Goal: Information Seeking & Learning: Learn about a topic

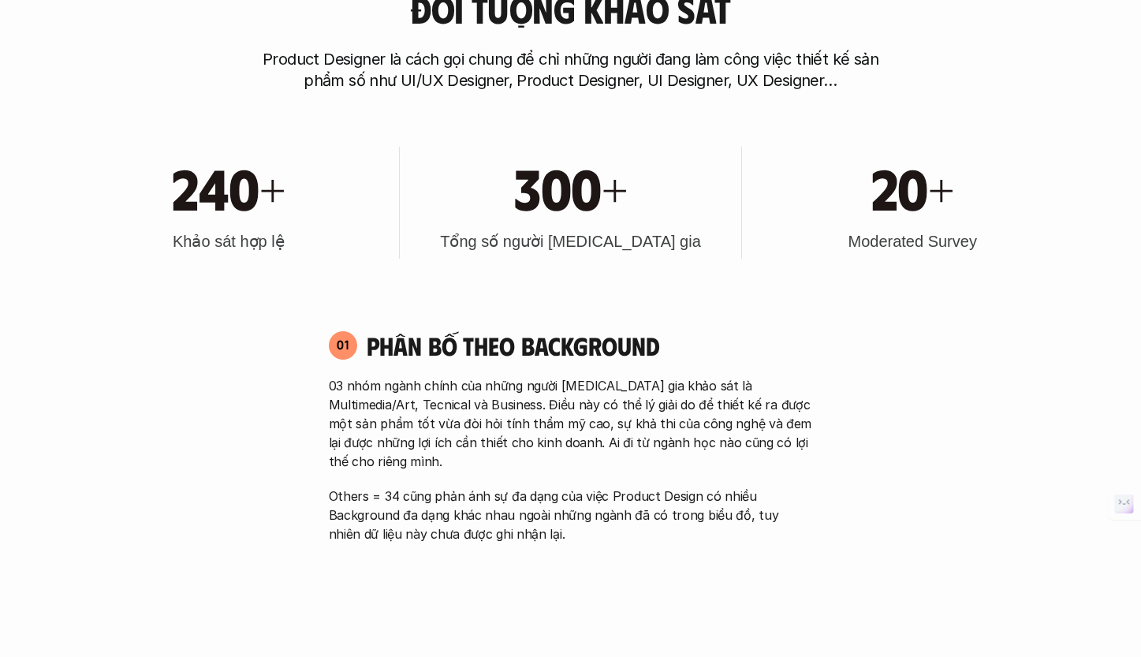
scroll to position [757, 0]
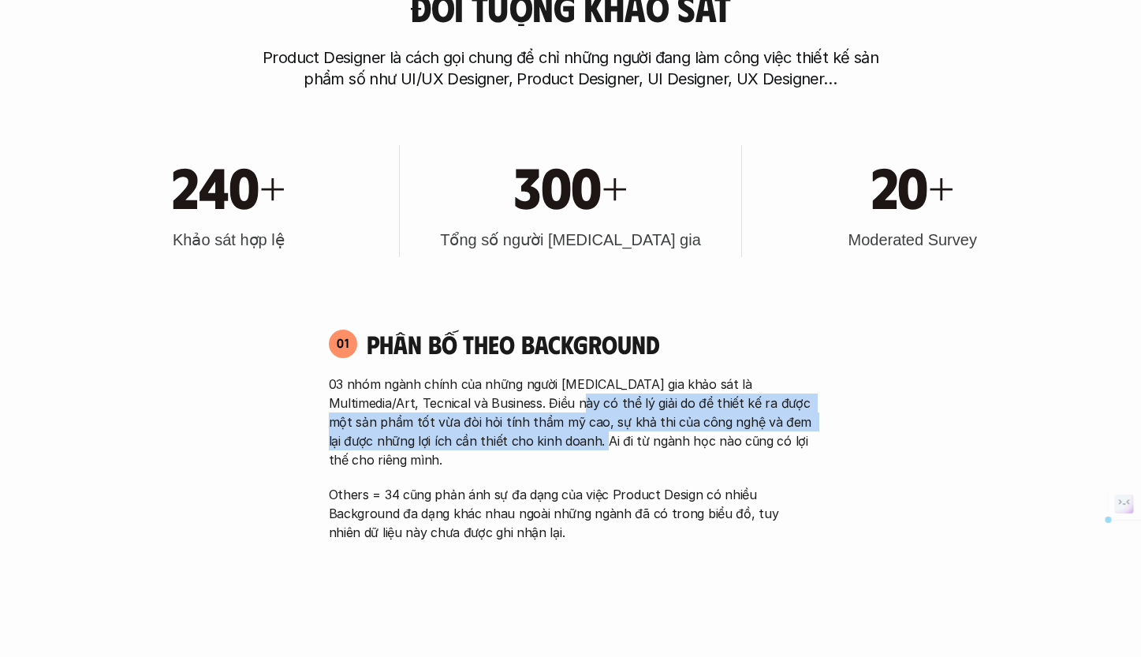
drag, startPoint x: 547, startPoint y: 399, endPoint x: 548, endPoint y: 438, distance: 39.4
click at [548, 438] on p "03 nhóm ngành chính của những người [MEDICAL_DATA] gia khảo sát là Multimedia/A…" at bounding box center [571, 422] width 484 height 95
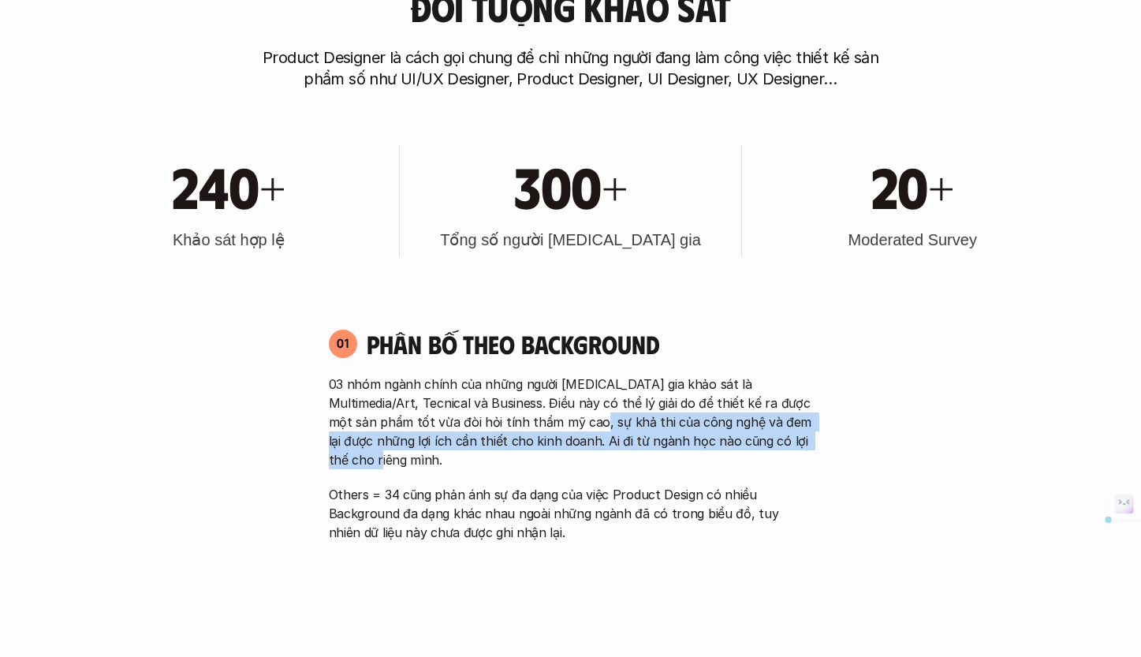
drag, startPoint x: 547, startPoint y: 412, endPoint x: 559, endPoint y: 451, distance: 40.4
click at [559, 451] on div "03 nhóm ngành chính của những người [MEDICAL_DATA] gia khảo sát là Multimedia/A…" at bounding box center [571, 458] width 484 height 167
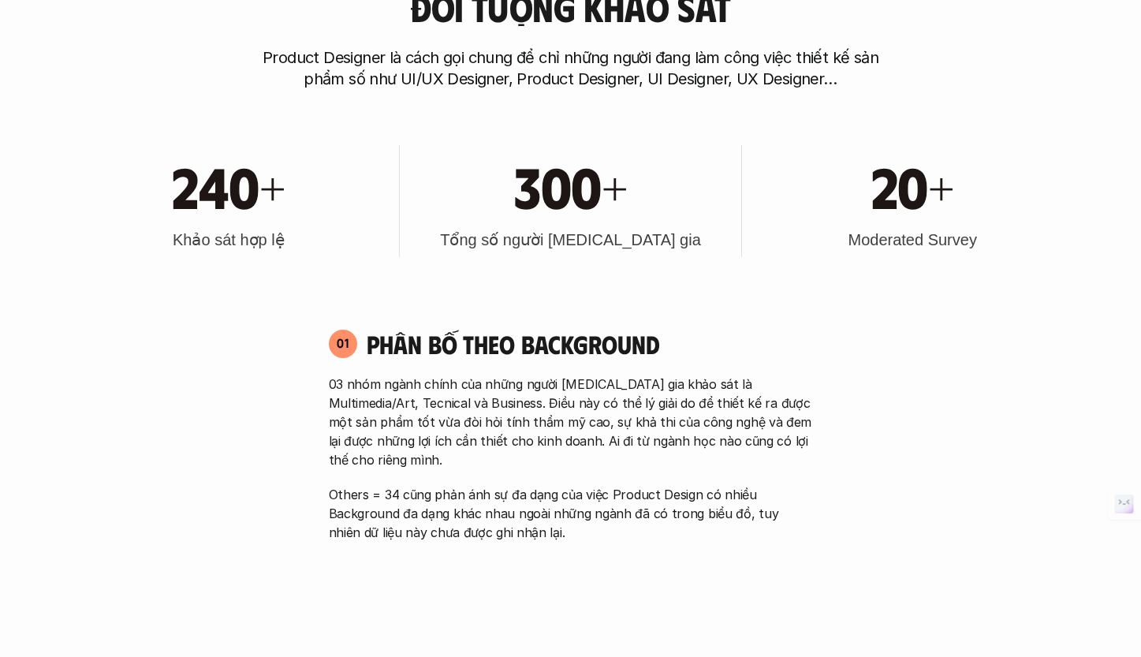
click at [556, 485] on p "Others = 34 cũng phản ánh sự đa dạng của việc Product Design có nhiều Backgroun…" at bounding box center [571, 513] width 484 height 57
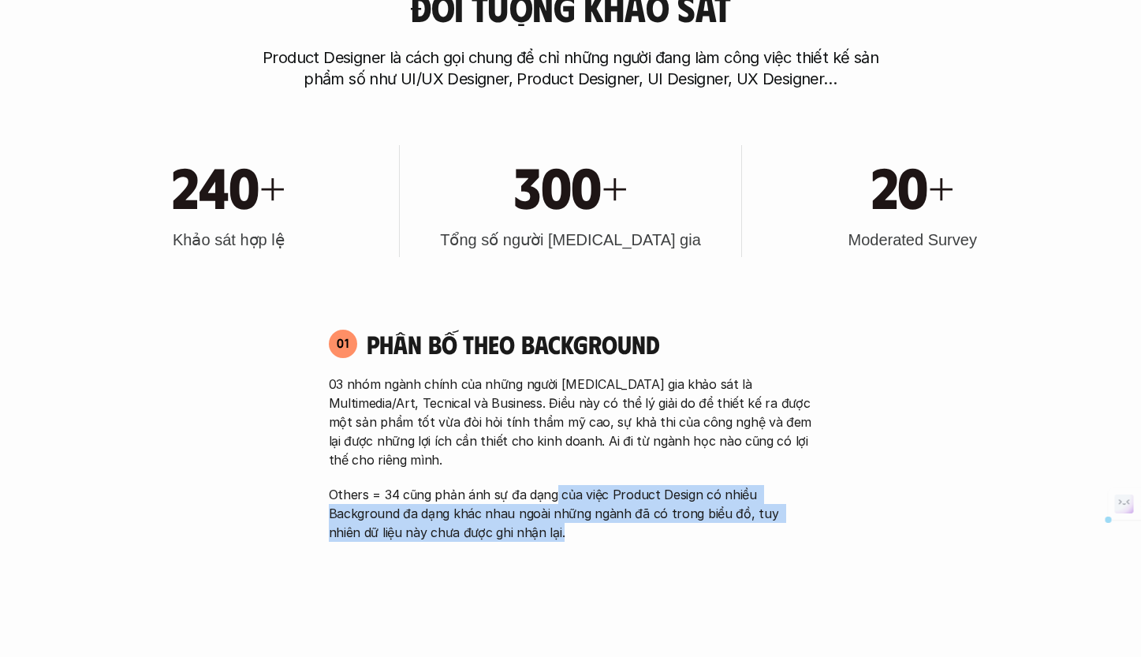
drag, startPoint x: 552, startPoint y: 473, endPoint x: 547, endPoint y: 514, distance: 41.3
click at [547, 514] on p "Others = 34 cũng phản ánh sự đa dạng của việc Product Design có nhiều Backgroun…" at bounding box center [571, 513] width 484 height 57
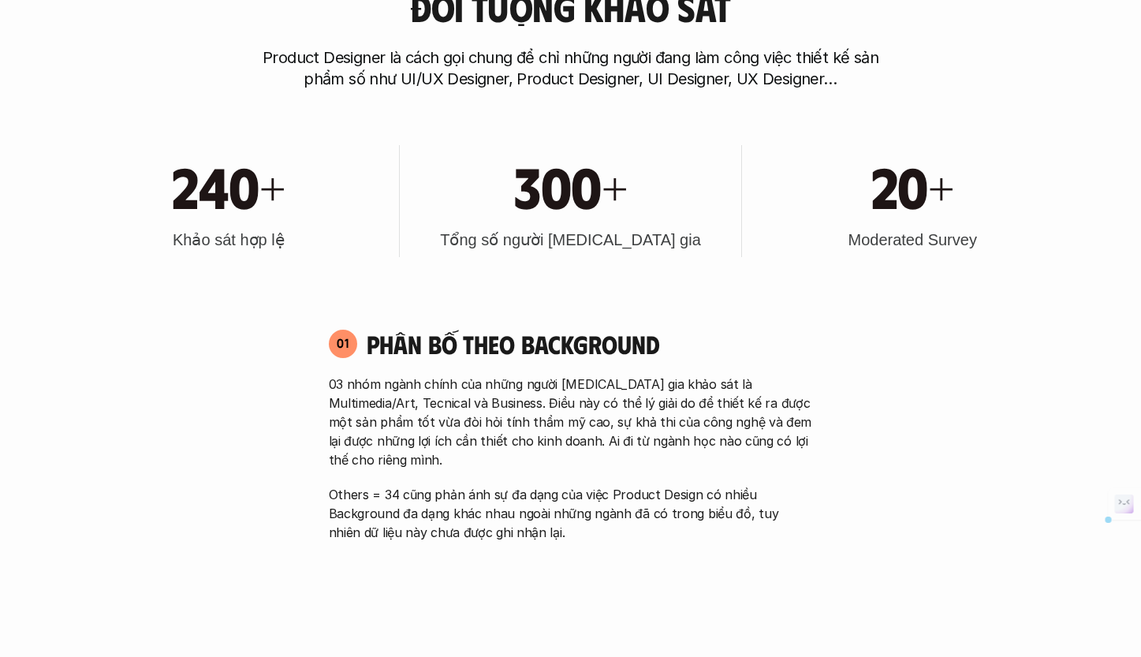
click at [546, 515] on p "Others = 34 cũng phản ánh sự đa dạng của việc Product Design có nhiều Backgroun…" at bounding box center [571, 513] width 484 height 57
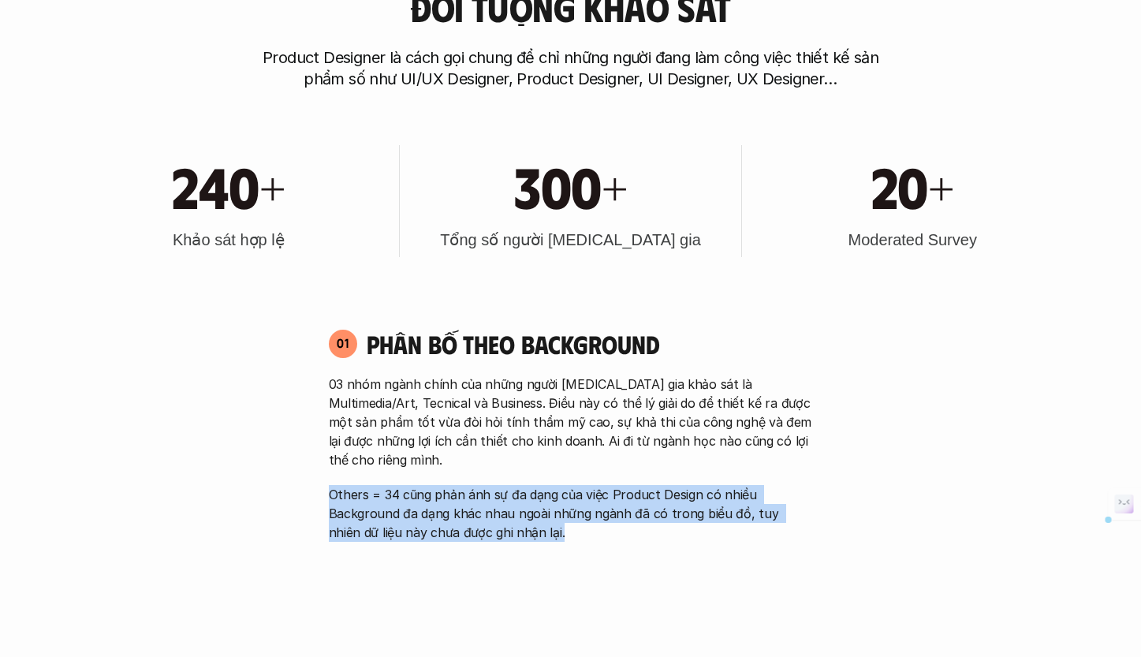
drag, startPoint x: 545, startPoint y: 513, endPoint x: 541, endPoint y: 460, distance: 53.0
click at [541, 460] on div "03 nhóm ngành chính của những người [MEDICAL_DATA] gia khảo sát là Multimedia/A…" at bounding box center [571, 458] width 484 height 167
click at [537, 490] on p "Others = 34 cũng phản ánh sự đa dạng của việc Product Design có nhiều Backgroun…" at bounding box center [571, 513] width 484 height 57
drag, startPoint x: 540, startPoint y: 507, endPoint x: 539, endPoint y: 468, distance: 38.6
click at [539, 485] on p "Others = 34 cũng phản ánh sự đa dạng của việc Product Design có nhiều Backgroun…" at bounding box center [571, 513] width 484 height 57
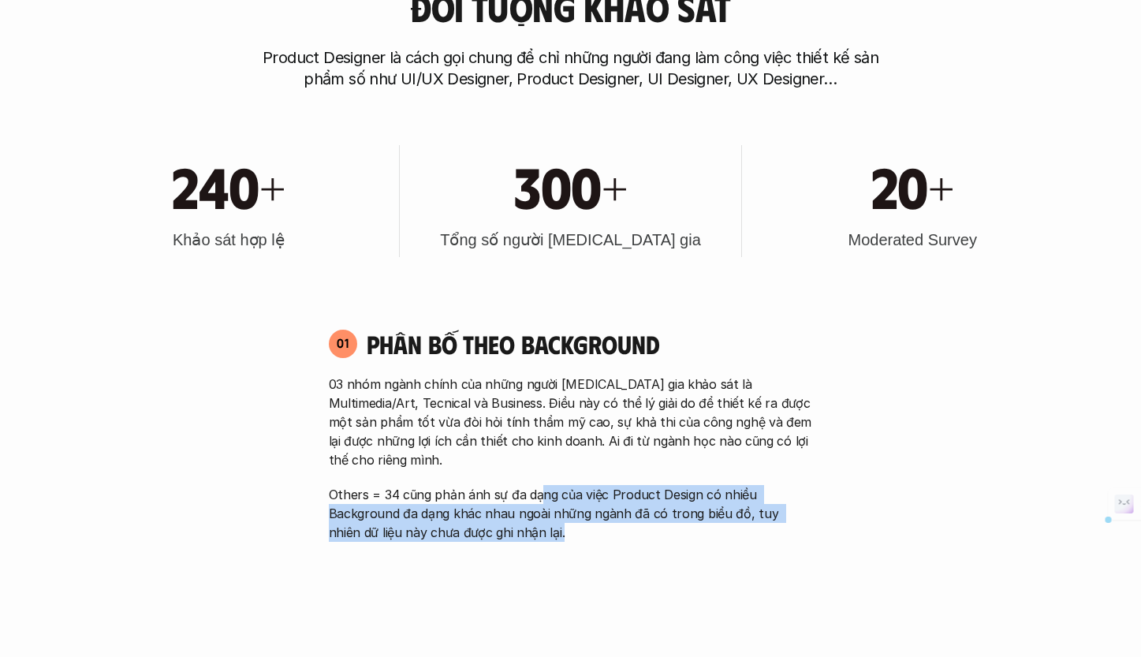
click at [540, 485] on p "Others = 34 cũng phản ánh sự đa dạng của việc Product Design có nhiều Backgroun…" at bounding box center [571, 513] width 484 height 57
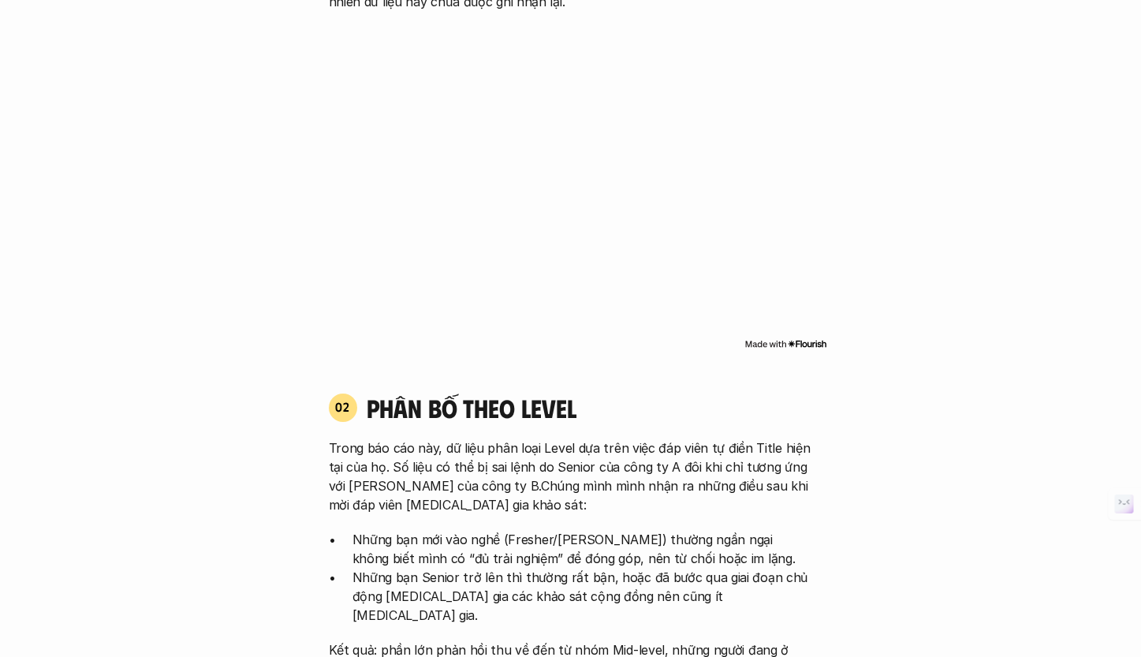
scroll to position [1309, 0]
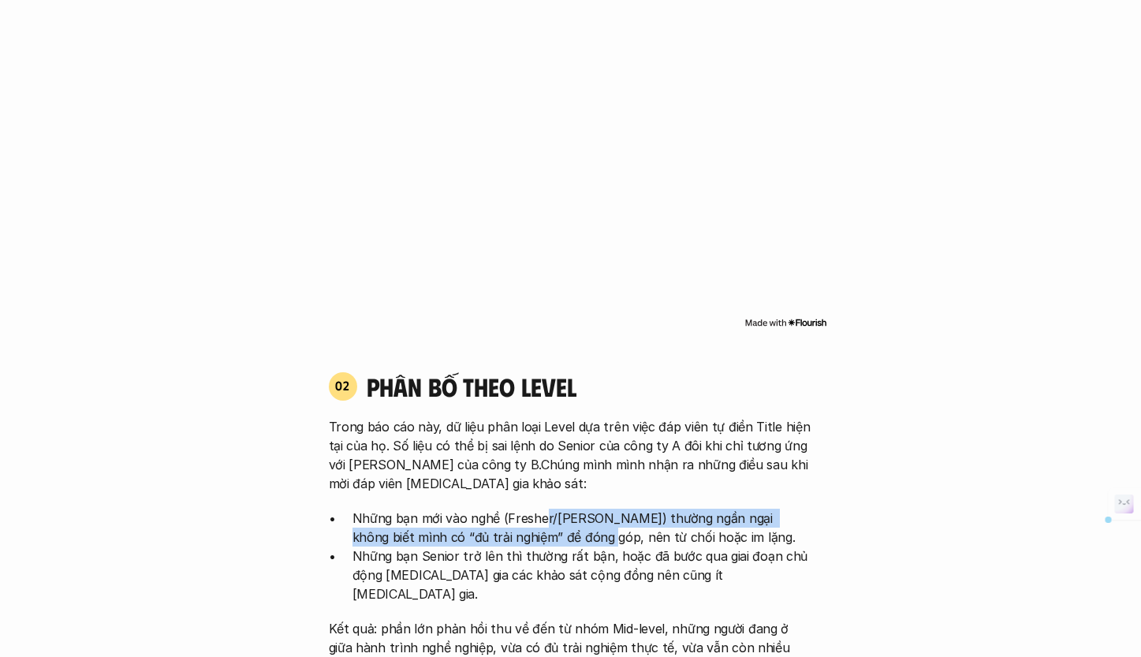
drag, startPoint x: 538, startPoint y: 494, endPoint x: 538, endPoint y: 528, distance: 33.9
click at [535, 520] on p "Những bạn mới vào nghề (Fresher/[PERSON_NAME]) thường ngần ngại không biết mình…" at bounding box center [582, 528] width 460 height 38
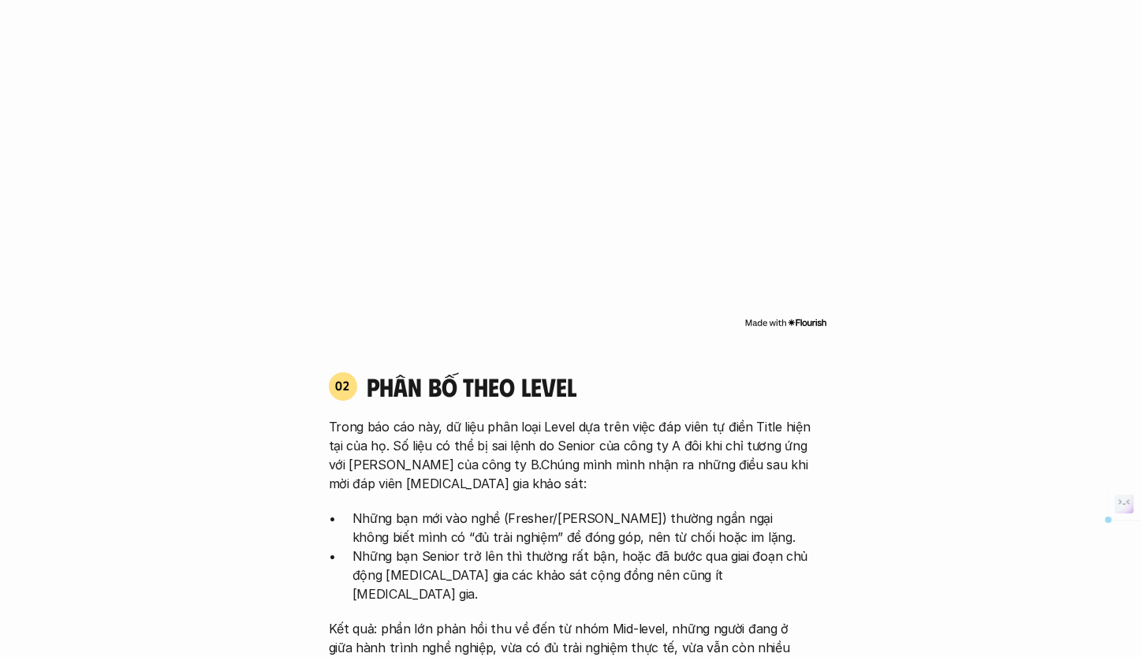
click at [556, 553] on p "Những bạn Senior trở lên thì thường rất bận, hoặc đã bước qua giai đoạn chủ độn…" at bounding box center [582, 574] width 460 height 57
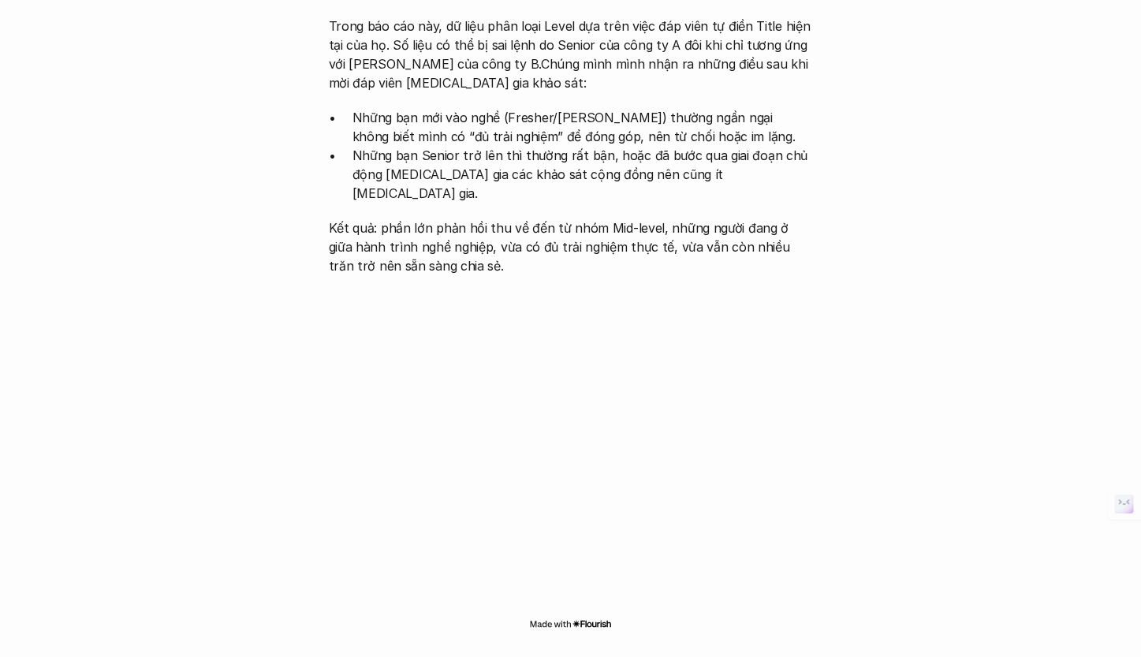
scroll to position [2002, 0]
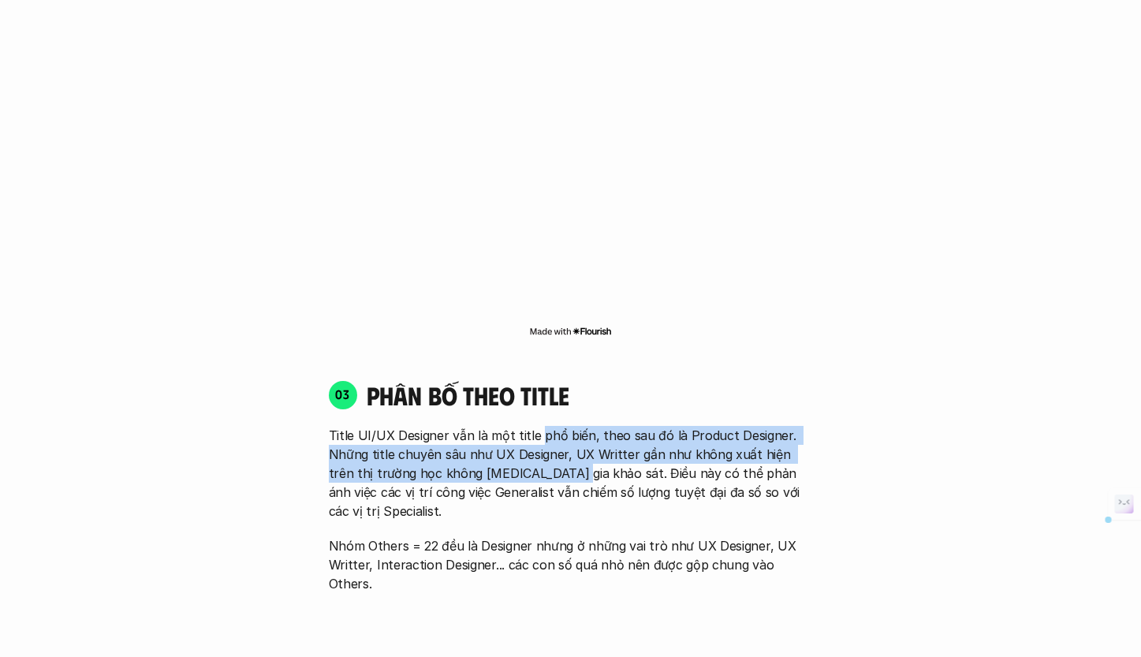
drag, startPoint x: 538, startPoint y: 403, endPoint x: 540, endPoint y: 438, distance: 34.7
click at [540, 438] on p "Title UI/UX Designer vẫn là một title phổ biến, theo sau đó là Product Designer…" at bounding box center [571, 473] width 484 height 95
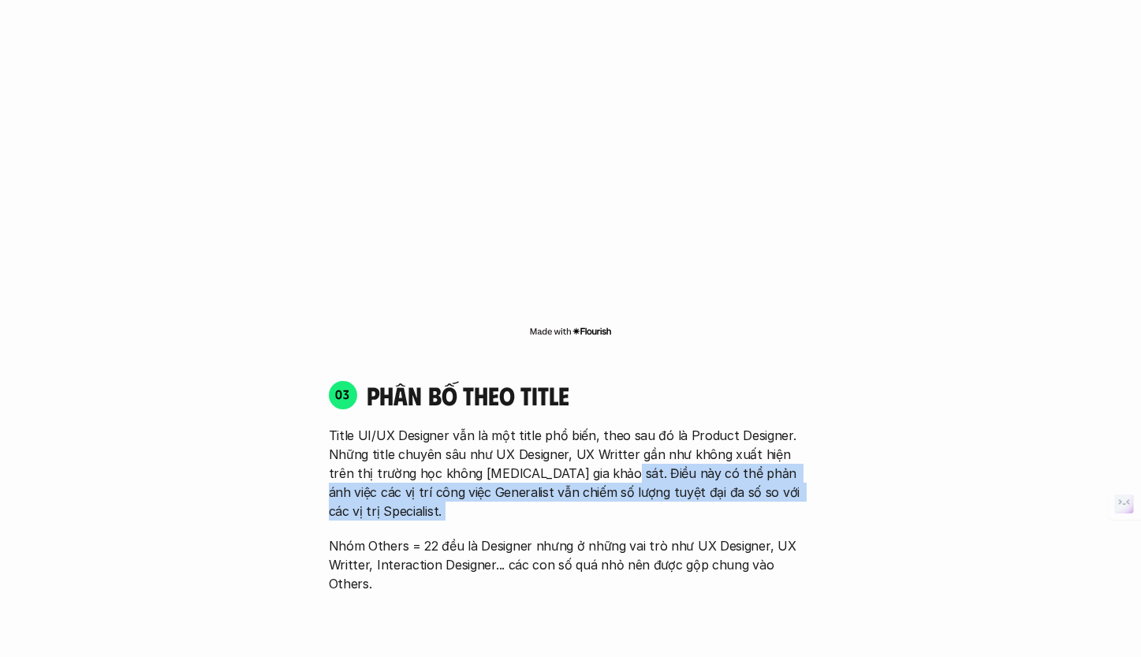
drag, startPoint x: 583, startPoint y: 432, endPoint x: 579, endPoint y: 477, distance: 45.1
click at [579, 477] on div "Title UI/UX Designer vẫn là một title phổ biến, theo sau đó là Product Designer…" at bounding box center [571, 509] width 484 height 167
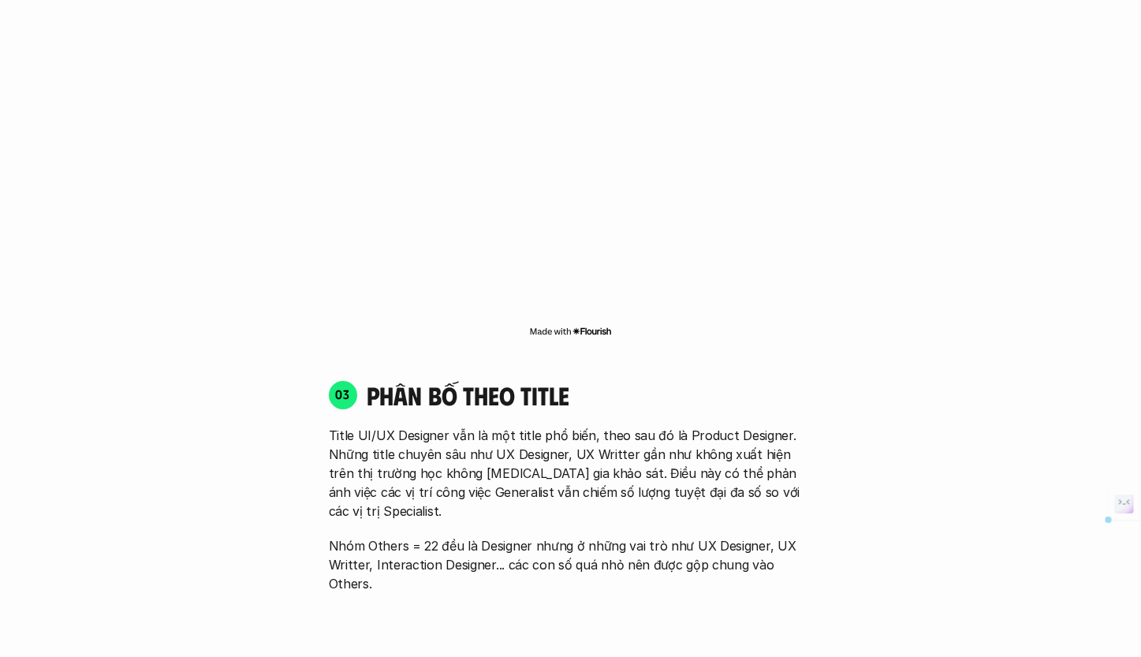
click at [442, 440] on p "Title UI/UX Designer vẫn là một title phổ biến, theo sau đó là Product Designer…" at bounding box center [571, 473] width 484 height 95
drag, startPoint x: 345, startPoint y: 435, endPoint x: 483, endPoint y: 437, distance: 138.0
click at [483, 437] on p "Title UI/UX Designer vẫn là một title phổ biến, theo sau đó là Product Designer…" at bounding box center [571, 473] width 484 height 95
drag, startPoint x: 433, startPoint y: 442, endPoint x: 423, endPoint y: 442, distance: 10.2
click at [433, 442] on p "Title UI/UX Designer vẫn là một title phổ biến, theo sau đó là Product Designer…" at bounding box center [571, 473] width 484 height 95
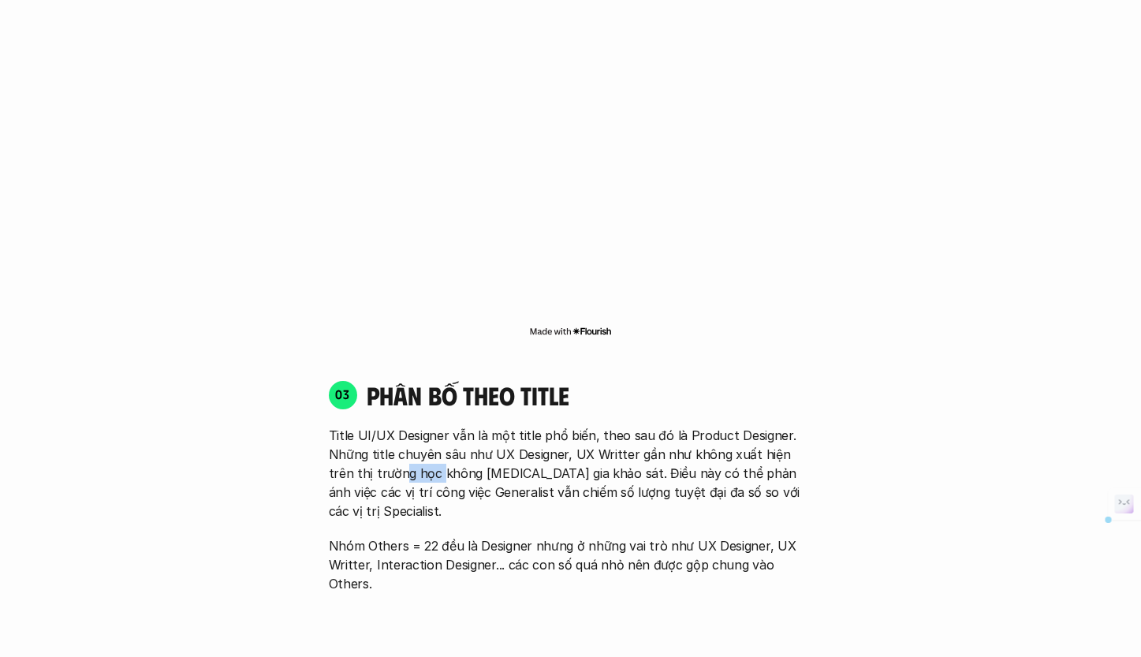
drag, startPoint x: 378, startPoint y: 436, endPoint x: 410, endPoint y: 437, distance: 31.5
click at [410, 437] on p "Title UI/UX Designer vẫn là một title phổ biến, theo sau đó là Product Designer…" at bounding box center [571, 473] width 484 height 95
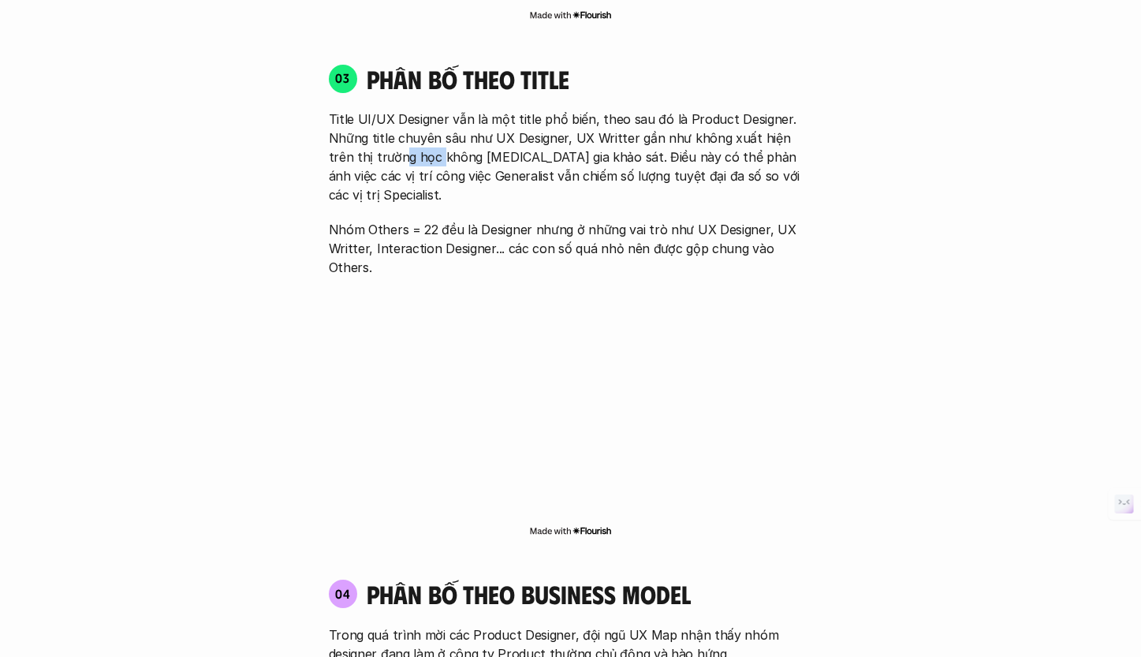
scroll to position [2537, 0]
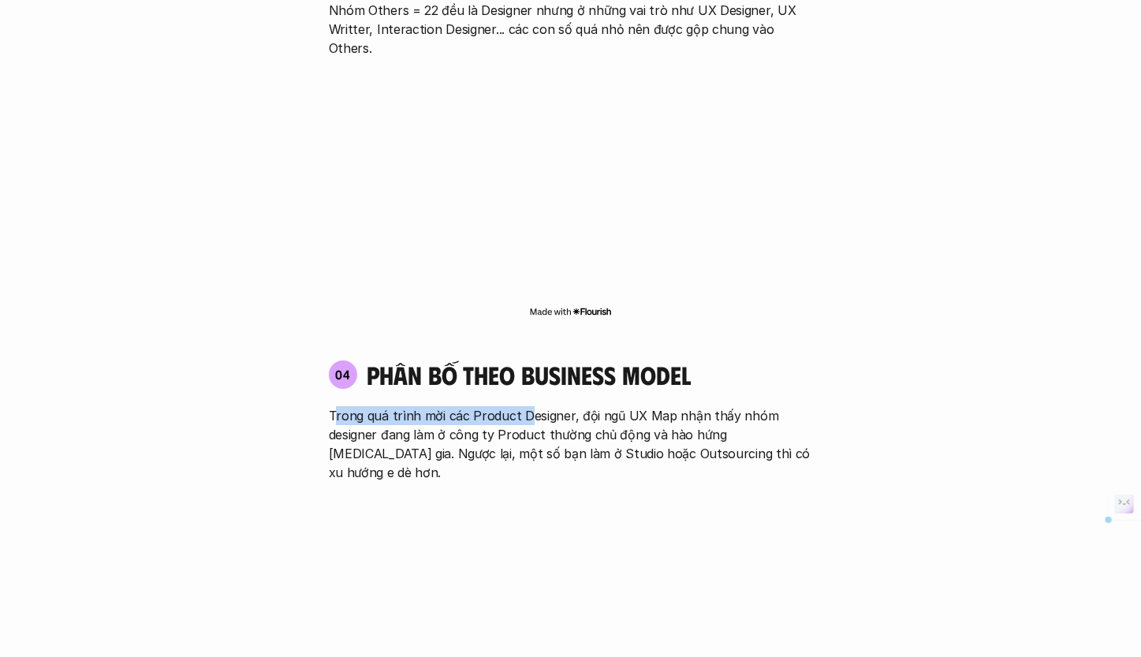
drag, startPoint x: 334, startPoint y: 337, endPoint x: 523, endPoint y: 342, distance: 189.3
click at [523, 406] on p "Trong quá trình mời các Product Designer, đội ngũ UX Map nhận thấy nhóm designe…" at bounding box center [571, 444] width 484 height 76
click at [673, 406] on p "Trong quá trình mời các Product Designer, đội ngũ UX Map nhận thấy nhóm designe…" at bounding box center [571, 444] width 484 height 76
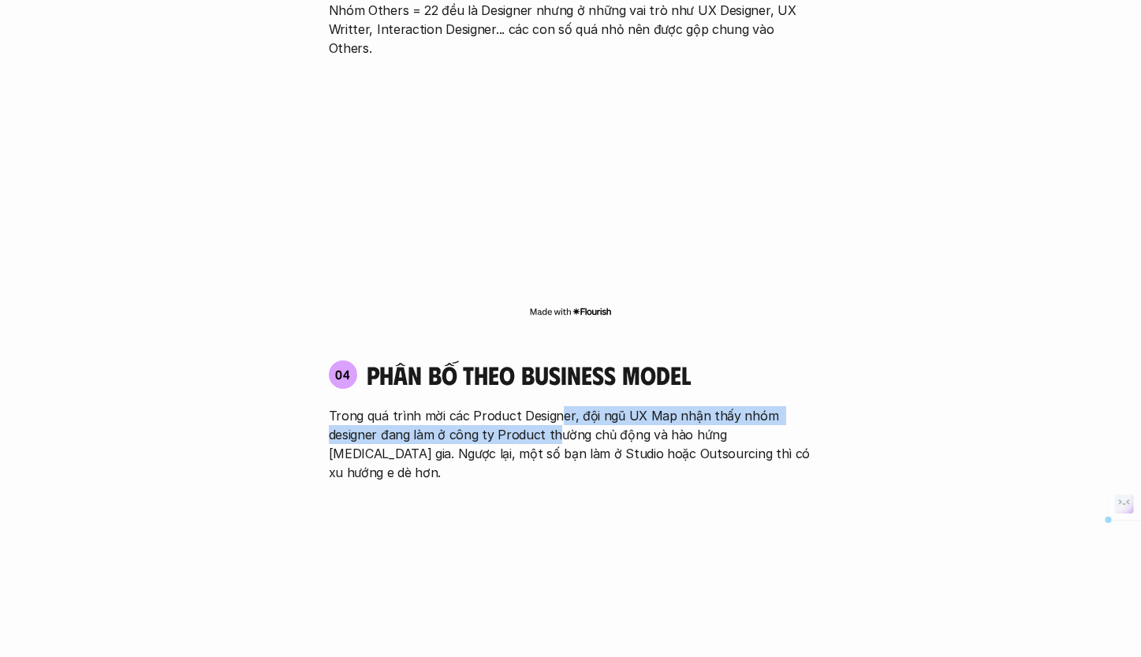
drag, startPoint x: 557, startPoint y: 337, endPoint x: 553, endPoint y: 370, distance: 32.6
click at [553, 406] on p "Trong quá trình mời các Product Designer, đội ngũ UX Map nhận thấy nhóm designe…" at bounding box center [571, 444] width 484 height 76
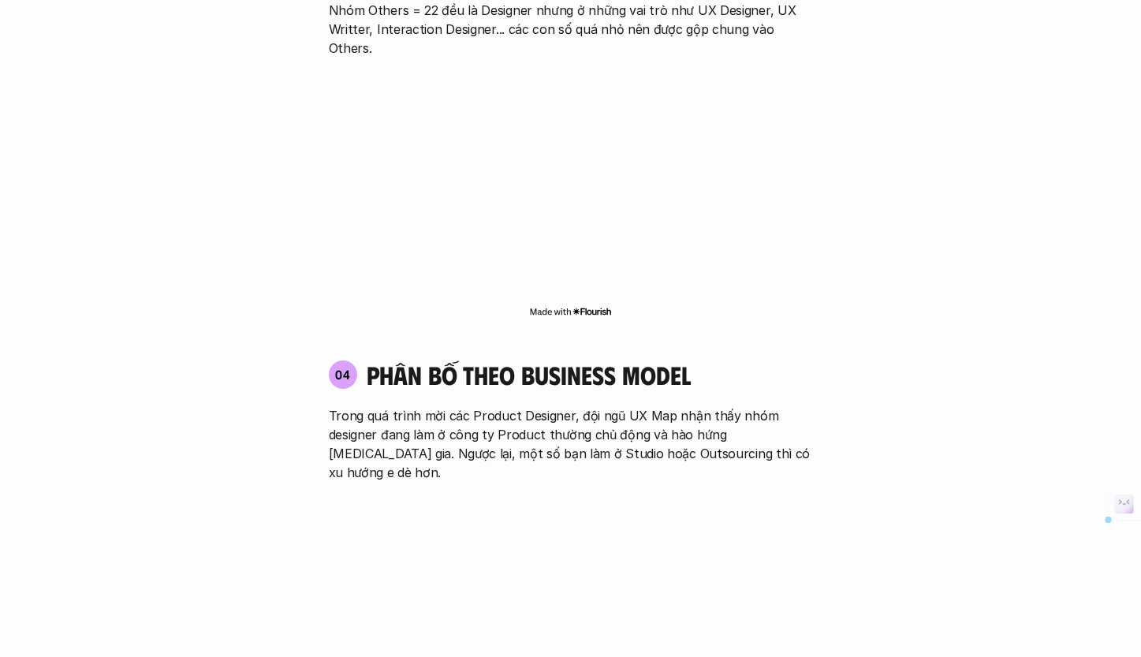
click at [653, 406] on p "Trong quá trình mời các Product Designer, đội ngũ UX Map nhận thấy nhóm designe…" at bounding box center [571, 444] width 484 height 76
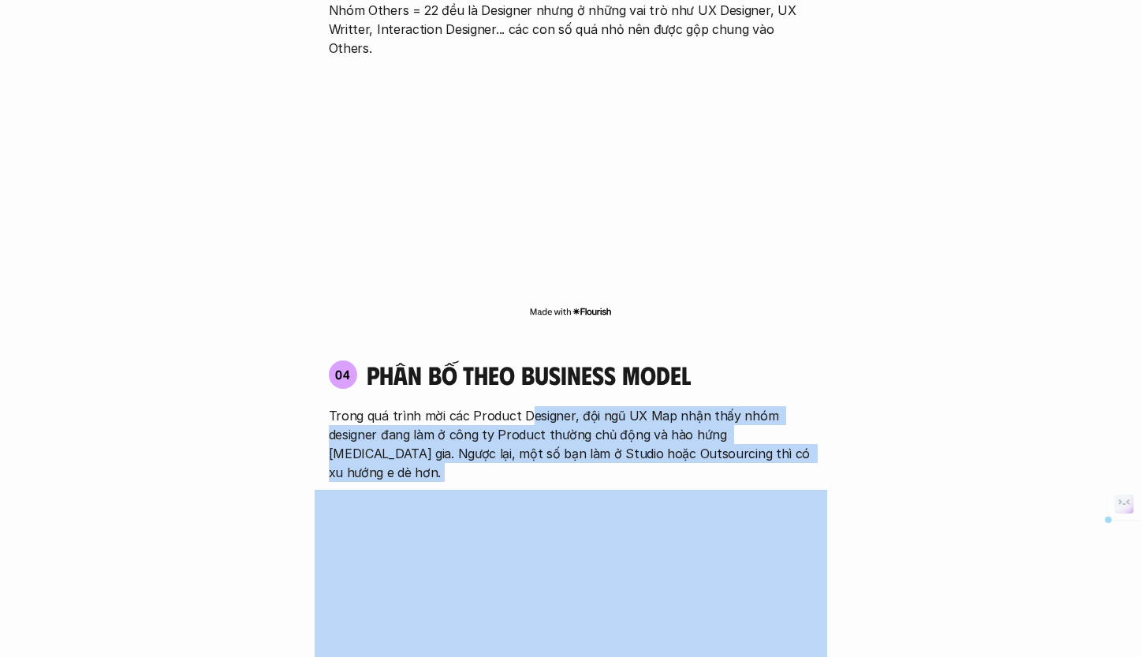
drag, startPoint x: 527, startPoint y: 343, endPoint x: 527, endPoint y: 393, distance: 50.5
click at [527, 393] on div "04 phân bố theo business model Trong quá trình mời các Product Designer, đội ng…" at bounding box center [571, 536] width 512 height 384
click at [564, 406] on p "Trong quá trình mời các Product Designer, đội ngũ UX Map nhận thấy nhóm designe…" at bounding box center [571, 444] width 484 height 76
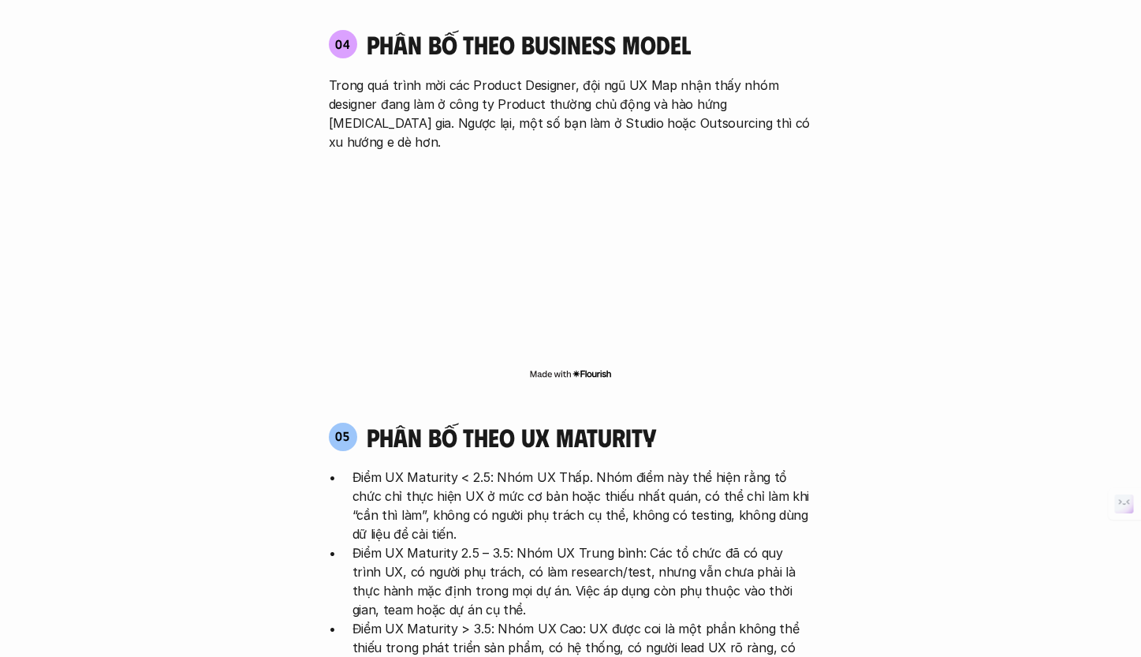
scroll to position [2892, 0]
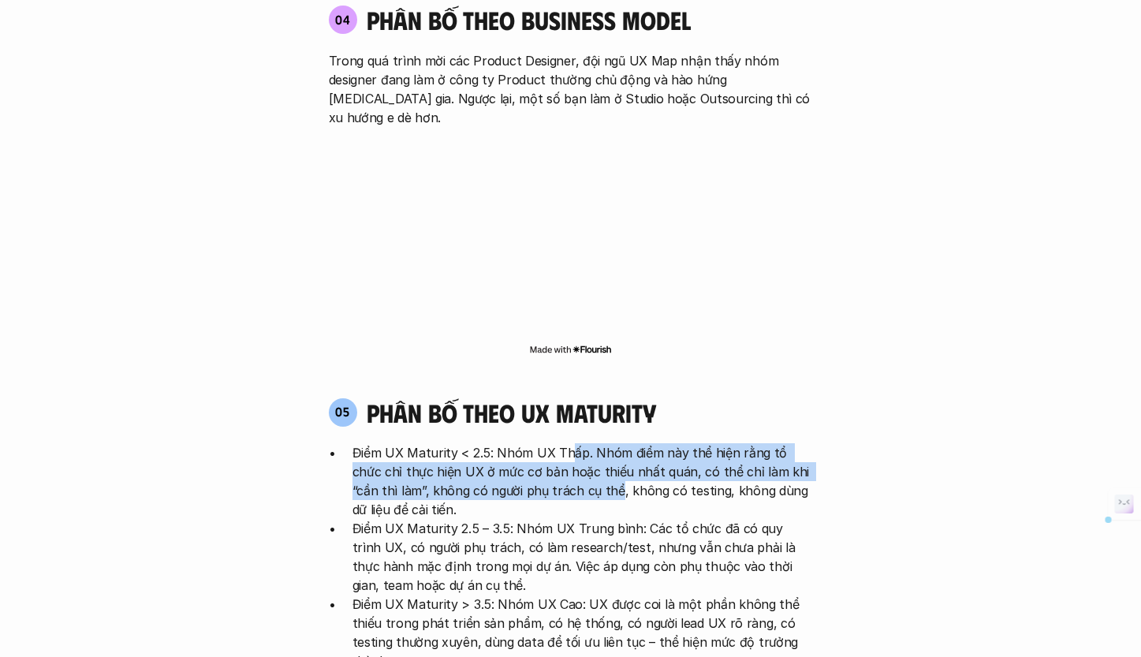
drag, startPoint x: 568, startPoint y: 356, endPoint x: 567, endPoint y: 397, distance: 41.8
click at [567, 443] on p "Điểm UX Maturity < 2.5: Nhóm UX Thấp. Nhóm điểm này thể hiện rằng tổ chức chỉ t…" at bounding box center [582, 481] width 460 height 76
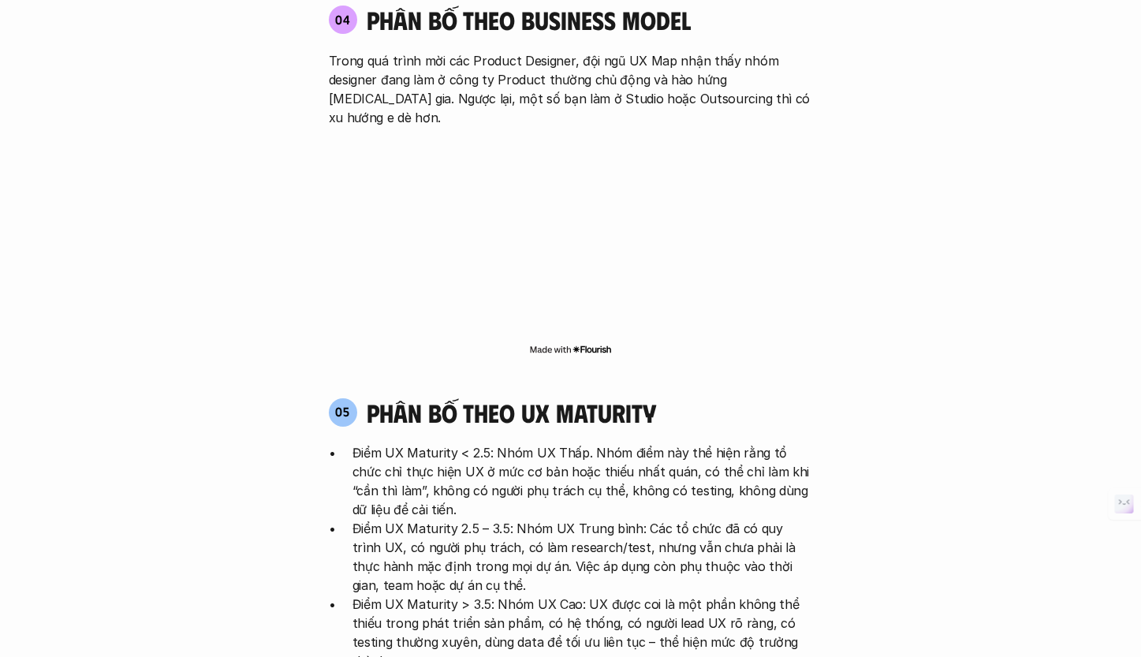
click at [575, 519] on p "Điểm UX Maturity 2.5 – 3.5: Nhóm UX Trung bình: Các tổ chức đã có quy trình UX,…" at bounding box center [582, 557] width 460 height 76
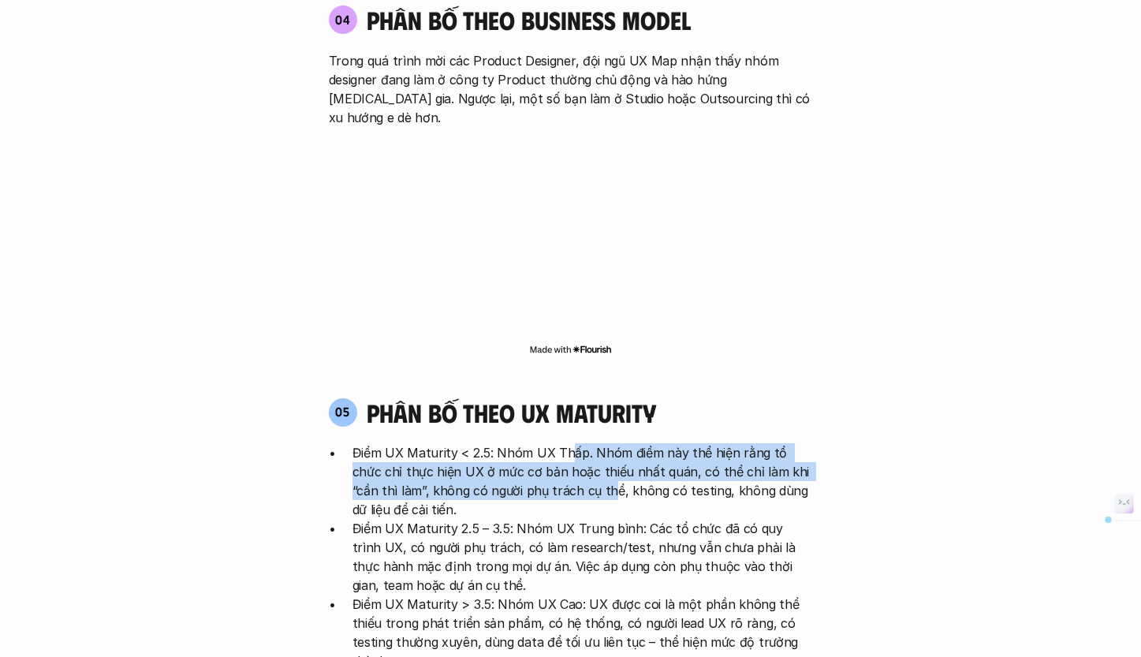
drag, startPoint x: 566, startPoint y: 356, endPoint x: 561, endPoint y: 401, distance: 45.3
click at [561, 443] on p "Điểm UX Maturity < 2.5: Nhóm UX Thấp. Nhóm điểm này thể hiện rằng tổ chức chỉ t…" at bounding box center [582, 481] width 460 height 76
drag, startPoint x: 564, startPoint y: 364, endPoint x: 560, endPoint y: 402, distance: 38.0
click at [560, 443] on p "Điểm UX Maturity < 2.5: Nhóm UX Thấp. Nhóm điểm này thể hiện rằng tổ chức chỉ t…" at bounding box center [582, 481] width 460 height 76
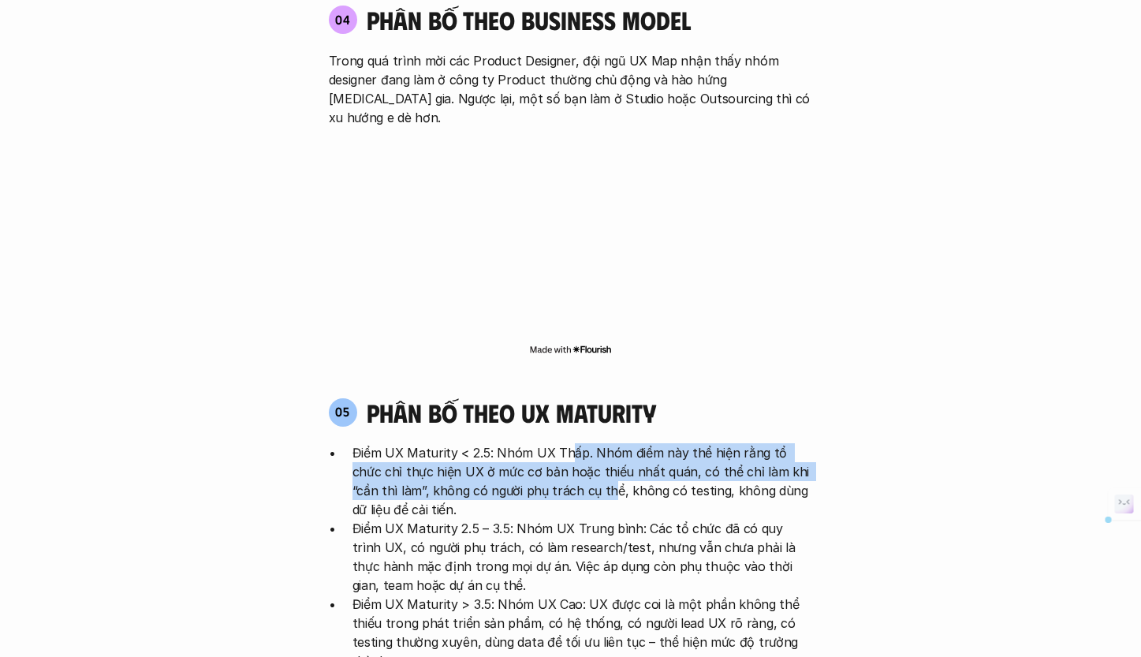
click at [560, 443] on p "Điểm UX Maturity < 2.5: Nhóm UX Thấp. Nhóm điểm này thể hiện rằng tổ chức chỉ t…" at bounding box center [582, 481] width 460 height 76
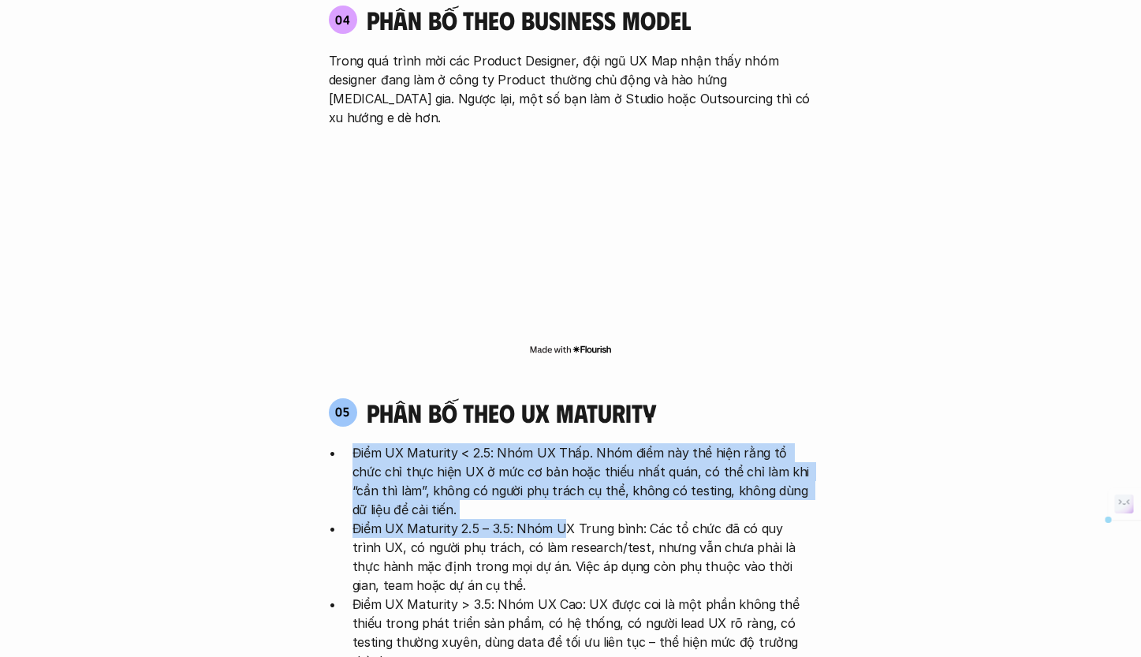
drag, startPoint x: 560, startPoint y: 344, endPoint x: 561, endPoint y: 430, distance: 86.0
click at [561, 430] on div "05 phân bố theo ux maturity Điểm UX Maturity < 2.5: Nhóm UX Thấp. Nhóm điểm này…" at bounding box center [571, 569] width 512 height 345
click at [561, 519] on p "Điểm UX Maturity 2.5 – 3.5: Nhóm UX Trung bình: Các tổ chức đã có quy trình UX,…" at bounding box center [582, 557] width 460 height 76
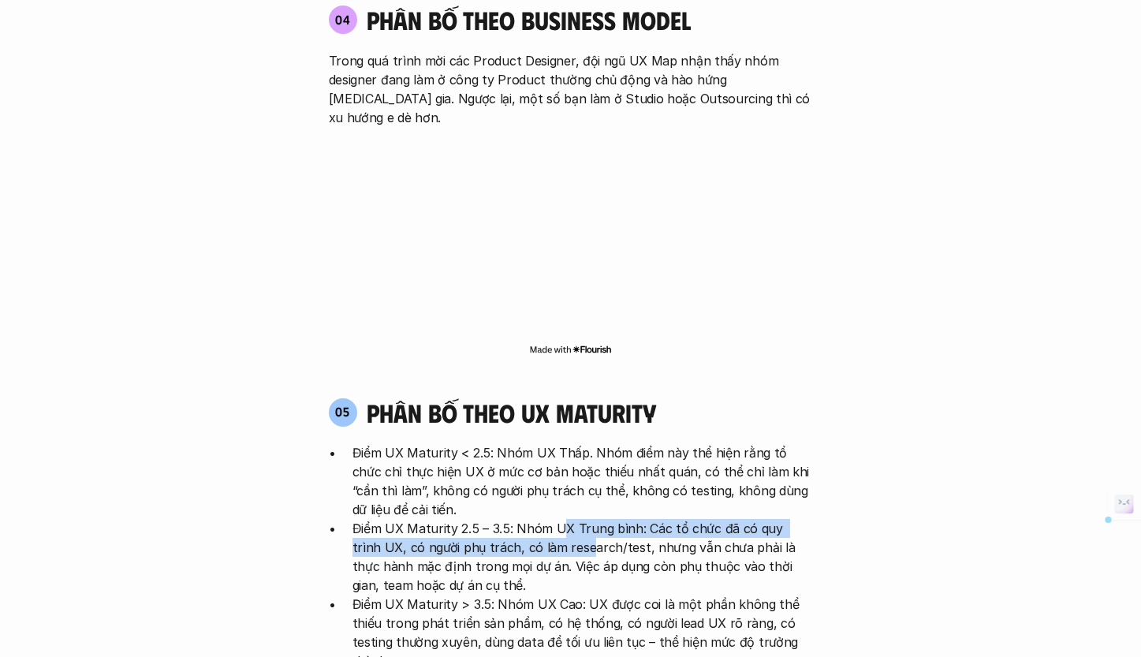
drag, startPoint x: 558, startPoint y: 427, endPoint x: 557, endPoint y: 461, distance: 34.7
click at [557, 519] on p "Điểm UX Maturity 2.5 – 3.5: Nhóm UX Trung bình: Các tổ chức đã có quy trình UX,…" at bounding box center [582, 557] width 460 height 76
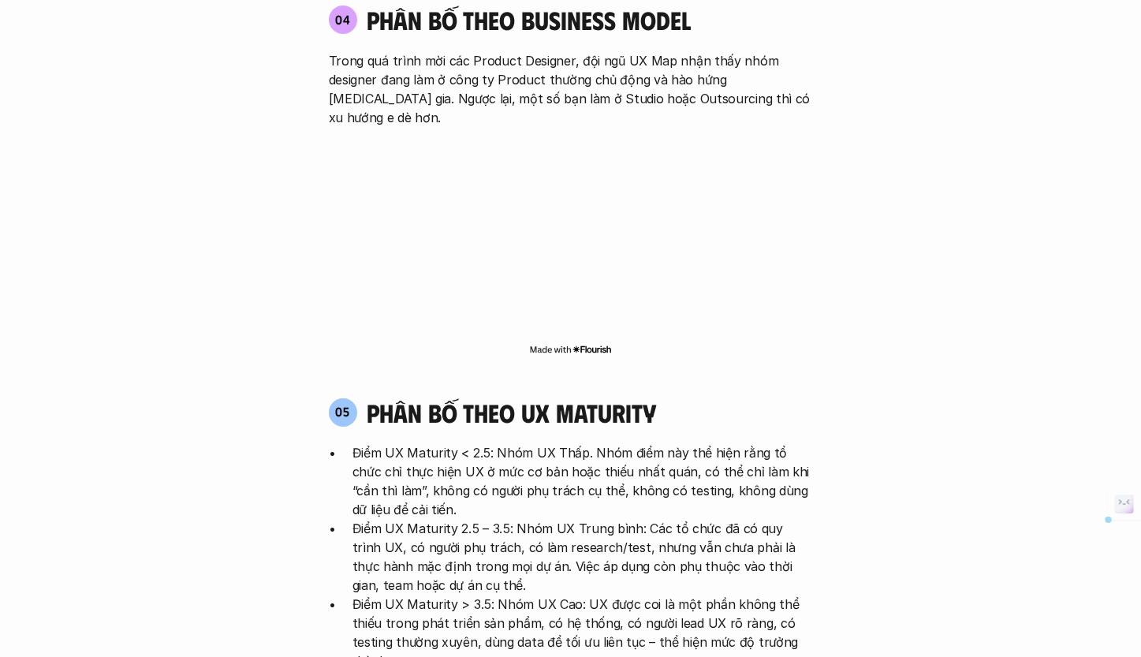
click at [557, 519] on p "Điểm UX Maturity 2.5 – 3.5: Nhóm UX Trung bình: Các tổ chức đã có quy trình UX,…" at bounding box center [582, 557] width 460 height 76
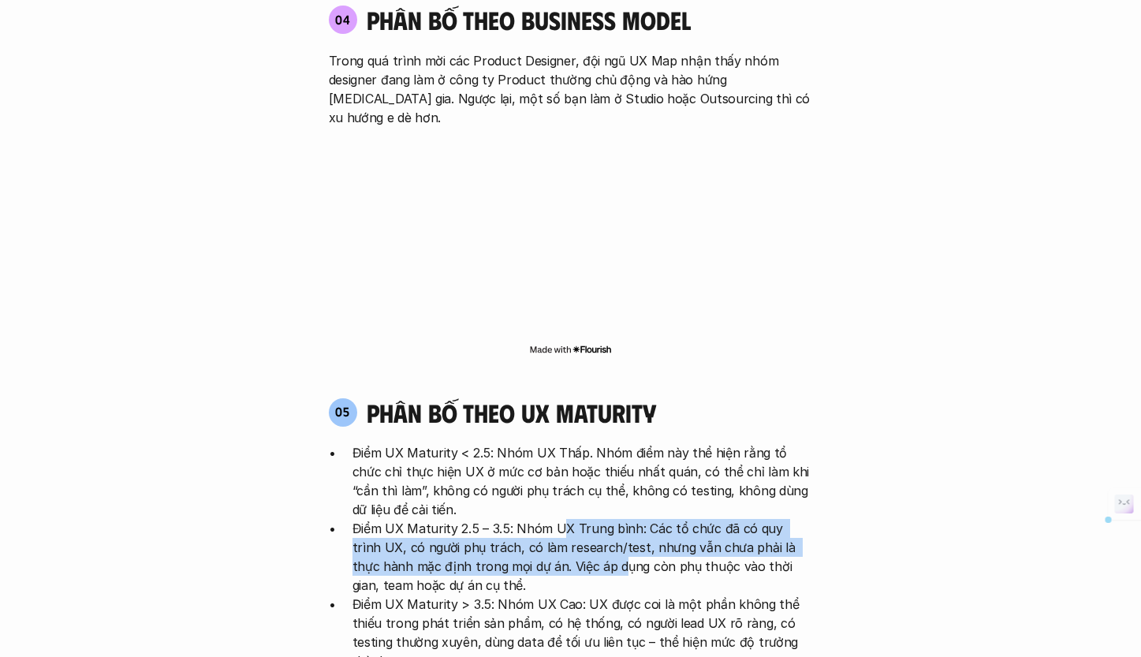
drag, startPoint x: 559, startPoint y: 434, endPoint x: 560, endPoint y: 466, distance: 32.3
click at [560, 519] on p "Điểm UX Maturity 2.5 – 3.5: Nhóm UX Trung bình: Các tổ chức đã có quy trình UX,…" at bounding box center [582, 557] width 460 height 76
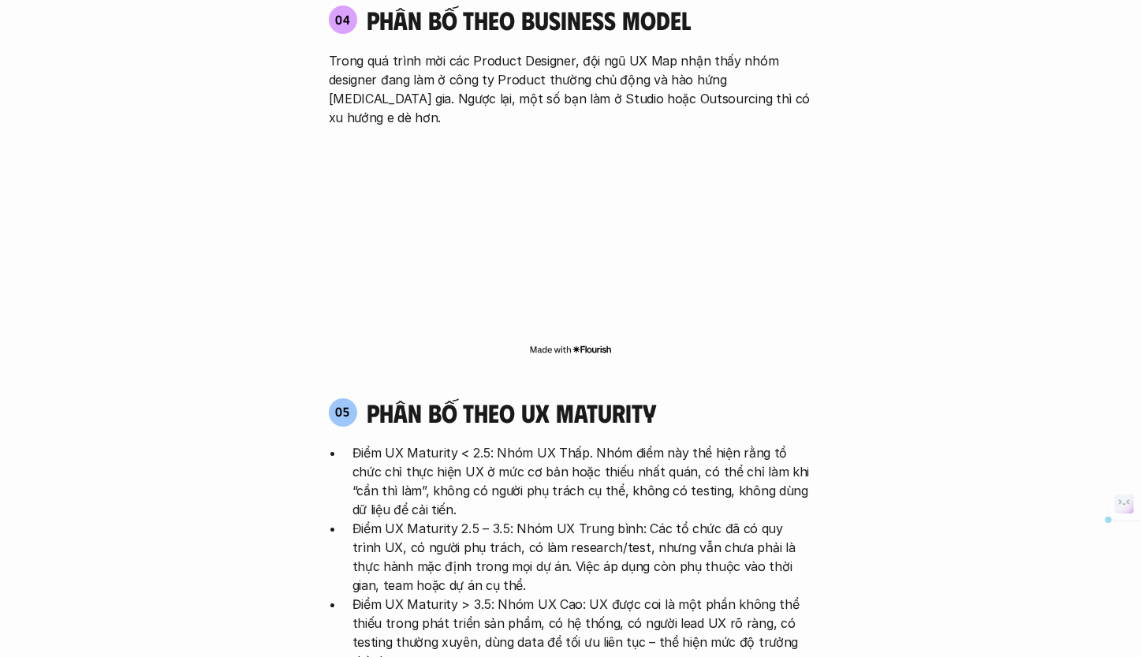
click at [577, 519] on p "Điểm UX Maturity 2.5 – 3.5: Nhóm UX Trung bình: Các tổ chức đã có quy trình UX,…" at bounding box center [582, 557] width 460 height 76
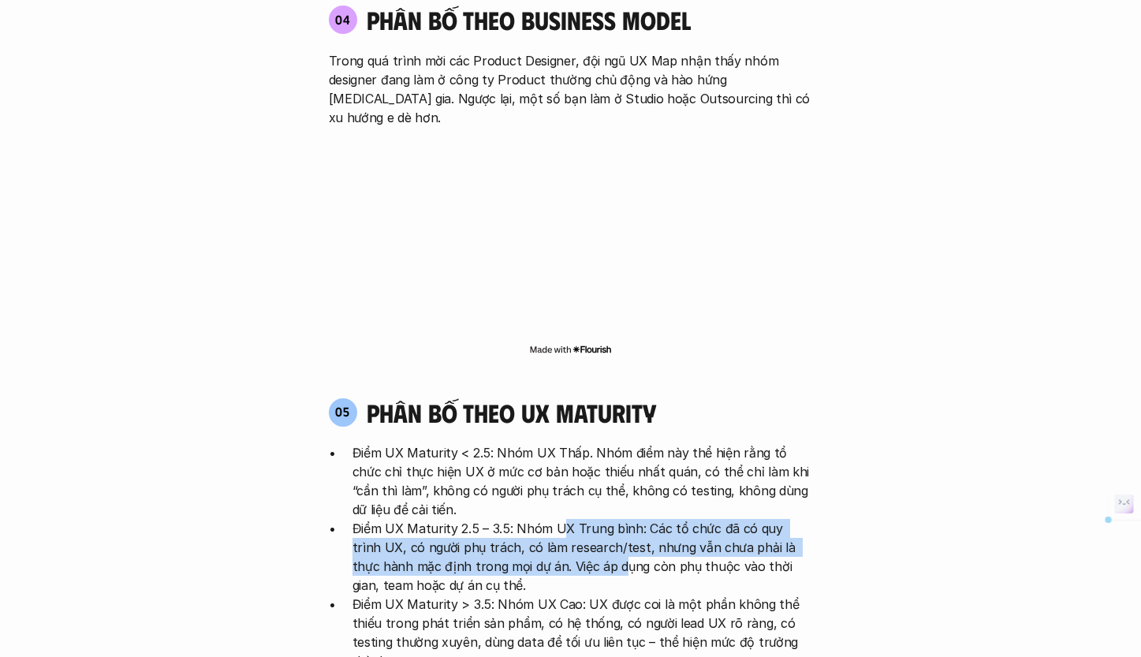
drag, startPoint x: 563, startPoint y: 429, endPoint x: 557, endPoint y: 469, distance: 40.6
click at [558, 519] on p "Điểm UX Maturity 2.5 – 3.5: Nhóm UX Trung bình: Các tổ chức đã có quy trình UX,…" at bounding box center [582, 557] width 460 height 76
click at [557, 519] on p "Điểm UX Maturity 2.5 – 3.5: Nhóm UX Trung bình: Các tổ chức đã có quy trình UX,…" at bounding box center [582, 557] width 460 height 76
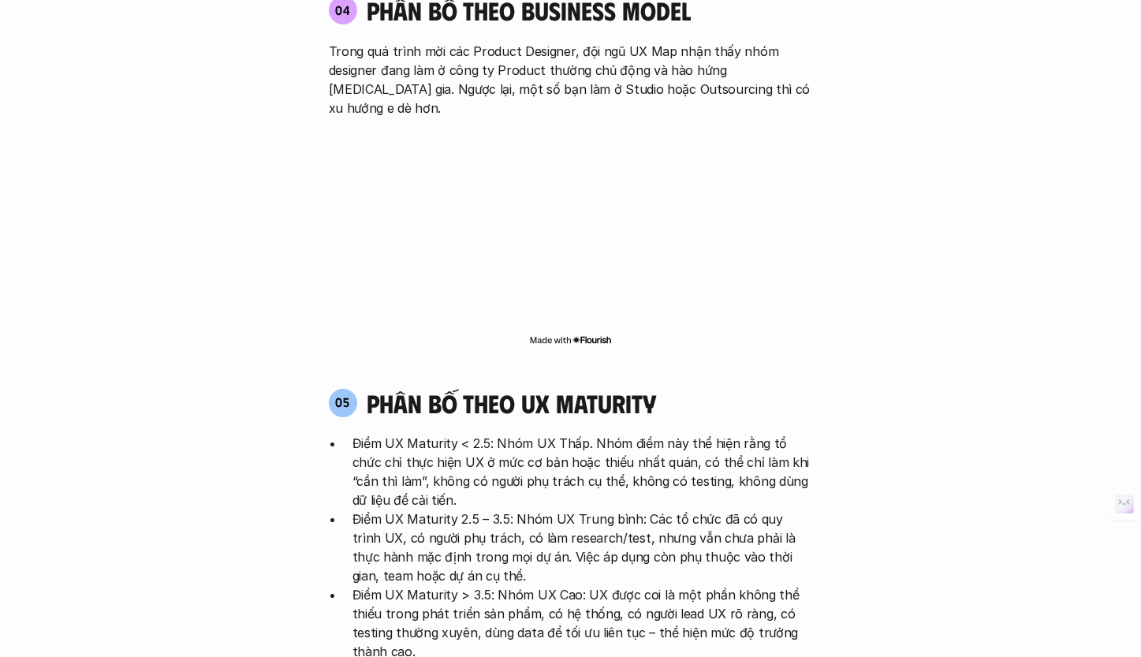
scroll to position [2922, 0]
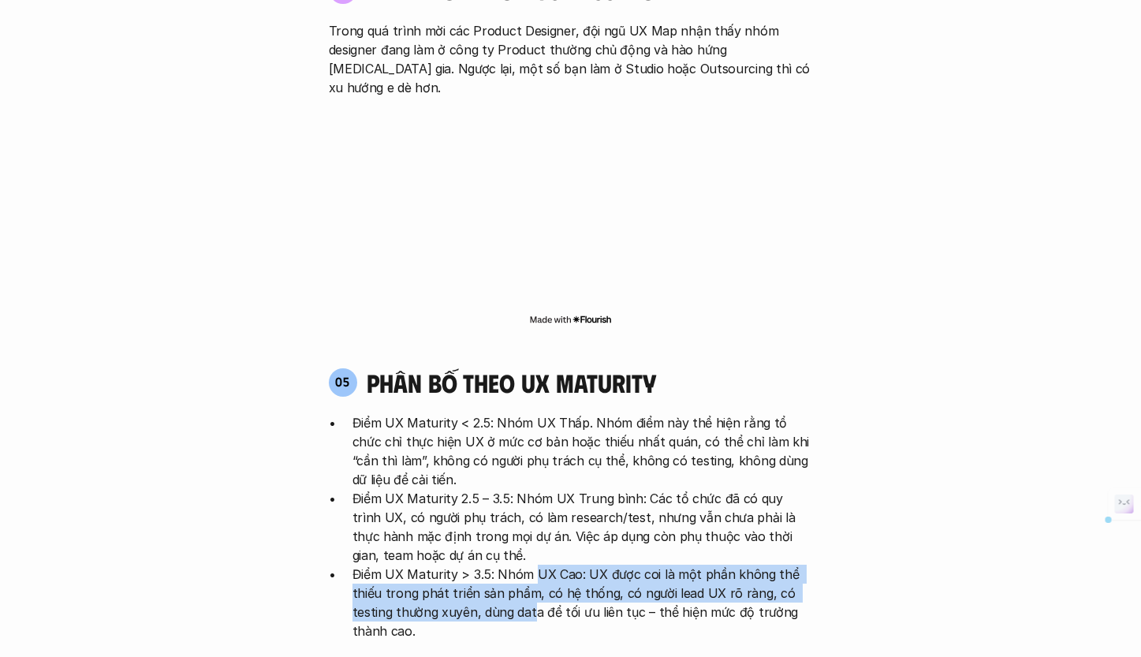
drag, startPoint x: 533, startPoint y: 475, endPoint x: 531, endPoint y: 513, distance: 37.9
click at [531, 565] on p "Điểm UX Maturity > 3.5: Nhóm UX Cao: UX được coi là một phần không thể thiếu tr…" at bounding box center [582, 603] width 460 height 76
drag, startPoint x: 546, startPoint y: 501, endPoint x: 545, endPoint y: 521, distance: 19.7
click at [545, 521] on ul "Điểm UX Maturity < 2.5: Nhóm UX Thấp. Nhóm điểm này thể hiện rằng tổ chức chỉ t…" at bounding box center [571, 526] width 484 height 227
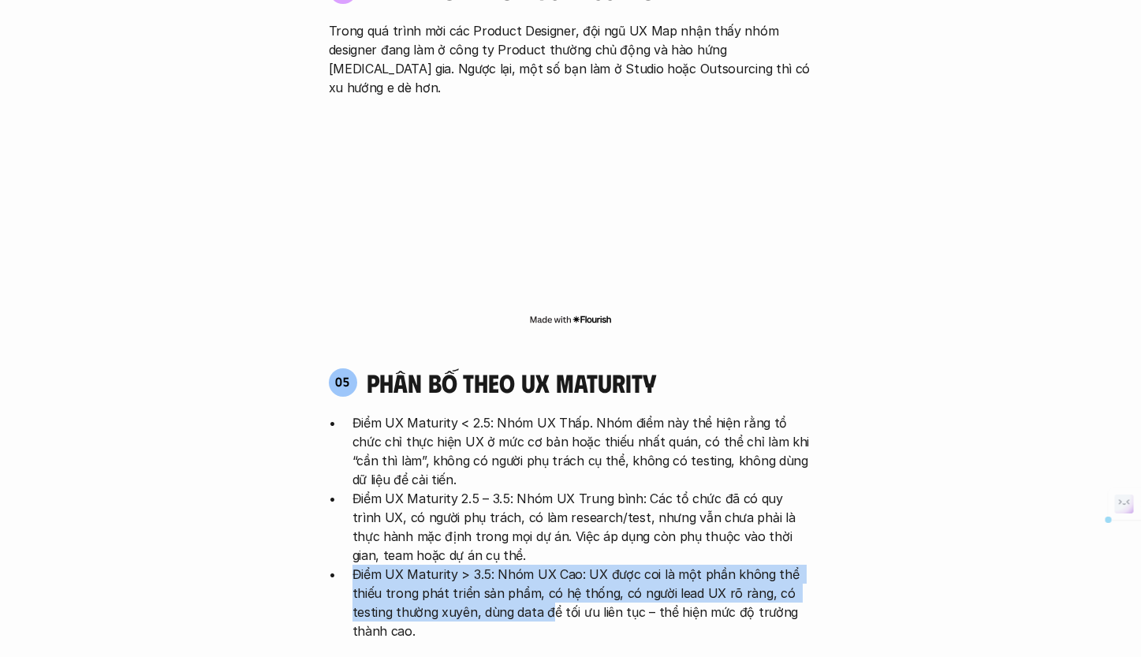
click at [545, 565] on p "Điểm UX Maturity > 3.5: Nhóm UX Cao: UX được coi là một phần không thể thiếu tr…" at bounding box center [582, 603] width 460 height 76
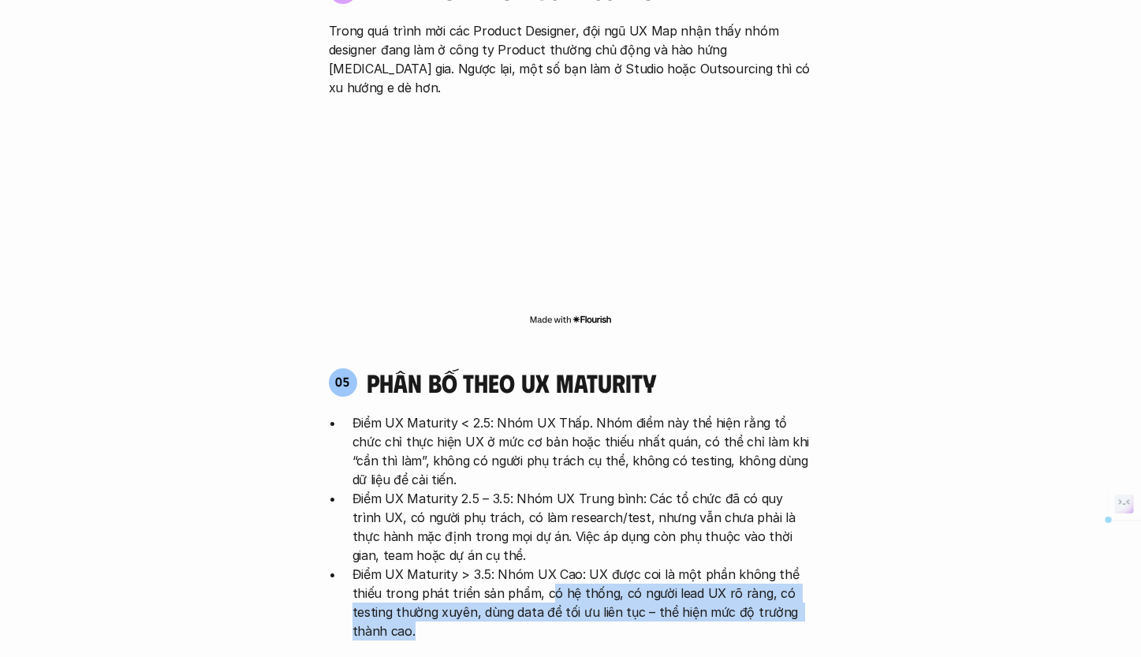
drag, startPoint x: 543, startPoint y: 499, endPoint x: 536, endPoint y: 540, distance: 41.6
click at [536, 565] on p "Điểm UX Maturity > 3.5: Nhóm UX Cao: UX được coi là một phần không thể thiếu tr…" at bounding box center [582, 603] width 460 height 76
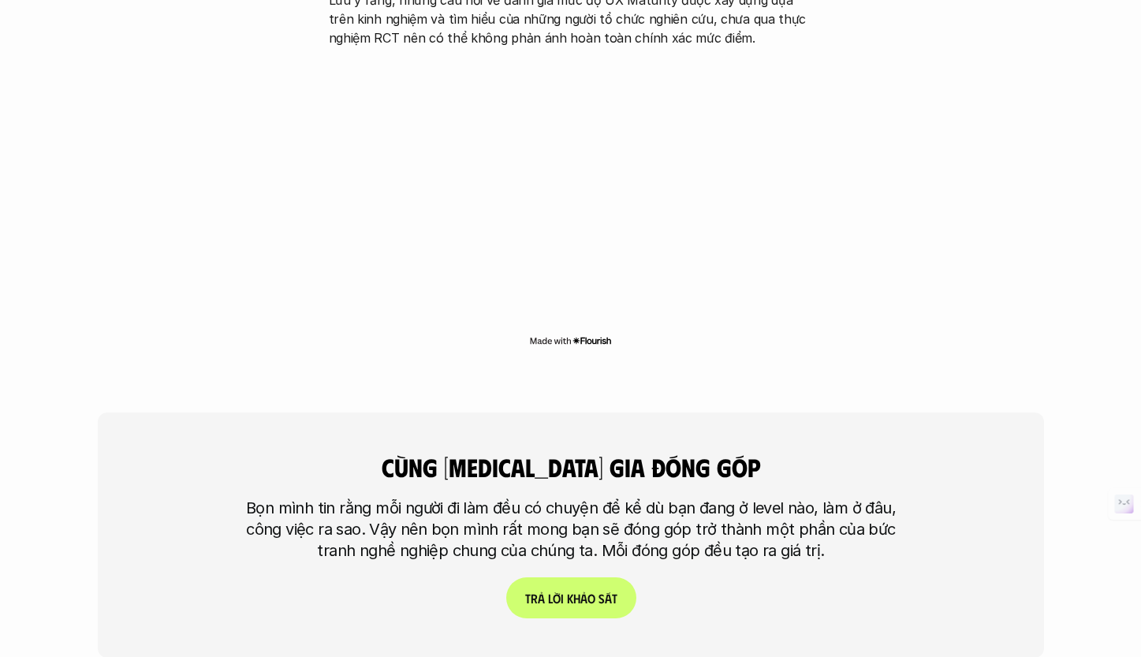
scroll to position [3708, 0]
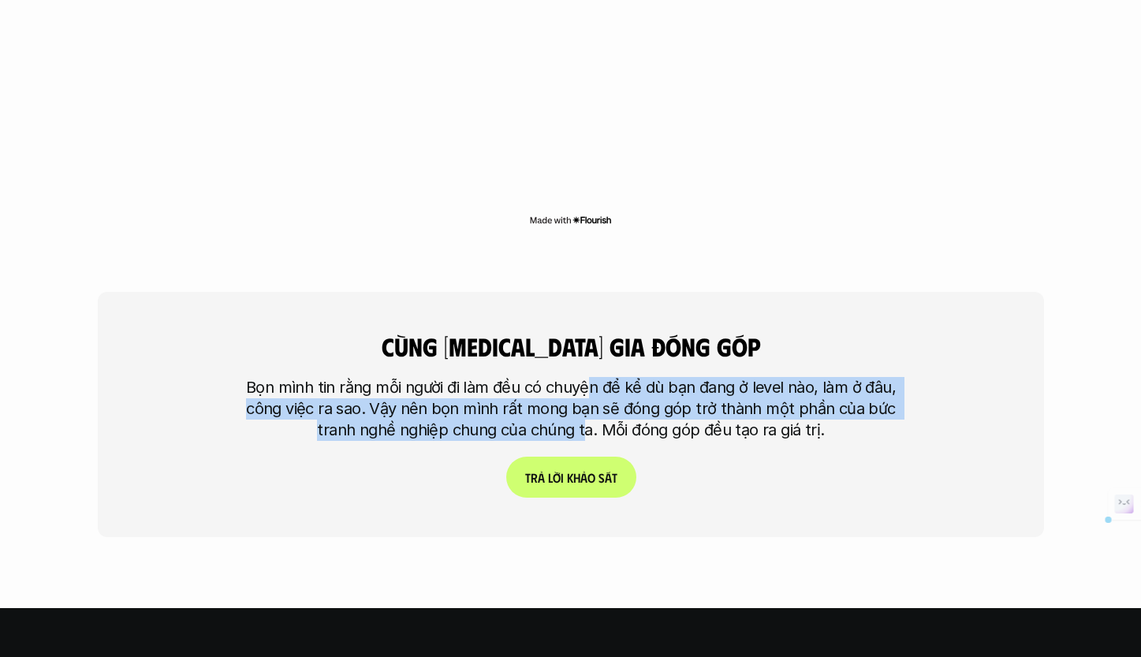
drag, startPoint x: 588, startPoint y: 293, endPoint x: 582, endPoint y: 342, distance: 50.1
click at [582, 377] on p "Bọn mình tin rằng mỗi người đi làm đều có chuyện để kể dù bạn đang ở level nào,…" at bounding box center [571, 409] width 670 height 64
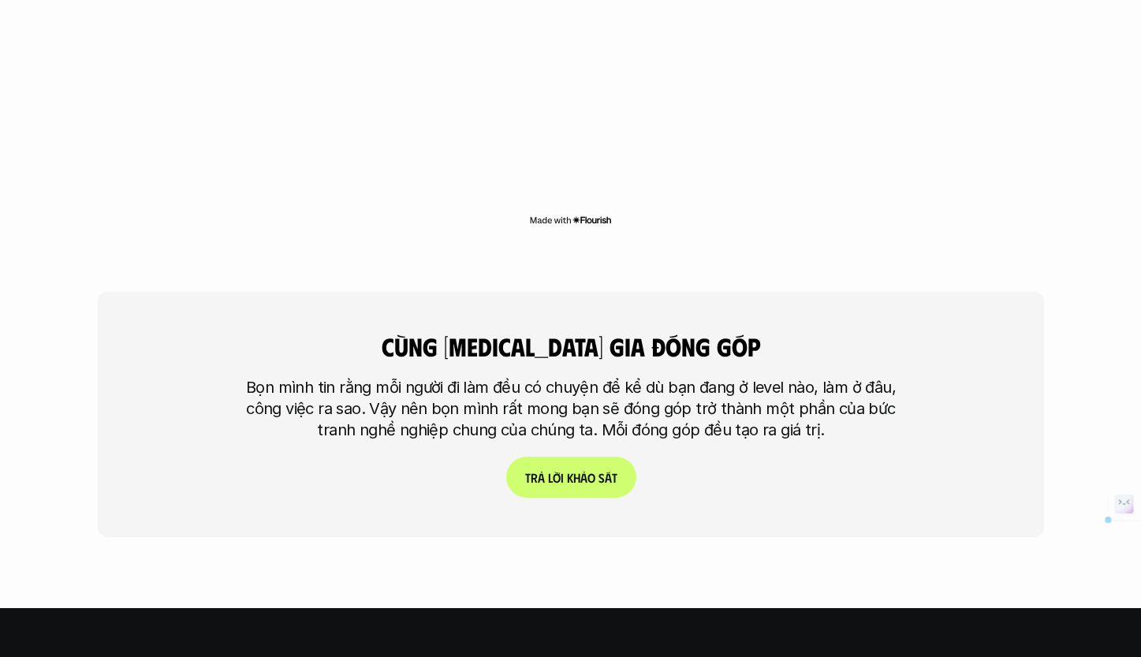
click at [613, 377] on p "Bọn mình tin rằng mỗi người đi làm đều có chuyện để kể dù bạn đang ở level nào,…" at bounding box center [571, 409] width 670 height 64
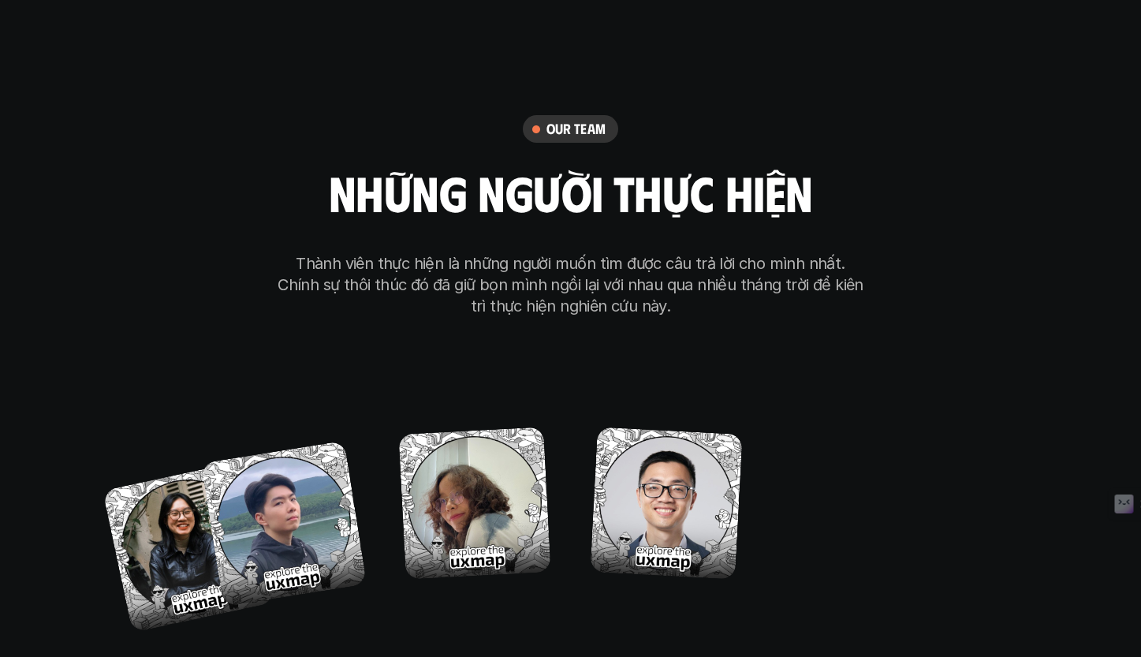
scroll to position [8994, 0]
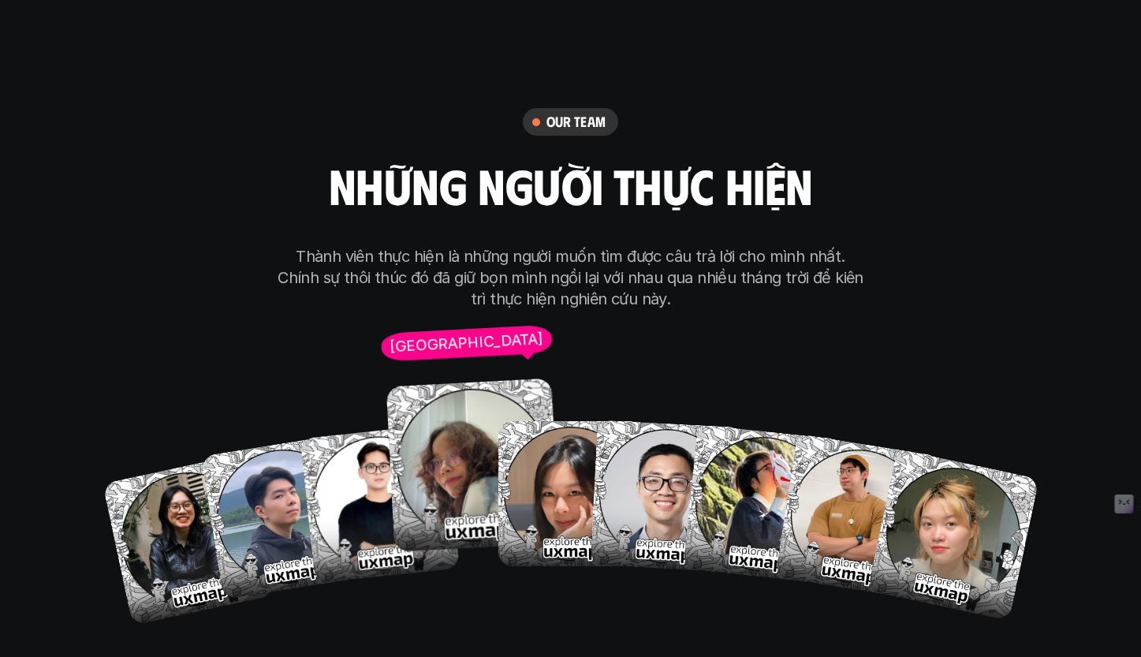
click at [475, 378] on img at bounding box center [472, 464] width 173 height 173
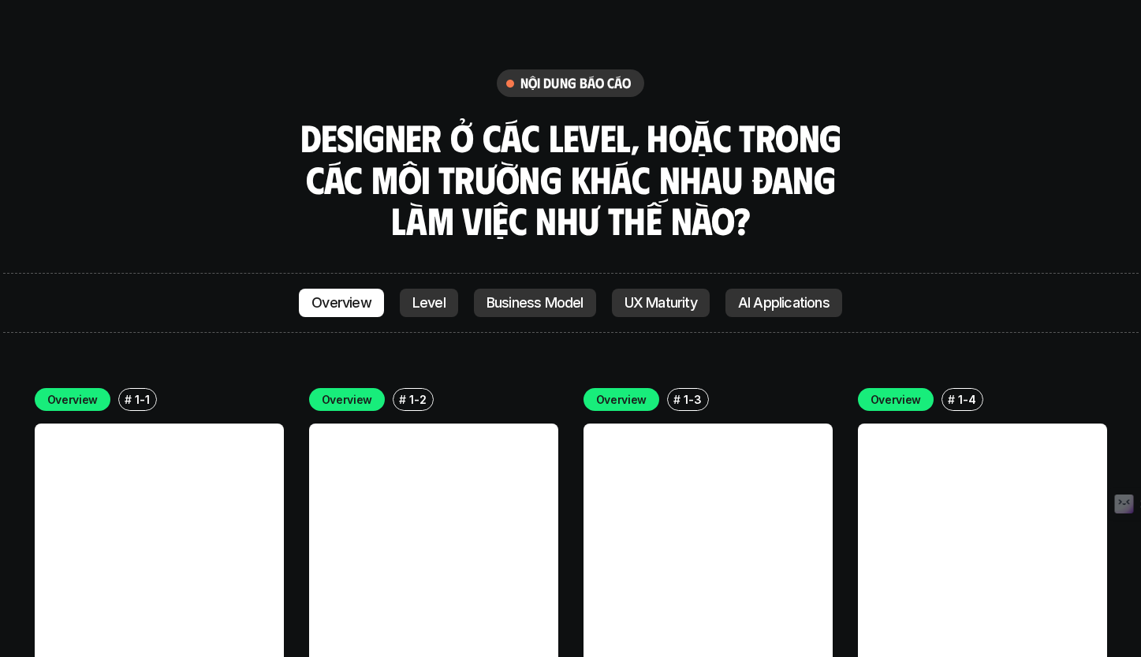
scroll to position [4343, 0]
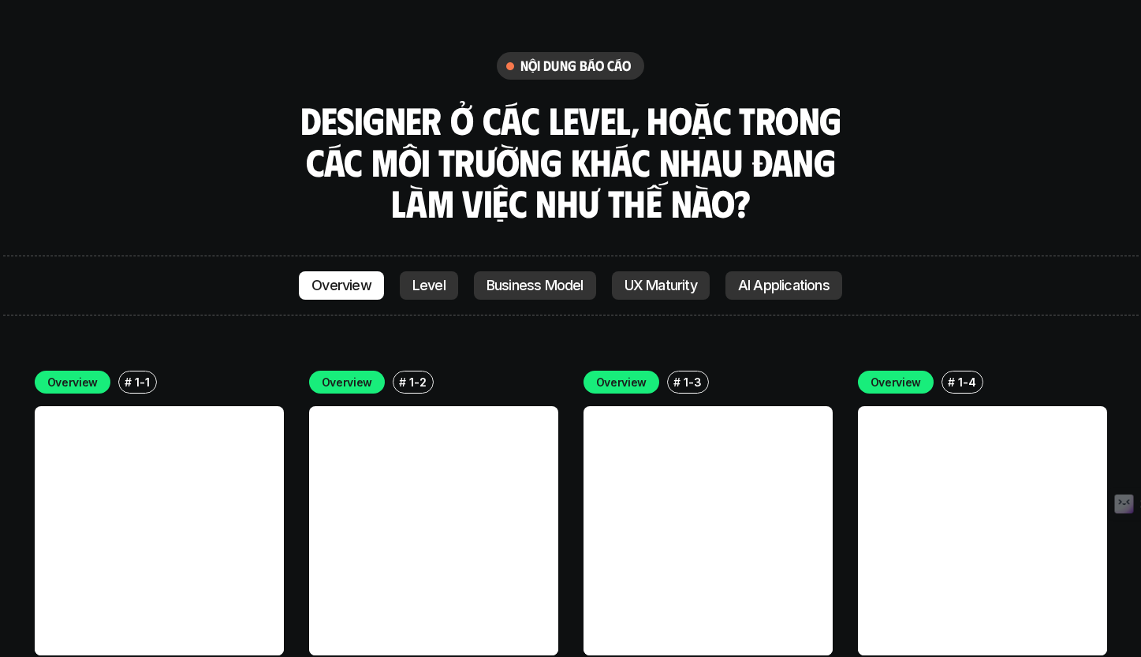
click at [83, 406] on link at bounding box center [159, 530] width 249 height 249
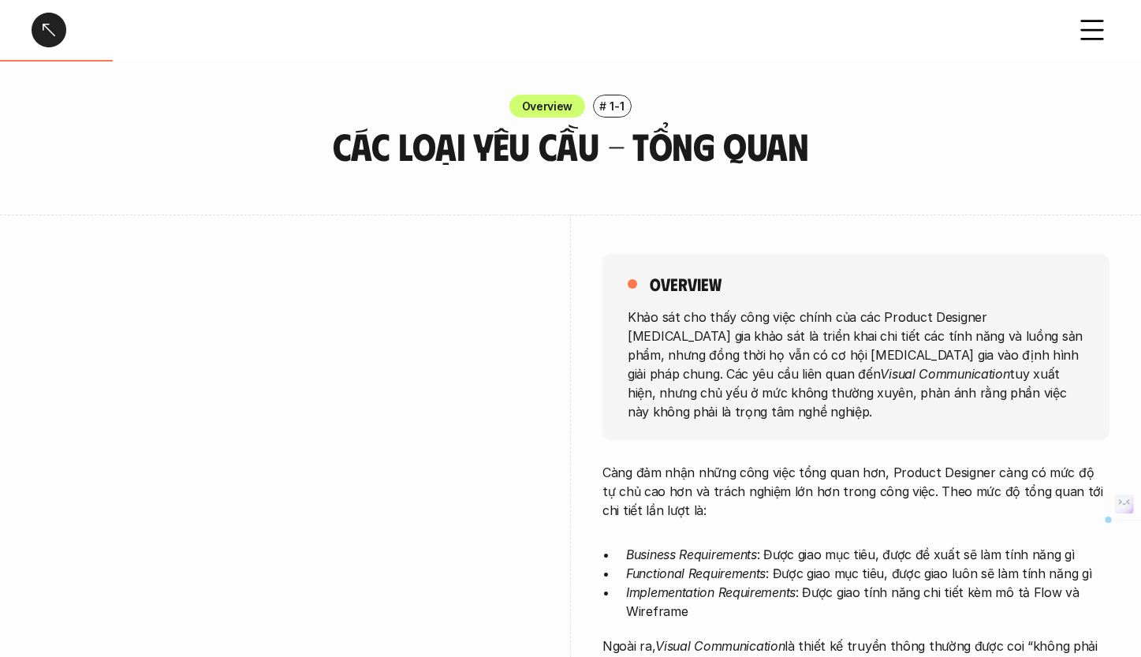
drag, startPoint x: 649, startPoint y: 360, endPoint x: 1128, endPoint y: 388, distance: 480.2
click at [1068, 386] on p "Khảo sát cho thấy công việc chính của các Product Designer [MEDICAL_DATA] gia k…" at bounding box center [856, 364] width 457 height 114
drag, startPoint x: 1072, startPoint y: 389, endPoint x: 608, endPoint y: 363, distance: 465.1
click at [608, 363] on div "overview Khảo sát cho thấy công việc chính của các Product Designer [MEDICAL_DA…" at bounding box center [855, 347] width 507 height 186
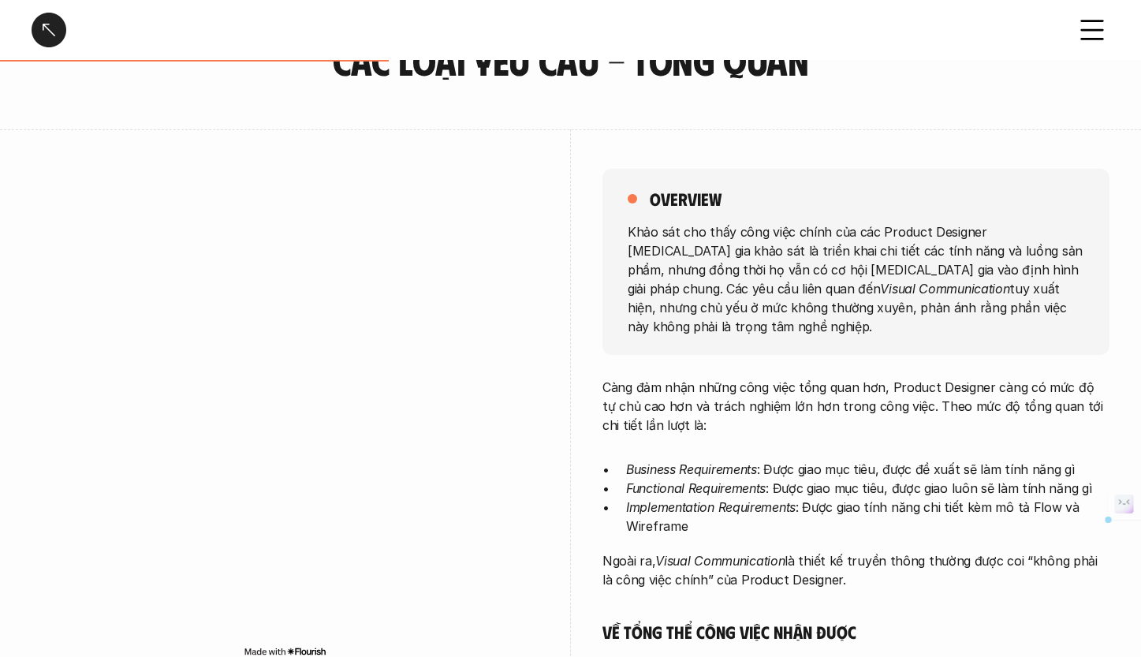
scroll to position [88, 0]
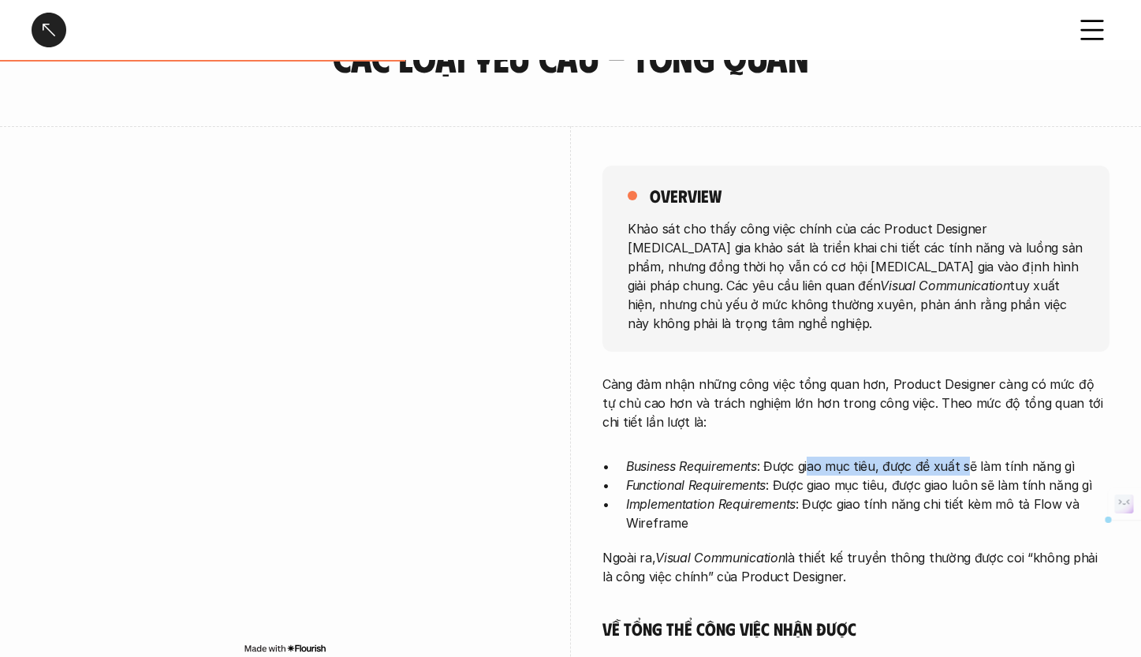
drag, startPoint x: 811, startPoint y: 439, endPoint x: 971, endPoint y: 442, distance: 159.3
click at [971, 457] on p "Business Requirements : Được giao mục tiêu, được đề xuất sẽ làm tính năng gì" at bounding box center [867, 466] width 483 height 19
click at [877, 475] on p "Functional Requirements : Được giao mục tiêu, được giao luôn sẽ làm tính năng gì" at bounding box center [867, 484] width 483 height 19
drag, startPoint x: 830, startPoint y: 451, endPoint x: 1045, endPoint y: 449, distance: 215.3
click at [1045, 457] on p "Business Requirements : Được giao mục tiêu, được đề xuất sẽ làm tính năng gì" at bounding box center [867, 466] width 483 height 19
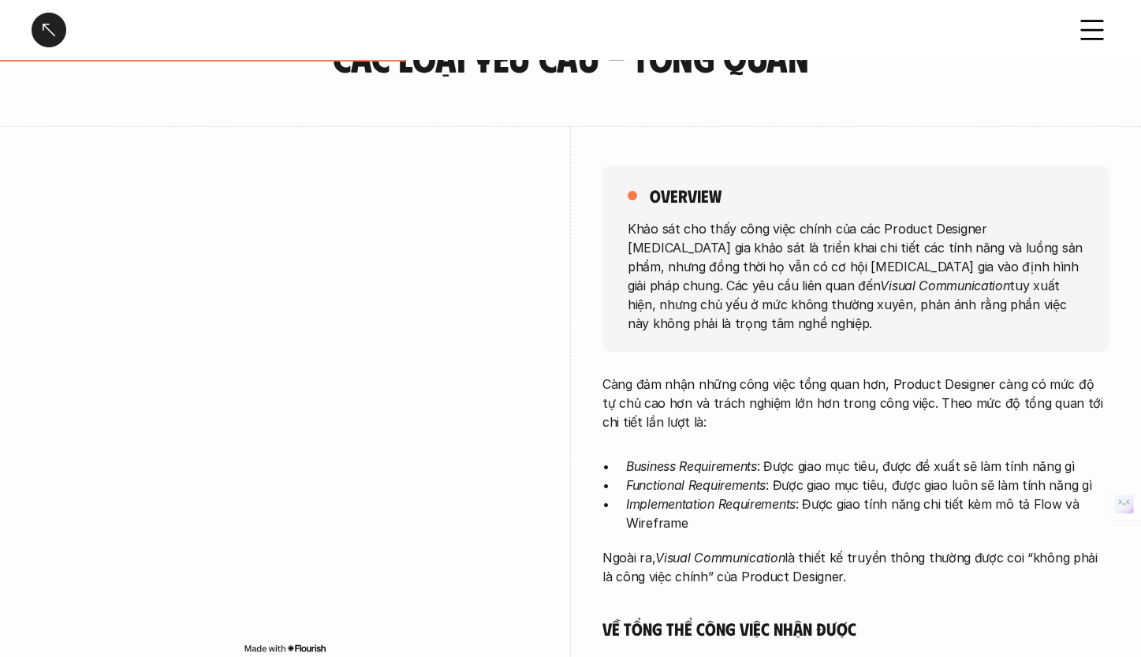
click at [865, 475] on p "Functional Requirements : Được giao mục tiêu, được giao luôn sẽ làm tính năng gì" at bounding box center [867, 484] width 483 height 19
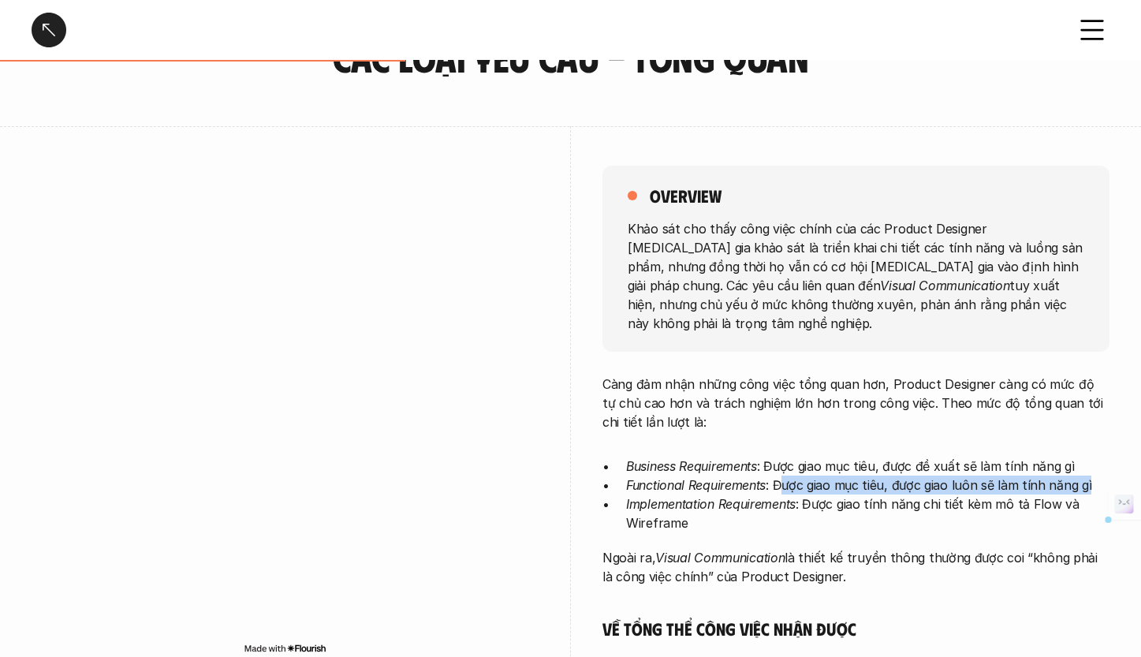
drag, startPoint x: 781, startPoint y: 462, endPoint x: 1094, endPoint y: 472, distance: 313.2
click at [1094, 475] on p "Functional Requirements : Được giao mục tiêu, được giao luôn sẽ làm tính năng gì" at bounding box center [867, 484] width 483 height 19
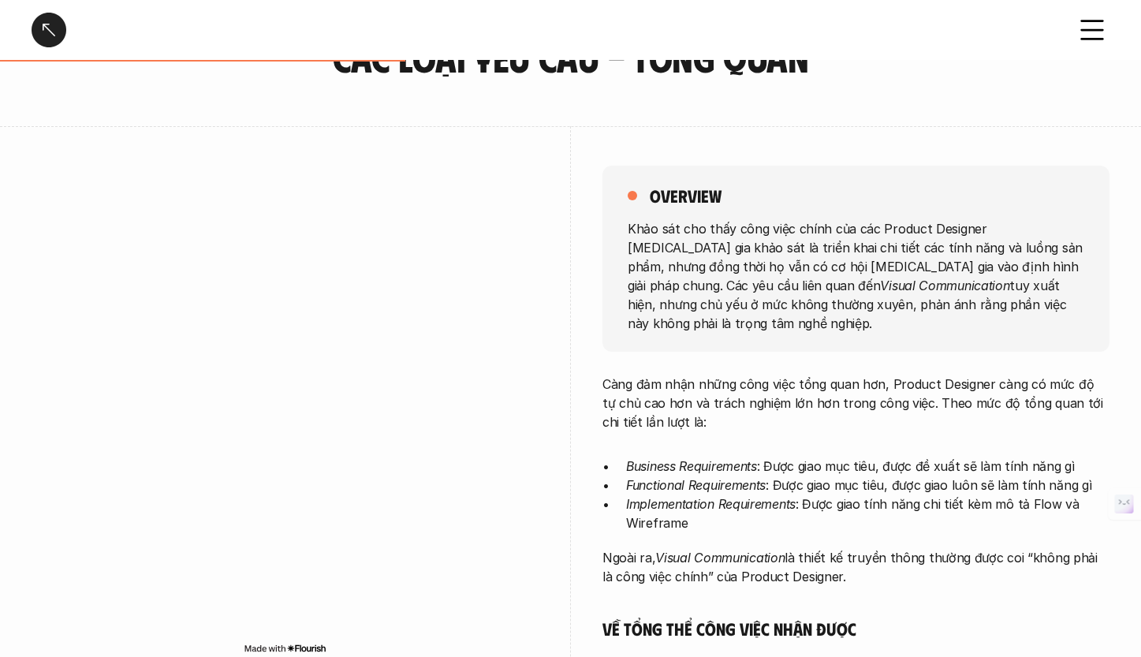
click at [931, 494] on p "Implementation Requirements : Được giao tính năng chi tiết kèm mô tả Flow và Wi…" at bounding box center [867, 513] width 483 height 38
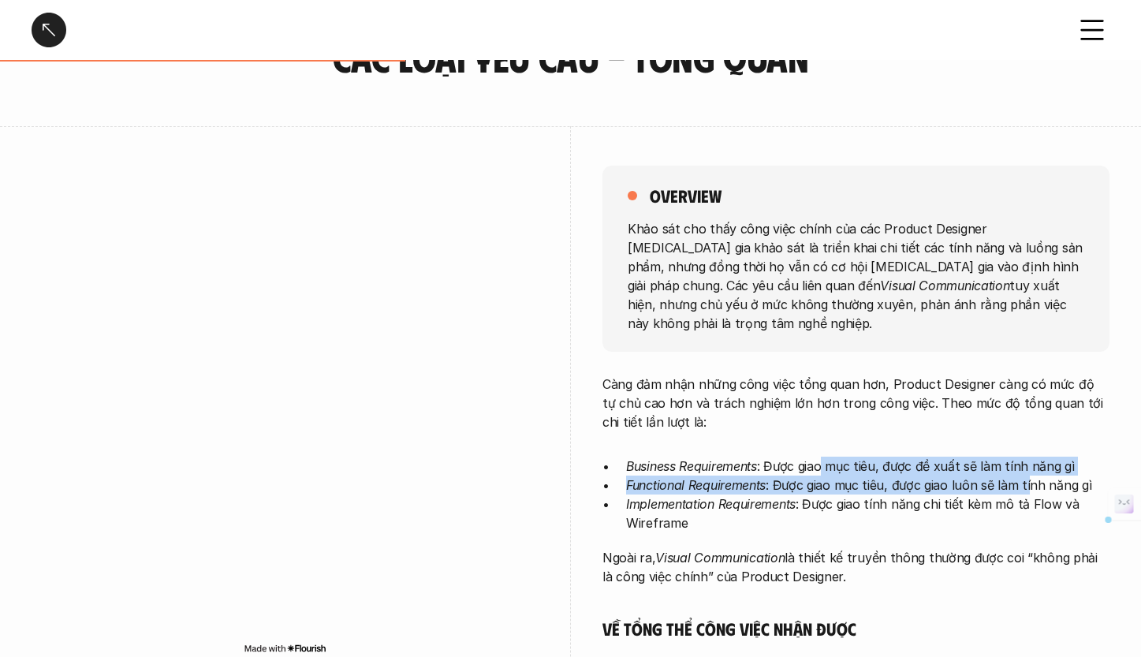
drag, startPoint x: 824, startPoint y: 451, endPoint x: 1030, endPoint y: 463, distance: 206.9
click at [1030, 463] on ul "Business Requirements : Được giao mục tiêu, được đề xuất sẽ làm tính năng gì Fu…" at bounding box center [855, 495] width 507 height 76
click at [900, 475] on p "Functional Requirements : Được giao mục tiêu, được giao luôn sẽ làm tính năng gì" at bounding box center [867, 484] width 483 height 19
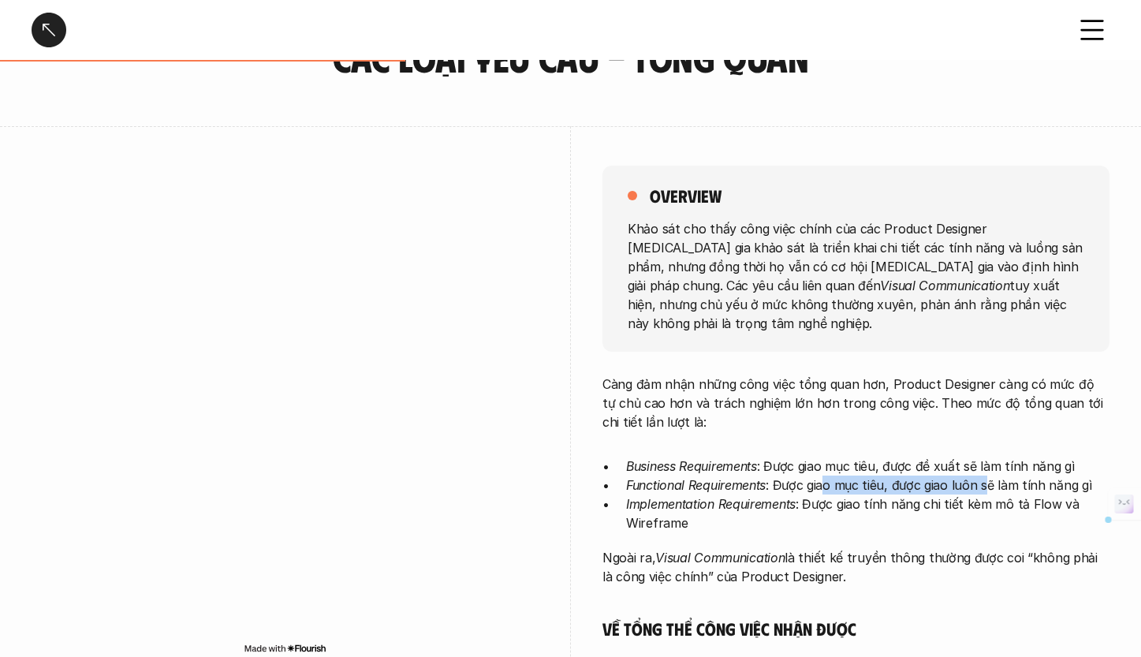
drag, startPoint x: 825, startPoint y: 466, endPoint x: 986, endPoint y: 475, distance: 161.1
click at [986, 475] on p "Functional Requirements : Được giao mục tiêu, được giao luôn sẽ làm tính năng gì" at bounding box center [867, 484] width 483 height 19
click at [876, 494] on p "Implementation Requirements : Được giao tính năng chi tiết kèm mô tả Flow và Wi…" at bounding box center [867, 513] width 483 height 38
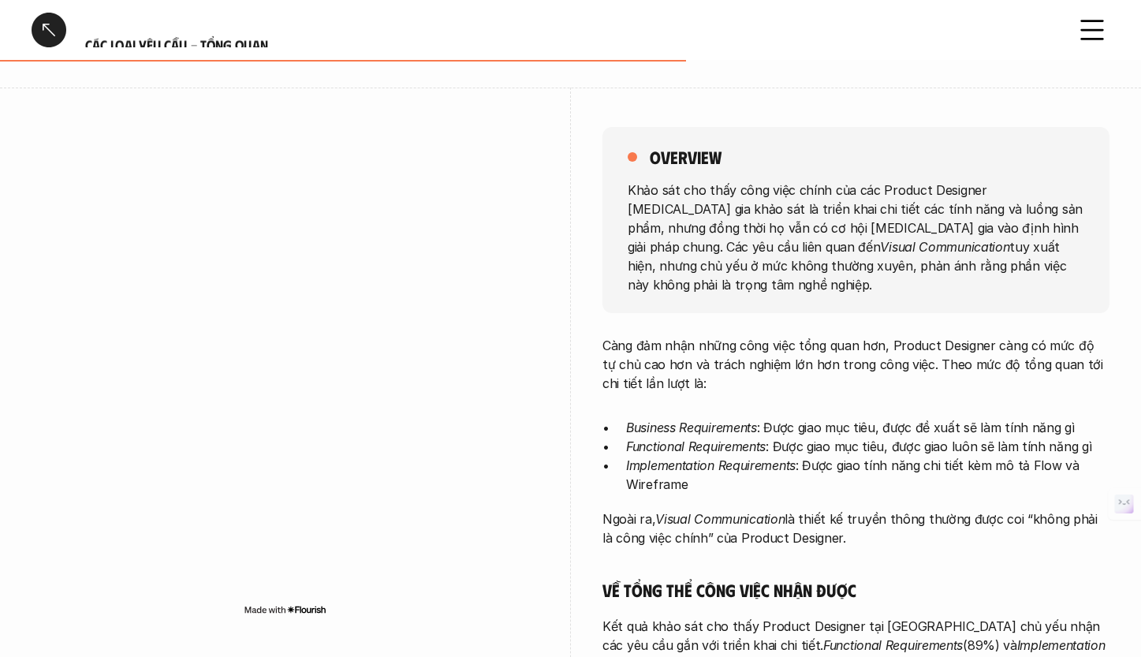
scroll to position [129, 0]
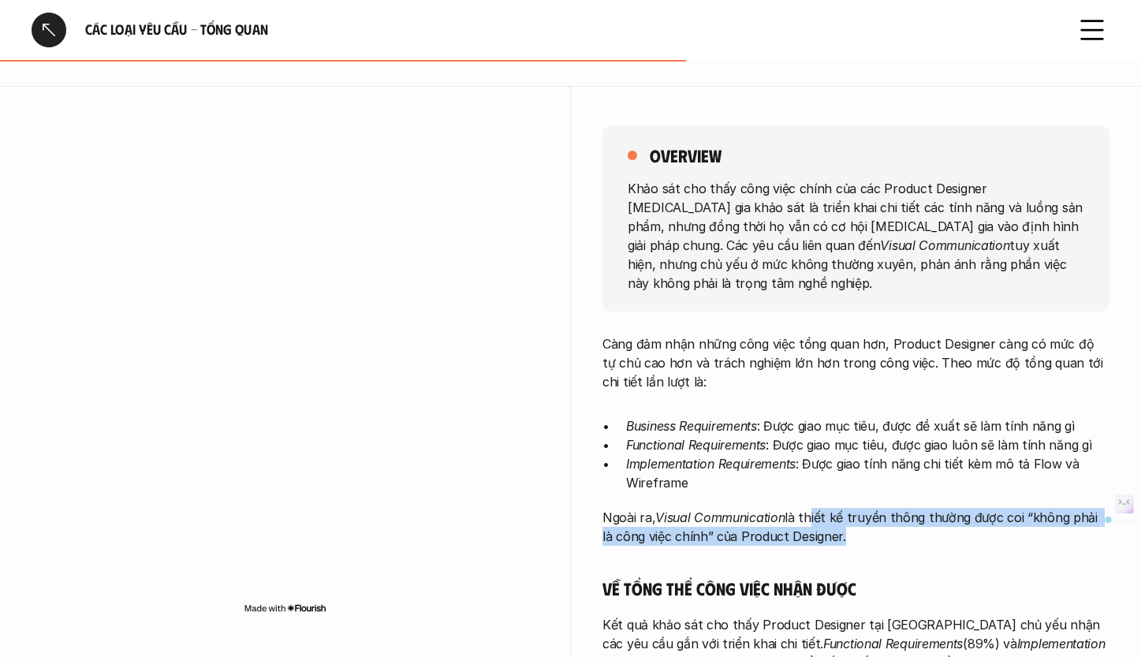
drag, startPoint x: 811, startPoint y: 496, endPoint x: 825, endPoint y: 510, distance: 20.1
click at [825, 510] on p "Ngoài ra, Visual Communication là thiết kế truyền thông thường được coi “không …" at bounding box center [855, 527] width 507 height 38
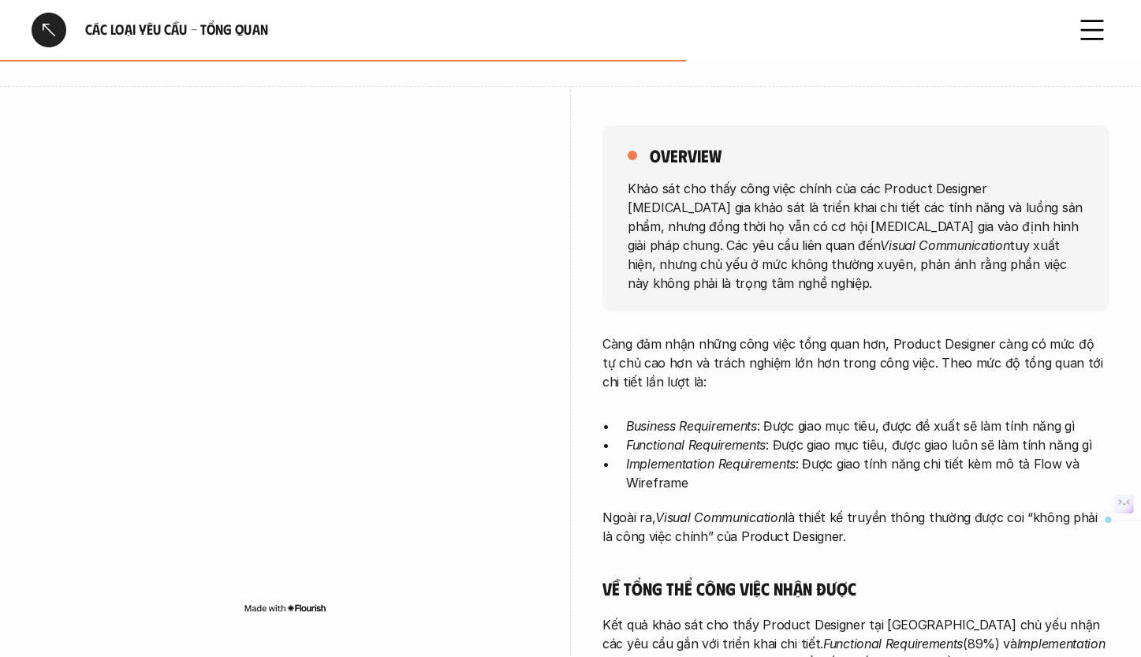
click at [834, 509] on p "Ngoài ra, Visual Communication là thiết kế truyền thông thường được coi “không …" at bounding box center [855, 527] width 507 height 38
drag, startPoint x: 840, startPoint y: 509, endPoint x: 802, endPoint y: 497, distance: 39.6
click at [802, 508] on p "Ngoài ra, Visual Communication là thiết kế truyền thông thường được coi “không …" at bounding box center [855, 527] width 507 height 38
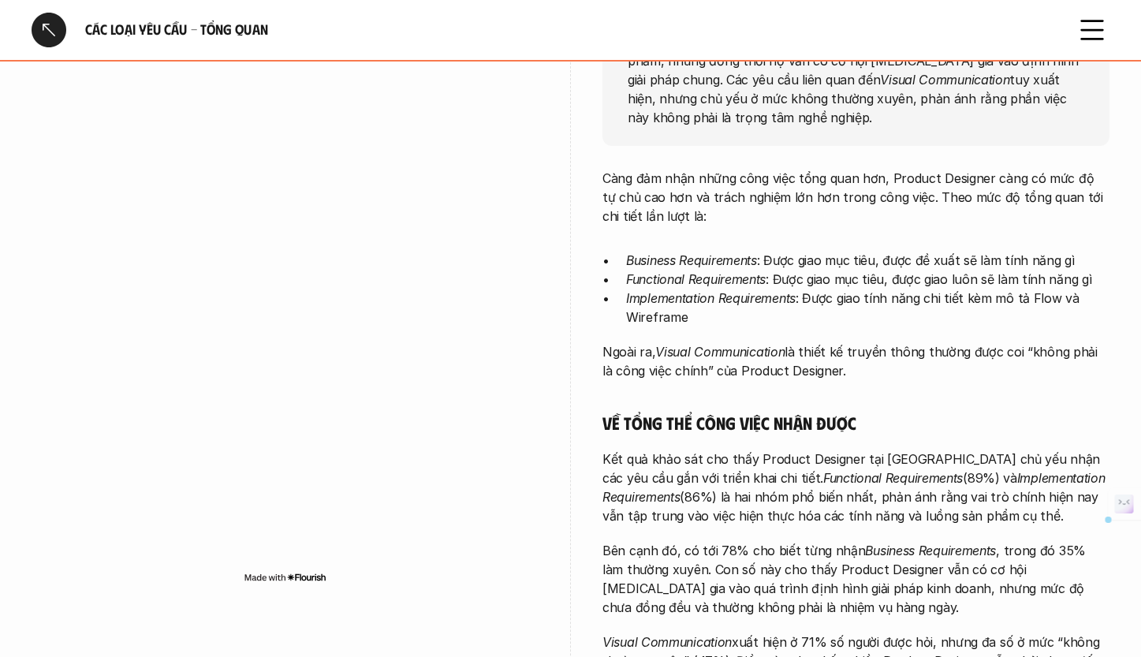
click at [923, 351] on p "Ngoài ra, Visual Communication là thiết kế truyền thông thường được coi “không …" at bounding box center [855, 361] width 507 height 38
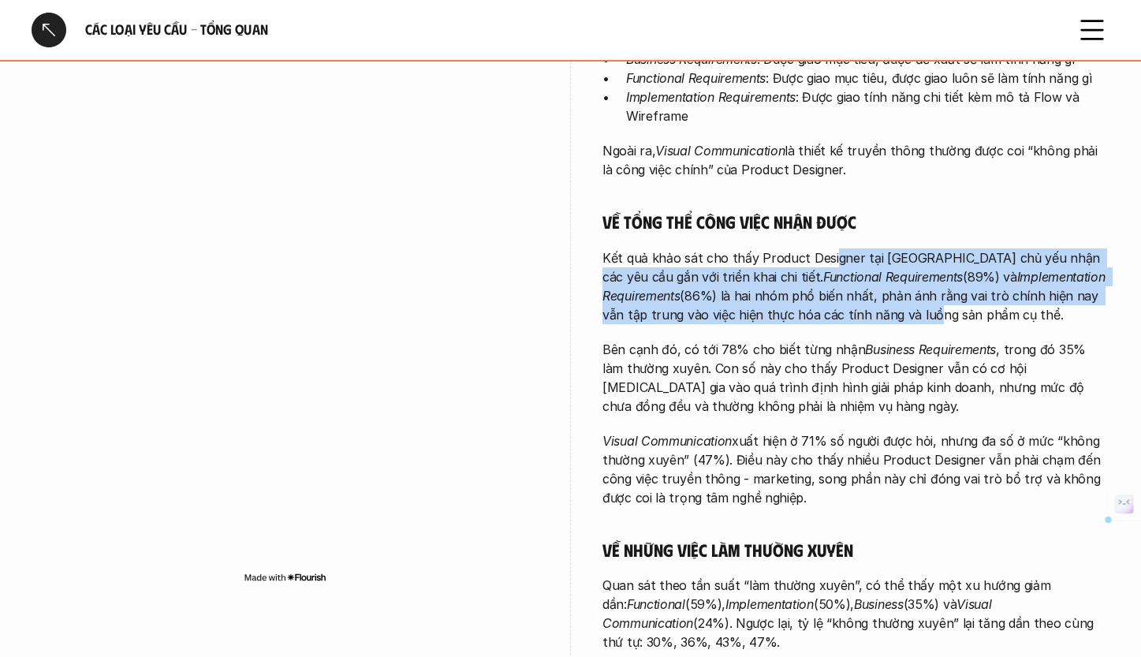
drag, startPoint x: 829, startPoint y: 237, endPoint x: 821, endPoint y: 290, distance: 53.5
click at [821, 290] on p "Kết quả khảo sát cho thấy Product Designer tại [GEOGRAPHIC_DATA] chủ yếu nhận c…" at bounding box center [855, 286] width 507 height 76
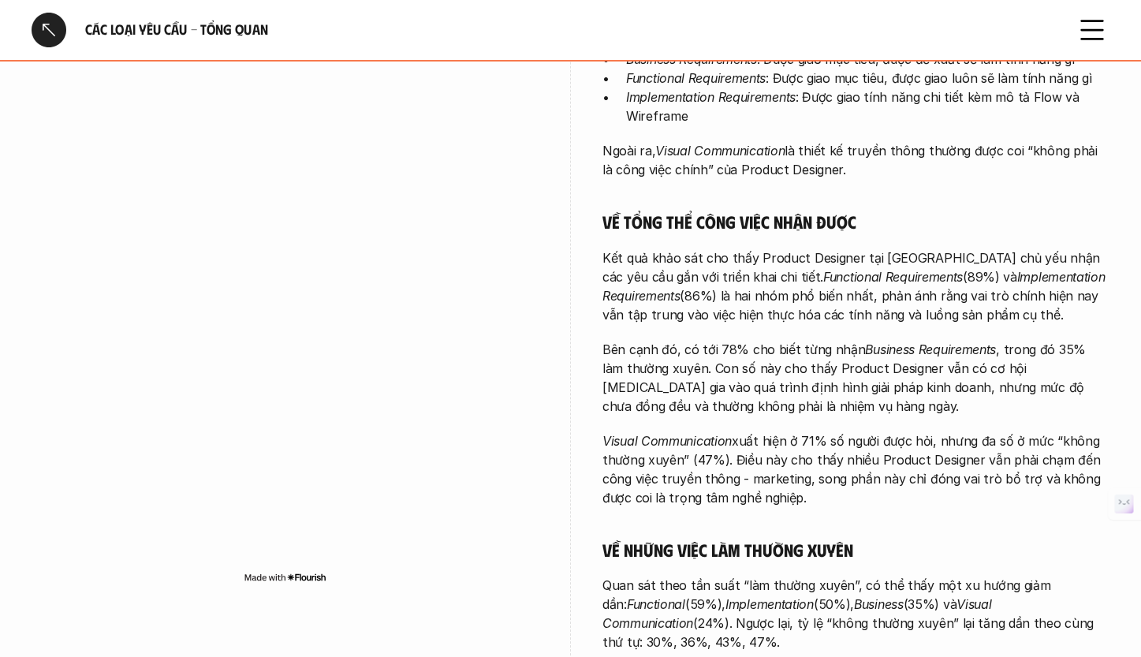
click at [821, 310] on div "Càng đảm nhận những công việc tổng quan hơn, Product Designer càng có mức độ tự…" at bounding box center [855, 365] width 507 height 794
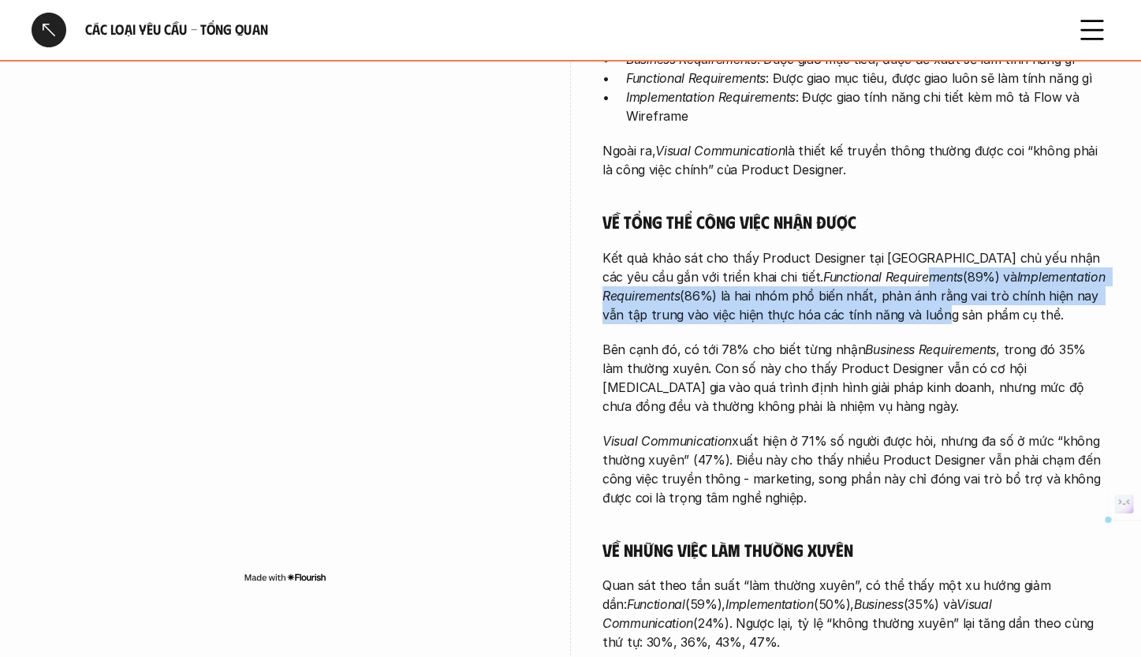
drag, startPoint x: 829, startPoint y: 256, endPoint x: 822, endPoint y: 289, distance: 33.7
click at [822, 289] on p "Kết quả khảo sát cho thấy Product Designer tại [GEOGRAPHIC_DATA] chủ yếu nhận c…" at bounding box center [855, 286] width 507 height 76
click at [822, 294] on p "Kết quả khảo sát cho thấy Product Designer tại [GEOGRAPHIC_DATA] chủ yếu nhận c…" at bounding box center [855, 286] width 507 height 76
drag, startPoint x: 833, startPoint y: 236, endPoint x: 822, endPoint y: 305, distance: 70.1
click at [822, 305] on div "Càng đảm nhận những công việc tổng quan hơn, Product Designer càng có mức độ tự…" at bounding box center [855, 365] width 507 height 794
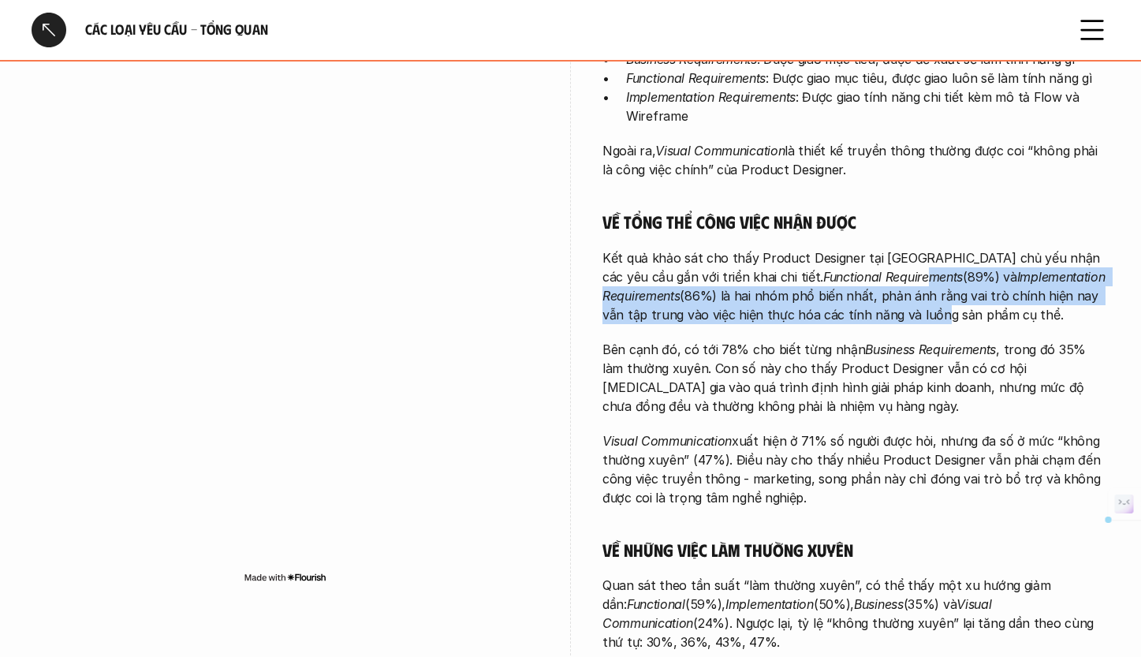
click at [822, 309] on div "Càng đảm nhận những công việc tổng quan hơn, Product Designer càng có mức độ tự…" at bounding box center [855, 365] width 507 height 794
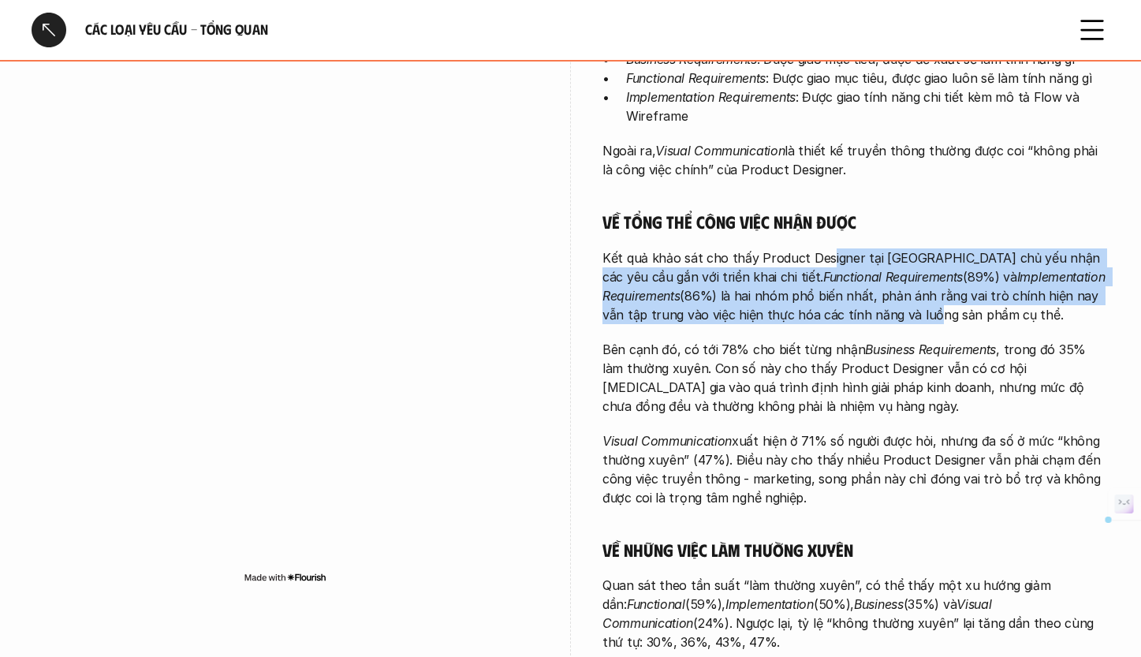
drag, startPoint x: 824, startPoint y: 247, endPoint x: 822, endPoint y: 300, distance: 52.9
click at [822, 300] on p "Kết quả khảo sát cho thấy Product Designer tại [GEOGRAPHIC_DATA] chủ yếu nhận c…" at bounding box center [855, 286] width 507 height 76
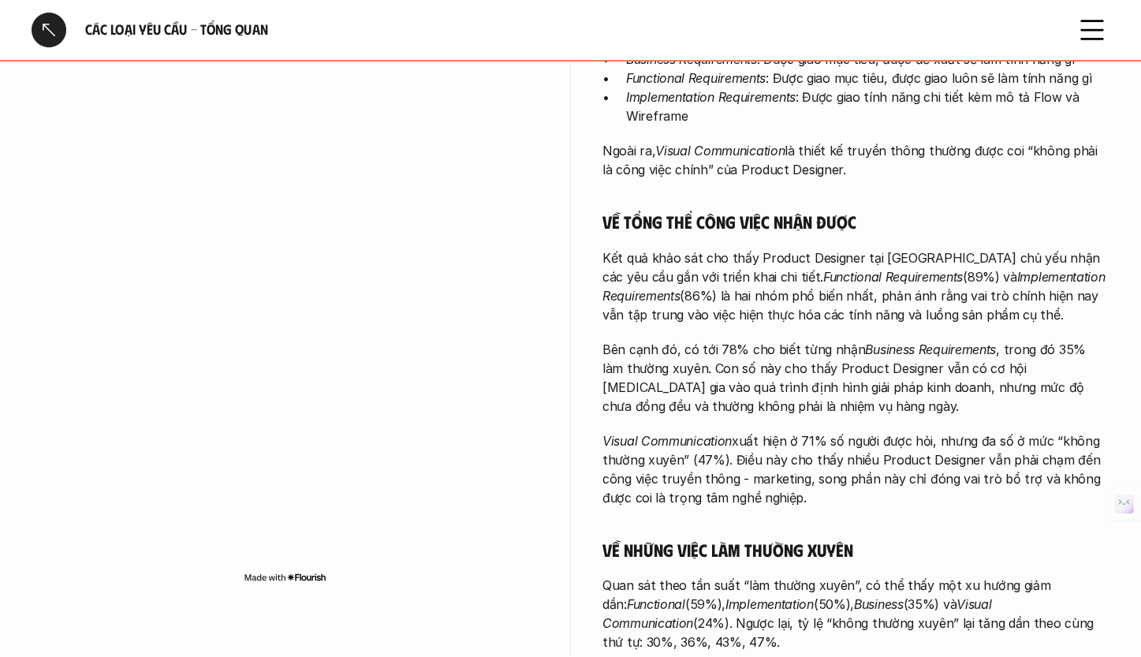
click at [828, 313] on div "Càng đảm nhận những công việc tổng quan hơn, Product Designer càng có mức độ tự…" at bounding box center [855, 365] width 507 height 794
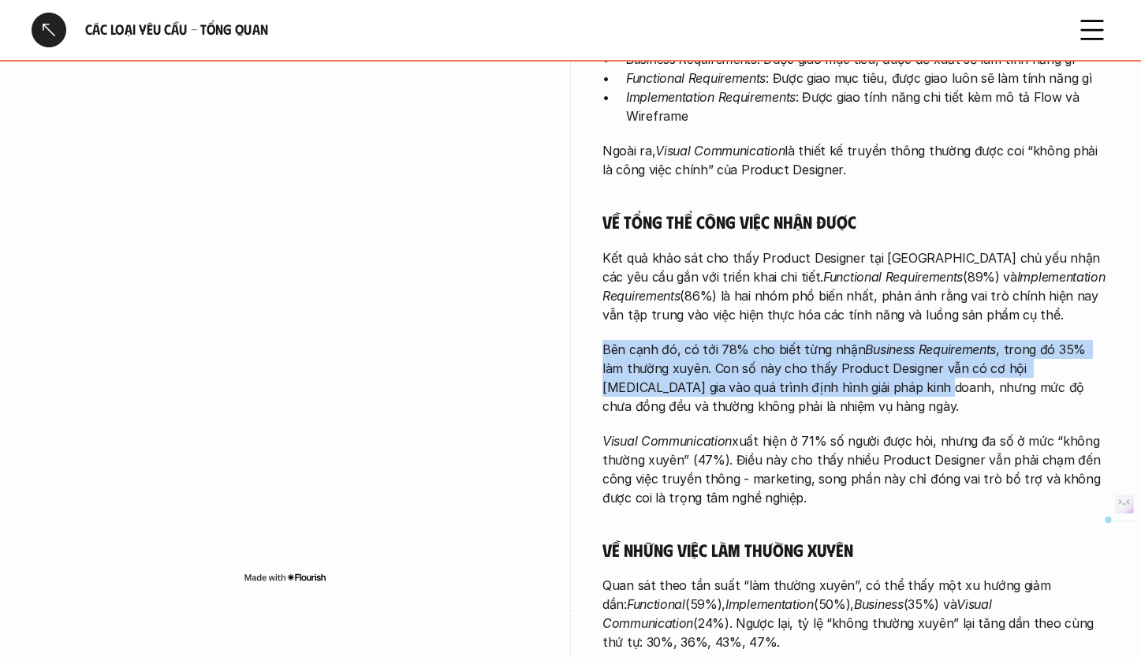
drag, startPoint x: 843, startPoint y: 320, endPoint x: 837, endPoint y: 367, distance: 46.8
click at [837, 367] on p "Bên cạnh đó, có tới 78% cho biết từng nhận Business Requirements , trong đó 35%…" at bounding box center [855, 378] width 507 height 76
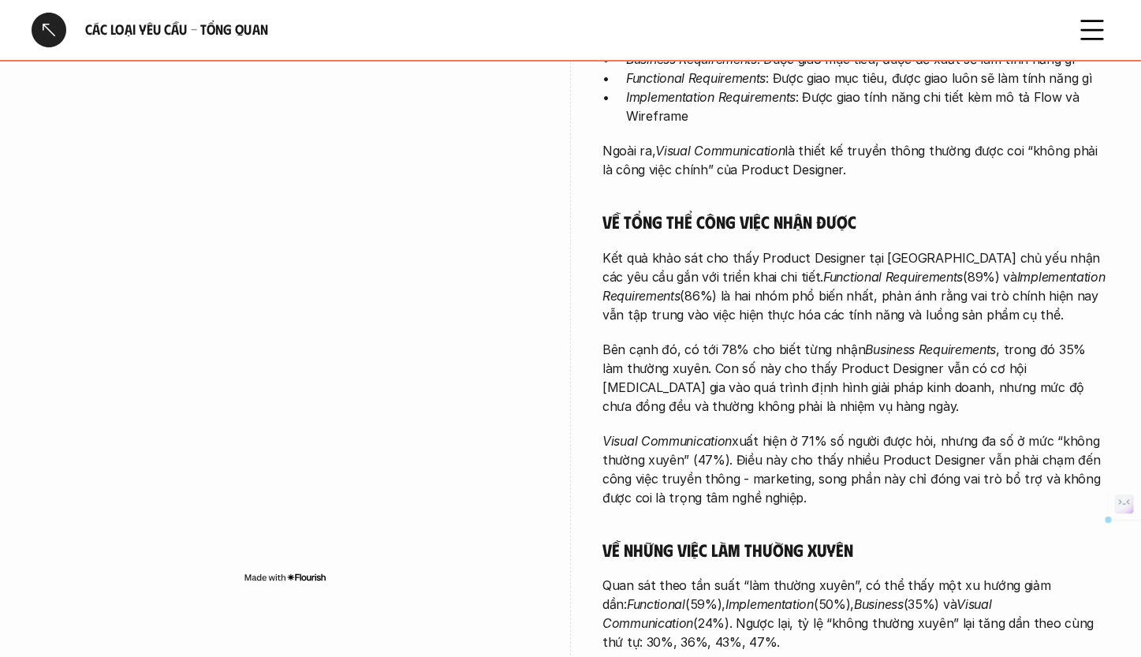
click at [834, 371] on p "Bên cạnh đó, có tới 78% cho biết từng nhận Business Requirements , trong đó 35%…" at bounding box center [855, 378] width 507 height 76
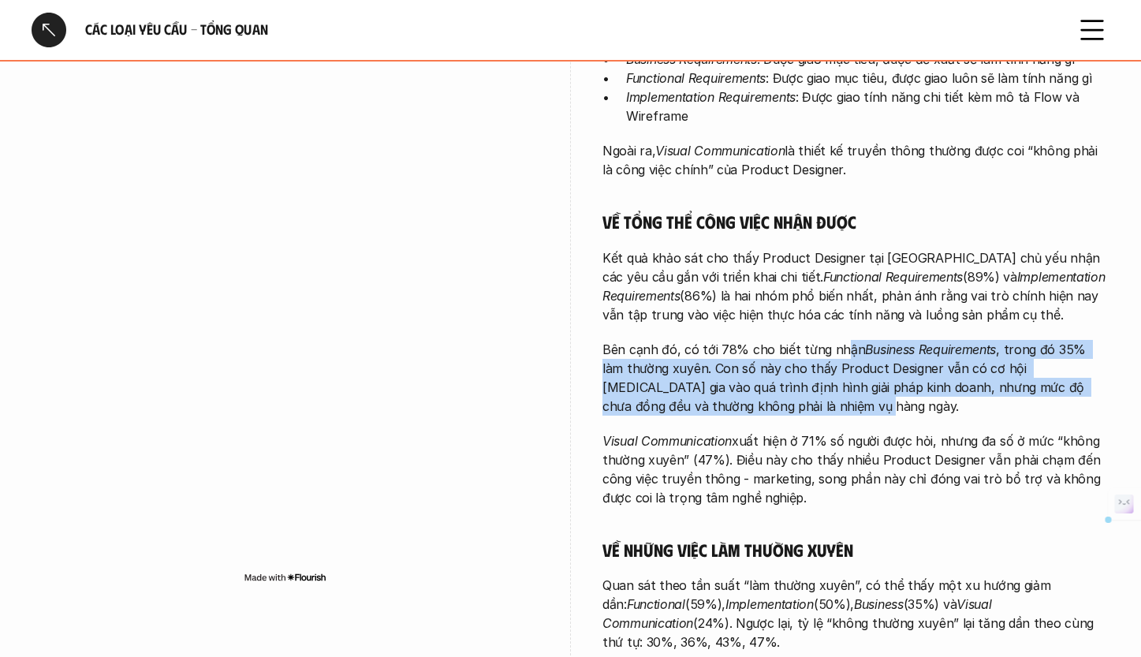
drag, startPoint x: 843, startPoint y: 324, endPoint x: 837, endPoint y: 381, distance: 57.0
click at [837, 381] on p "Bên cạnh đó, có tới 78% cho biết từng nhận Business Requirements , trong đó 35%…" at bounding box center [855, 378] width 507 height 76
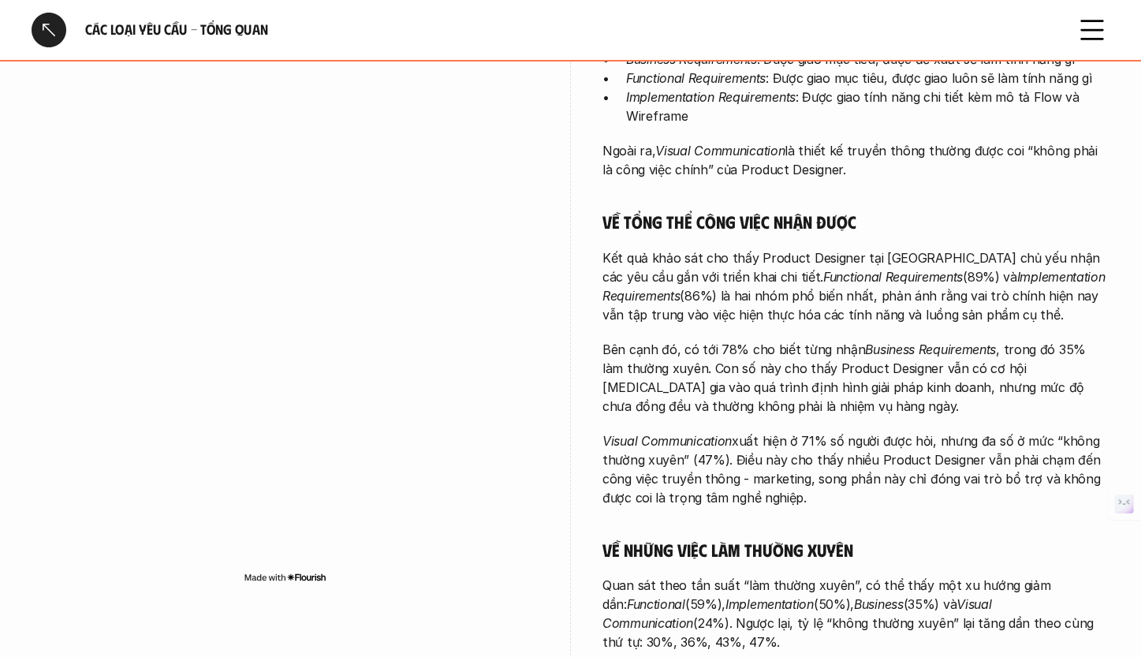
click at [840, 388] on p "Bên cạnh đó, có tới 78% cho biết từng nhận Business Requirements , trong đó 35%…" at bounding box center [855, 378] width 507 height 76
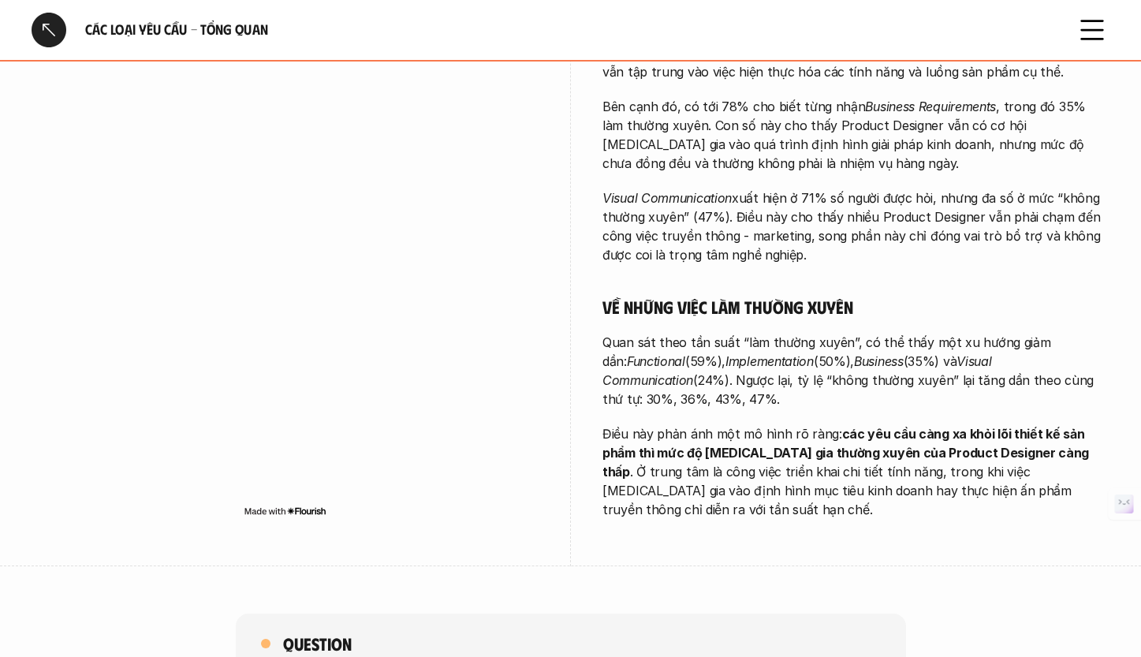
scroll to position [741, 0]
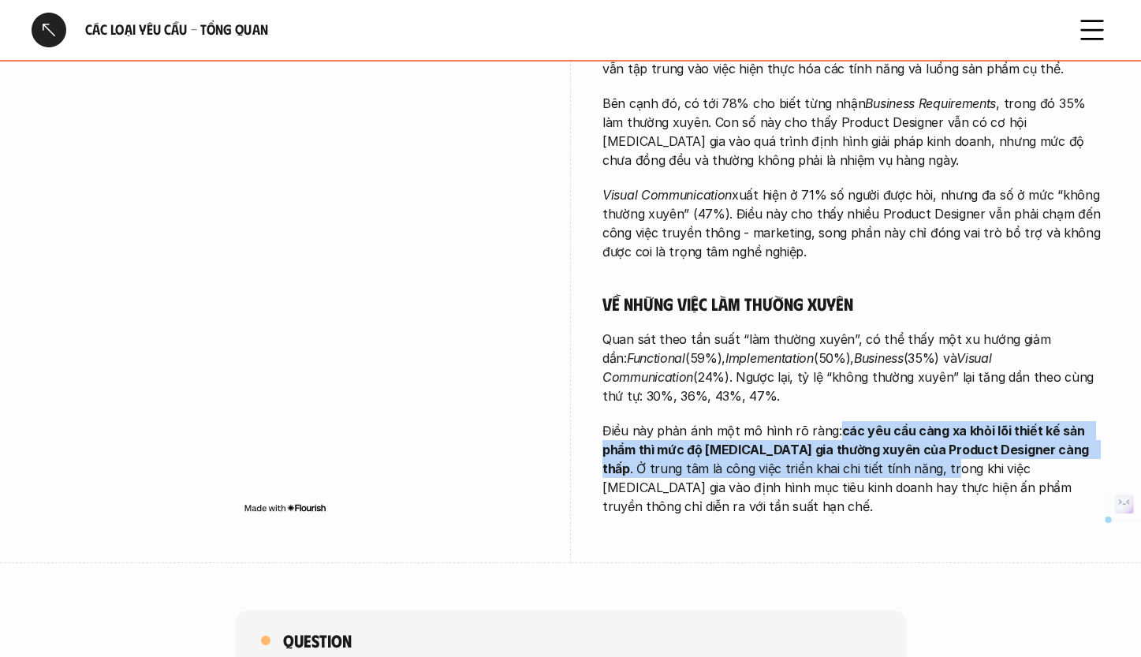
drag, startPoint x: 834, startPoint y: 411, endPoint x: 830, endPoint y: 442, distance: 31.8
click at [830, 442] on p "Điều này phản ánh một mô hình rõ ràng: các yêu cầu càng xa khỏi lõi thiết kế sả…" at bounding box center [855, 468] width 507 height 95
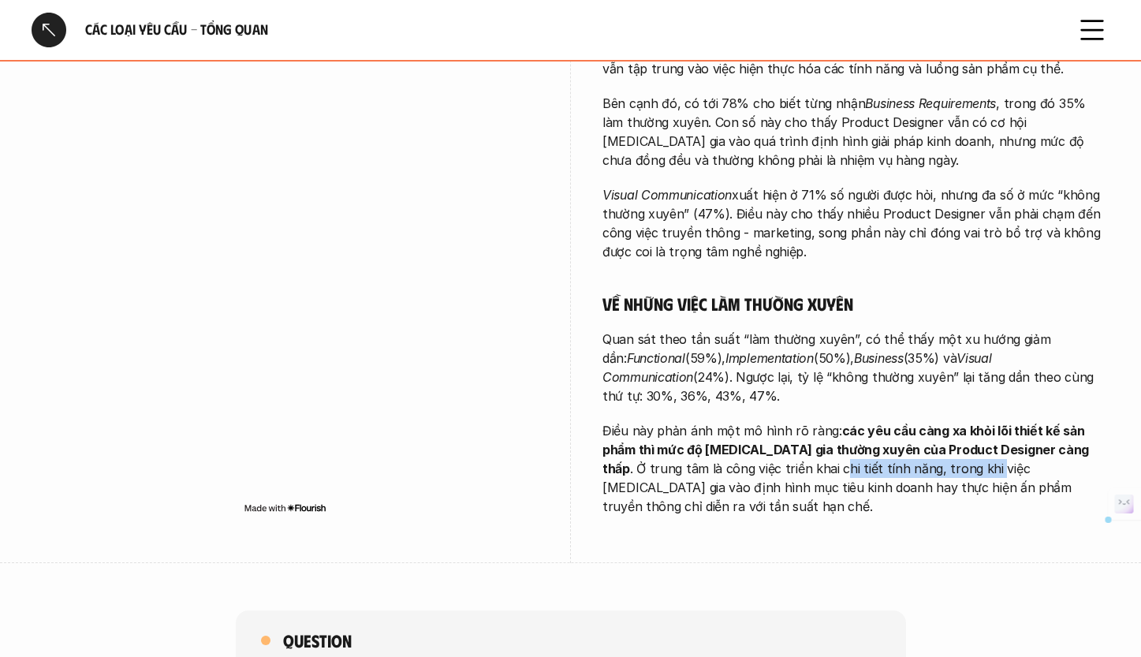
drag, startPoint x: 721, startPoint y: 450, endPoint x: 875, endPoint y: 454, distance: 153.8
click at [875, 454] on p "Điều này phản ánh một mô hình rõ ràng: các yêu cầu càng xa khỏi lõi thiết kế sả…" at bounding box center [855, 468] width 507 height 95
click at [948, 459] on p "Điều này phản ánh một mô hình rõ ràng: các yêu cầu càng xa khỏi lõi thiết kế sả…" at bounding box center [855, 468] width 507 height 95
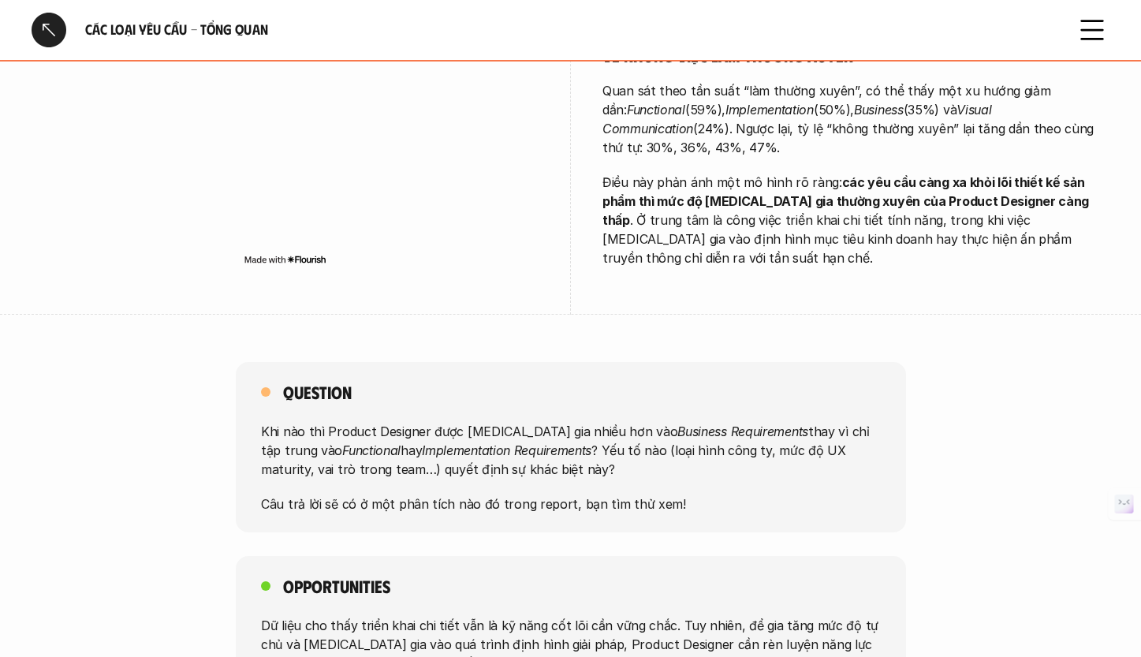
scroll to position [1005, 0]
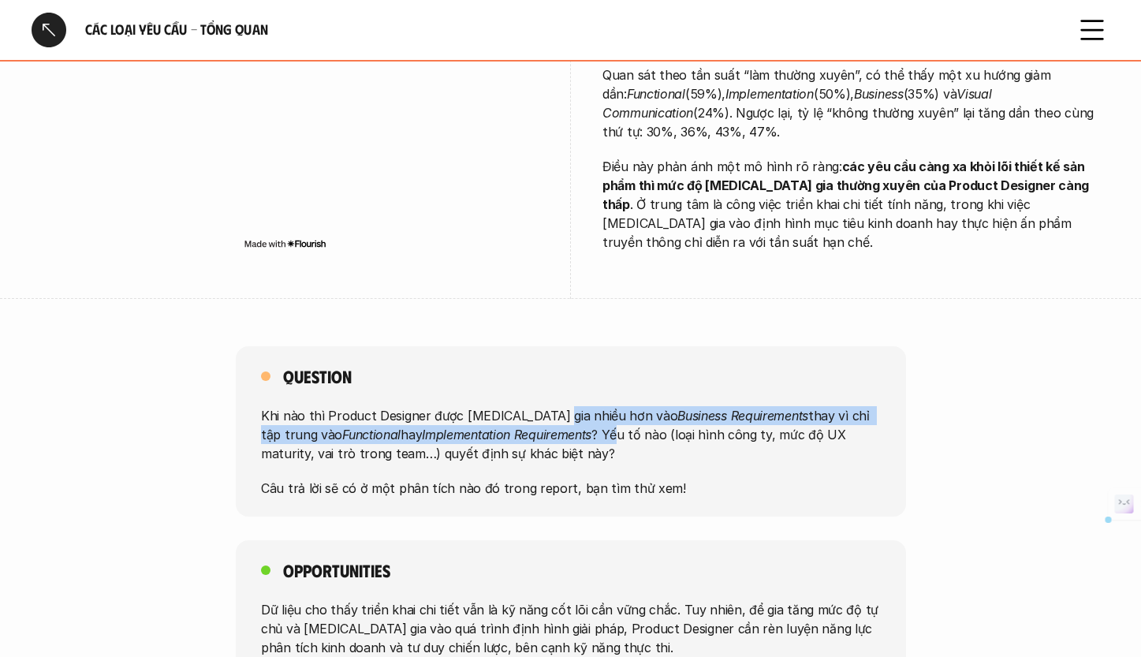
drag, startPoint x: 550, startPoint y: 375, endPoint x: 546, endPoint y: 400, distance: 25.7
click at [546, 406] on p "Khi nào thì Product Designer được [MEDICAL_DATA] gia nhiều hơn vào Business Req…" at bounding box center [571, 434] width 620 height 57
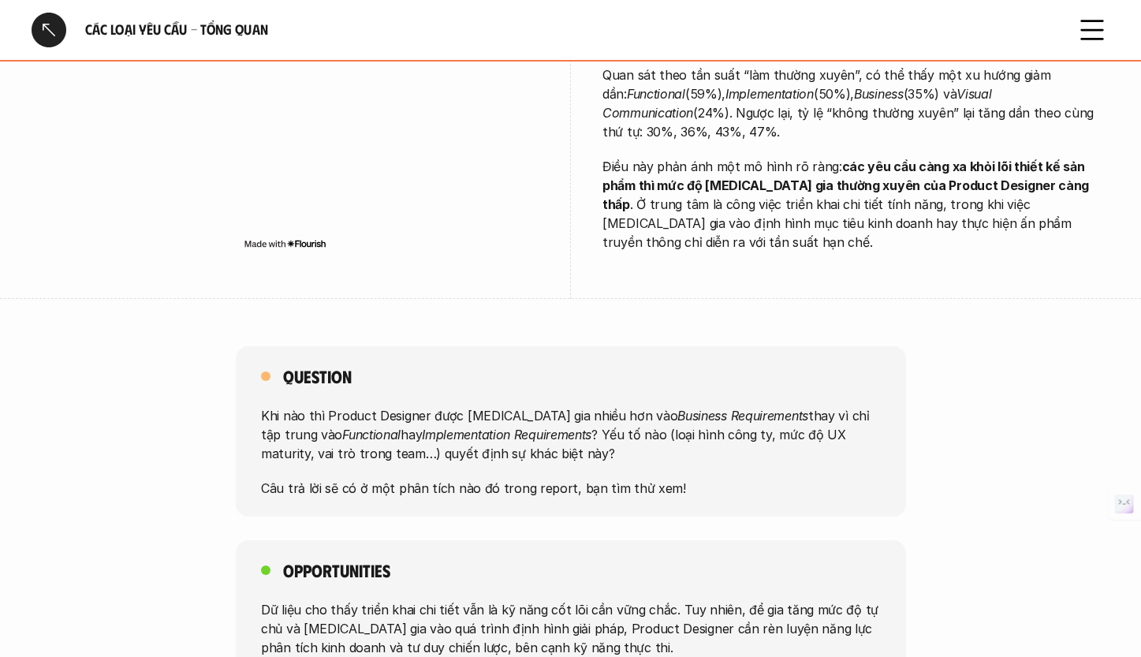
click at [547, 406] on p "Khi nào thì Product Designer được [MEDICAL_DATA] gia nhiều hơn vào Business Req…" at bounding box center [571, 434] width 620 height 57
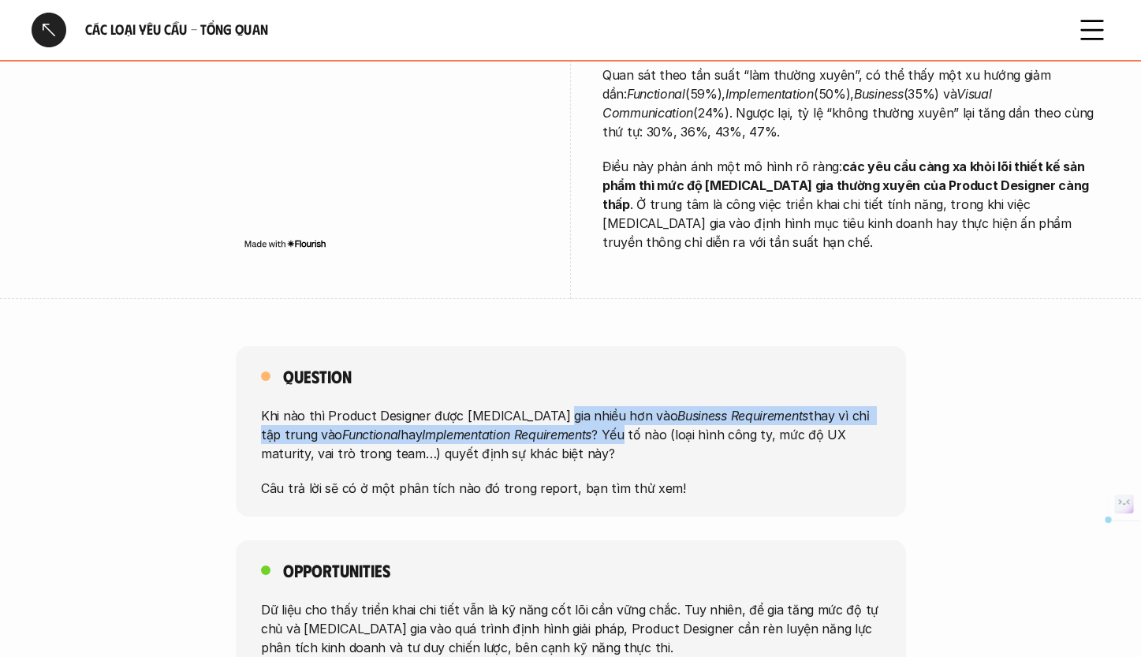
drag, startPoint x: 550, startPoint y: 369, endPoint x: 550, endPoint y: 397, distance: 28.4
click at [550, 406] on p "Khi nào thì Product Designer được [MEDICAL_DATA] gia nhiều hơn vào Business Req…" at bounding box center [571, 434] width 620 height 57
drag, startPoint x: 549, startPoint y: 374, endPoint x: 553, endPoint y: 412, distance: 38.1
click at [549, 406] on p "Khi nào thì Product Designer được [MEDICAL_DATA] gia nhiều hơn vào Business Req…" at bounding box center [571, 434] width 620 height 57
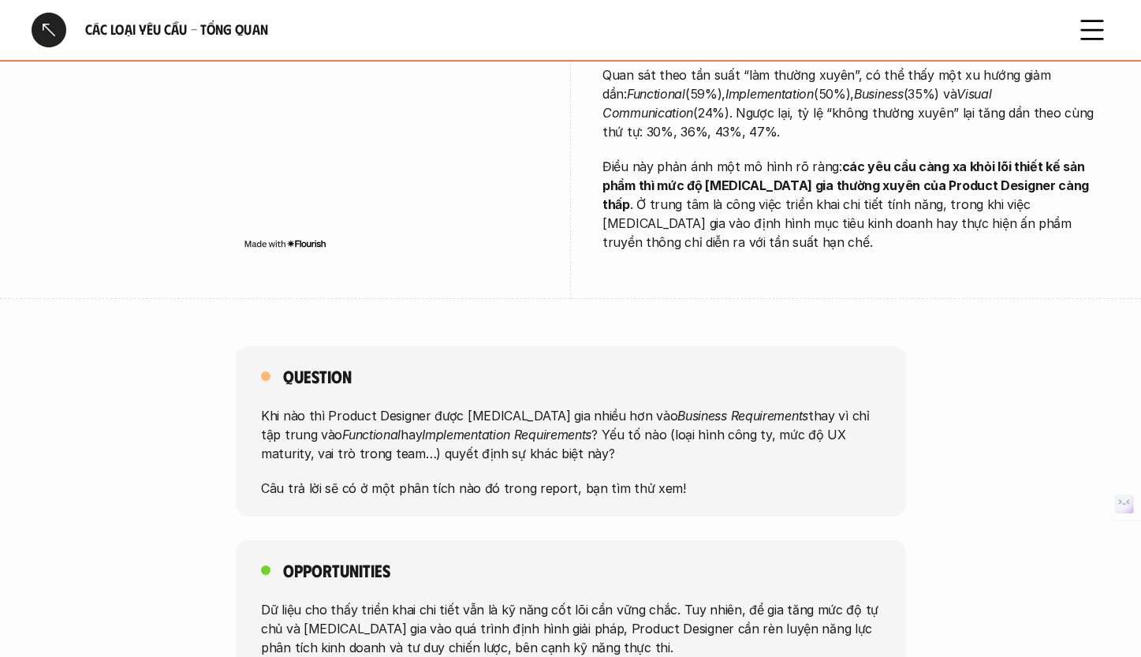
click at [562, 418] on p "Khi nào thì Product Designer được [MEDICAL_DATA] gia nhiều hơn vào Business Req…" at bounding box center [571, 434] width 620 height 57
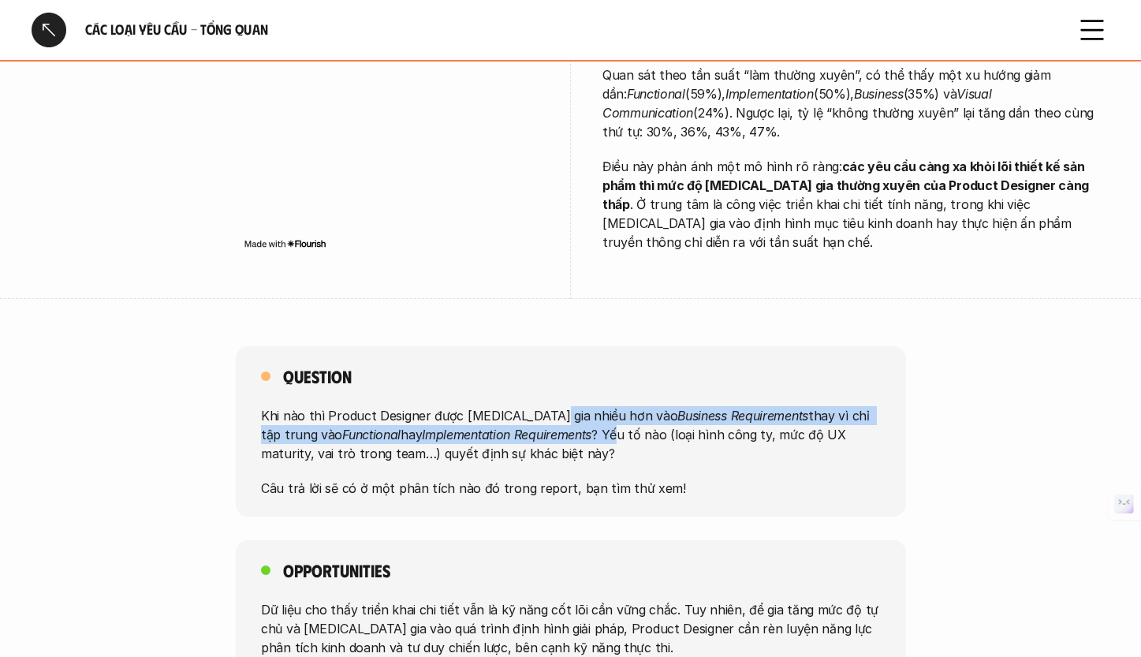
drag, startPoint x: 542, startPoint y: 372, endPoint x: 542, endPoint y: 405, distance: 33.1
click at [542, 406] on p "Khi nào thì Product Designer được [MEDICAL_DATA] gia nhiều hơn vào Business Req…" at bounding box center [571, 434] width 620 height 57
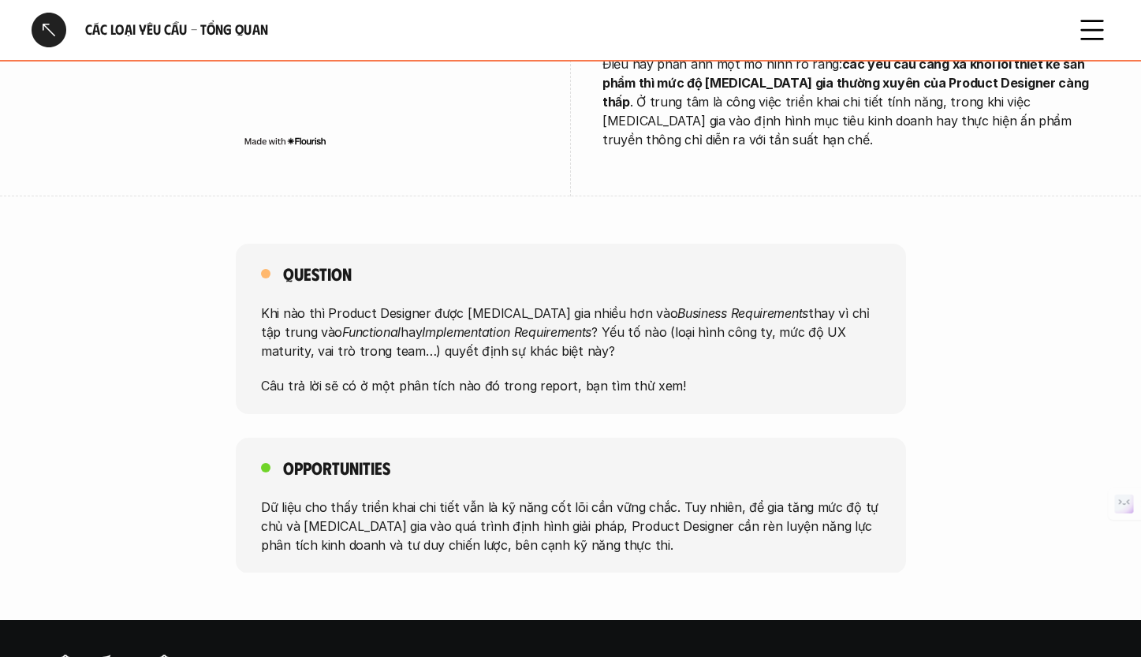
scroll to position [1120, 0]
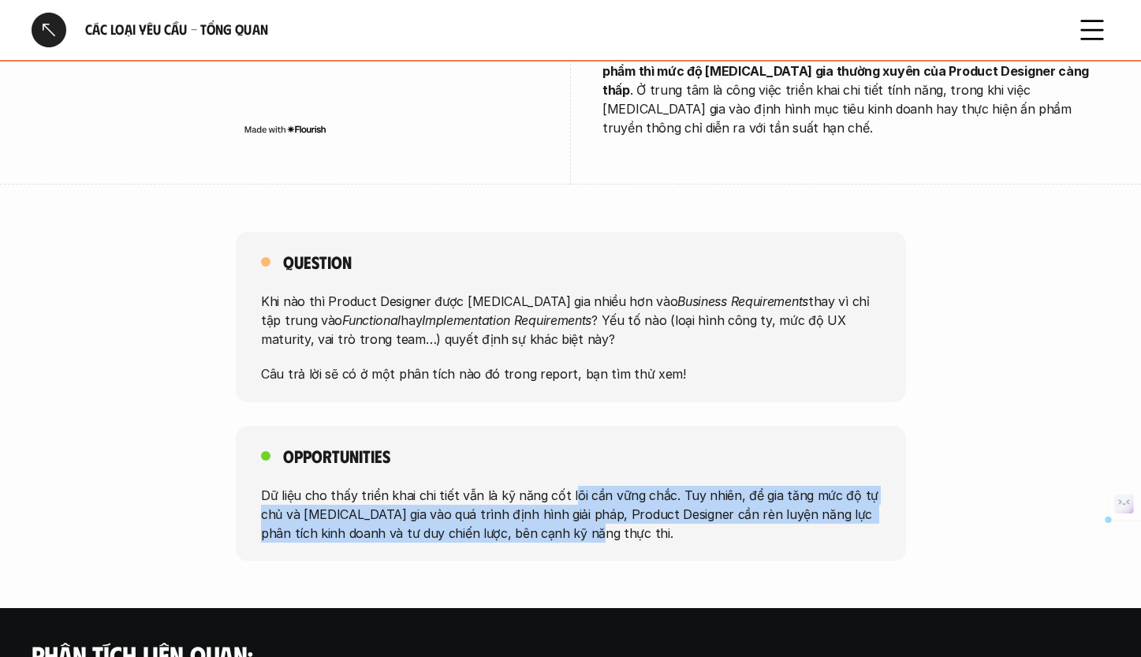
drag, startPoint x: 566, startPoint y: 451, endPoint x: 567, endPoint y: 495, distance: 44.2
click at [567, 495] on p "Dữ liệu cho thấy triển khai chi tiết vẫn là kỹ năng cốt lõi cần vững chắc. Tuy …" at bounding box center [571, 513] width 620 height 57
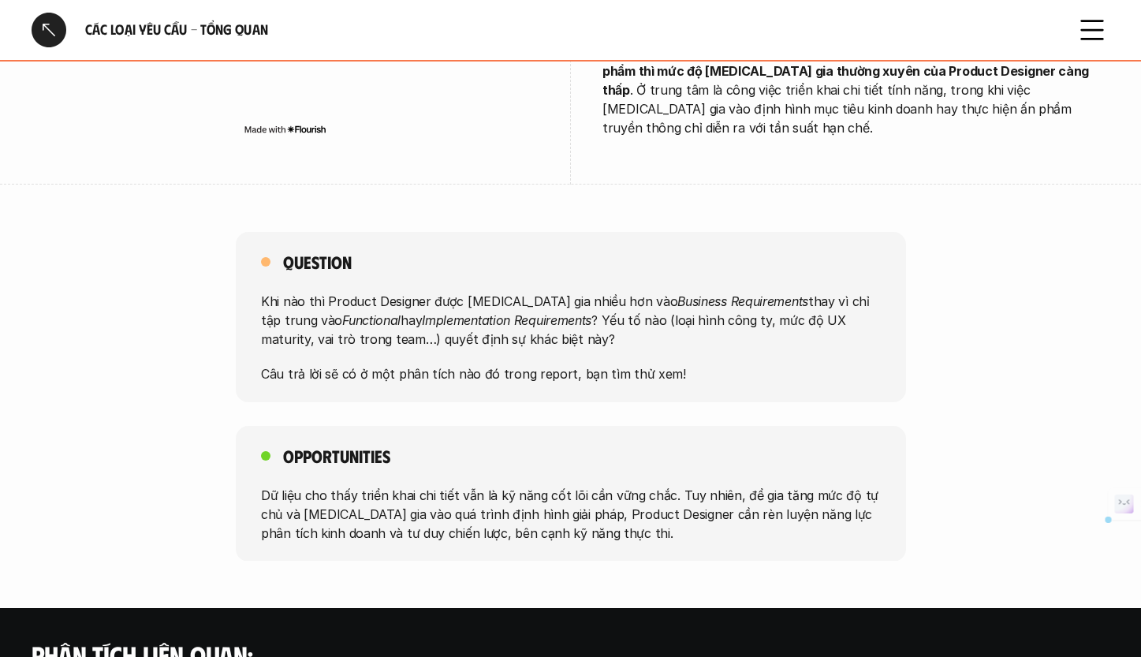
click at [572, 498] on p "Dữ liệu cho thấy triển khai chi tiết vẫn là kỹ năng cốt lõi cần vững chắc. Tuy …" at bounding box center [571, 513] width 620 height 57
drag, startPoint x: 575, startPoint y: 498, endPoint x: 569, endPoint y: 490, distance: 9.6
click at [570, 490] on p "Dữ liệu cho thấy triển khai chi tiết vẫn là kỹ năng cốt lõi cần vững chắc. Tuy …" at bounding box center [571, 513] width 620 height 57
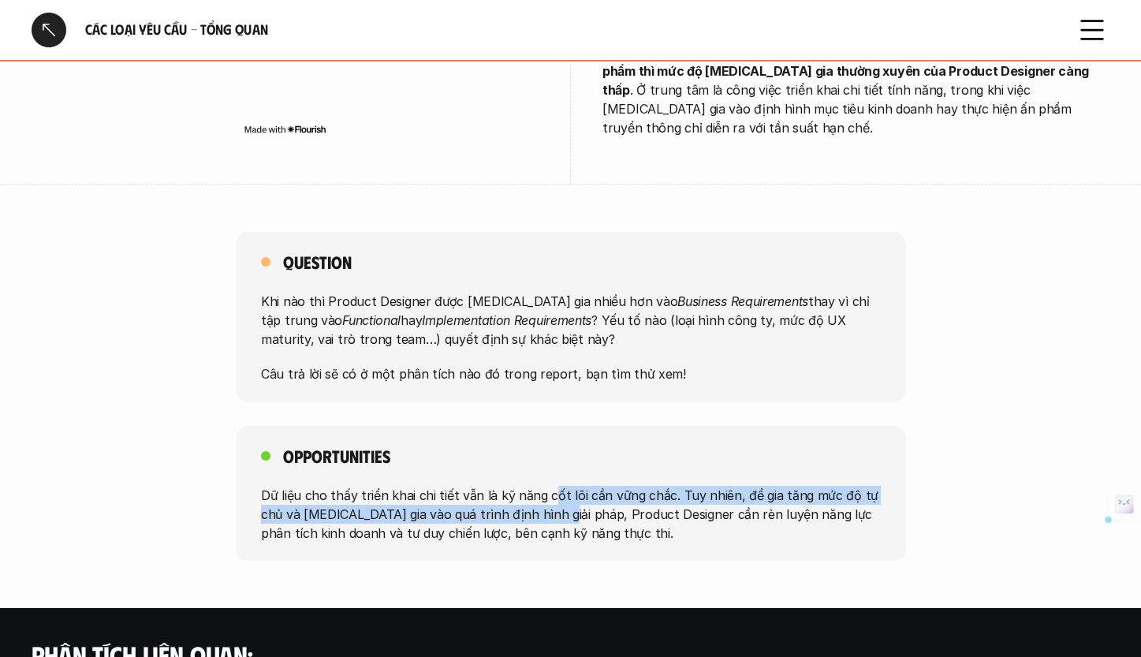
drag, startPoint x: 550, startPoint y: 460, endPoint x: 550, endPoint y: 479, distance: 18.9
click at [550, 485] on p "Dữ liệu cho thấy triển khai chi tiết vẫn là kỹ năng cốt lõi cần vững chắc. Tuy …" at bounding box center [571, 513] width 620 height 57
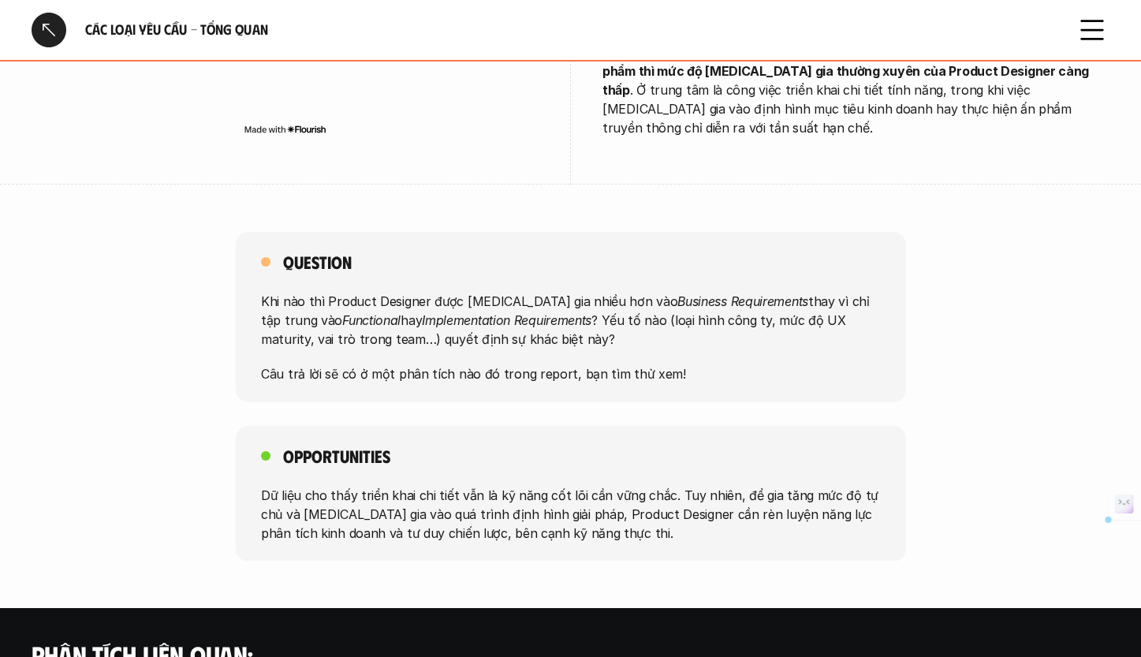
click at [559, 485] on p "Dữ liệu cho thấy triển khai chi tiết vẫn là kỹ năng cốt lõi cần vững chắc. Tuy …" at bounding box center [571, 513] width 620 height 57
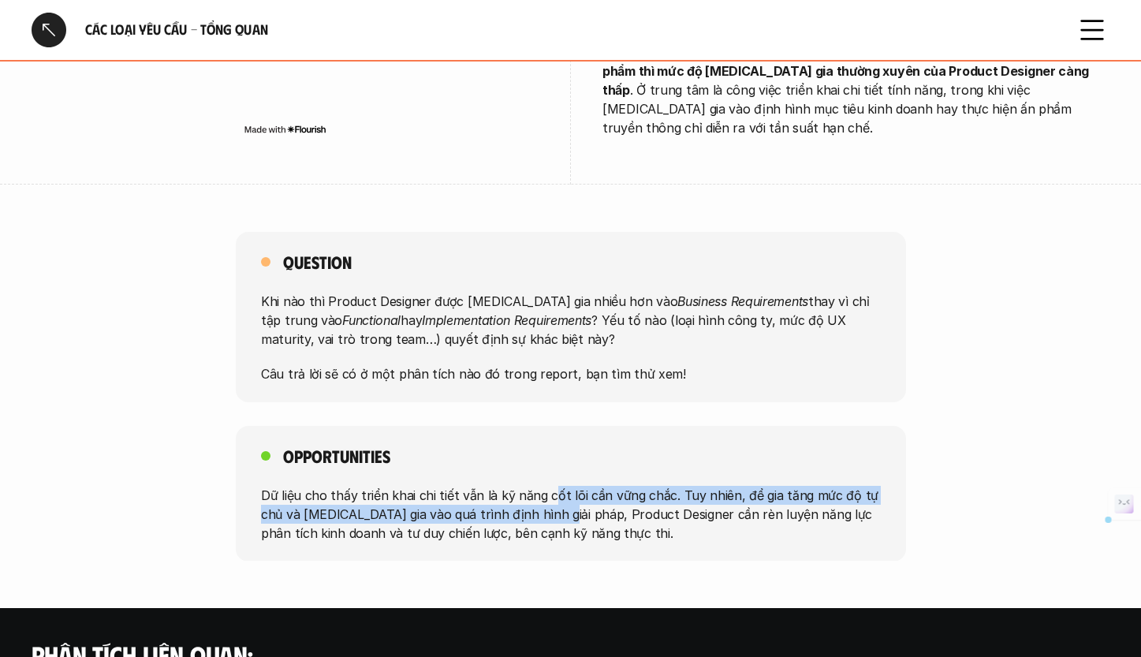
drag, startPoint x: 549, startPoint y: 456, endPoint x: 552, endPoint y: 475, distance: 19.2
click at [552, 485] on p "Dữ liệu cho thấy triển khai chi tiết vẫn là kỹ năng cốt lõi cần vững chắc. Tuy …" at bounding box center [571, 513] width 620 height 57
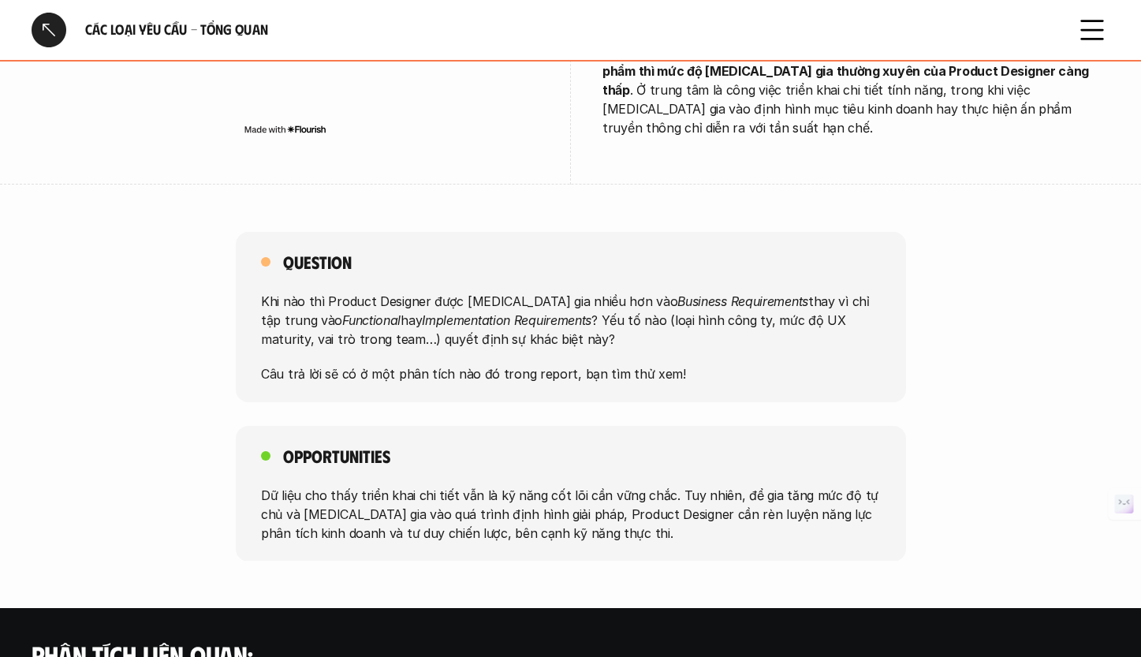
click at [614, 485] on p "Dữ liệu cho thấy triển khai chi tiết vẫn là kỹ năng cốt lõi cần vững chắc. Tuy …" at bounding box center [571, 513] width 620 height 57
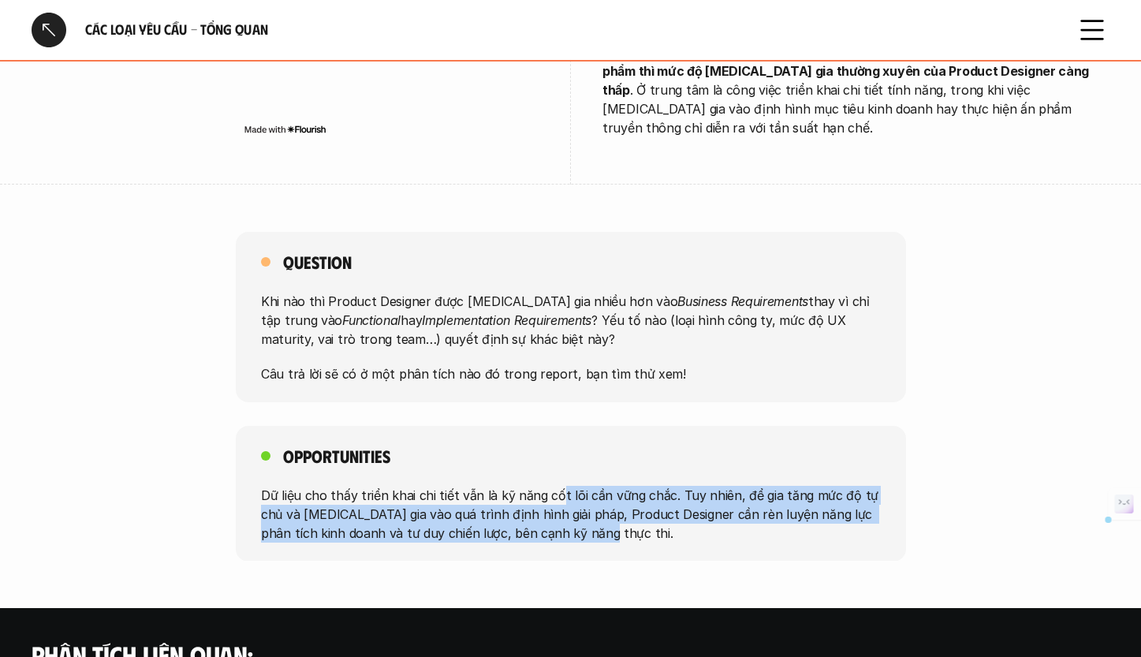
drag, startPoint x: 591, startPoint y: 492, endPoint x: 556, endPoint y: 452, distance: 53.1
click at [556, 485] on p "Dữ liệu cho thấy triển khai chi tiết vẫn là kỹ năng cốt lõi cần vững chắc. Tuy …" at bounding box center [571, 513] width 620 height 57
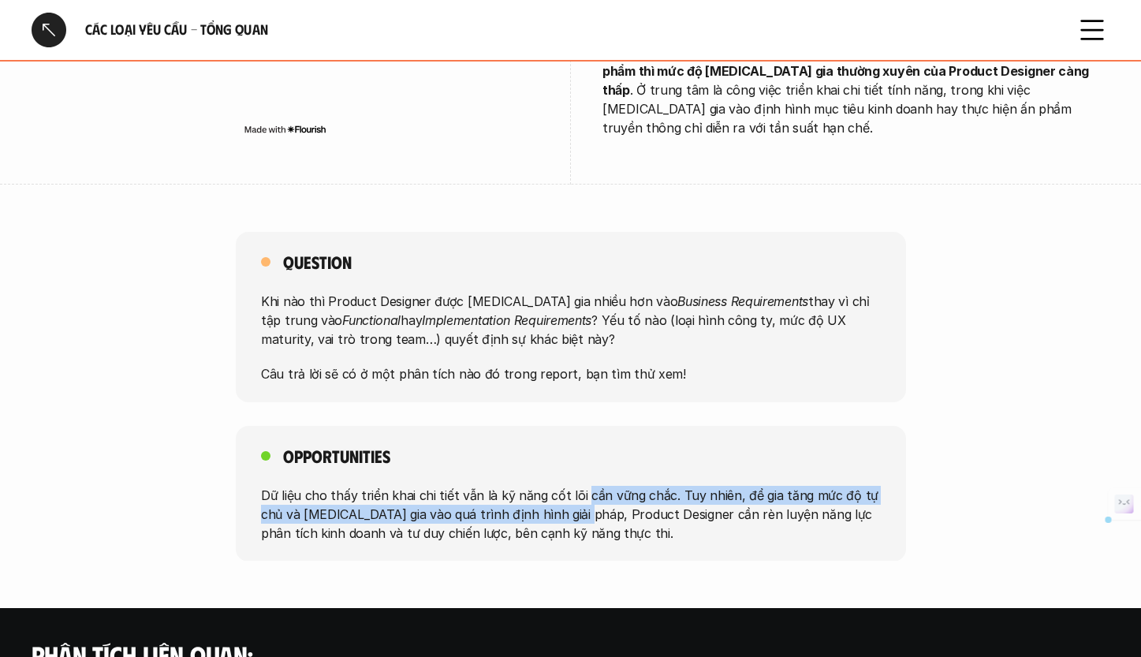
drag, startPoint x: 578, startPoint y: 452, endPoint x: 578, endPoint y: 471, distance: 19.7
click at [578, 485] on p "Dữ liệu cho thấy triển khai chi tiết vẫn là kỹ năng cốt lõi cần vững chắc. Tuy …" at bounding box center [571, 513] width 620 height 57
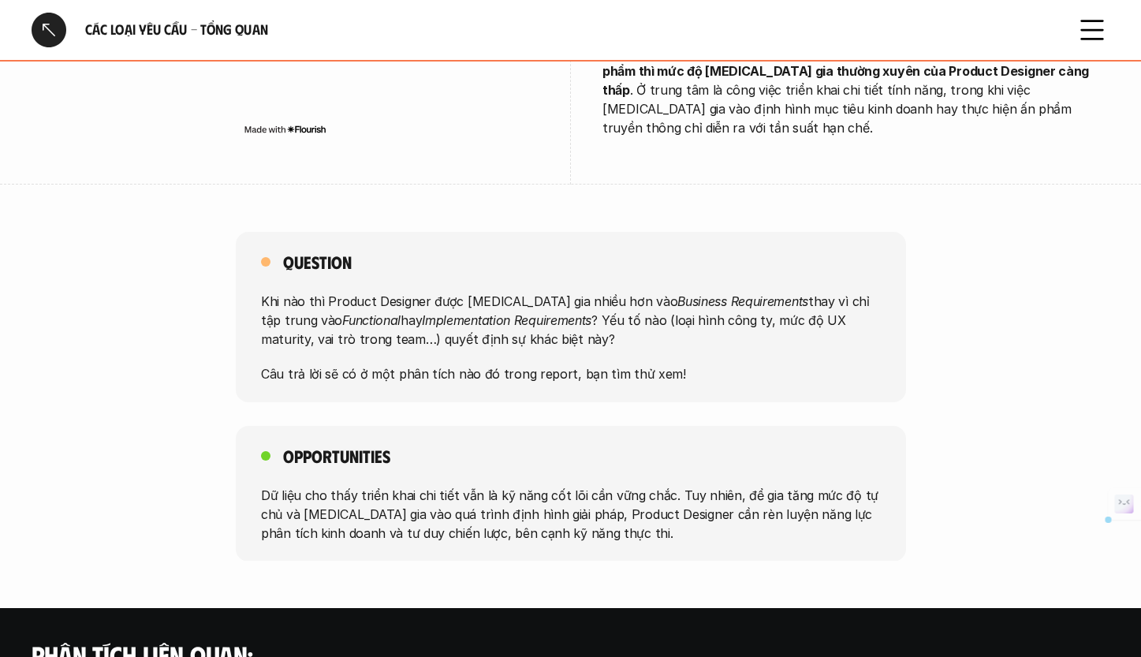
click at [606, 490] on p "Dữ liệu cho thấy triển khai chi tiết vẫn là kỹ năng cốt lõi cần vững chắc. Tuy …" at bounding box center [571, 513] width 620 height 57
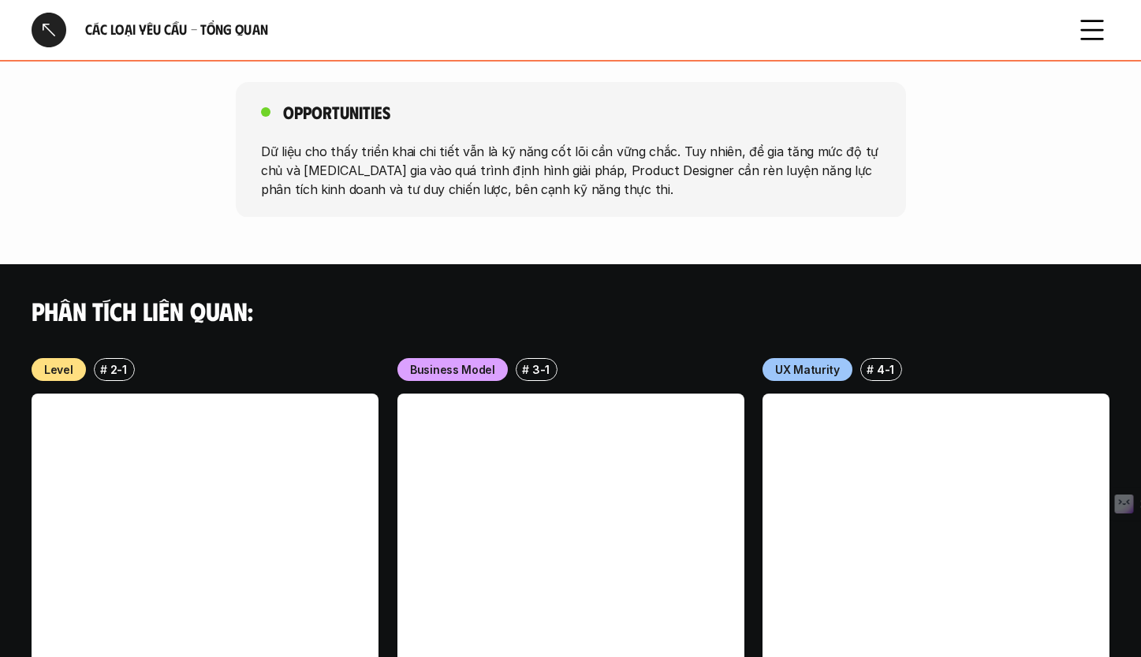
scroll to position [1650, 0]
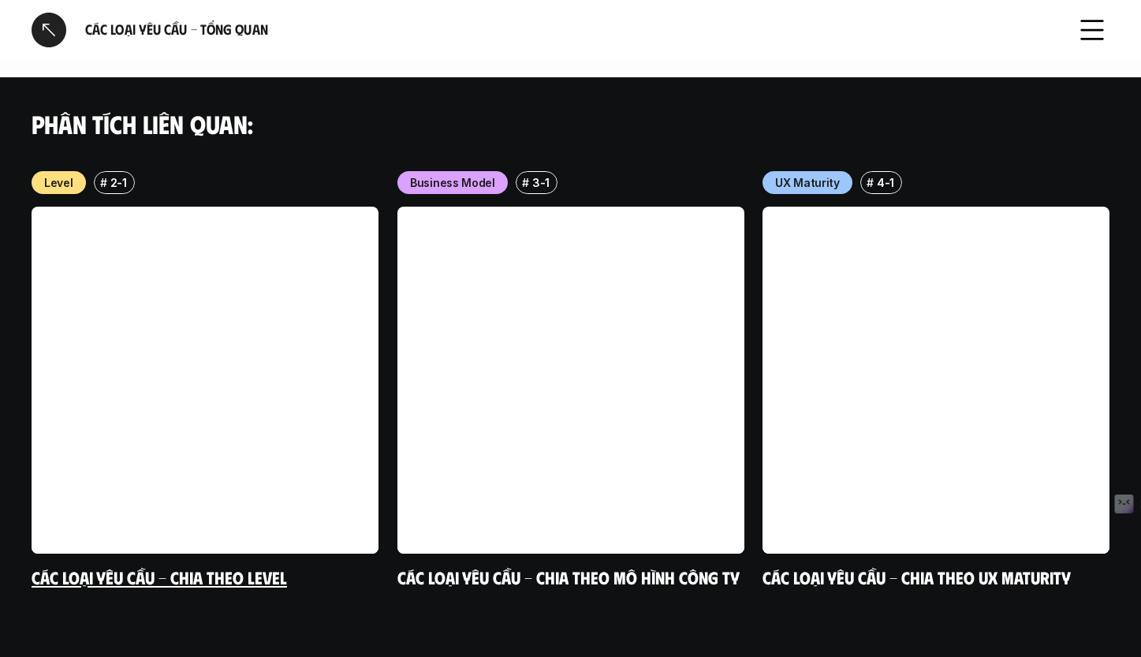
click at [245, 342] on link at bounding box center [205, 380] width 347 height 347
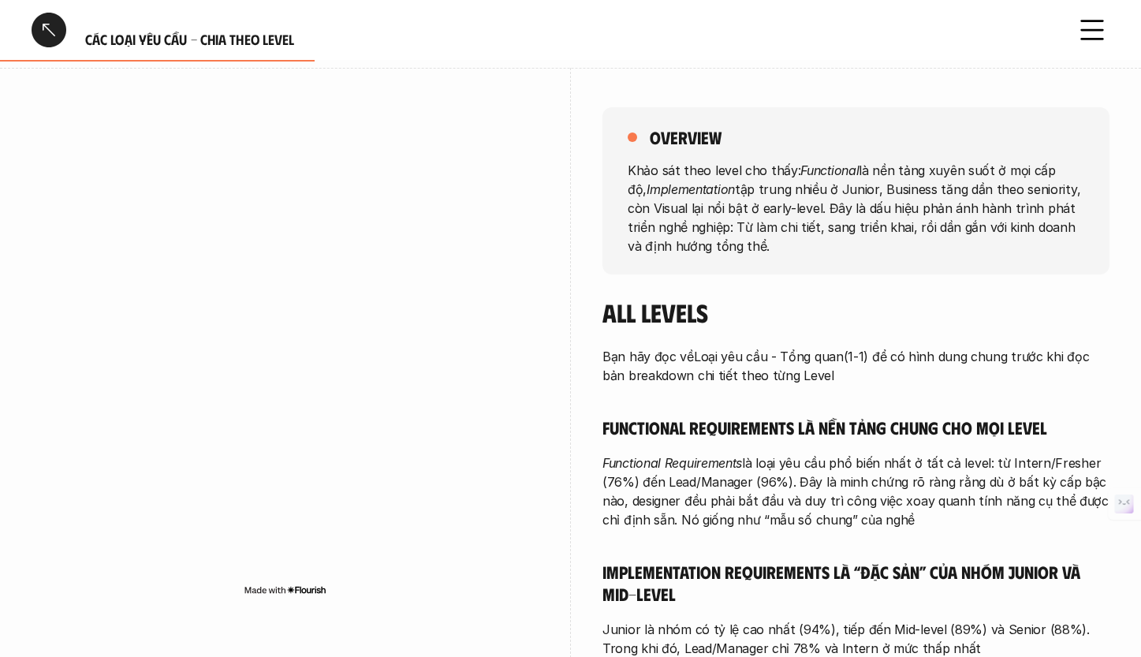
scroll to position [92, 0]
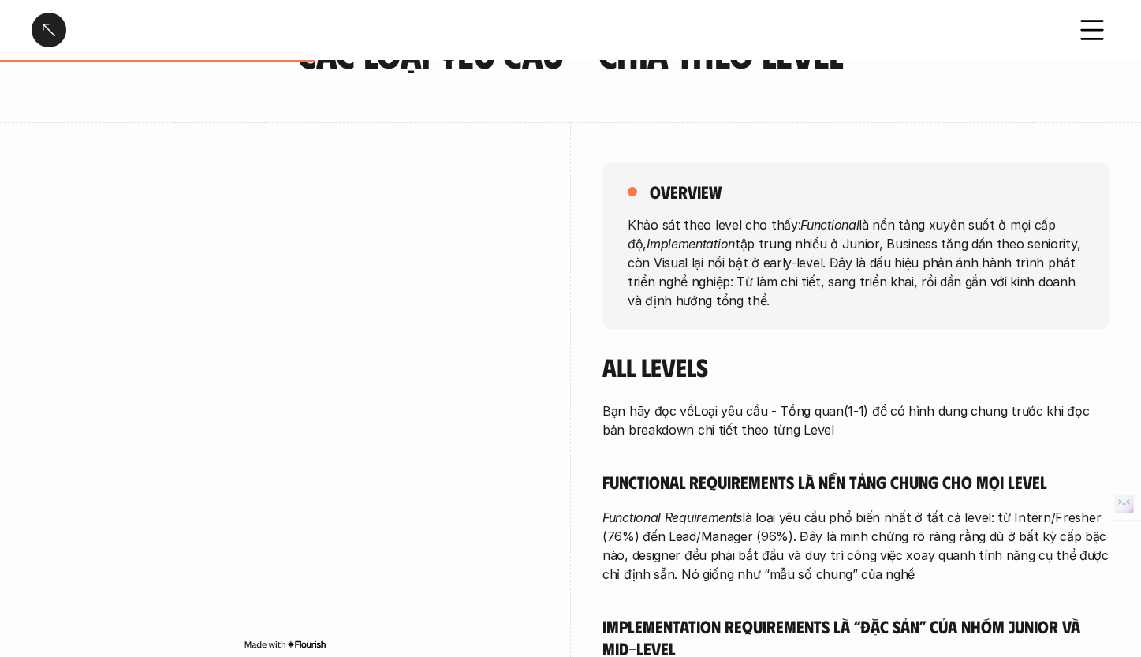
click at [151, 138] on div at bounding box center [285, 411] width 507 height 578
click at [235, 131] on div at bounding box center [285, 411] width 507 height 578
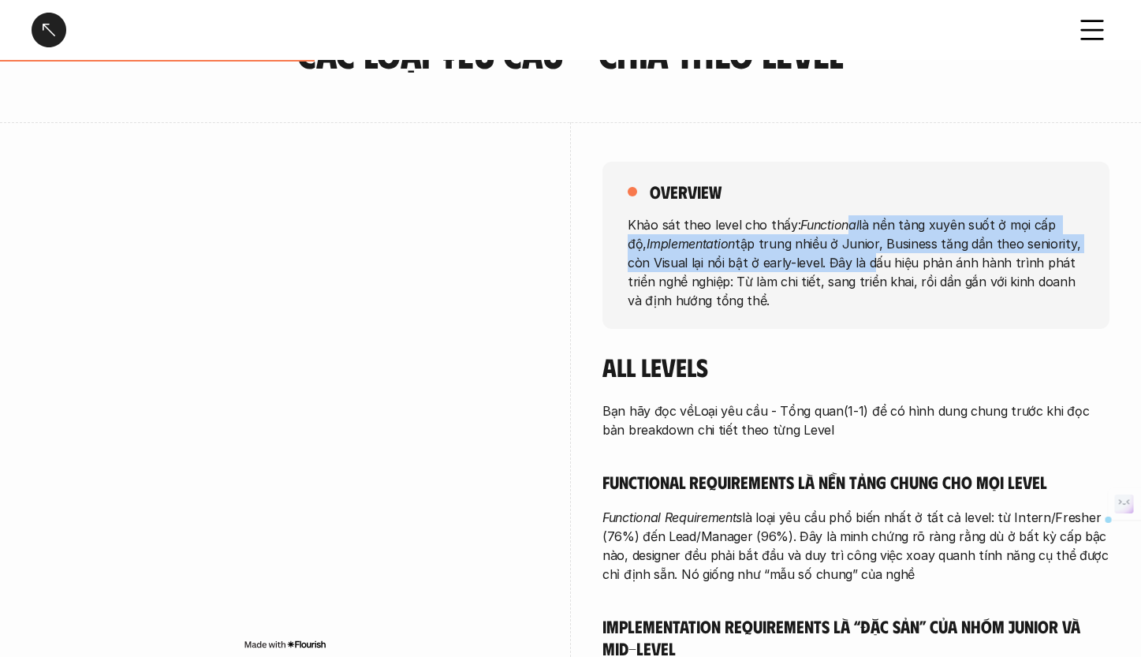
drag, startPoint x: 847, startPoint y: 220, endPoint x: 839, endPoint y: 261, distance: 41.7
click at [839, 261] on p "Khảo sát theo level cho thấy: Functional là nền tảng xuyên suốt ở mọi cấp độ, I…" at bounding box center [856, 261] width 457 height 95
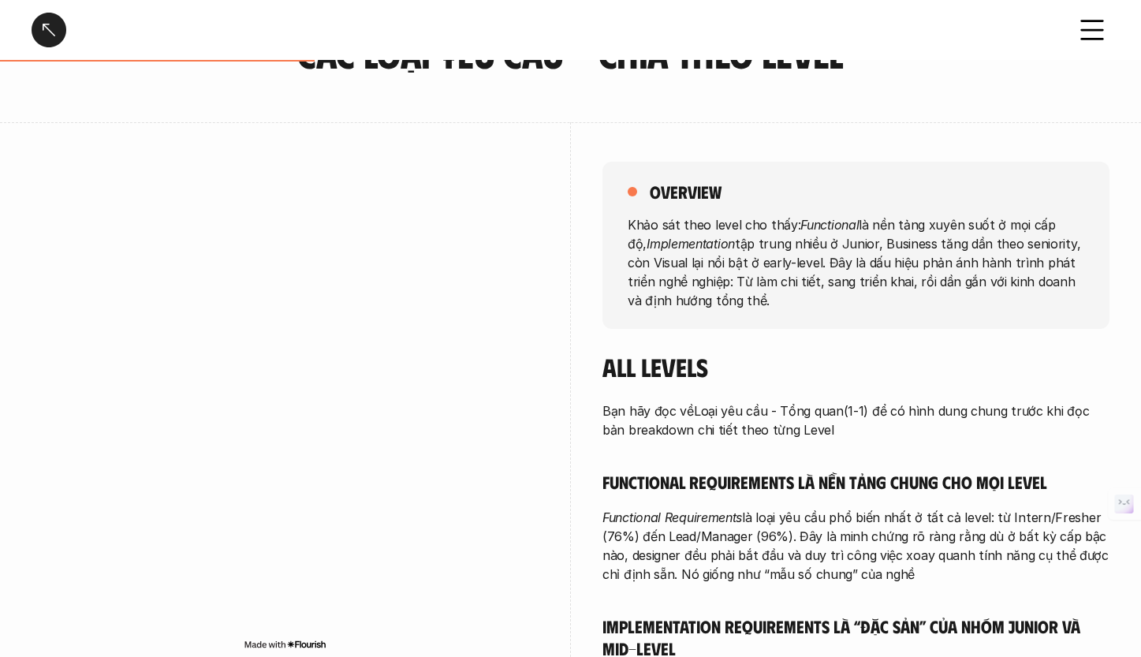
click at [840, 284] on p "Khảo sát theo level cho thấy: Functional là nền tảng xuyên suốt ở mọi cấp độ, I…" at bounding box center [856, 261] width 457 height 95
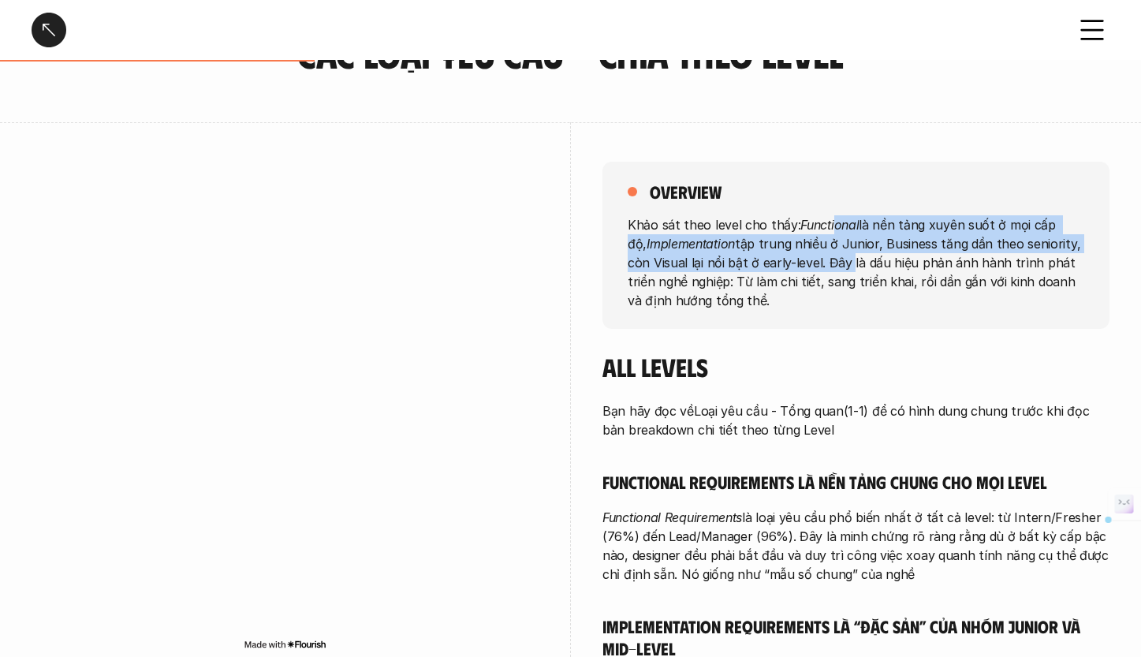
drag, startPoint x: 829, startPoint y: 221, endPoint x: 824, endPoint y: 264, distance: 43.7
click at [824, 264] on p "Khảo sát theo level cho thấy: Functional là nền tảng xuyên suốt ở mọi cấp độ, I…" at bounding box center [856, 261] width 457 height 95
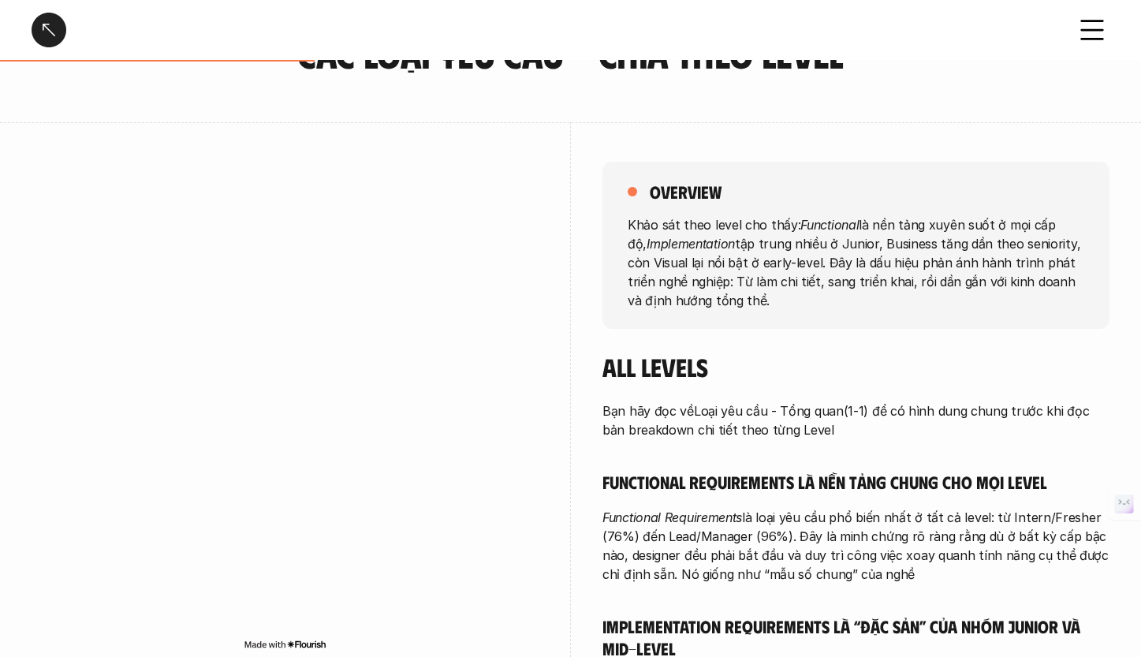
click at [823, 279] on p "Khảo sát theo level cho thấy: Functional là nền tảng xuyên suốt ở mọi cấp độ, I…" at bounding box center [856, 261] width 457 height 95
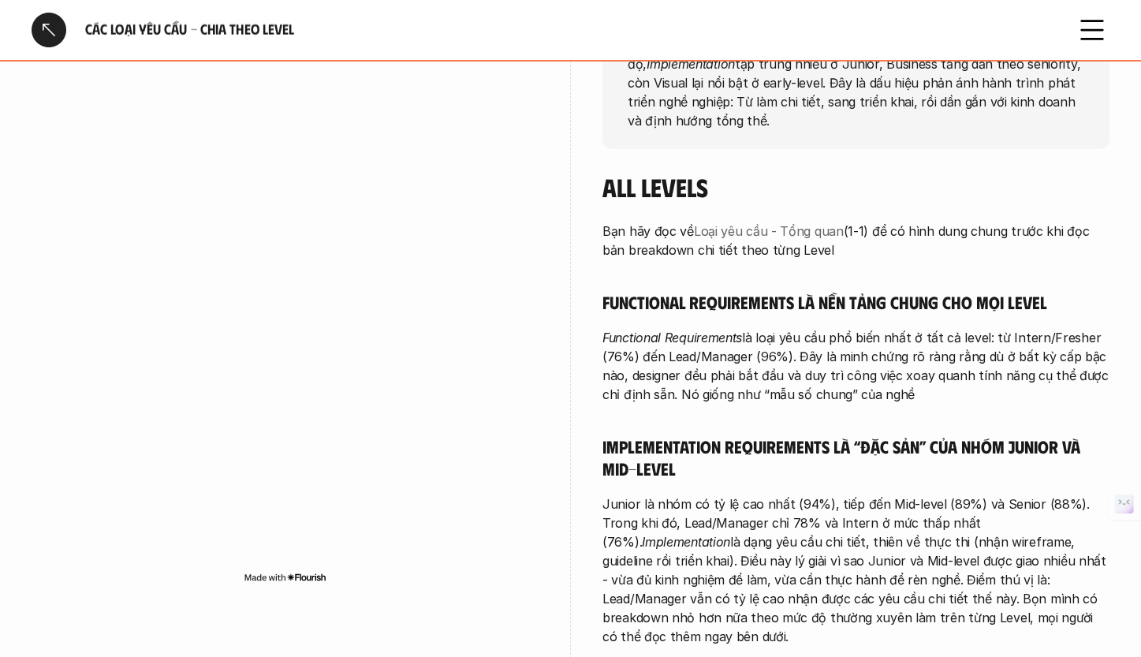
scroll to position [272, 0]
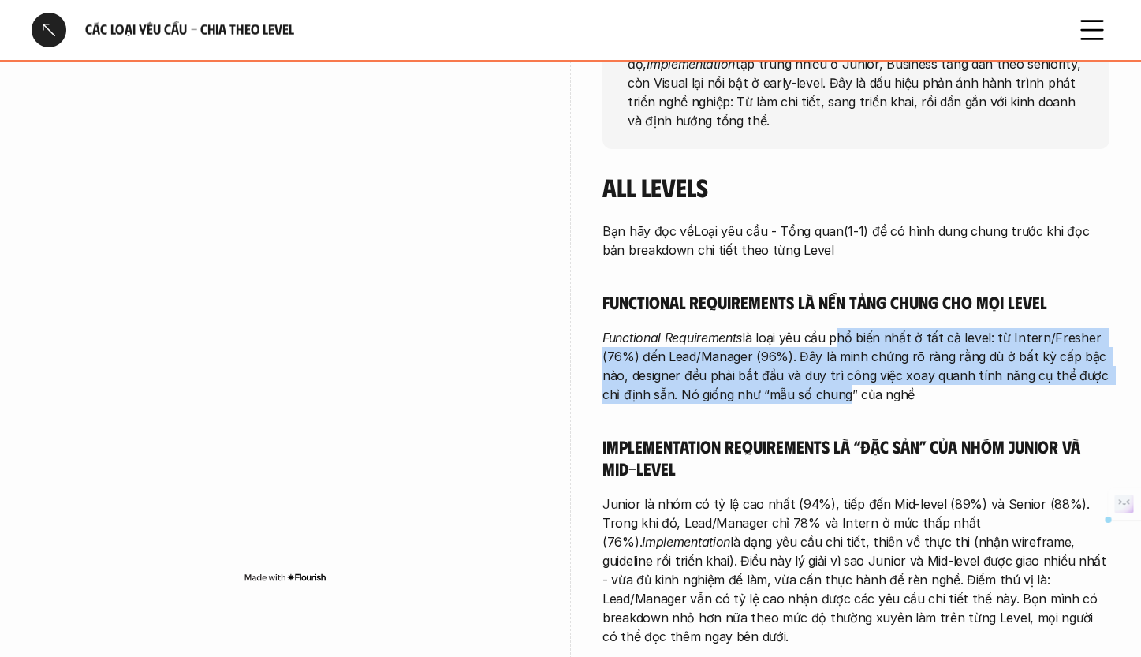
drag, startPoint x: 835, startPoint y: 337, endPoint x: 840, endPoint y: 391, distance: 53.9
click at [840, 387] on p "Functional Requirements là loại yêu cầu phổ biến nhất ở tất cả level: từ Intern…" at bounding box center [855, 366] width 507 height 76
click at [841, 393] on p "Functional Requirements là loại yêu cầu phổ biến nhất ở tất cả level: từ Intern…" at bounding box center [855, 366] width 507 height 76
drag, startPoint x: 840, startPoint y: 338, endPoint x: 835, endPoint y: 397, distance: 59.3
click at [835, 397] on p "Functional Requirements là loại yêu cầu phổ biến nhất ở tất cả level: từ Intern…" at bounding box center [855, 366] width 507 height 76
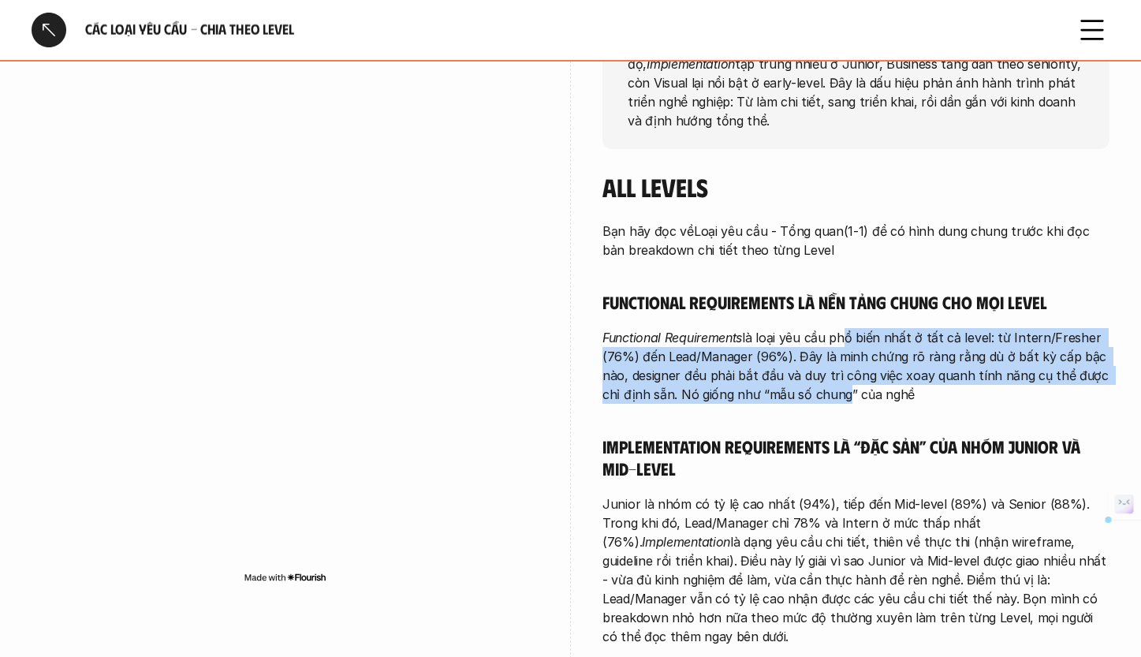
click at [835, 401] on p "Functional Requirements là loại yêu cầu phổ biến nhất ở tất cả level: từ Intern…" at bounding box center [855, 366] width 507 height 76
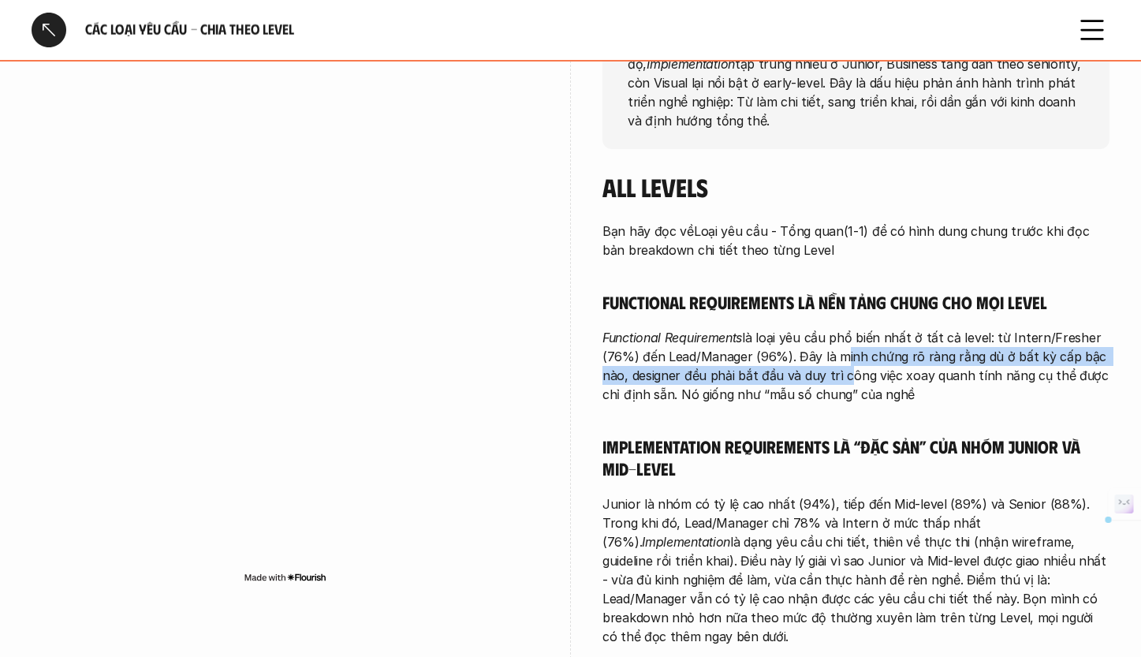
drag, startPoint x: 836, startPoint y: 360, endPoint x: 839, endPoint y: 380, distance: 20.7
click at [839, 379] on p "Functional Requirements là loại yêu cầu phổ biến nhất ở tất cả level: từ Intern…" at bounding box center [855, 366] width 507 height 76
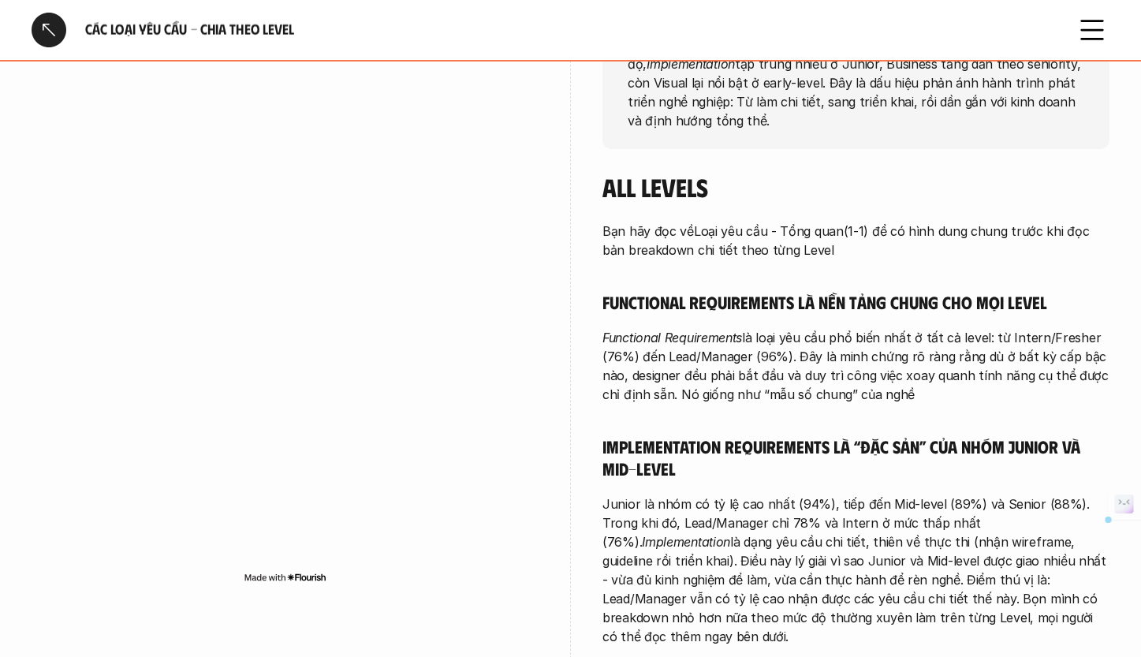
click at [842, 393] on p "Functional Requirements là loại yêu cầu phổ biến nhất ở tất cả level: từ Intern…" at bounding box center [855, 366] width 507 height 76
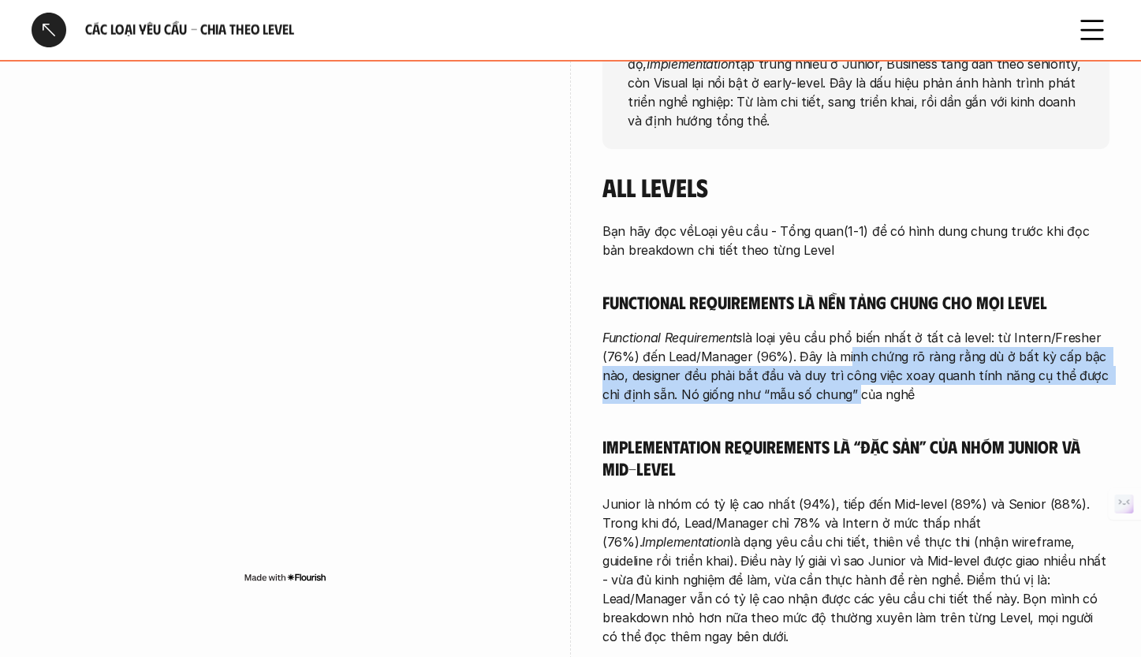
drag, startPoint x: 845, startPoint y: 353, endPoint x: 849, endPoint y: 398, distance: 45.1
click at [849, 393] on p "Functional Requirements là loại yêu cầu phổ biến nhất ở tất cả level: từ Intern…" at bounding box center [855, 366] width 507 height 76
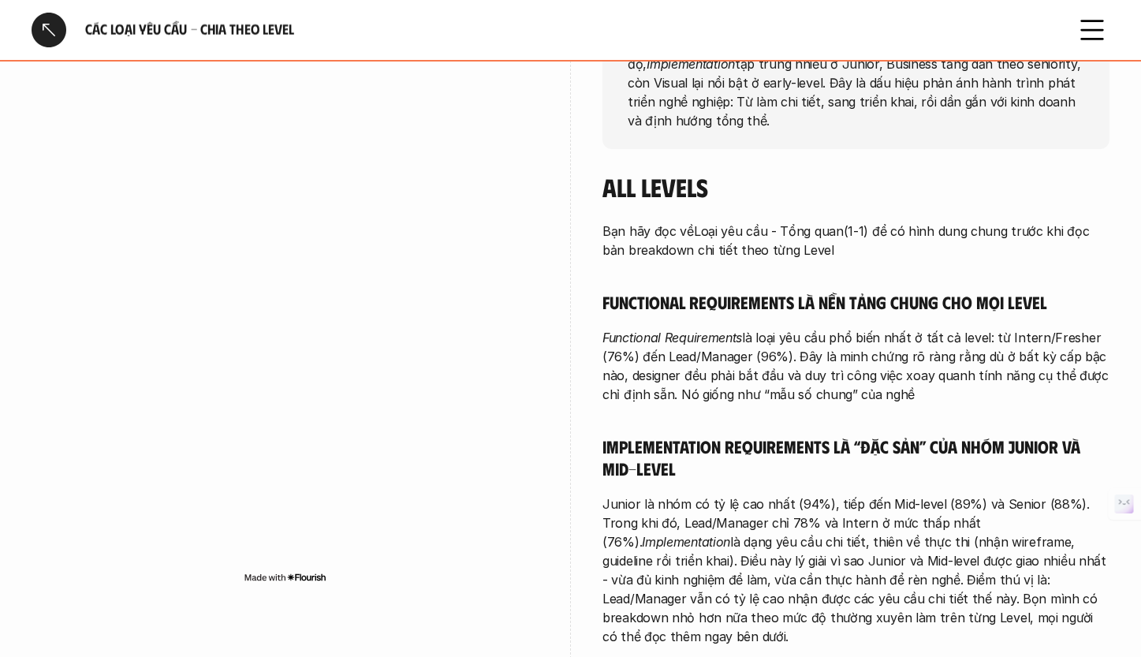
click at [848, 414] on div "Bạn hãy đọc về Loại yêu cầu - Tổng quan (1-1) để có hình dung chung trước khi đ…" at bounding box center [855, 588] width 507 height 733
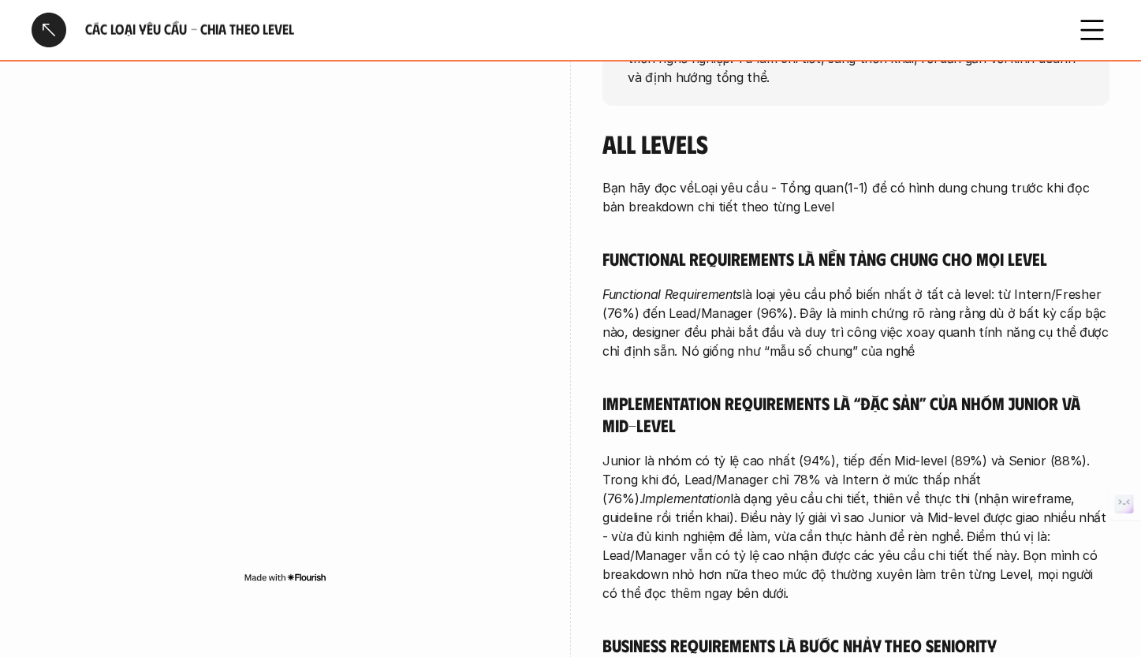
scroll to position [445, 0]
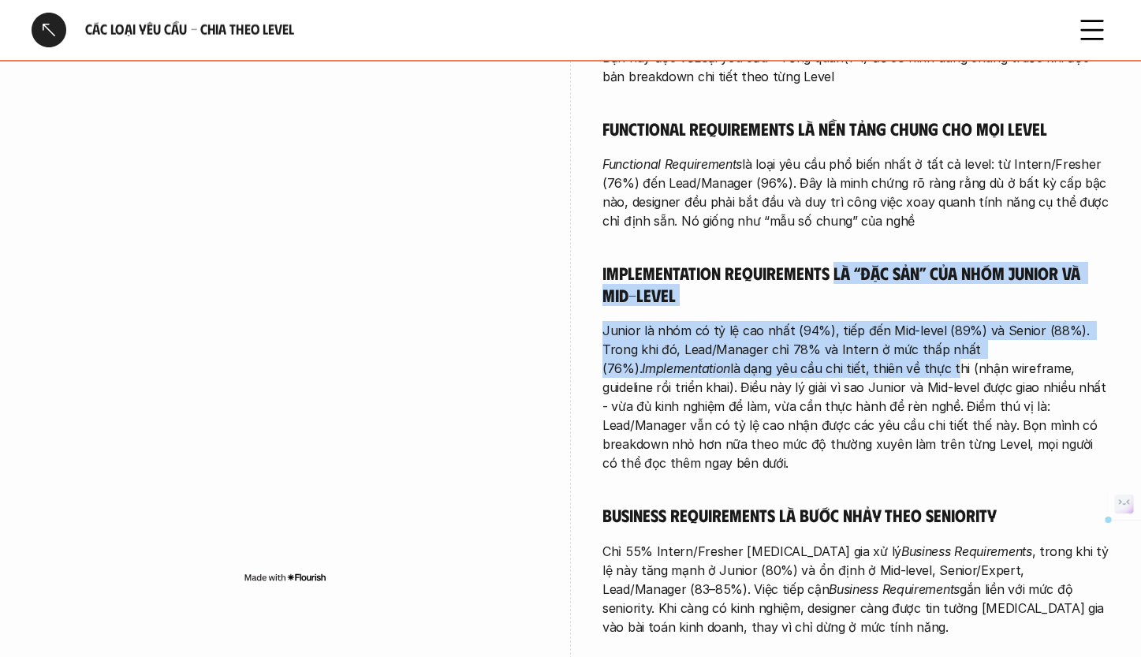
drag, startPoint x: 832, startPoint y: 270, endPoint x: 818, endPoint y: 364, distance: 95.7
click at [818, 363] on div "Bạn hãy đọc về Loại yêu cầu - Tổng quan (1-1) để có hình dung chung trước khi đ…" at bounding box center [855, 414] width 507 height 733
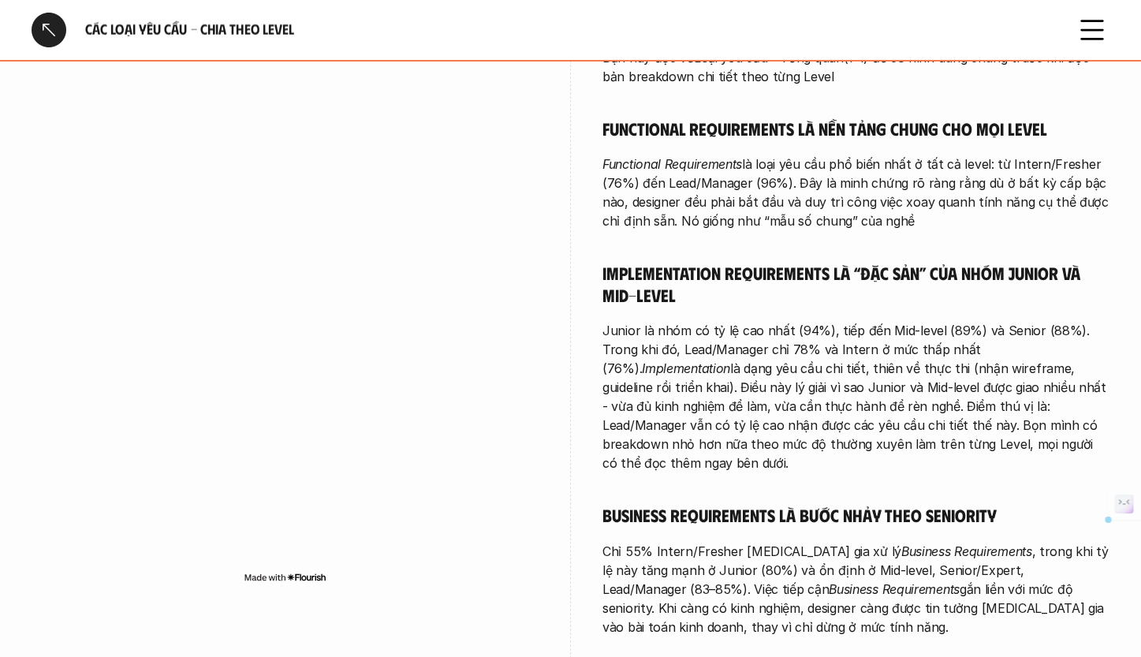
click at [823, 383] on p "Junior là nhóm có tỷ lệ cao nhất (94%), tiếp đến Mid-level (89%) và Senior (88%…" at bounding box center [855, 396] width 507 height 151
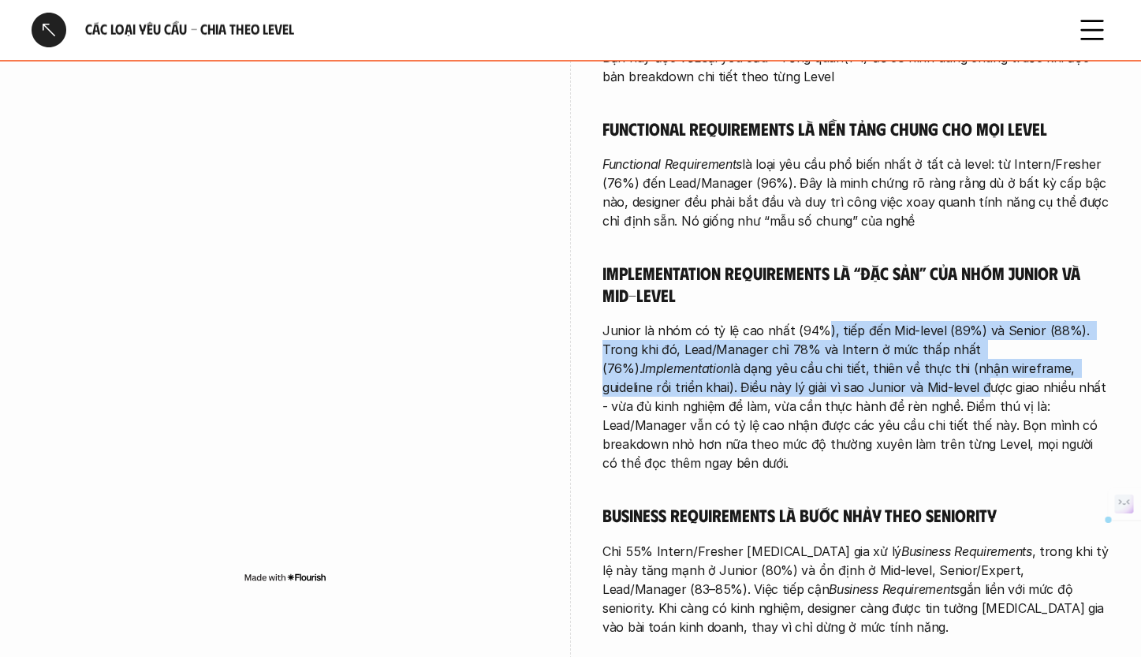
drag, startPoint x: 818, startPoint y: 323, endPoint x: 811, endPoint y: 384, distance: 61.0
click at [811, 384] on p "Junior là nhóm có tỷ lệ cao nhất (94%), tiếp đến Mid-level (89%) và Senior (88%…" at bounding box center [855, 396] width 507 height 151
click at [811, 396] on p "Junior là nhóm có tỷ lệ cao nhất (94%), tiếp đến Mid-level (89%) và Senior (88%…" at bounding box center [855, 396] width 507 height 151
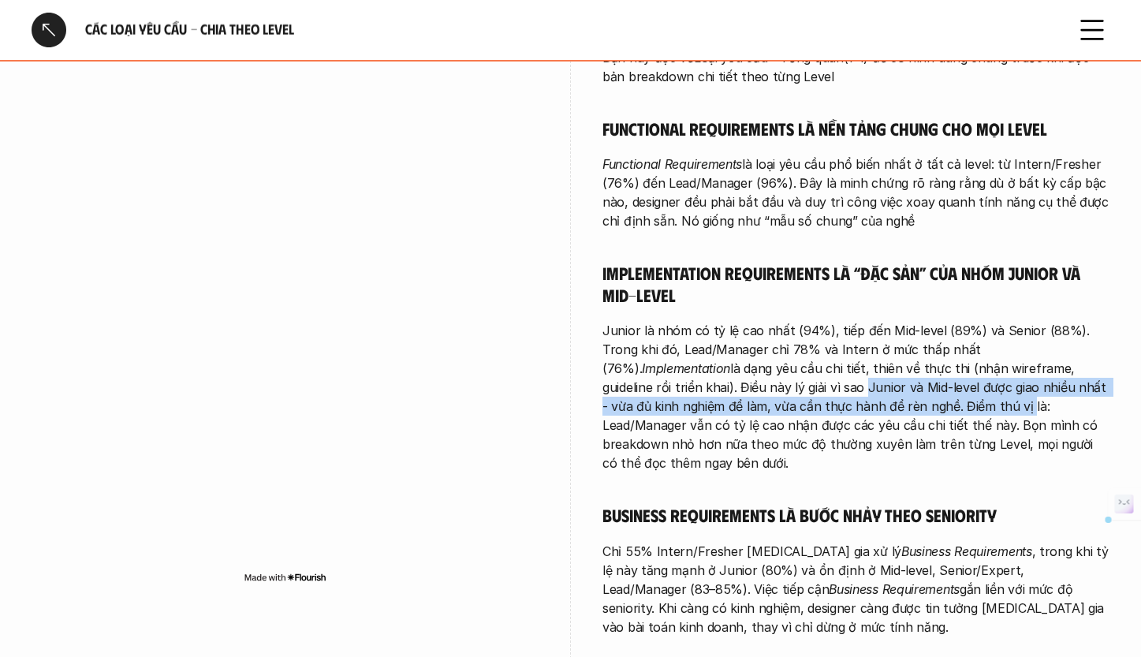
drag, startPoint x: 694, startPoint y: 392, endPoint x: 853, endPoint y: 408, distance: 160.0
click at [853, 408] on p "Junior là nhóm có tỷ lệ cao nhất (94%), tiếp đến Mid-level (89%) và Senior (88%…" at bounding box center [855, 396] width 507 height 151
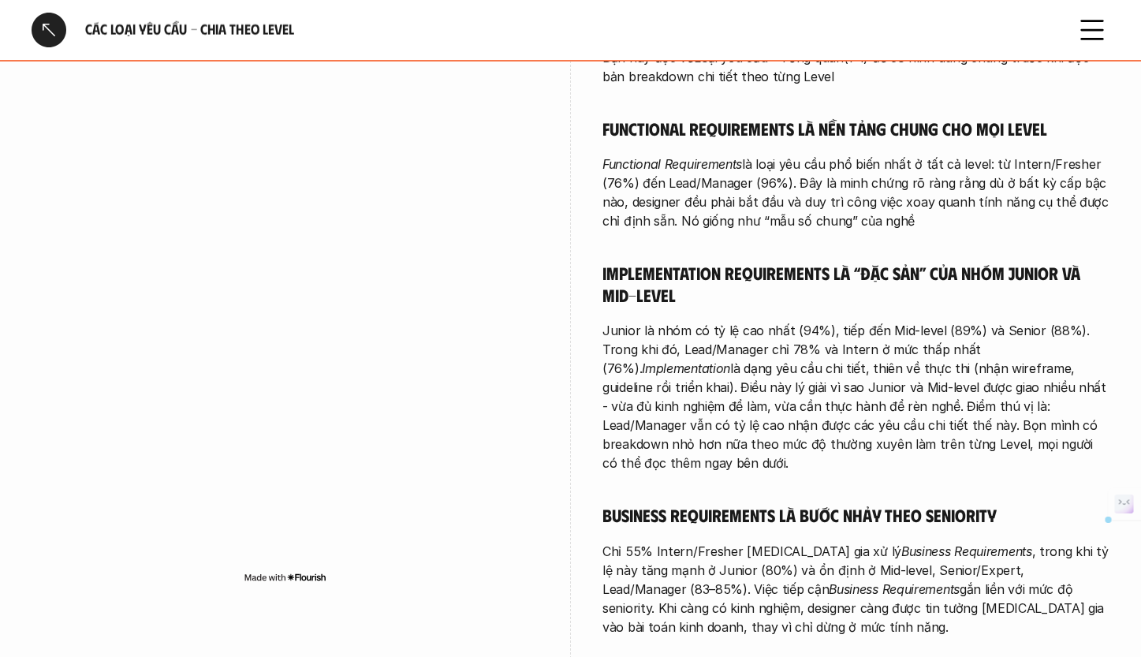
click at [854, 423] on p "Junior là nhóm có tỷ lệ cao nhất (94%), tiếp đến Mid-level (89%) và Senior (88%…" at bounding box center [855, 396] width 507 height 151
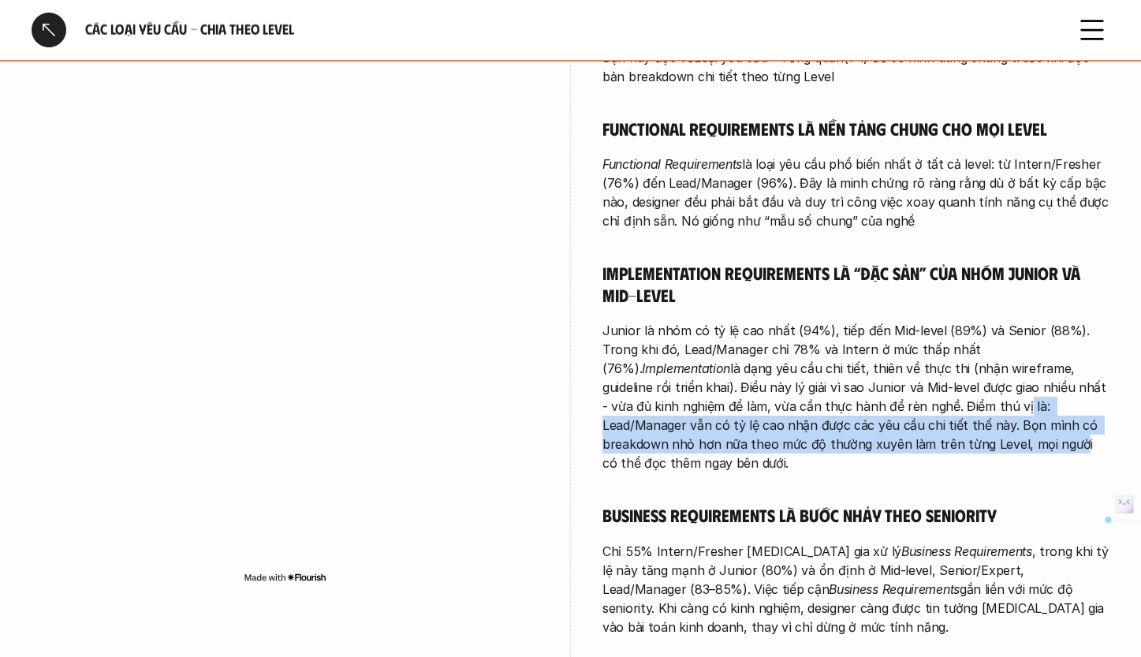
drag, startPoint x: 850, startPoint y: 407, endPoint x: 846, endPoint y: 443, distance: 36.5
click at [846, 443] on p "Junior là nhóm có tỷ lệ cao nhất (94%), tiếp đến Mid-level (89%) và Senior (88%…" at bounding box center [855, 396] width 507 height 151
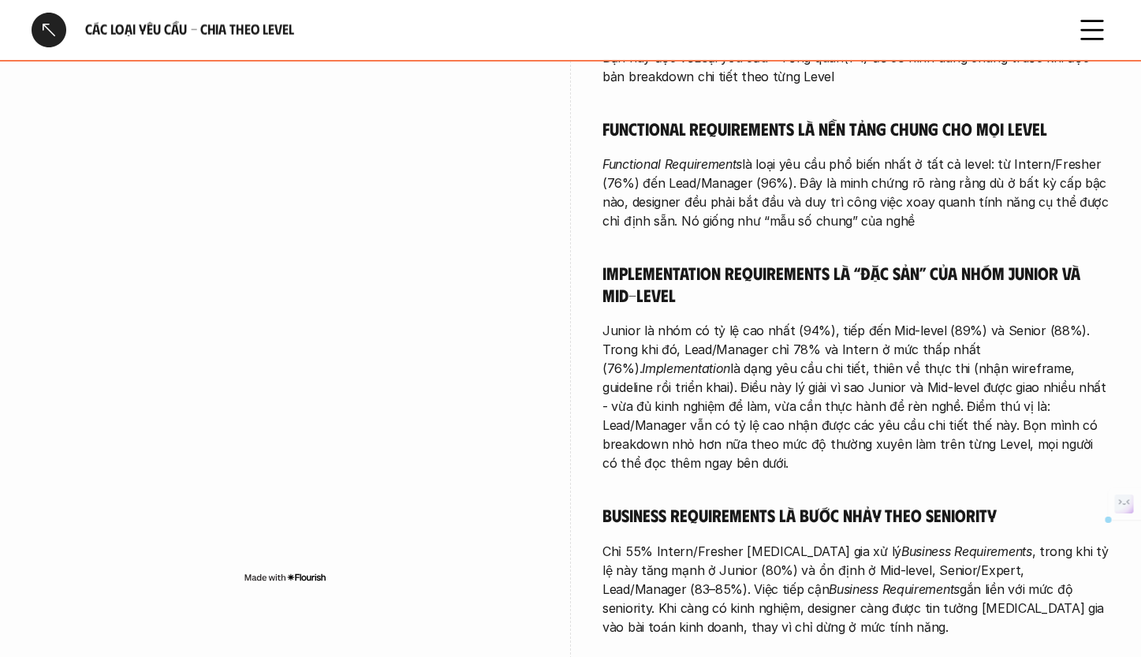
click at [851, 453] on p "Junior là nhóm có tỷ lệ cao nhất (94%), tiếp đến Mid-level (89%) và Senior (88%…" at bounding box center [855, 396] width 507 height 151
drag, startPoint x: 853, startPoint y: 400, endPoint x: 855, endPoint y: 460, distance: 60.0
click at [855, 460] on div "Bạn hãy đọc về Loại yêu cầu - Tổng quan (1-1) để có hình dung chung trước khi đ…" at bounding box center [855, 414] width 507 height 733
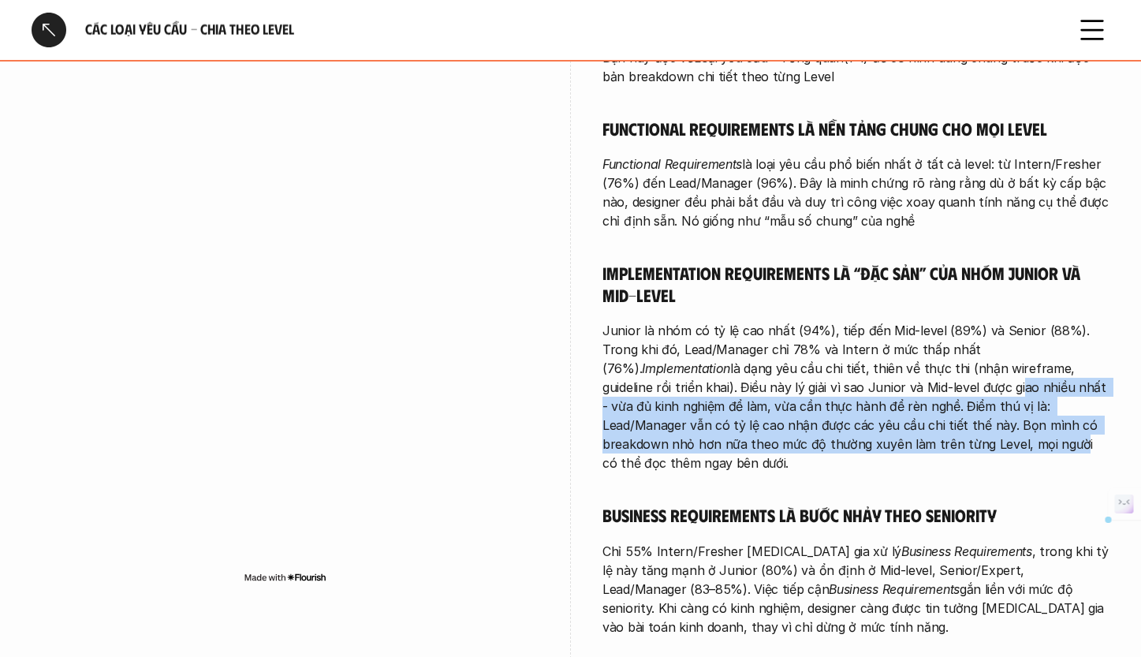
drag, startPoint x: 852, startPoint y: 385, endPoint x: 848, endPoint y: 445, distance: 60.1
click at [848, 444] on p "Junior là nhóm có tỷ lệ cao nhất (94%), tiếp đến Mid-level (89%) và Senior (88%…" at bounding box center [855, 396] width 507 height 151
click at [848, 445] on p "Junior là nhóm có tỷ lệ cao nhất (94%), tiếp đến Mid-level (89%) và Senior (88%…" at bounding box center [855, 396] width 507 height 151
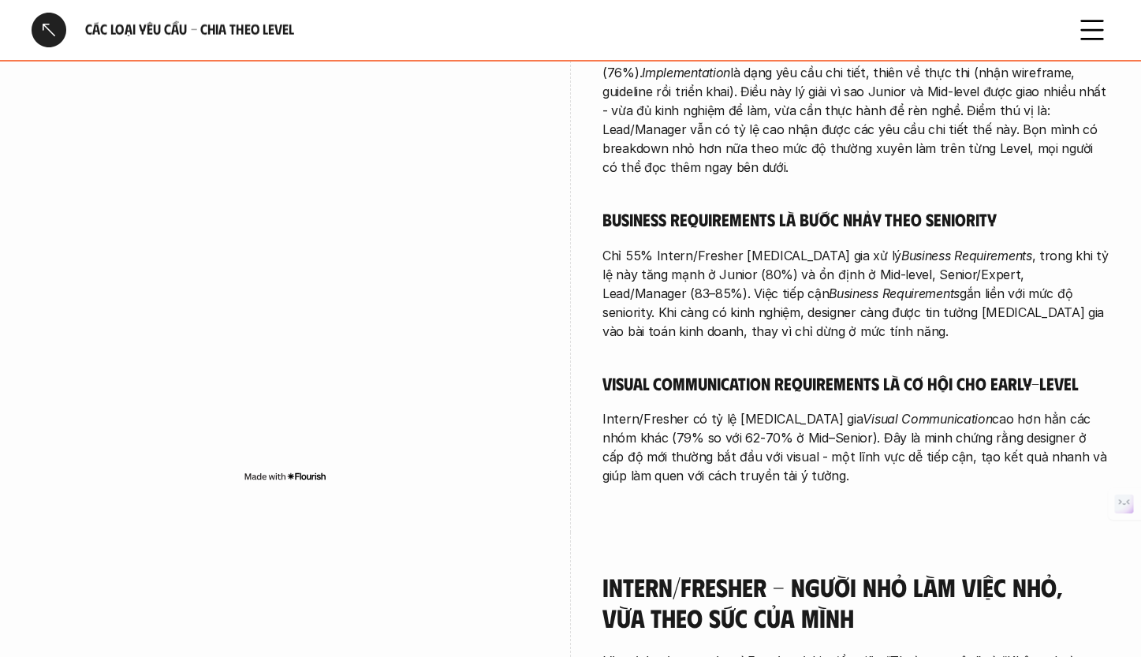
scroll to position [743, 0]
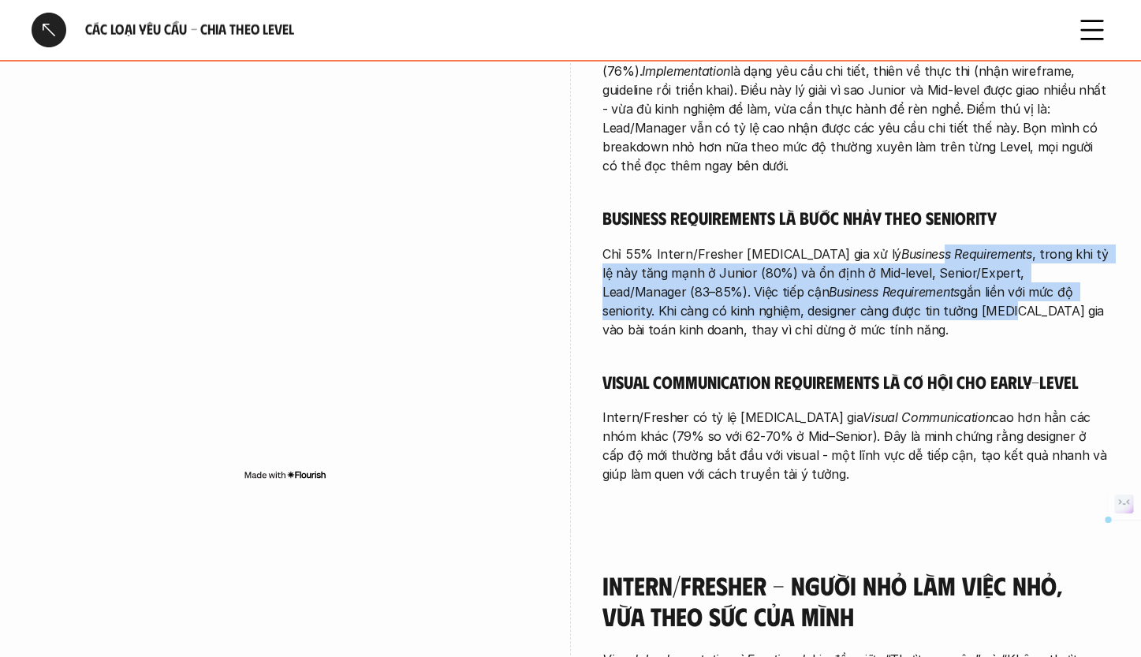
drag, startPoint x: 866, startPoint y: 231, endPoint x: 856, endPoint y: 285, distance: 55.2
click at [856, 285] on p "Chỉ 55% Intern/Fresher [MEDICAL_DATA] gia xử lý Business Requirements , trong k…" at bounding box center [855, 291] width 507 height 95
click at [857, 299] on p "Chỉ 55% Intern/Fresher [MEDICAL_DATA] gia xử lý Business Requirements , trong k…" at bounding box center [855, 291] width 507 height 95
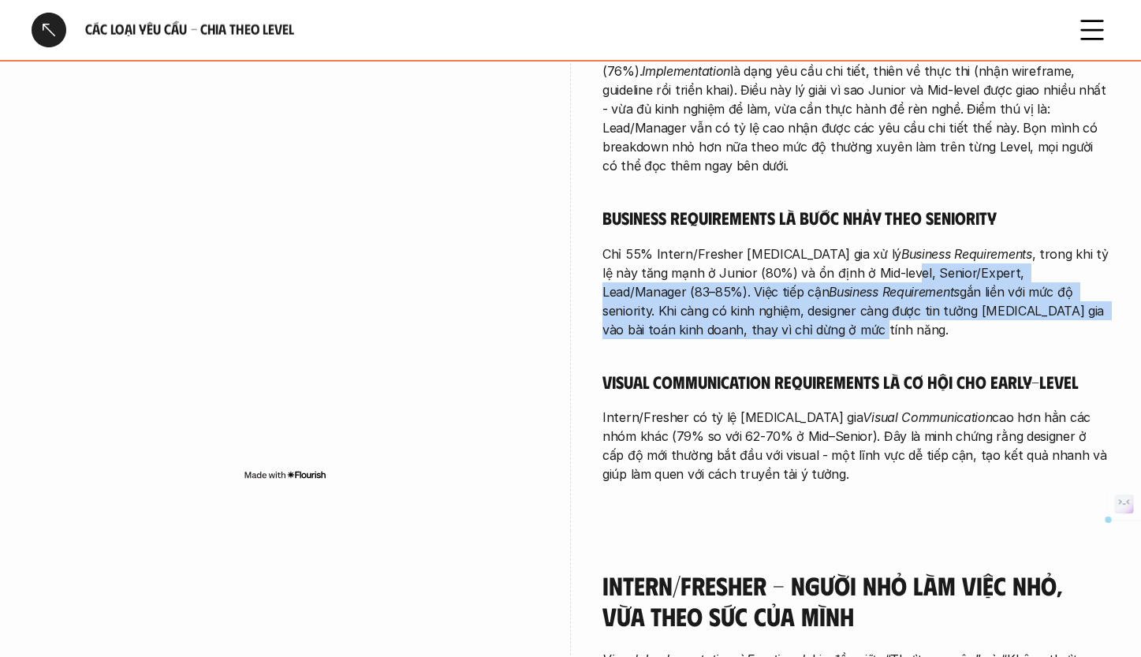
drag, startPoint x: 834, startPoint y: 358, endPoint x: 833, endPoint y: 309, distance: 48.9
click at [833, 309] on p "Chỉ 55% Intern/Fresher [MEDICAL_DATA] gia xử lý Business Requirements , trong k…" at bounding box center [855, 291] width 507 height 95
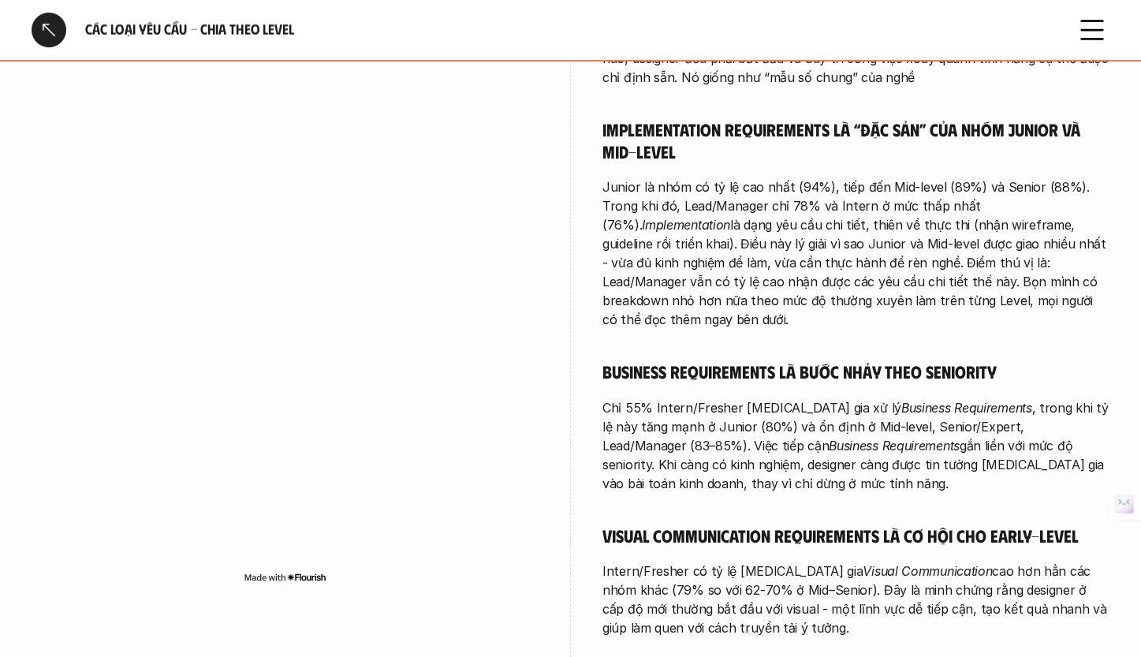
scroll to position [592, 0]
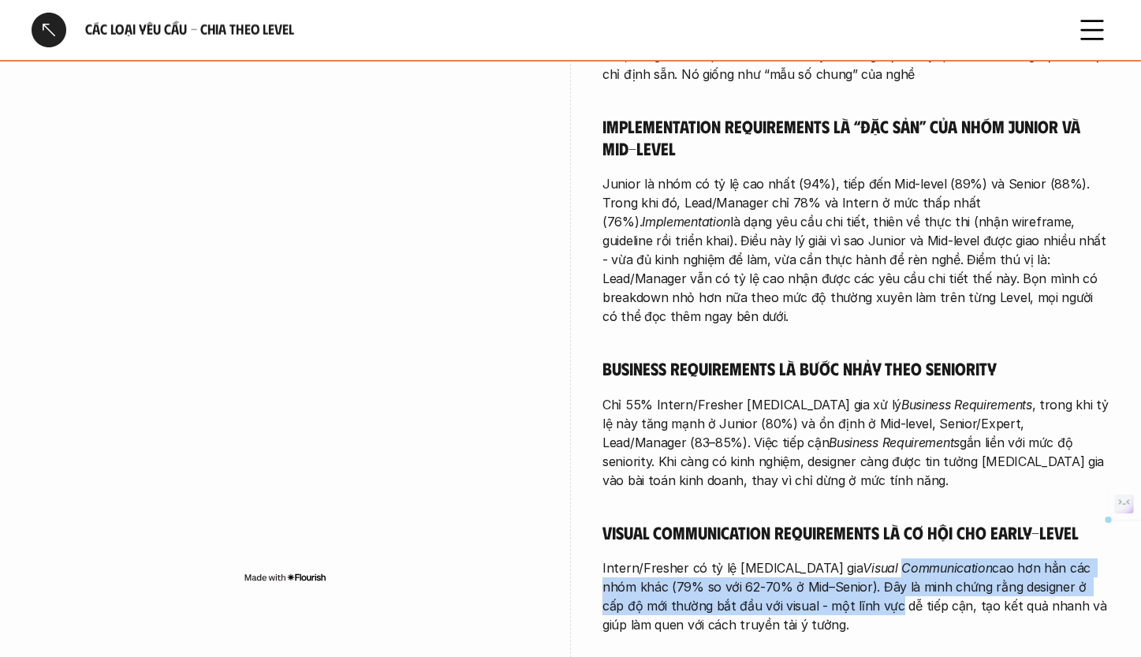
drag, startPoint x: 823, startPoint y: 550, endPoint x: 819, endPoint y: 580, distance: 31.0
click at [819, 580] on p "Intern/Fresher có tỷ lệ [MEDICAL_DATA] gia Visual Communication cao hơn hẳn các…" at bounding box center [855, 596] width 507 height 76
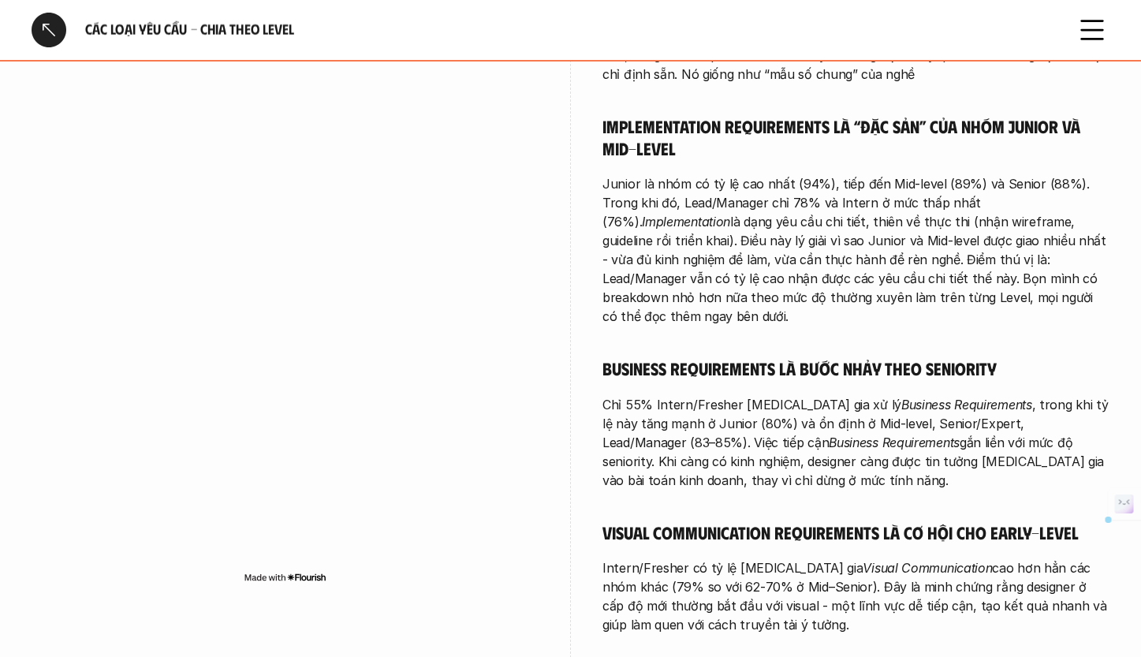
click at [830, 592] on p "Intern/Fresher có tỷ lệ [MEDICAL_DATA] gia Visual Communication cao hơn hẳn các…" at bounding box center [855, 596] width 507 height 76
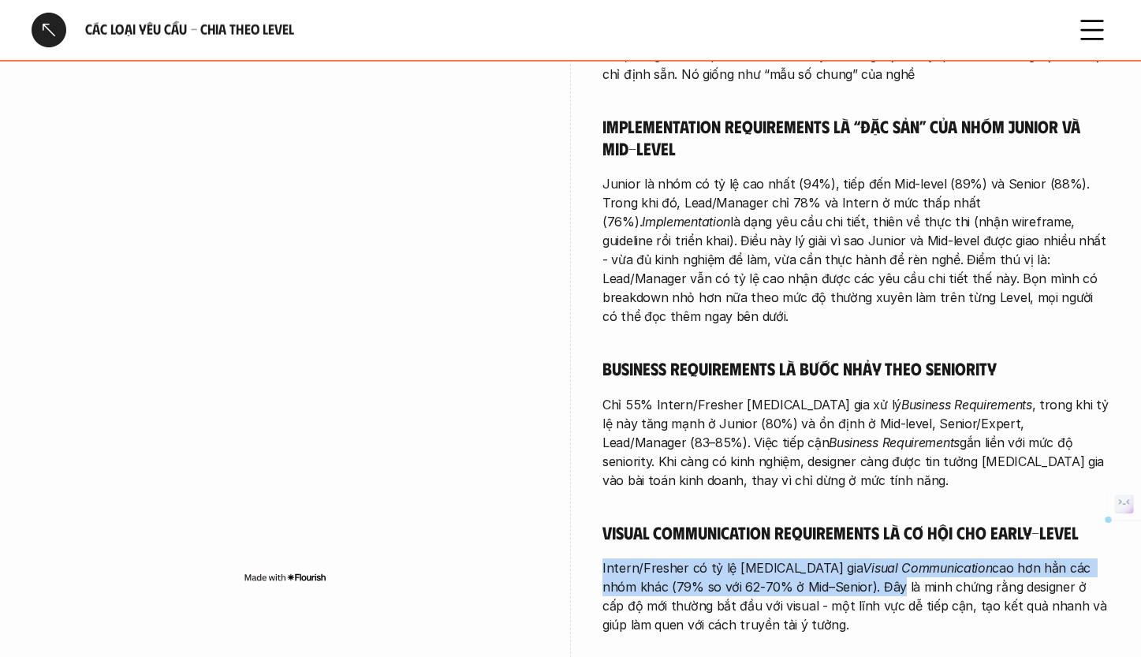
drag, startPoint x: 825, startPoint y: 562, endPoint x: 824, endPoint y: 576, distance: 13.5
click at [824, 575] on div "Bạn hãy đọc về Loại yêu cầu - Tổng quan (1-1) để có hình dung chung trước khi đ…" at bounding box center [855, 267] width 507 height 733
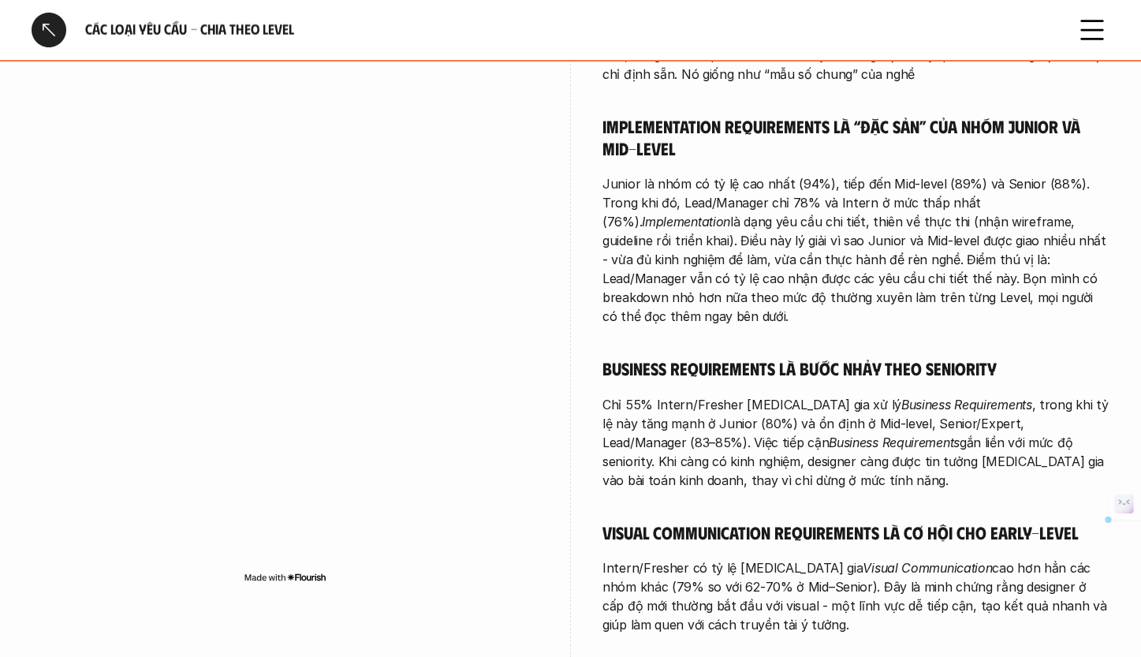
click at [825, 580] on p "Intern/Fresher có tỷ lệ [MEDICAL_DATA] gia Visual Communication cao hơn hẳn các…" at bounding box center [855, 596] width 507 height 76
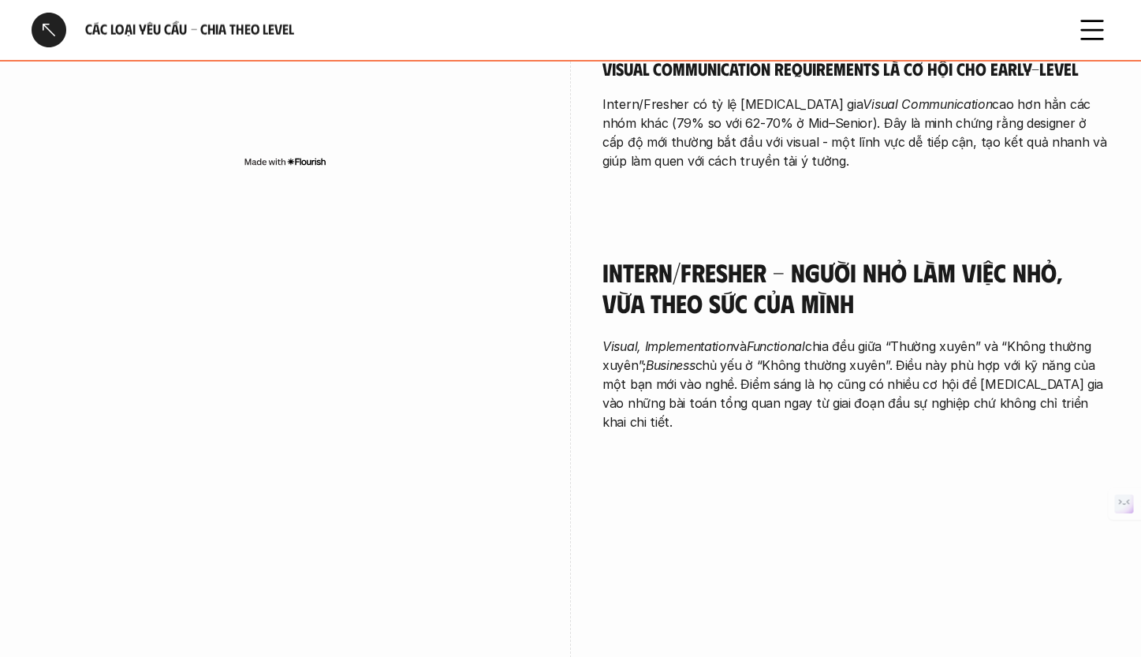
scroll to position [1086, 0]
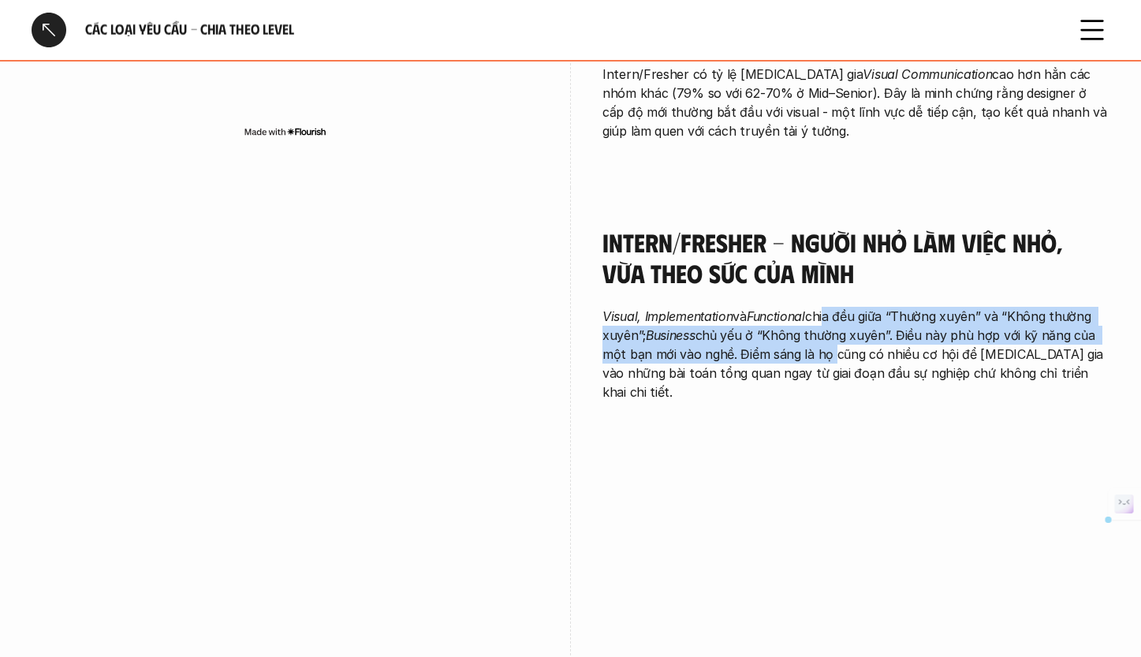
drag, startPoint x: 829, startPoint y: 322, endPoint x: 829, endPoint y: 342, distance: 19.7
click at [829, 335] on p "Visual, Implementation và Functional chia đều giữa “Thường xuyên” và “Không thư…" at bounding box center [855, 354] width 507 height 95
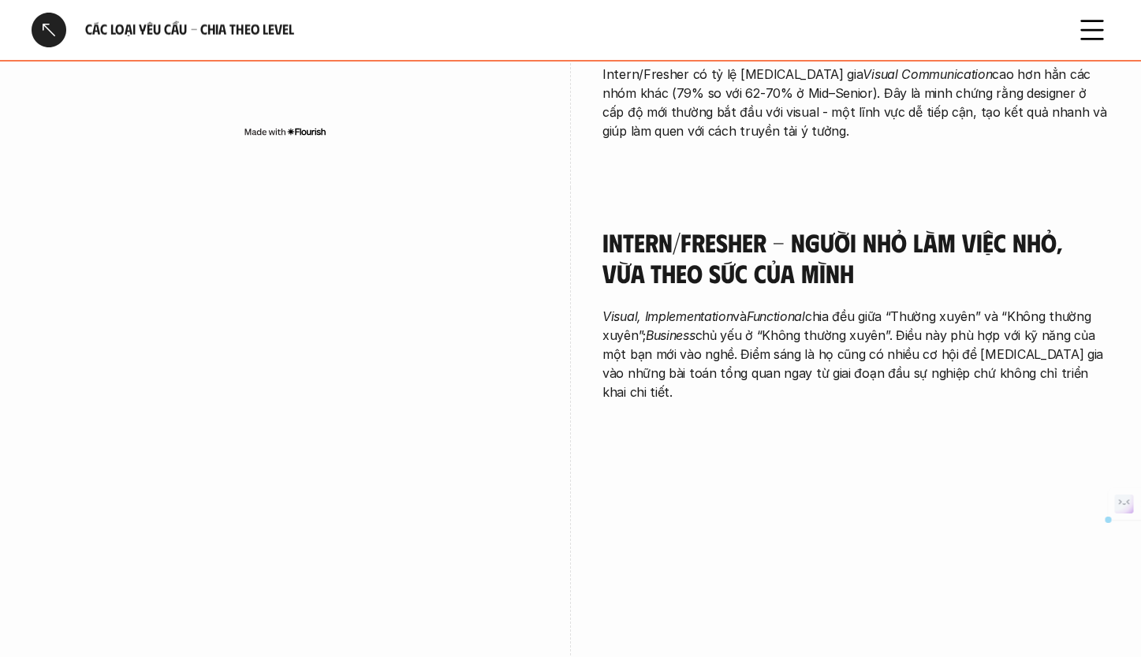
click at [830, 347] on p "Visual, Implementation và Functional chia đều giữa “Thường xuyên” và “Không thư…" at bounding box center [855, 354] width 507 height 95
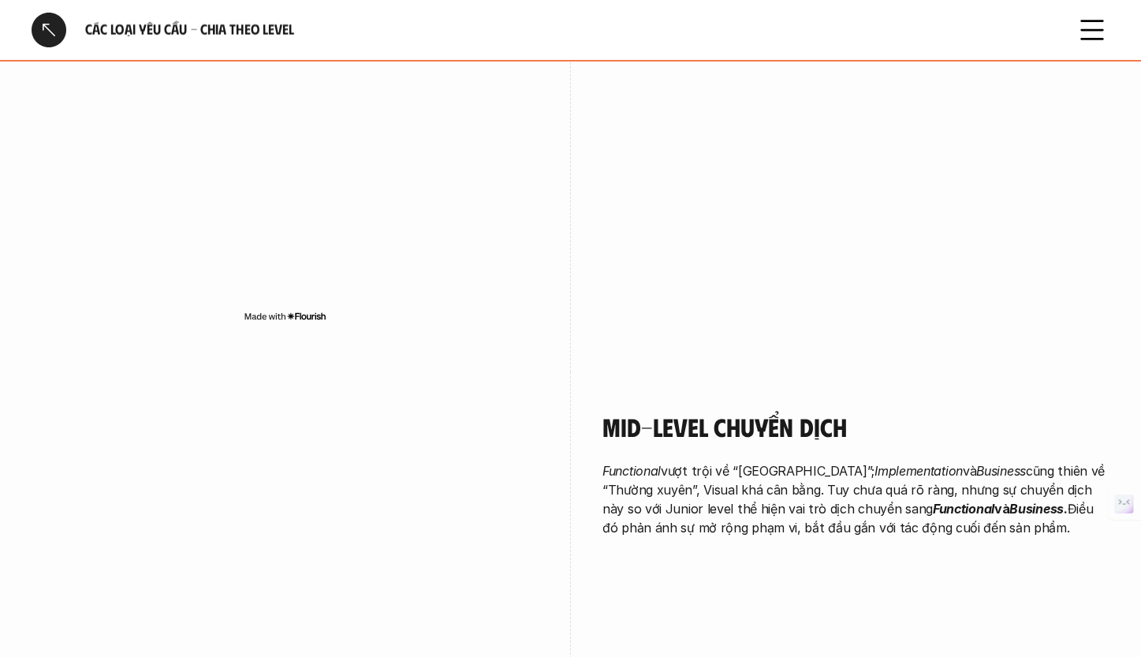
scroll to position [2171, 0]
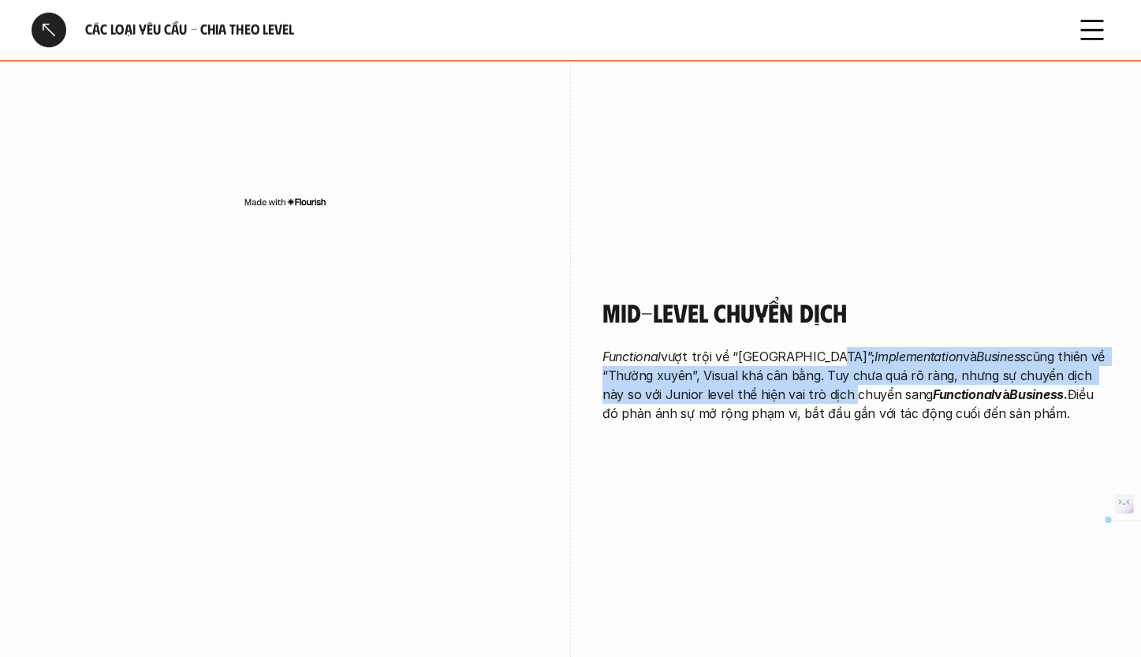
drag, startPoint x: 824, startPoint y: 337, endPoint x: 819, endPoint y: 367, distance: 30.3
click at [819, 367] on p "Functional vượt trội về “Thường xuyên”; Implementation và Business cũng thiên v…" at bounding box center [855, 385] width 507 height 76
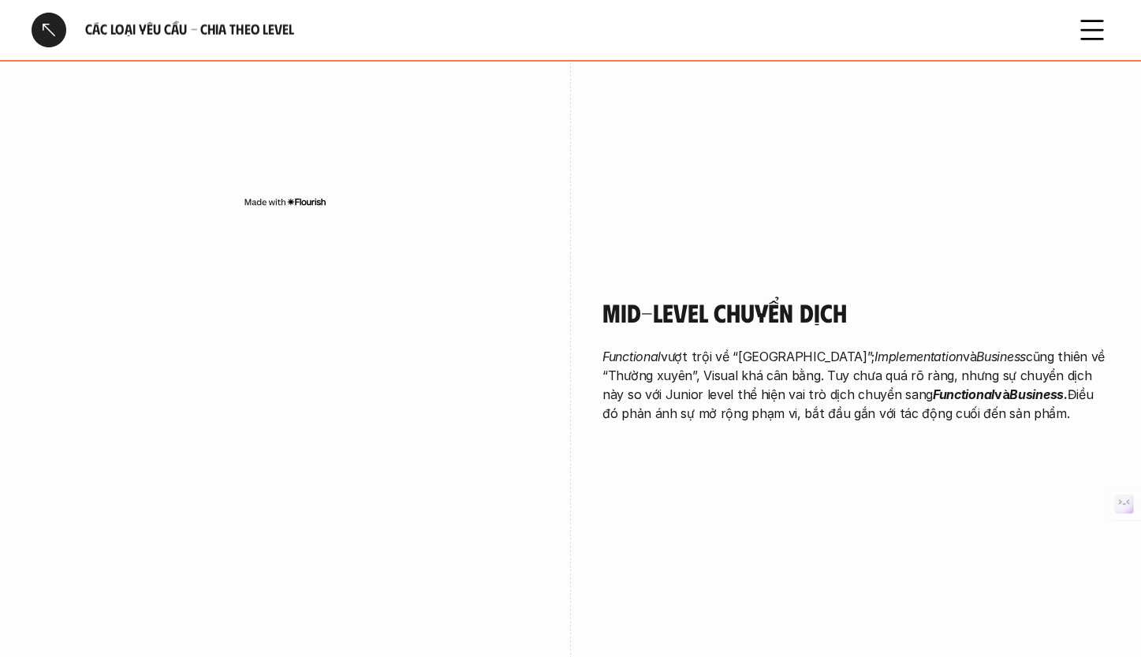
click at [842, 367] on p "Functional vượt trội về “Thường xuyên”; Implementation và Business cũng thiên v…" at bounding box center [855, 385] width 507 height 76
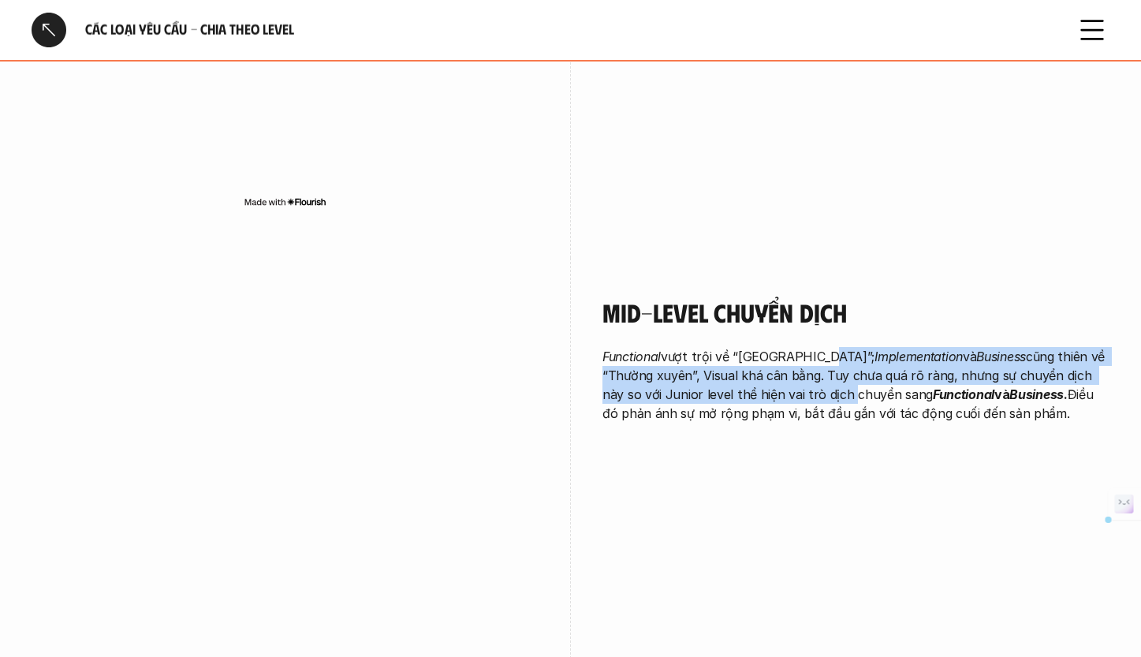
drag, startPoint x: 817, startPoint y: 342, endPoint x: 818, endPoint y: 380, distance: 37.9
click at [818, 380] on p "Functional vượt trội về “Thường xuyên”; Implementation và Business cũng thiên v…" at bounding box center [855, 385] width 507 height 76
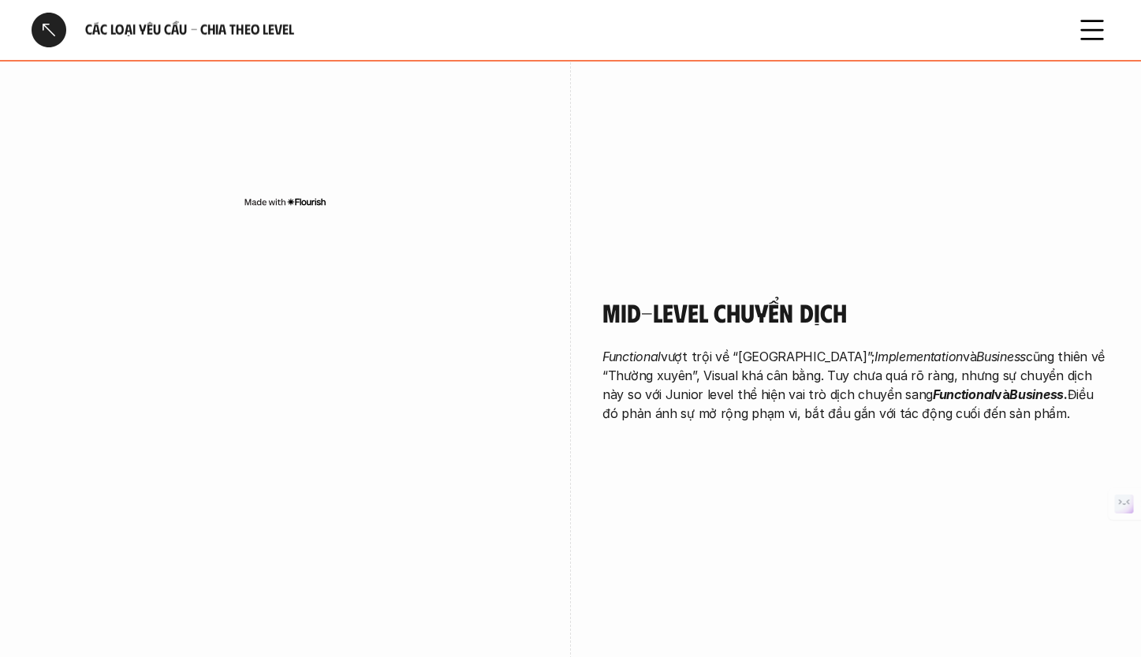
click at [818, 384] on p "Functional vượt trội về “Thường xuyên”; Implementation và Business cũng thiên v…" at bounding box center [855, 385] width 507 height 76
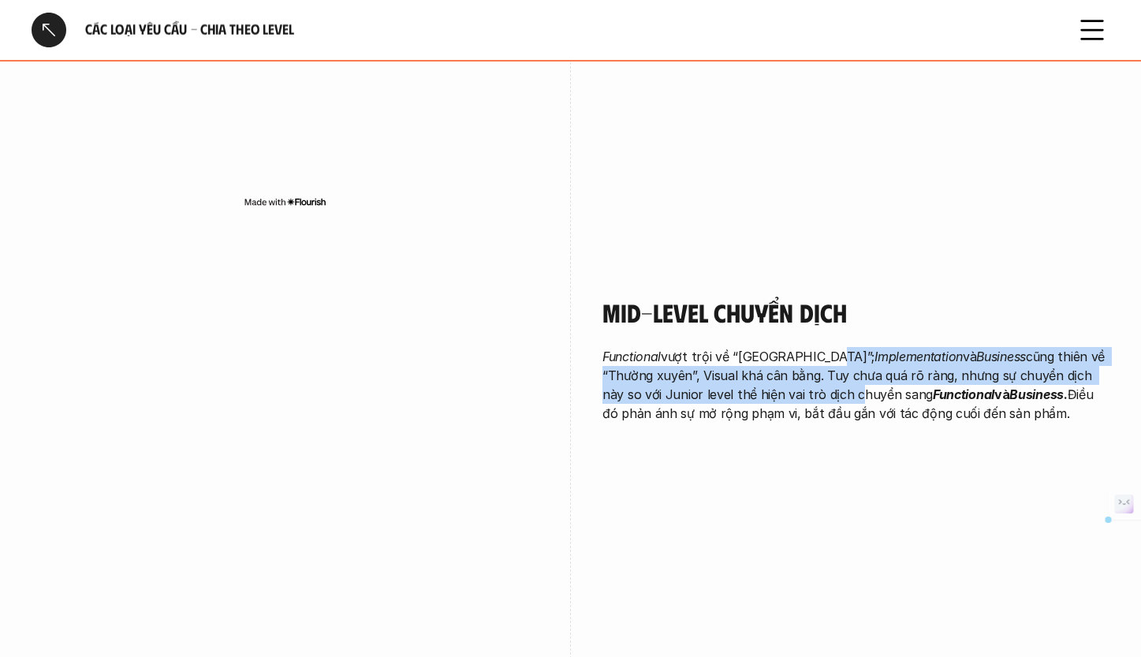
drag, startPoint x: 825, startPoint y: 331, endPoint x: 826, endPoint y: 376, distance: 45.0
click at [826, 376] on p "Functional vượt trội về “Thường xuyên”; Implementation và Business cũng thiên v…" at bounding box center [855, 385] width 507 height 76
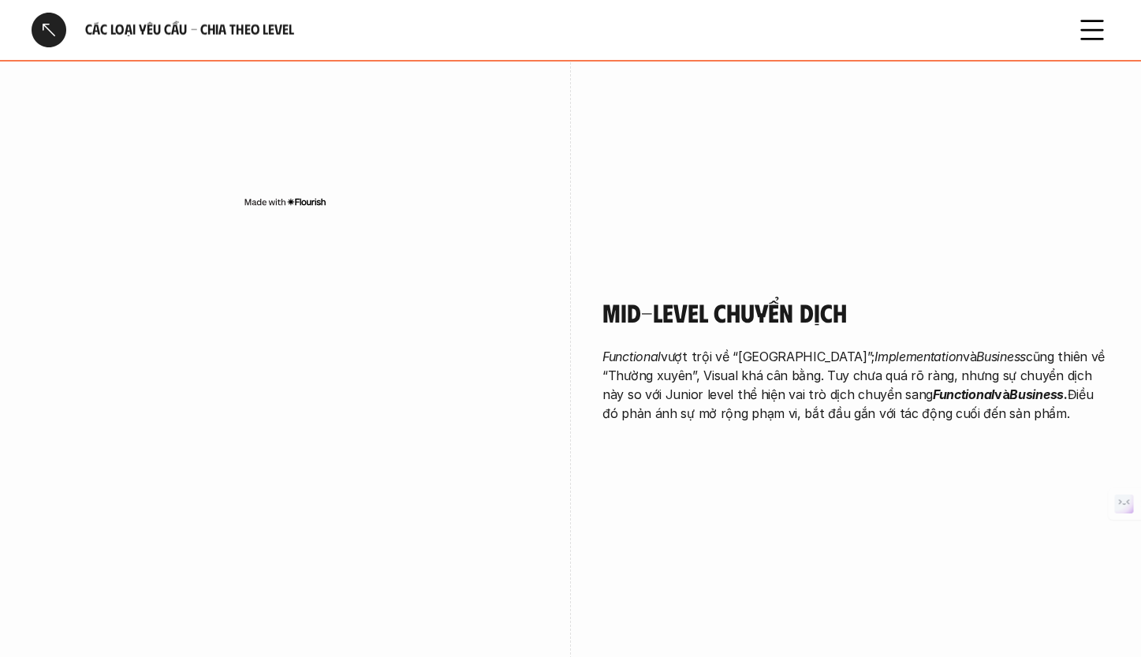
click at [830, 384] on p "Functional vượt trội về “Thường xuyên”; Implementation và Business cũng thiên v…" at bounding box center [855, 385] width 507 height 76
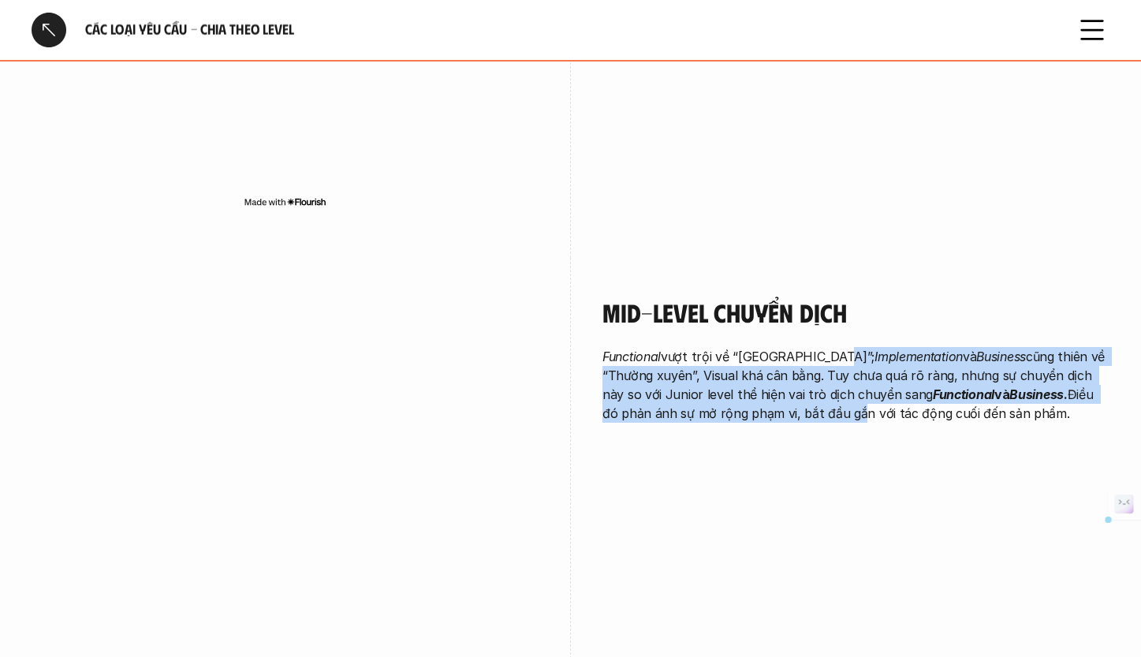
drag, startPoint x: 827, startPoint y: 341, endPoint x: 831, endPoint y: 399, distance: 58.5
click at [831, 398] on p "Functional vượt trội về “Thường xuyên”; Implementation và Business cũng thiên v…" at bounding box center [855, 385] width 507 height 76
click at [831, 399] on p "Functional vượt trội về “Thường xuyên”; Implementation và Business cũng thiên v…" at bounding box center [855, 385] width 507 height 76
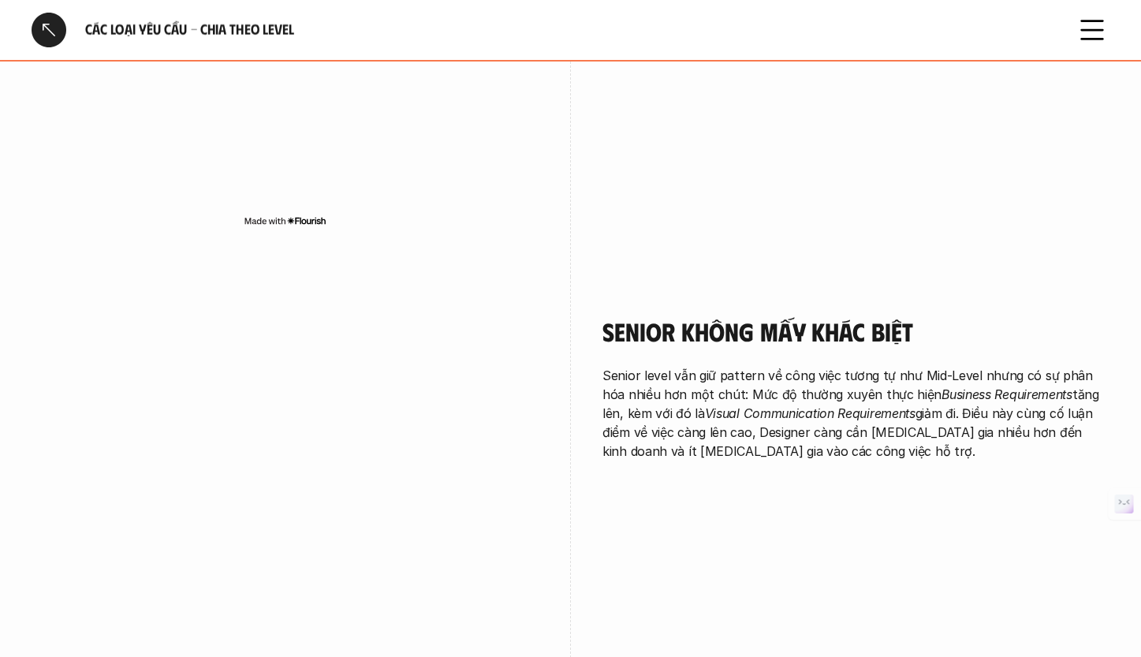
scroll to position [2730, 0]
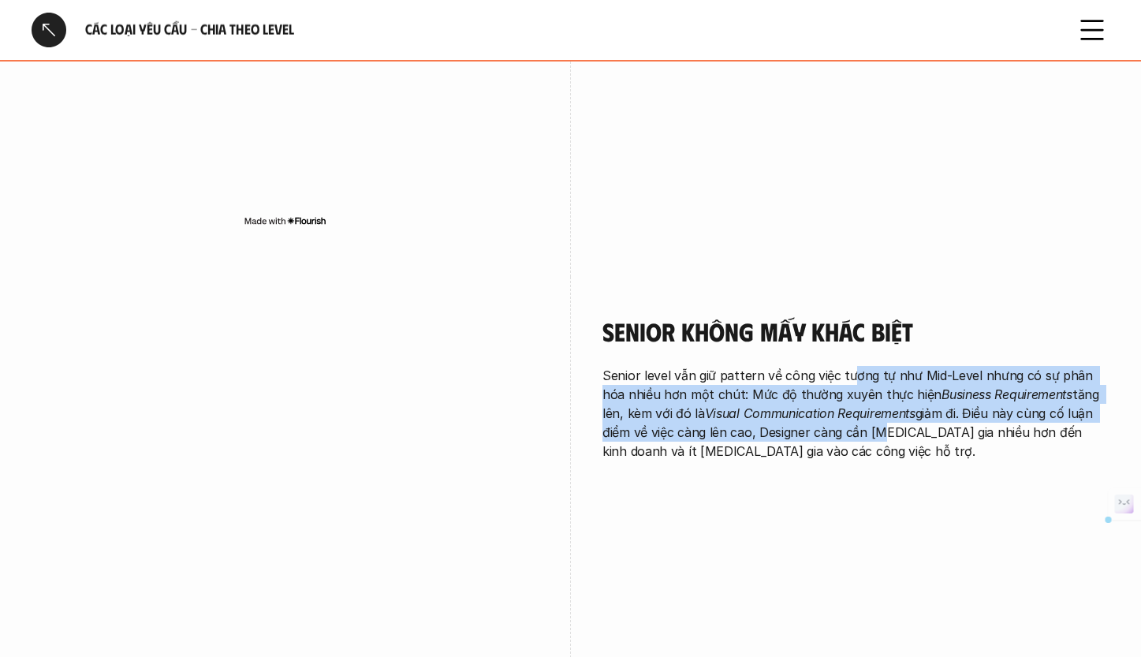
drag, startPoint x: 853, startPoint y: 371, endPoint x: 844, endPoint y: 410, distance: 39.8
click at [844, 410] on p "Senior level vẫn giữ pattern về công việc tương tự như Mid-Level nhưng có sự ph…" at bounding box center [855, 413] width 507 height 95
drag, startPoint x: 835, startPoint y: 356, endPoint x: 833, endPoint y: 412, distance: 56.0
click at [833, 412] on p "Senior level vẫn giữ pattern về công việc tương tự như Mid-Level nhưng có sự ph…" at bounding box center [855, 413] width 507 height 95
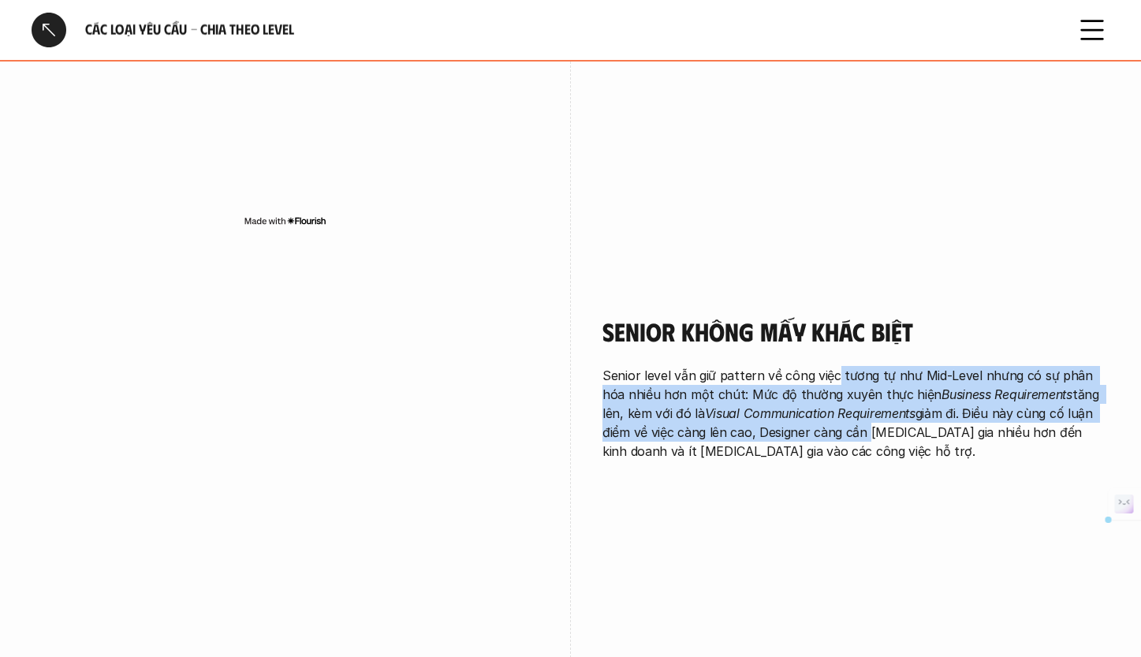
click at [833, 412] on p "Senior level vẫn giữ pattern về công việc tương tự như Mid-Level nhưng có sự ph…" at bounding box center [855, 413] width 507 height 95
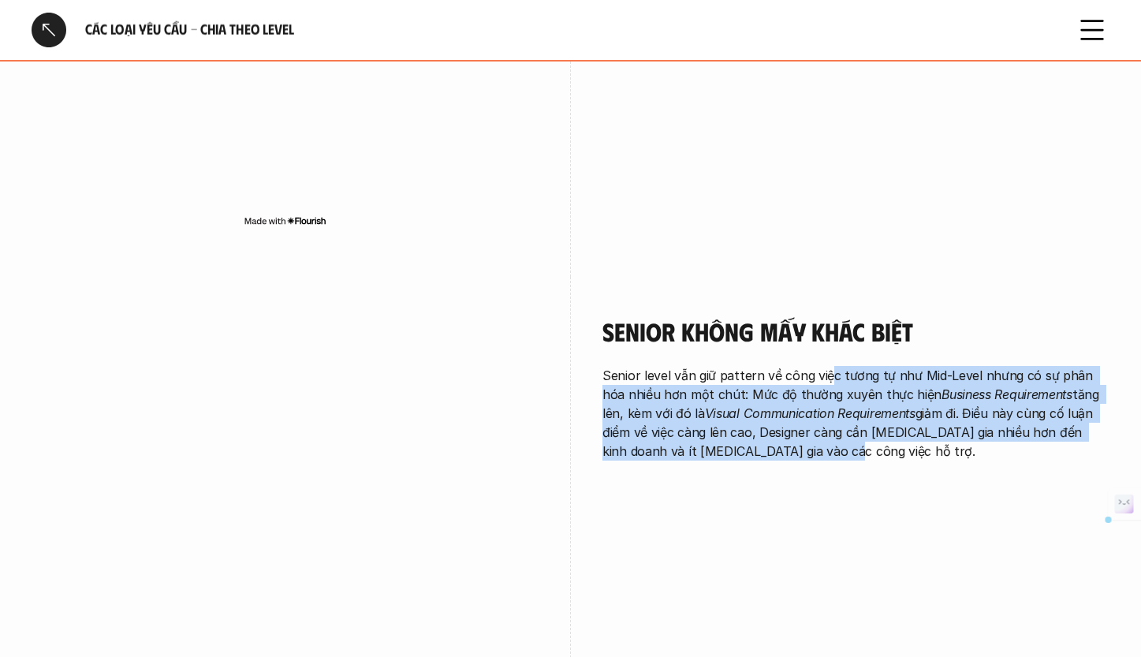
drag, startPoint x: 828, startPoint y: 351, endPoint x: 823, endPoint y: 423, distance: 71.9
click at [823, 423] on p "Senior level vẫn giữ pattern về công việc tương tự như Mid-Level nhưng có sự ph…" at bounding box center [855, 413] width 507 height 95
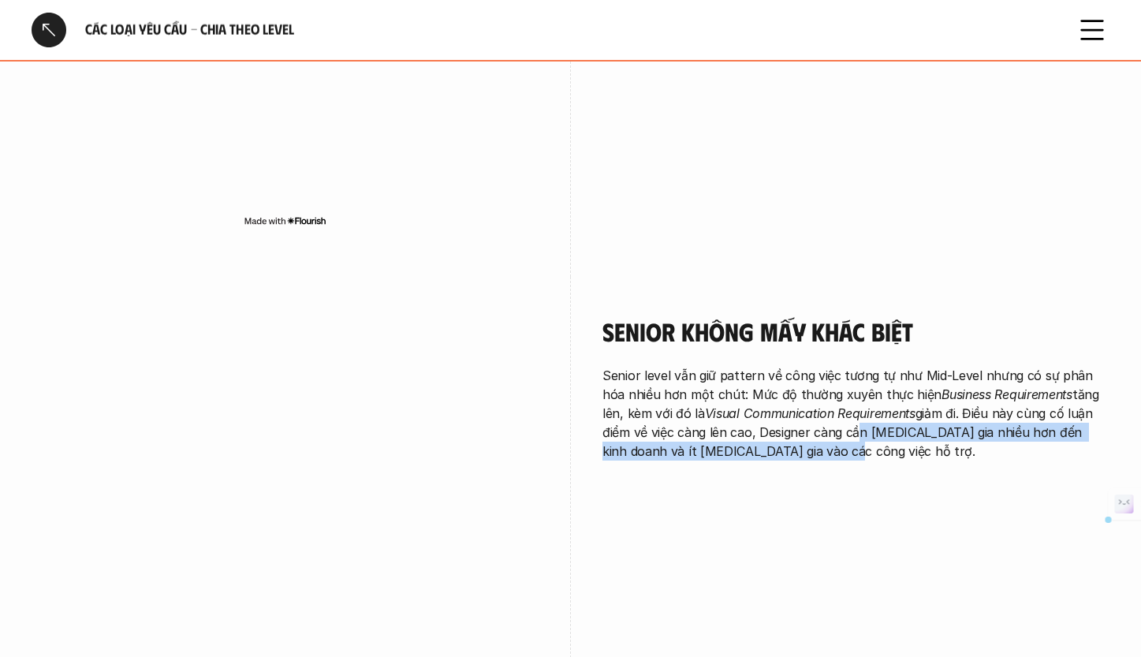
drag, startPoint x: 820, startPoint y: 406, endPoint x: 822, endPoint y: 427, distance: 21.3
click at [822, 427] on p "Senior level vẫn giữ pattern về công việc tương tự như Mid-Level nhưng có sự ph…" at bounding box center [855, 413] width 507 height 95
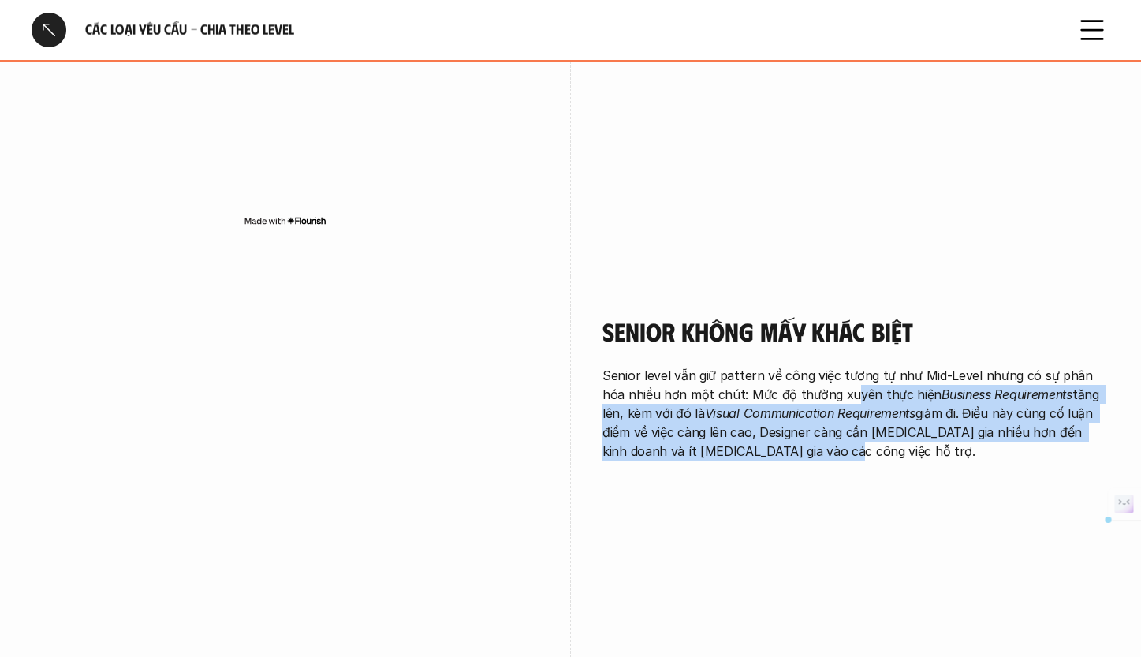
drag, startPoint x: 822, startPoint y: 375, endPoint x: 819, endPoint y: 431, distance: 56.0
click at [821, 429] on p "Senior level vẫn giữ pattern về công việc tương tự như Mid-Level nhưng có sự ph…" at bounding box center [855, 413] width 507 height 95
click at [819, 431] on p "Senior level vẫn giữ pattern về công việc tương tự như Mid-Level nhưng có sự ph…" at bounding box center [855, 413] width 507 height 95
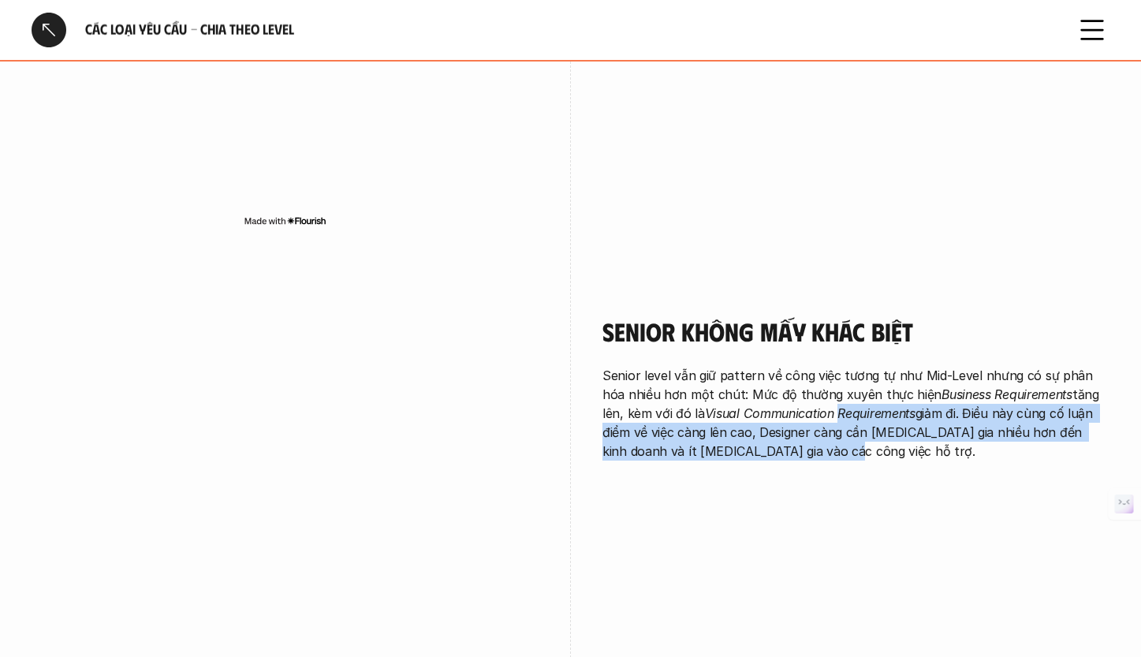
drag, startPoint x: 814, startPoint y: 393, endPoint x: 810, endPoint y: 432, distance: 39.6
click at [810, 432] on p "Senior level vẫn giữ pattern về công việc tương tự như Mid-Level nhưng có sự ph…" at bounding box center [855, 413] width 507 height 95
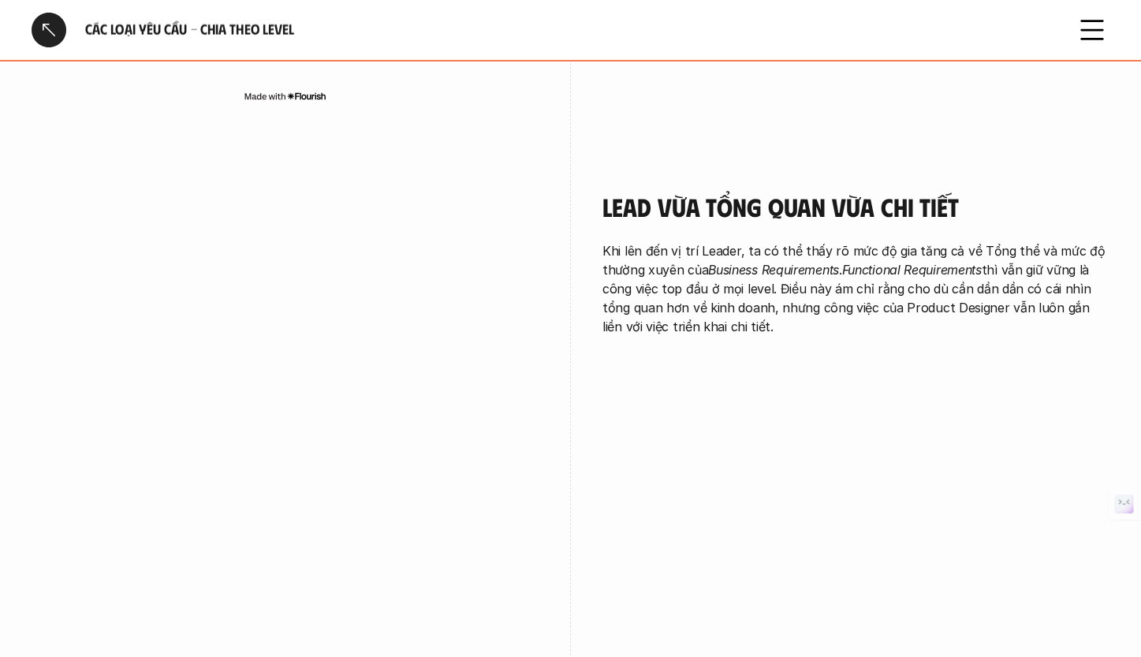
scroll to position [3473, 0]
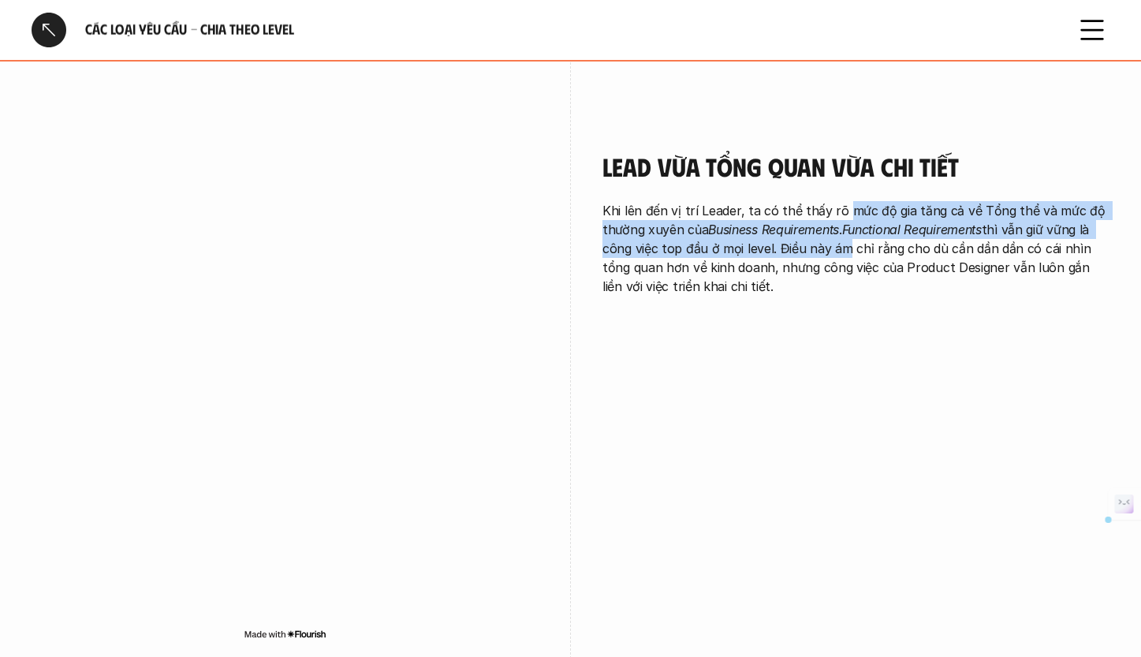
drag, startPoint x: 843, startPoint y: 188, endPoint x: 835, endPoint y: 236, distance: 48.7
click at [835, 236] on p "Khi lên đến vị trí Leader, ta có thể thấy rõ mức độ gia tăng cả về Tổng thể và …" at bounding box center [855, 248] width 507 height 95
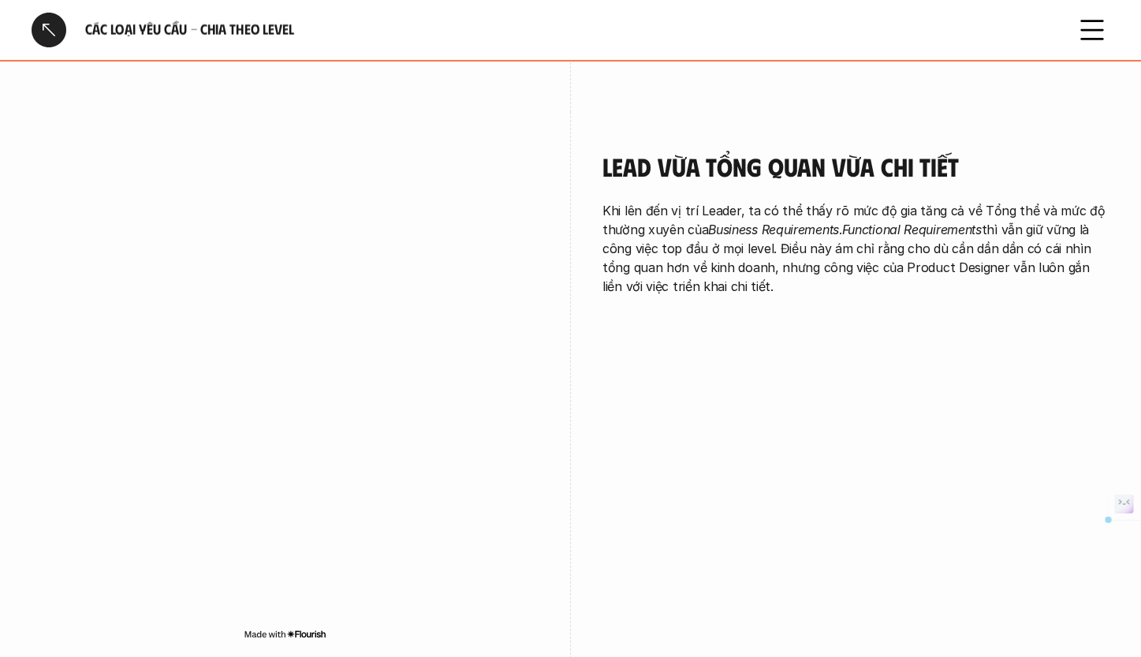
click at [830, 254] on p "Khi lên đến vị trí Leader, ta có thể thấy rõ mức độ gia tăng cả về Tổng thể và …" at bounding box center [855, 248] width 507 height 95
drag, startPoint x: 822, startPoint y: 219, endPoint x: 824, endPoint y: 270, distance: 50.5
click at [824, 270] on p "Khi lên đến vị trí Leader, ta có thể thấy rõ mức độ gia tăng cả về Tổng thể và …" at bounding box center [855, 248] width 507 height 95
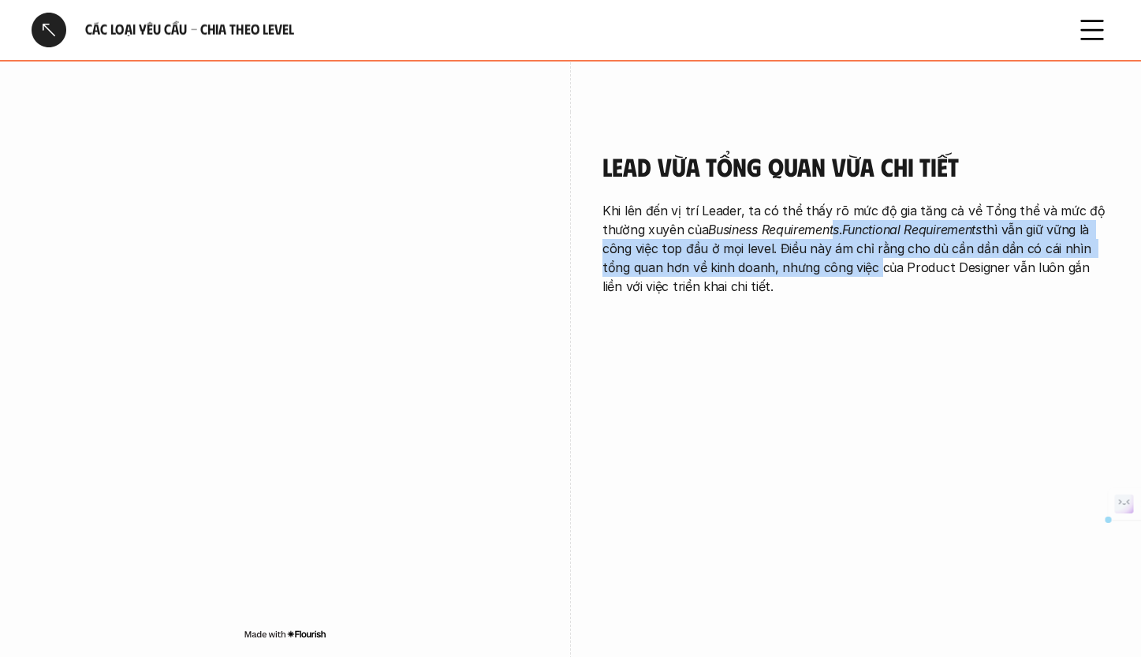
drag, startPoint x: 838, startPoint y: 219, endPoint x: 840, endPoint y: 254, distance: 34.7
click at [840, 254] on p "Khi lên đến vị trí Leader, ta có thể thấy rõ mức độ gia tăng cả về Tổng thể và …" at bounding box center [855, 248] width 507 height 95
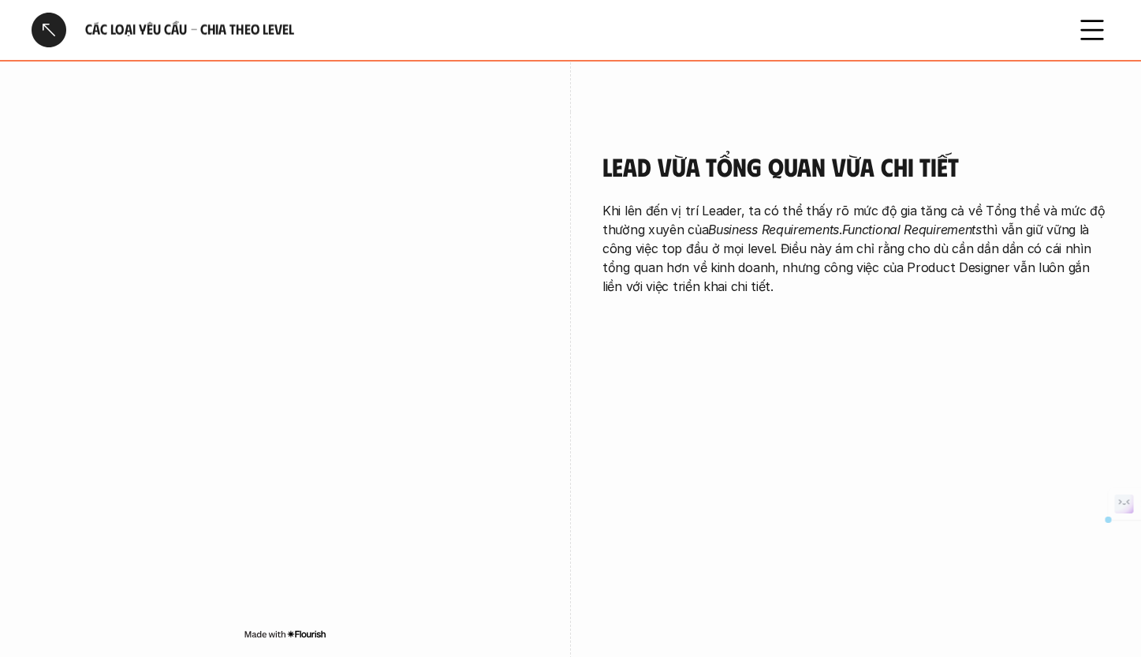
click at [839, 268] on p "Khi lên đến vị trí Leader, ta có thể thấy rõ mức độ gia tăng cả về Tổng thể và …" at bounding box center [855, 248] width 507 height 95
drag, startPoint x: 860, startPoint y: 217, endPoint x: 860, endPoint y: 283, distance: 66.2
click at [862, 274] on p "Khi lên đến vị trí Leader, ta có thể thấy rõ mức độ gia tăng cả về Tổng thể và …" at bounding box center [855, 248] width 507 height 95
click at [860, 285] on div "Lead vừa tổng quan vừa chi tiết Khi lên đến vị trí Leader, ta có thể thấy rõ mứ…" at bounding box center [855, 227] width 507 height 230
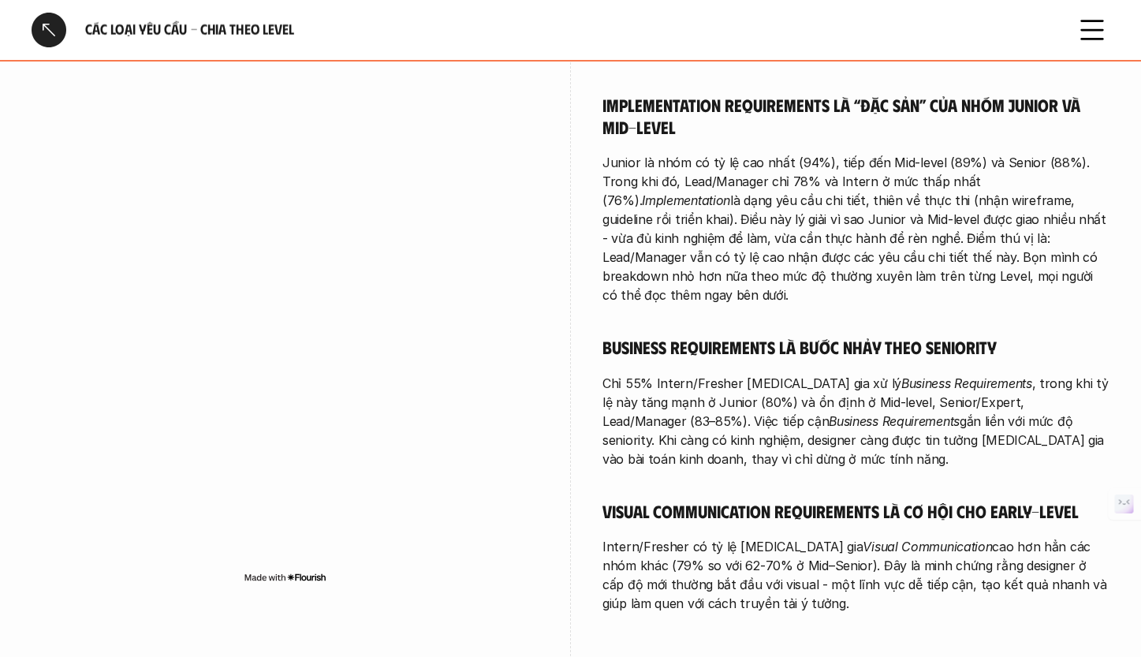
scroll to position [0, 0]
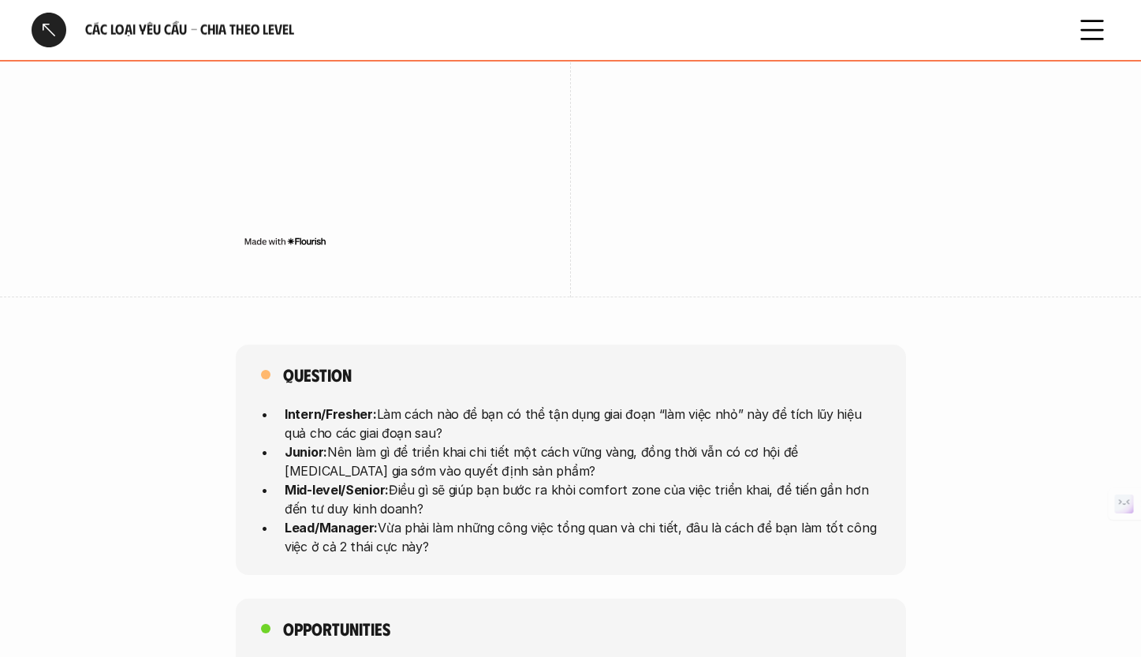
scroll to position [3983, 0]
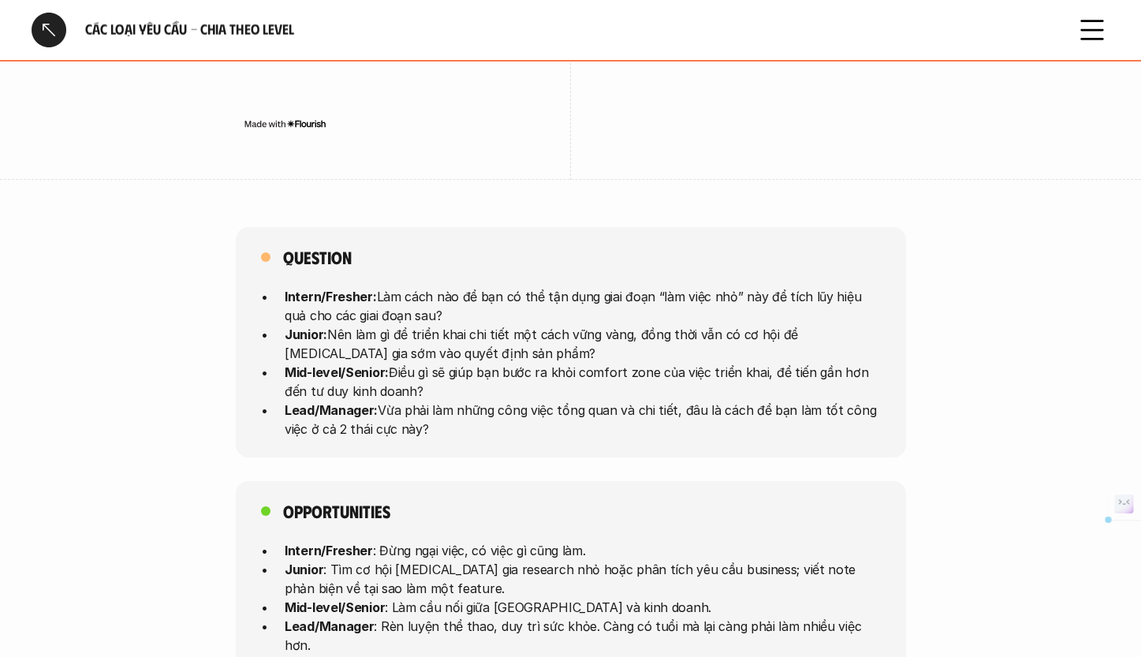
drag, startPoint x: 546, startPoint y: 279, endPoint x: 545, endPoint y: 296, distance: 16.6
click at [545, 296] on p "Intern/Fresher: Làm cách nào để bạn có thể tận dụng giai đoạn “làm việc nhỏ” nà…" at bounding box center [583, 306] width 596 height 38
click at [545, 325] on p "Junior: Nên làm gì để triển khai chi tiết một cách vững vàng, đồng thời vẫn có …" at bounding box center [583, 344] width 596 height 38
drag, startPoint x: 552, startPoint y: 304, endPoint x: 552, endPoint y: 341, distance: 36.3
click at [552, 341] on p "Junior: Nên làm gì để triển khai chi tiết một cách vững vàng, đồng thời vẫn có …" at bounding box center [583, 344] width 596 height 38
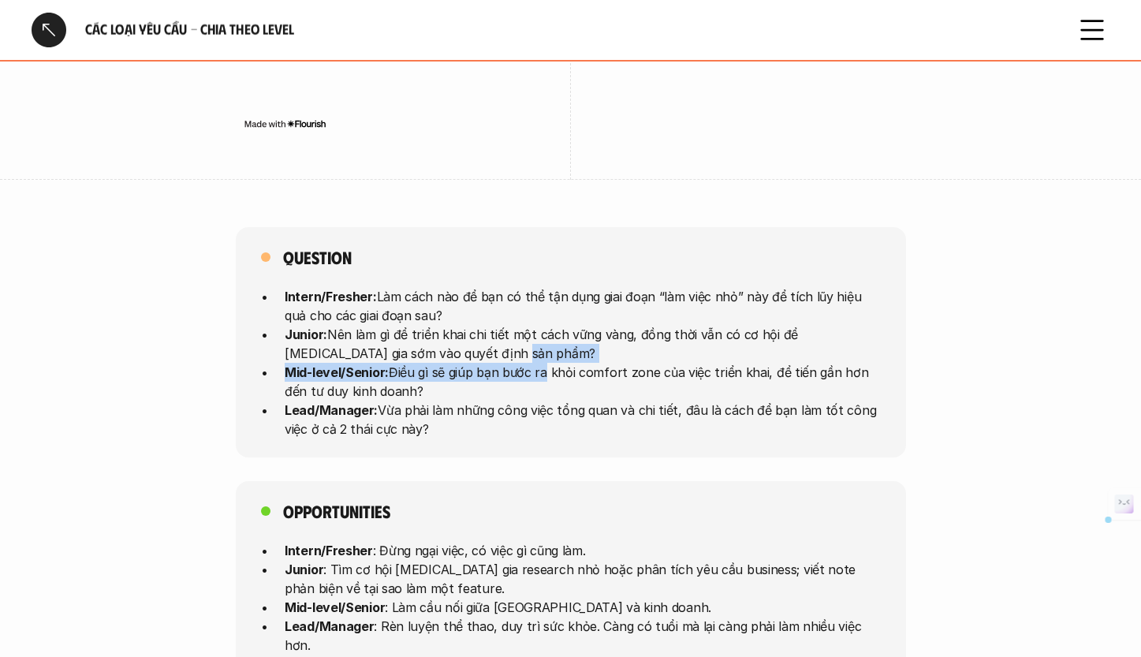
drag, startPoint x: 539, startPoint y: 329, endPoint x: 542, endPoint y: 356, distance: 27.7
click at [542, 349] on ul "Intern/Fresher: Làm cách nào để bạn có thể tận dụng giai đoạn “làm việc nhỏ” nà…" at bounding box center [571, 362] width 620 height 151
click at [542, 363] on p "Mid-level/Senior: Điều gì sẽ giúp bạn bước ra khỏi comfort zone của việc triển …" at bounding box center [583, 382] width 596 height 38
drag, startPoint x: 560, startPoint y: 345, endPoint x: 553, endPoint y: 376, distance: 32.3
click at [553, 376] on p "Mid-level/Senior: Điều gì sẽ giúp bạn bước ra khỏi comfort zone của việc triển …" at bounding box center [583, 382] width 596 height 38
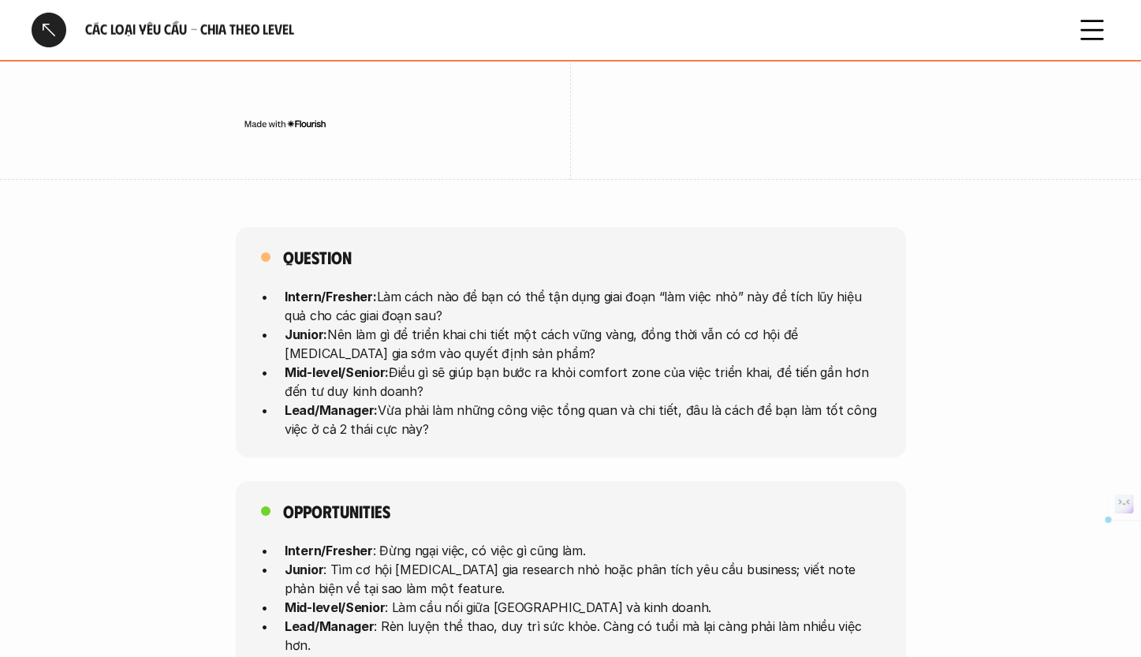
click at [553, 376] on p "Mid-level/Senior: Điều gì sẽ giúp bạn bước ra khỏi comfort zone của việc triển …" at bounding box center [583, 382] width 596 height 38
drag, startPoint x: 553, startPoint y: 343, endPoint x: 551, endPoint y: 373, distance: 30.1
click at [551, 373] on p "Mid-level/Senior: Điều gì sẽ giúp bạn bước ra khỏi comfort zone của việc triển …" at bounding box center [583, 382] width 596 height 38
drag, startPoint x: 552, startPoint y: 352, endPoint x: 553, endPoint y: 371, distance: 18.9
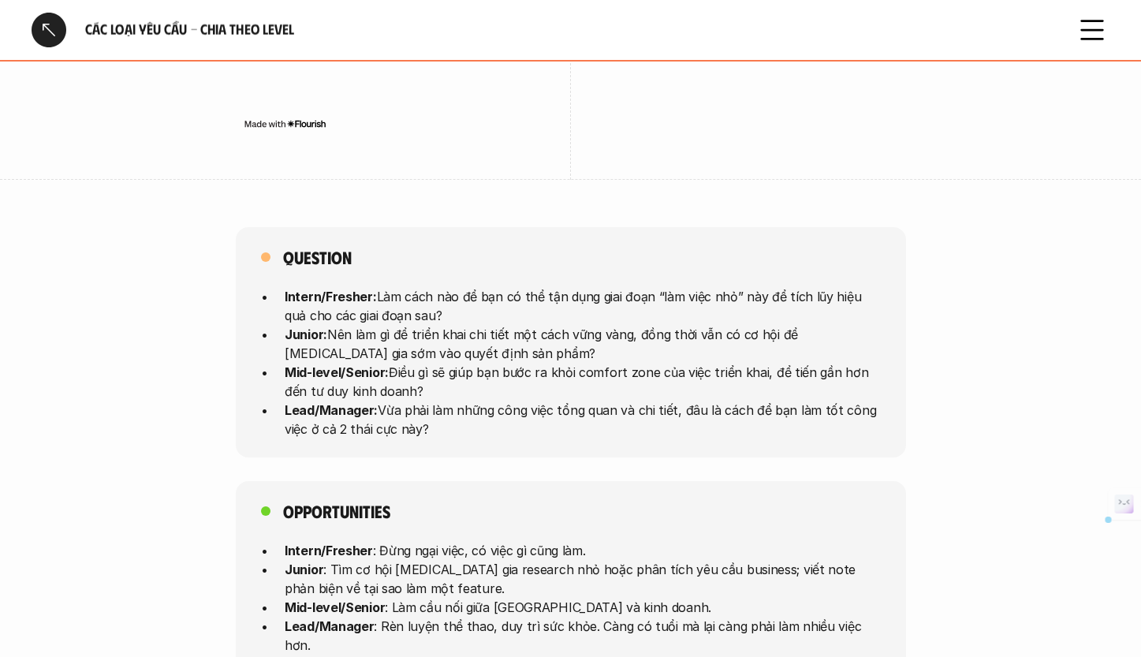
click at [553, 371] on p "Mid-level/Senior: Điều gì sẽ giúp bạn bước ra khỏi comfort zone của việc triển …" at bounding box center [583, 382] width 596 height 38
drag, startPoint x: 548, startPoint y: 275, endPoint x: 546, endPoint y: 288, distance: 12.7
click at [546, 288] on p "Intern/Fresher: Làm cách nào để bạn có thể tận dụng giai đoạn “làm việc nhỏ” nà…" at bounding box center [583, 306] width 596 height 38
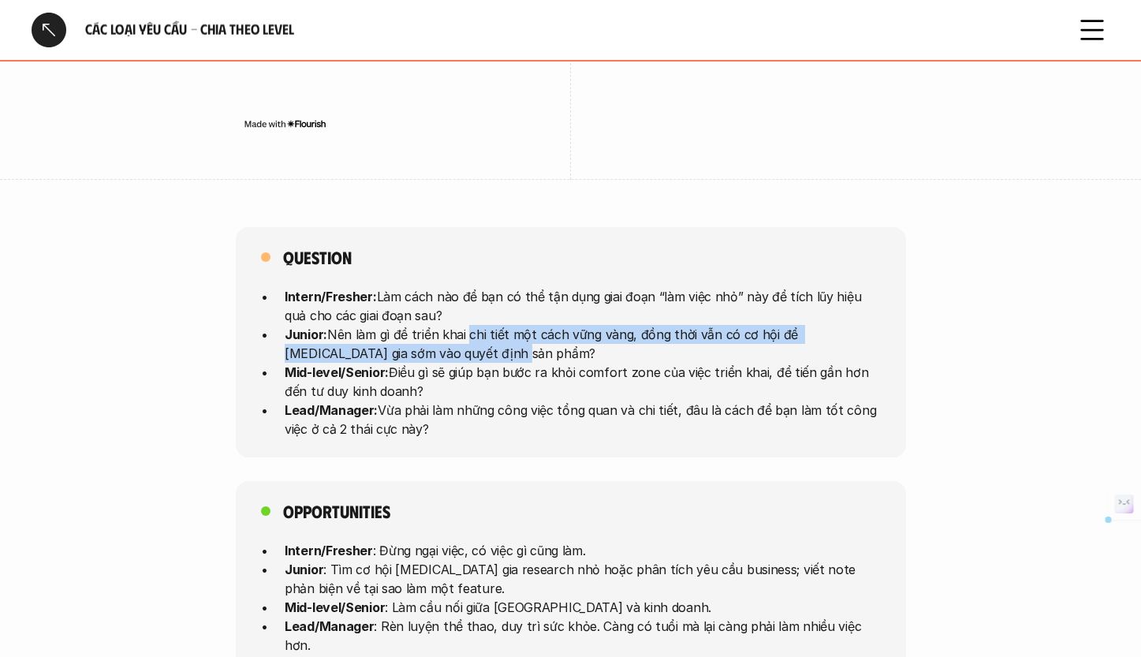
drag, startPoint x: 465, startPoint y: 314, endPoint x: 460, endPoint y: 331, distance: 18.0
click at [460, 331] on p "Junior: Nên làm gì để triển khai chi tiết một cách vững vàng, đồng thời vẫn có …" at bounding box center [583, 344] width 596 height 38
drag, startPoint x: 471, startPoint y: 278, endPoint x: 468, endPoint y: 296, distance: 19.2
click at [468, 296] on p "Intern/Fresher: Làm cách nào để bạn có thể tận dụng giai đoạn “làm việc nhỏ” nà…" at bounding box center [583, 306] width 596 height 38
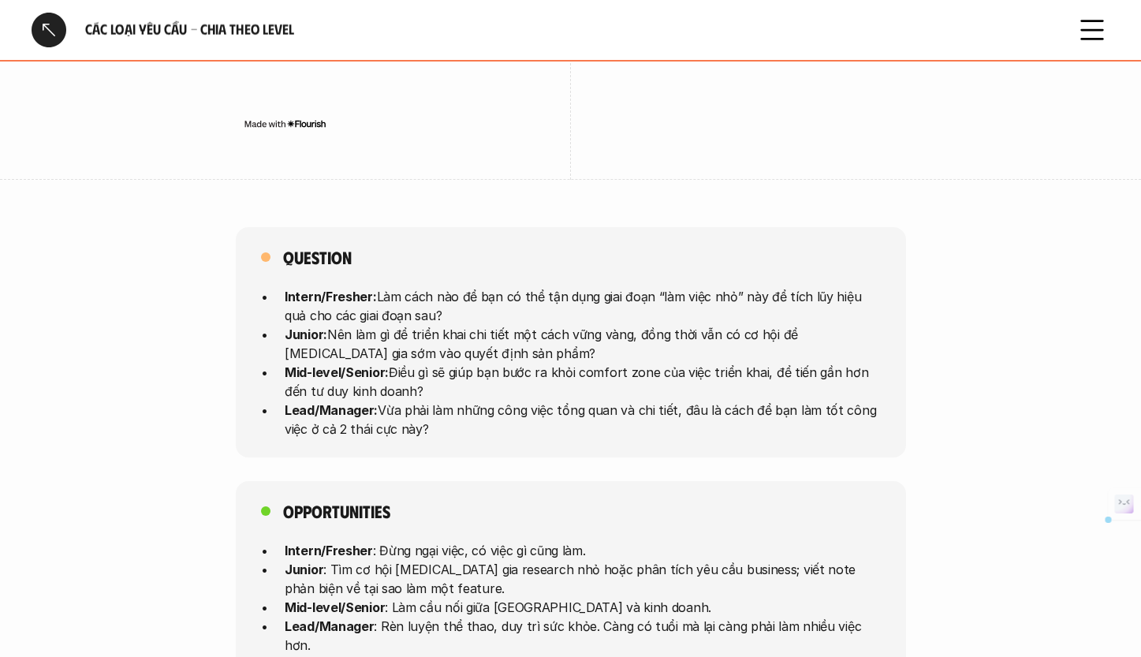
click at [466, 325] on p "Junior: Nên làm gì để triển khai chi tiết một cách vững vàng, đồng thời vẫn có …" at bounding box center [583, 344] width 596 height 38
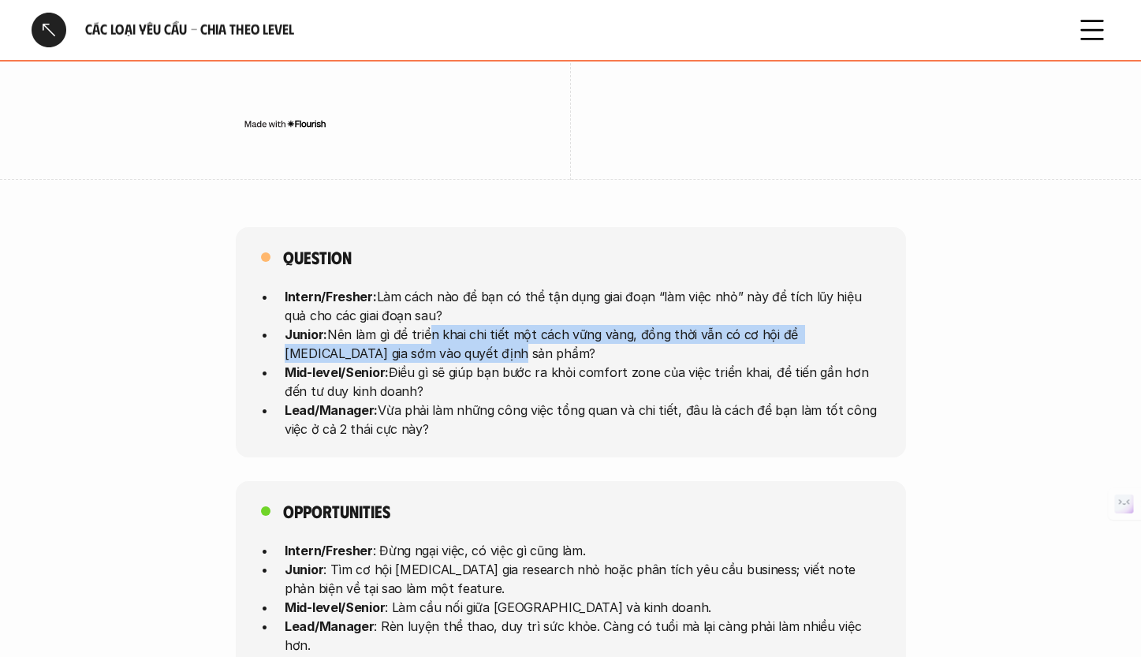
drag, startPoint x: 423, startPoint y: 311, endPoint x: 429, endPoint y: 341, distance: 29.7
click at [429, 341] on p "Junior: Nên làm gì để triển khai chi tiết một cách vững vàng, đồng thời vẫn có …" at bounding box center [583, 344] width 596 height 38
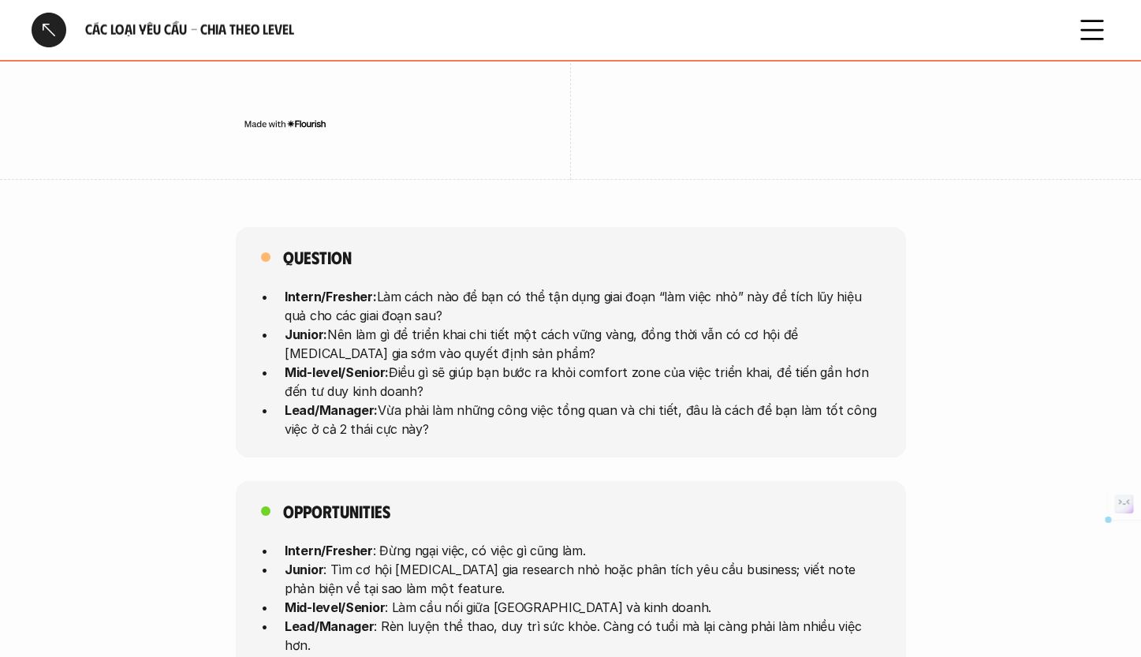
click at [429, 363] on p "Mid-level/Senior: Điều gì sẽ giúp bạn bước ra khỏi comfort zone của việc triển …" at bounding box center [583, 382] width 596 height 38
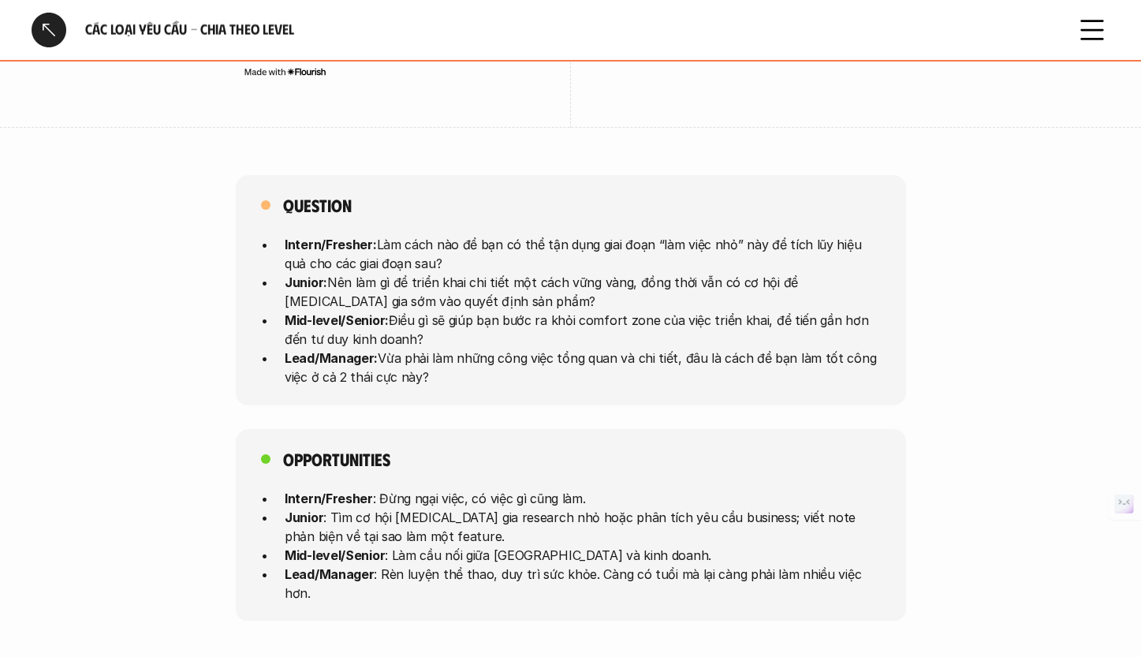
scroll to position [4053, 0]
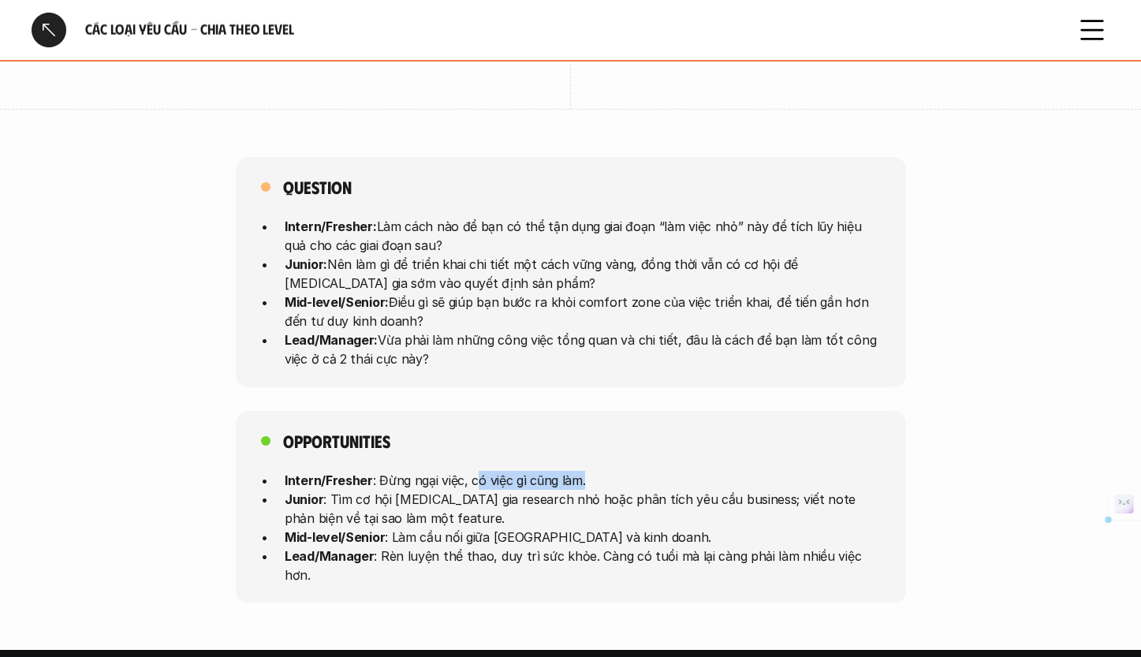
drag, startPoint x: 475, startPoint y: 458, endPoint x: 597, endPoint y: 460, distance: 122.2
click at [597, 470] on p "Intern/Fresher : Đừng ngại việc, có việc gì cũng làm." at bounding box center [583, 479] width 596 height 19
click at [523, 489] on p "Junior : Tìm cơ hội [MEDICAL_DATA] gia research nhỏ hoặc phân tích yêu cầu busi…" at bounding box center [583, 508] width 596 height 38
drag, startPoint x: 397, startPoint y: 464, endPoint x: 617, endPoint y: 456, distance: 219.3
click at [617, 470] on p "Intern/Fresher : Đừng ngại việc, có việc gì cũng làm." at bounding box center [583, 479] width 596 height 19
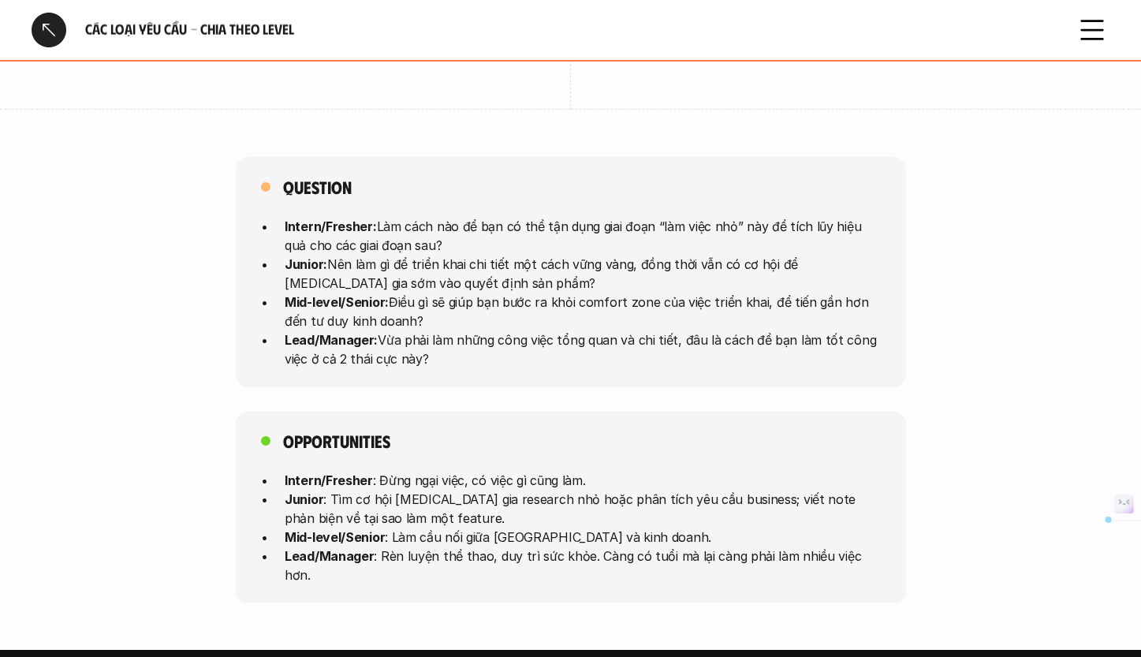
click at [572, 489] on p "Junior : Tìm cơ hội [MEDICAL_DATA] gia research nhỏ hoặc phân tích yêu cầu busi…" at bounding box center [583, 508] width 596 height 38
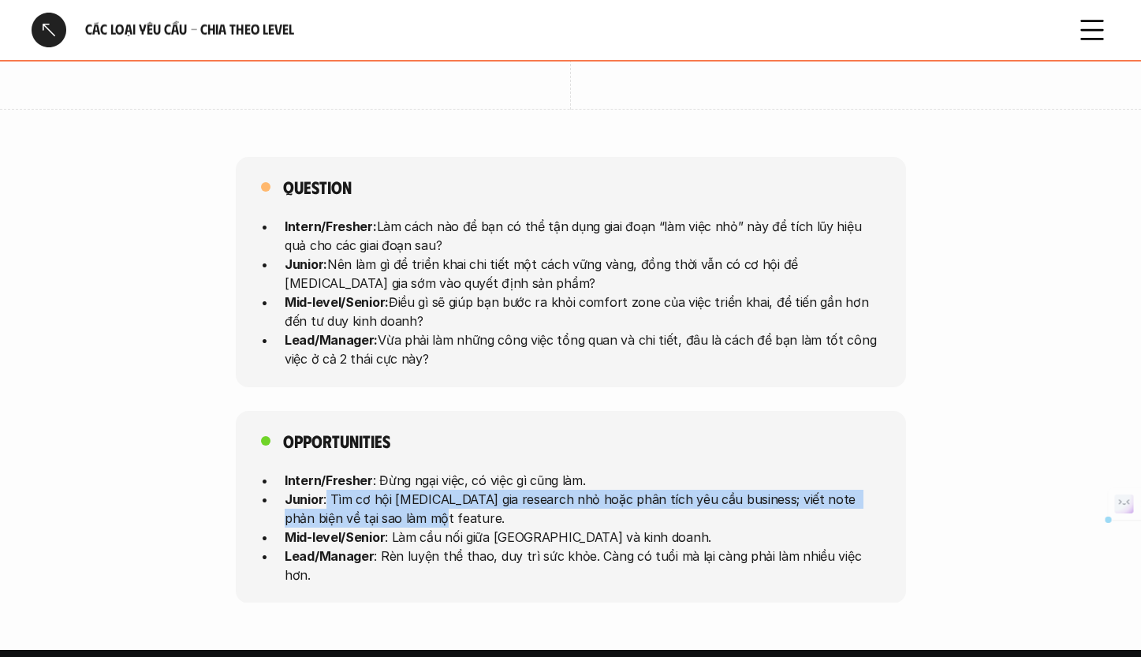
drag, startPoint x: 338, startPoint y: 478, endPoint x: 454, endPoint y: 490, distance: 116.6
click at [454, 490] on p "Junior : Tìm cơ hội [MEDICAL_DATA] gia research nhỏ hoặc phân tích yêu cầu busi…" at bounding box center [583, 508] width 596 height 38
click at [455, 491] on p "Junior : Tìm cơ hội [MEDICAL_DATA] gia research nhỏ hoặc phân tích yêu cầu busi…" at bounding box center [583, 508] width 596 height 38
drag, startPoint x: 453, startPoint y: 492, endPoint x: 265, endPoint y: 474, distance: 188.5
click at [285, 489] on li "Junior : Tìm cơ hội [MEDICAL_DATA] gia research nhỏ hoặc phân tích yêu cầu busi…" at bounding box center [583, 508] width 596 height 38
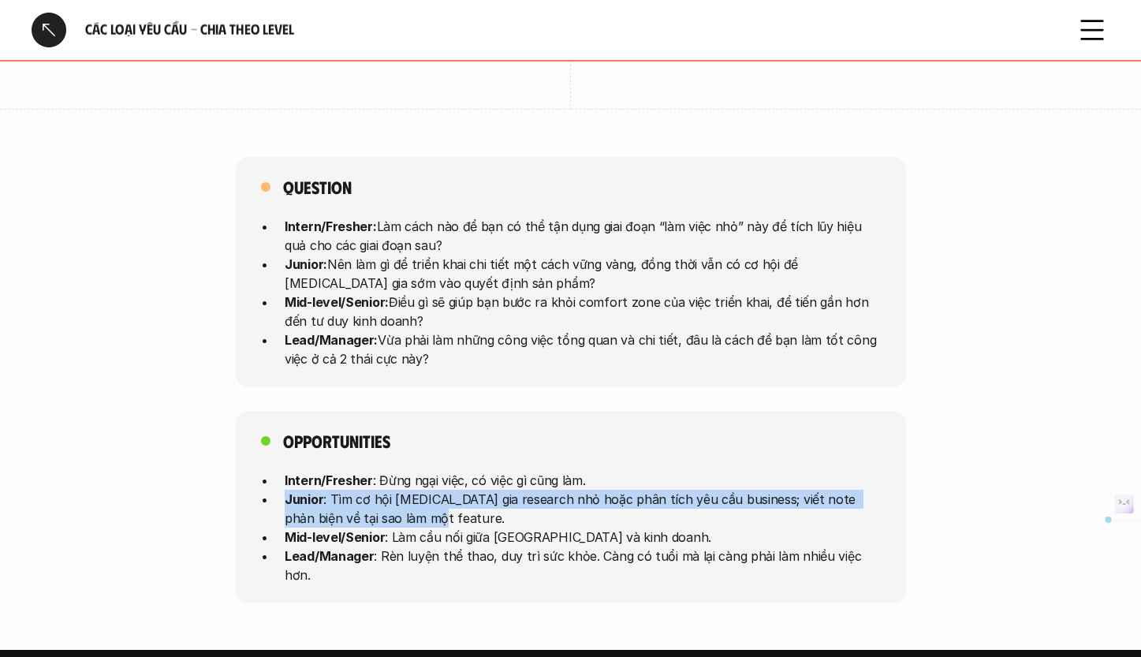
click at [436, 493] on p "Junior : Tìm cơ hội [MEDICAL_DATA] gia research nhỏ hoặc phân tích yêu cầu busi…" at bounding box center [583, 508] width 596 height 38
drag, startPoint x: 309, startPoint y: 480, endPoint x: 414, endPoint y: 498, distance: 106.4
click at [414, 498] on p "Junior : Tìm cơ hội [MEDICAL_DATA] gia research nhỏ hoặc phân tích yêu cầu busi…" at bounding box center [583, 508] width 596 height 38
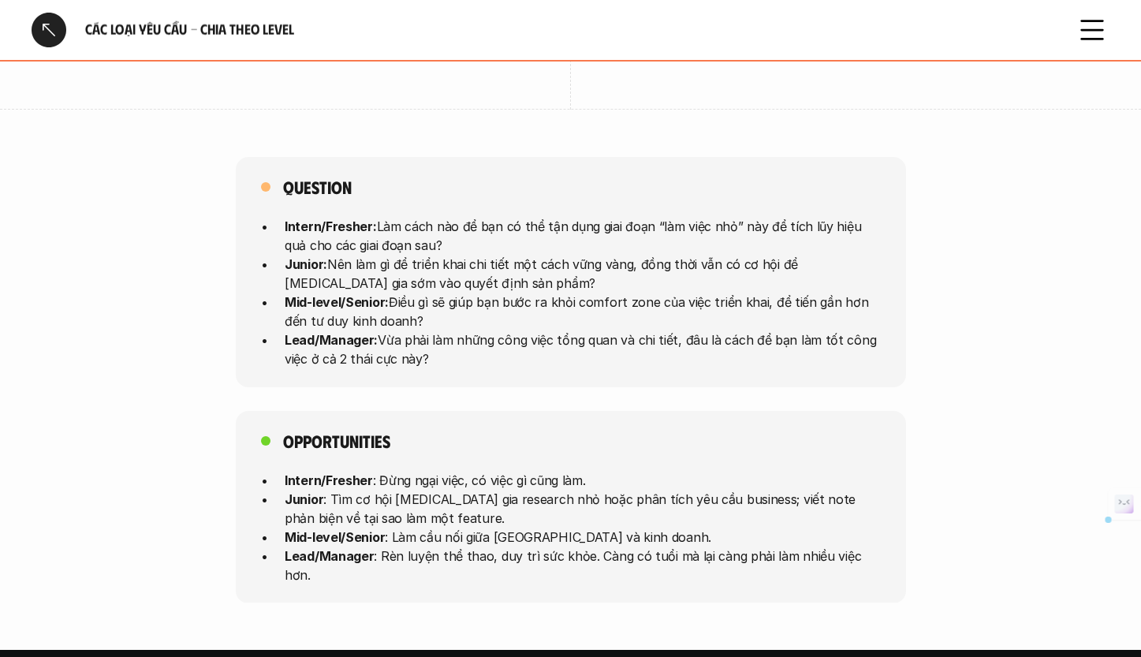
click at [728, 438] on div "Opportunities Intern/Fresher : Đừng ngại việc, có việc gì cũng làm. Junior : Tì…" at bounding box center [571, 507] width 670 height 192
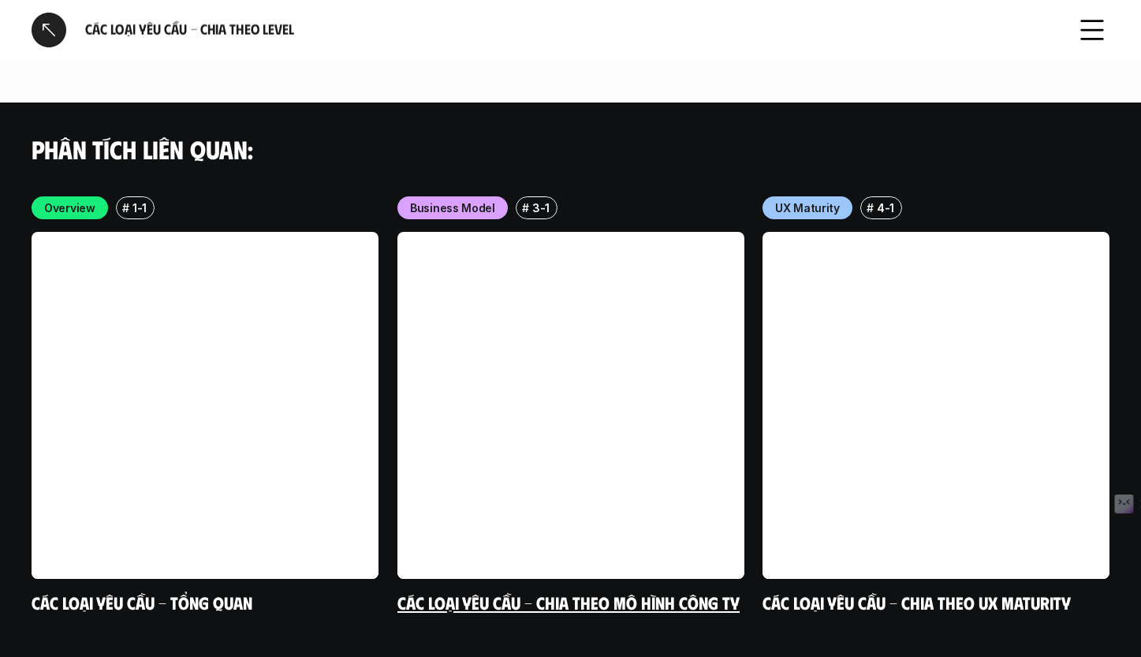
scroll to position [4607, 0]
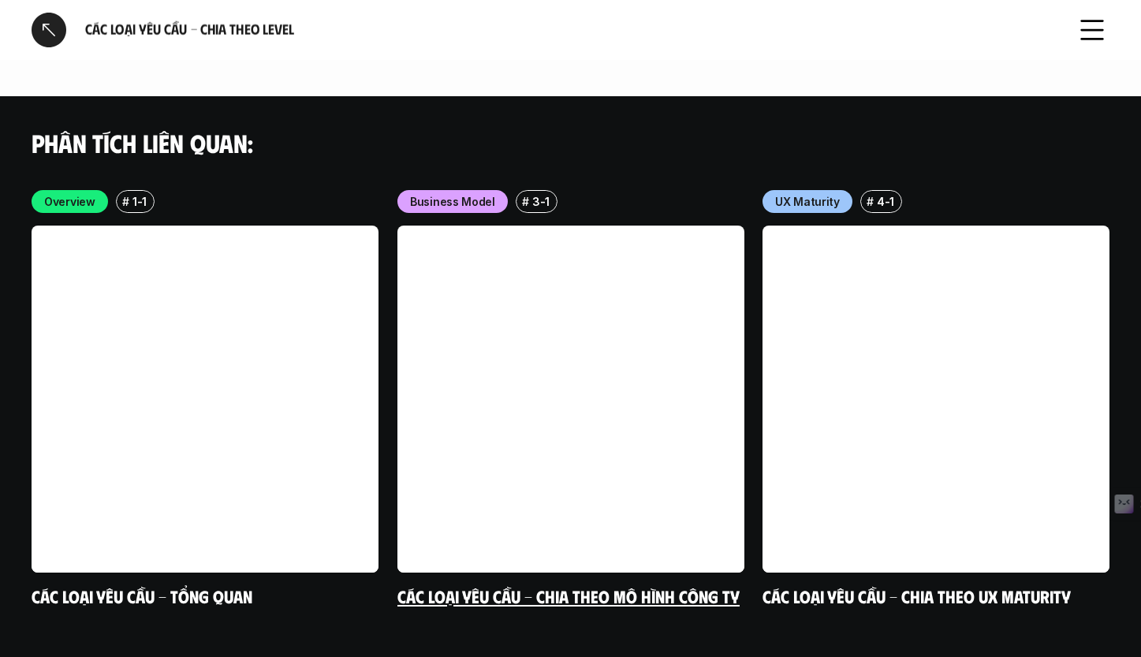
click at [706, 438] on link at bounding box center [570, 398] width 347 height 347
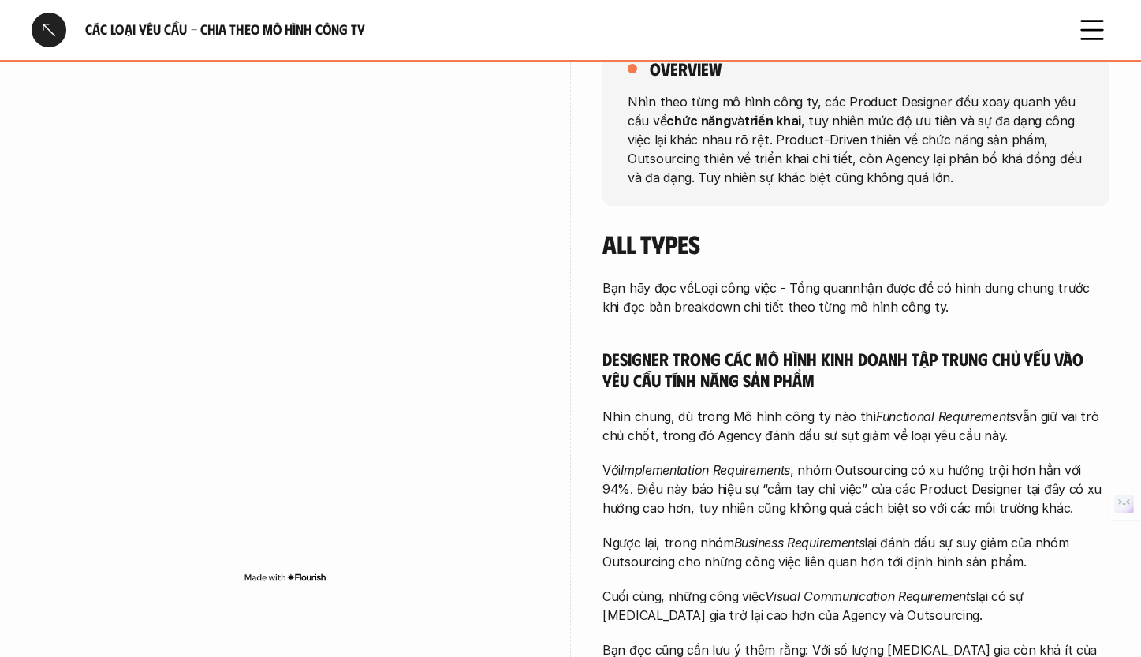
scroll to position [229, 0]
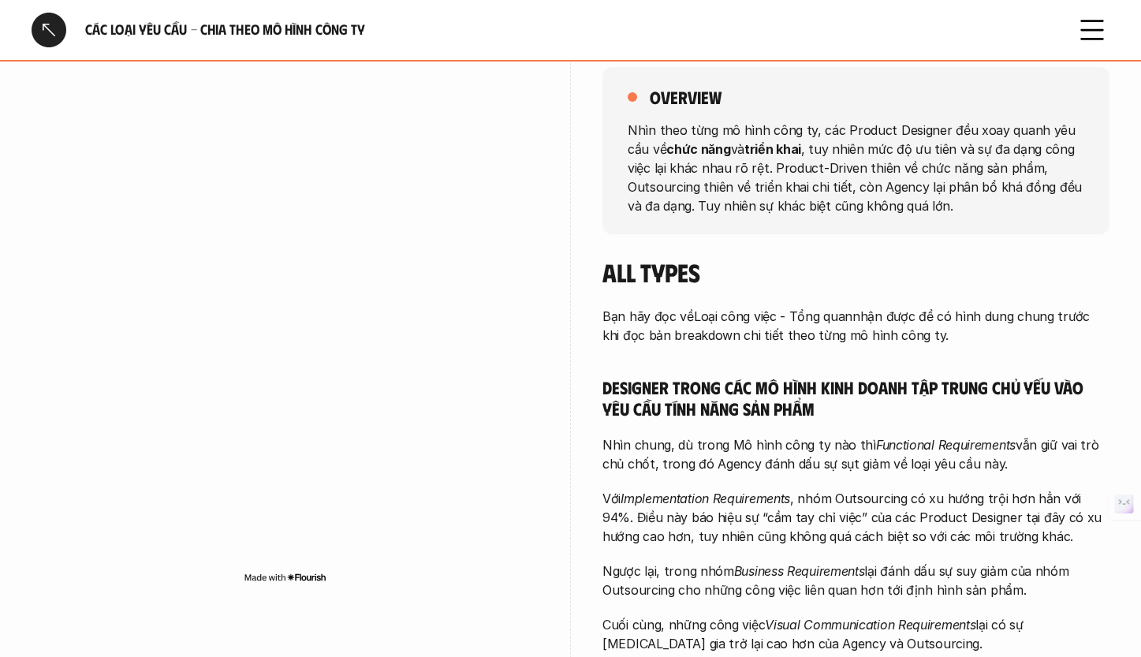
drag, startPoint x: 826, startPoint y: 139, endPoint x: 833, endPoint y: 196, distance: 57.1
click at [833, 196] on p "Nhìn theo từng mô hình công ty, các Product Designer đều xoay quanh yêu cầu về …" at bounding box center [856, 167] width 457 height 95
click at [888, 190] on p "Nhìn theo từng mô hình công ty, các Product Designer đều xoay quanh yêu cầu về …" at bounding box center [856, 167] width 457 height 95
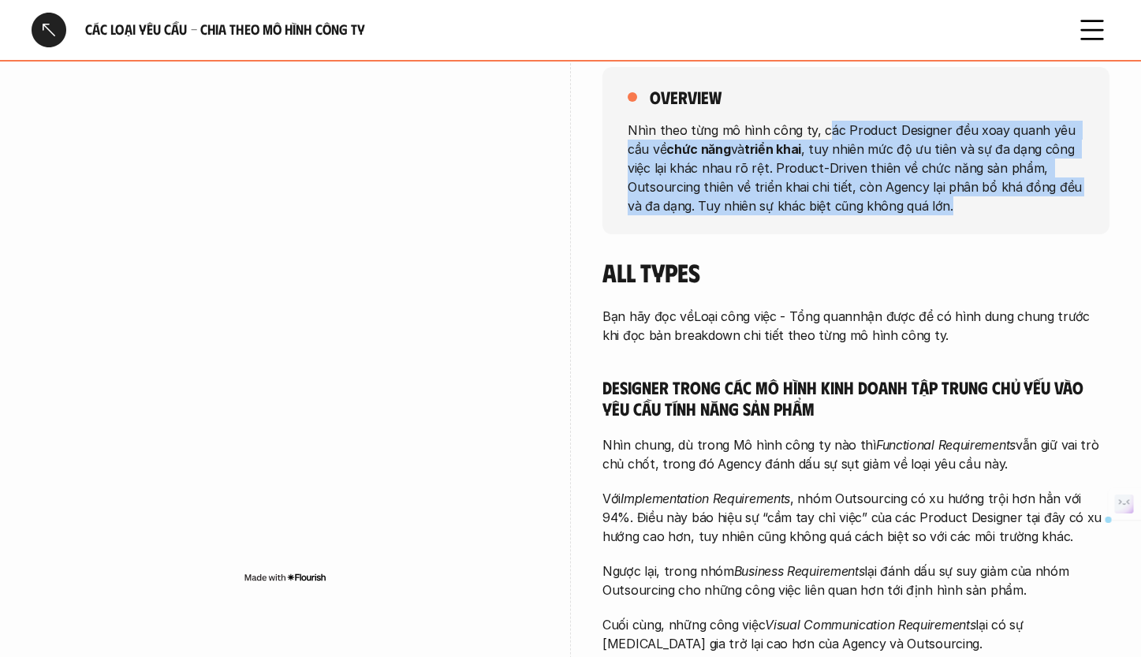
drag, startPoint x: 894, startPoint y: 202, endPoint x: 822, endPoint y: 126, distance: 104.3
click at [822, 126] on p "Nhìn theo từng mô hình công ty, các Product Designer đều xoay quanh yêu cầu về …" at bounding box center [856, 167] width 457 height 95
click at [826, 152] on p "Nhìn theo từng mô hình công ty, các Product Designer đều xoay quanh yêu cầu về …" at bounding box center [856, 167] width 457 height 95
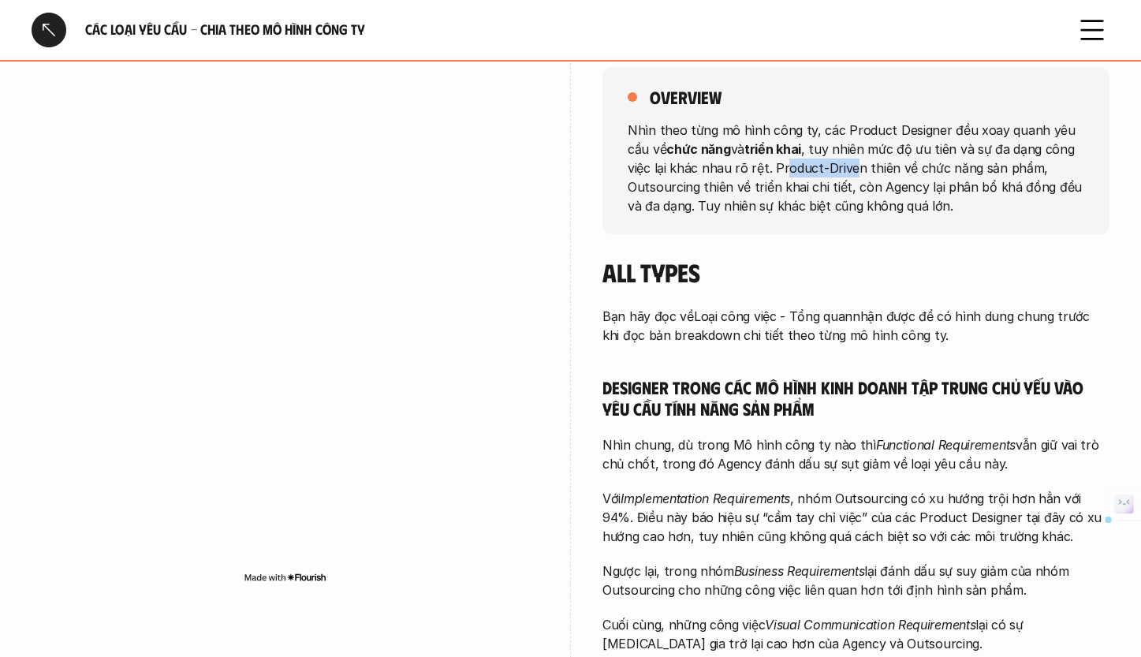
drag, startPoint x: 754, startPoint y: 166, endPoint x: 827, endPoint y: 175, distance: 73.8
click at [827, 175] on p "Nhìn theo từng mô hình công ty, các Product Designer đều xoay quanh yêu cầu về …" at bounding box center [856, 167] width 457 height 95
click at [844, 178] on p "Nhìn theo từng mô hình công ty, các Product Designer đều xoay quanh yêu cầu về …" at bounding box center [856, 167] width 457 height 95
drag, startPoint x: 735, startPoint y: 185, endPoint x: 962, endPoint y: 192, distance: 227.2
click at [962, 192] on p "Nhìn theo từng mô hình công ty, các Product Designer đều xoay quanh yêu cầu về …" at bounding box center [856, 167] width 457 height 95
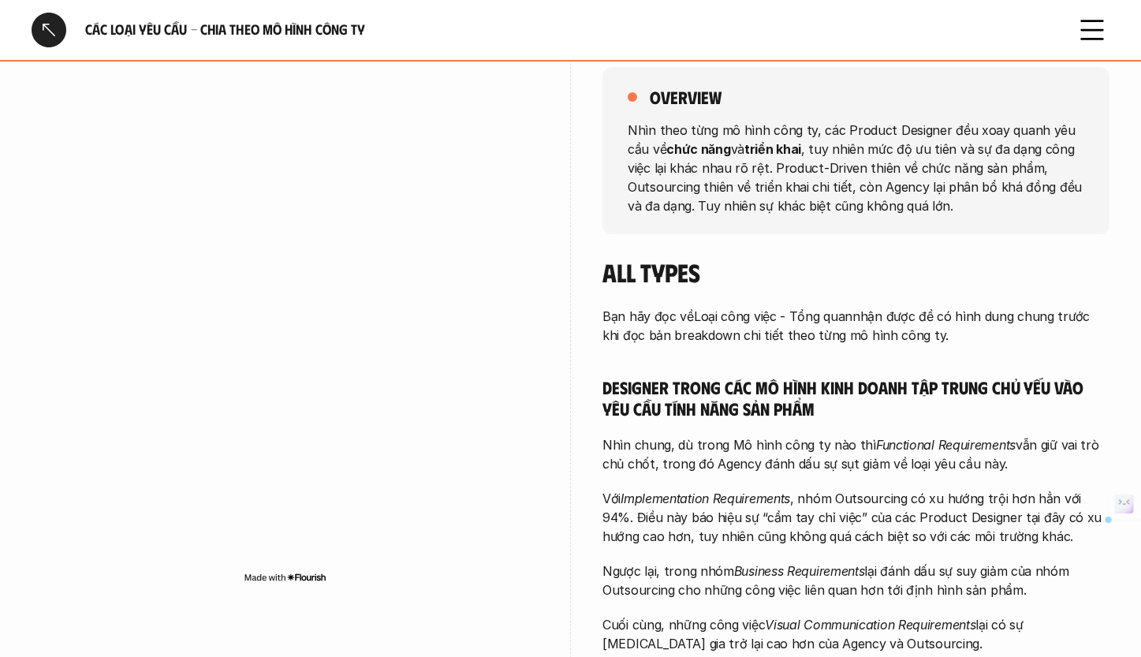
click at [964, 200] on p "Nhìn theo từng mô hình công ty, các Product Designer đều xoay quanh yêu cầu về …" at bounding box center [856, 167] width 457 height 95
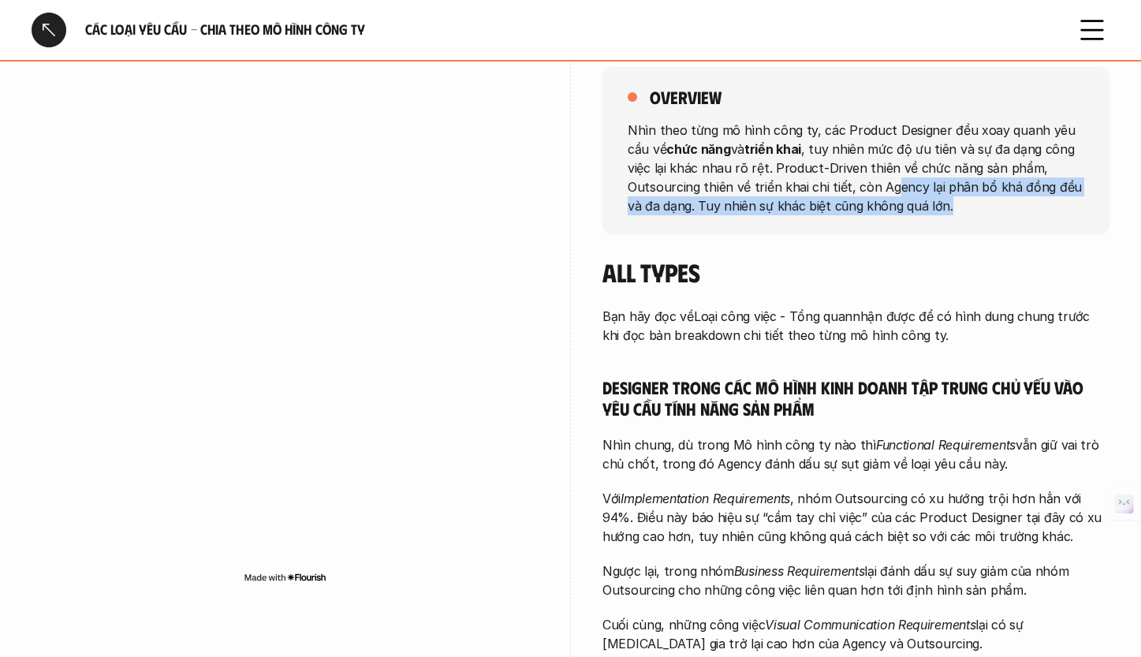
drag, startPoint x: 939, startPoint y: 214, endPoint x: 814, endPoint y: 189, distance: 126.9
click at [814, 189] on p "Nhìn theo từng mô hình công ty, các Product Designer đều xoay quanh yêu cầu về …" at bounding box center [856, 167] width 457 height 95
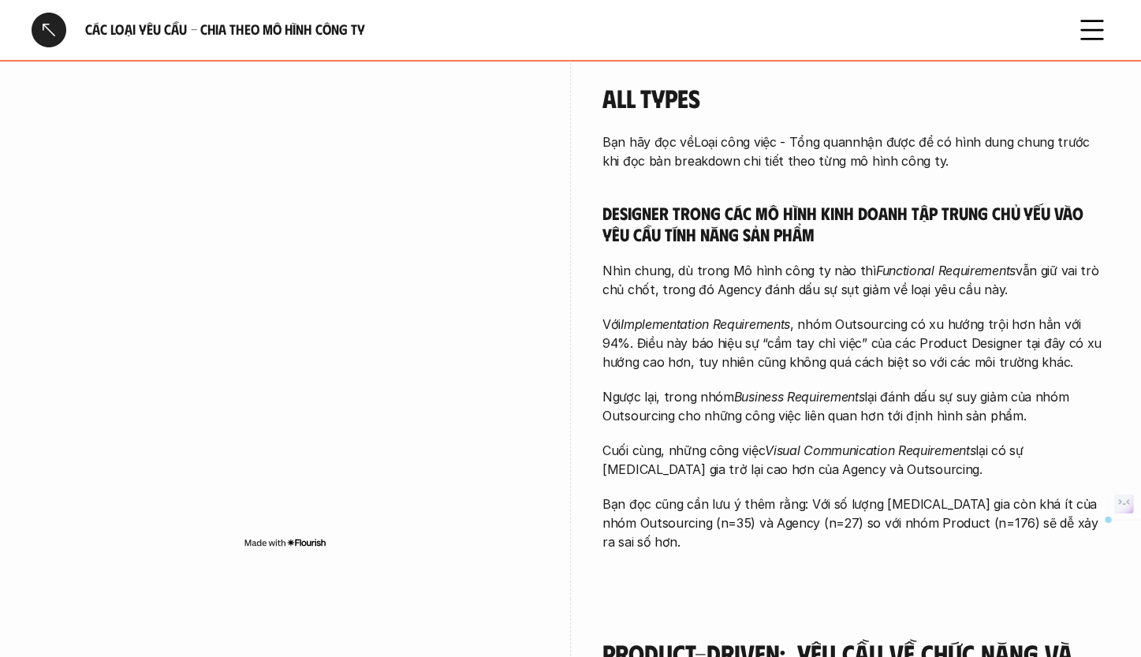
scroll to position [406, 0]
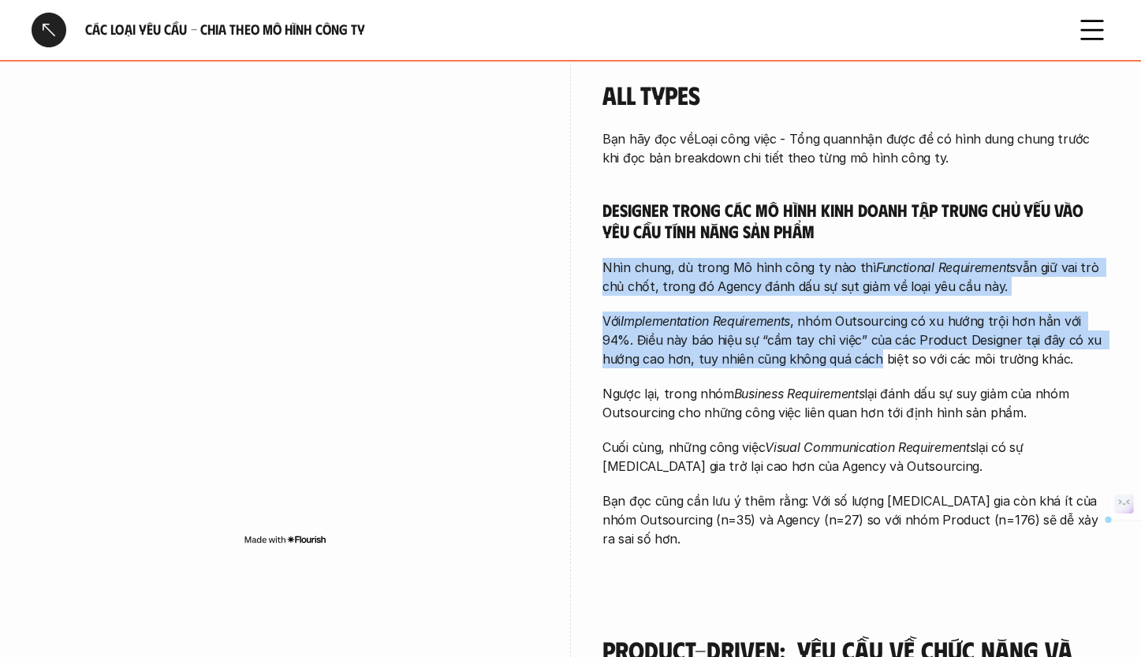
drag, startPoint x: 845, startPoint y: 280, endPoint x: 836, endPoint y: 352, distance: 73.2
click at [836, 352] on div "Bạn hãy đọc về Loại công việc - Tổng quan nhận được để có hình dung chung trước…" at bounding box center [855, 338] width 507 height 419
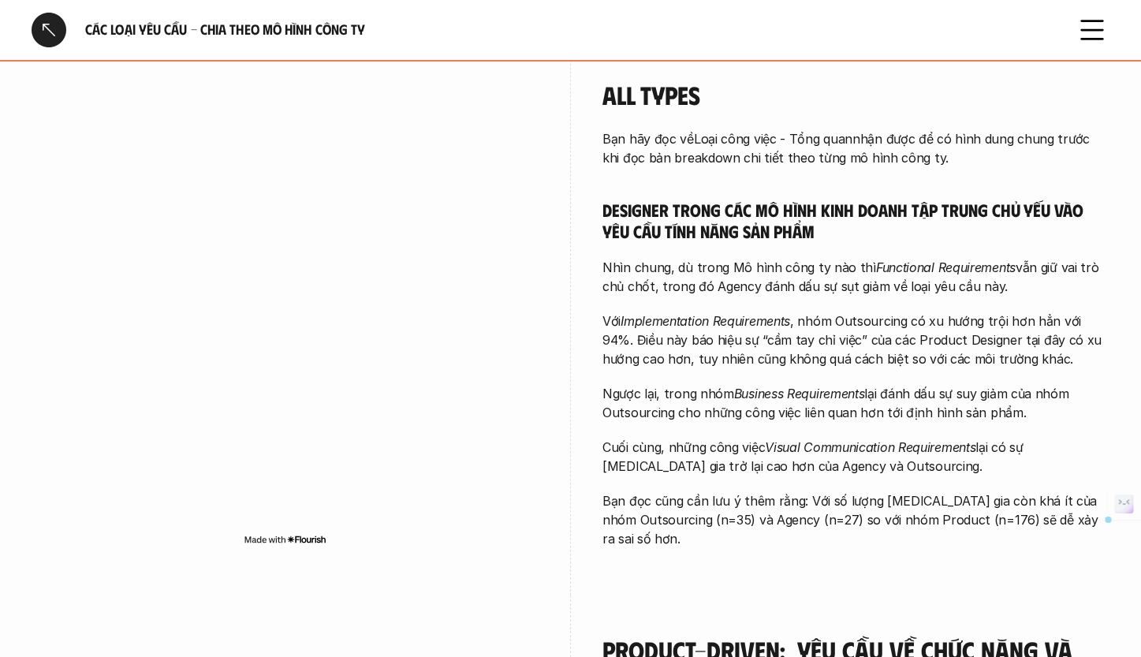
click at [818, 384] on p "Ngược lại, trong nhóm Business Requirements lại đánh dấu sự suy giảm của nhóm O…" at bounding box center [855, 403] width 507 height 38
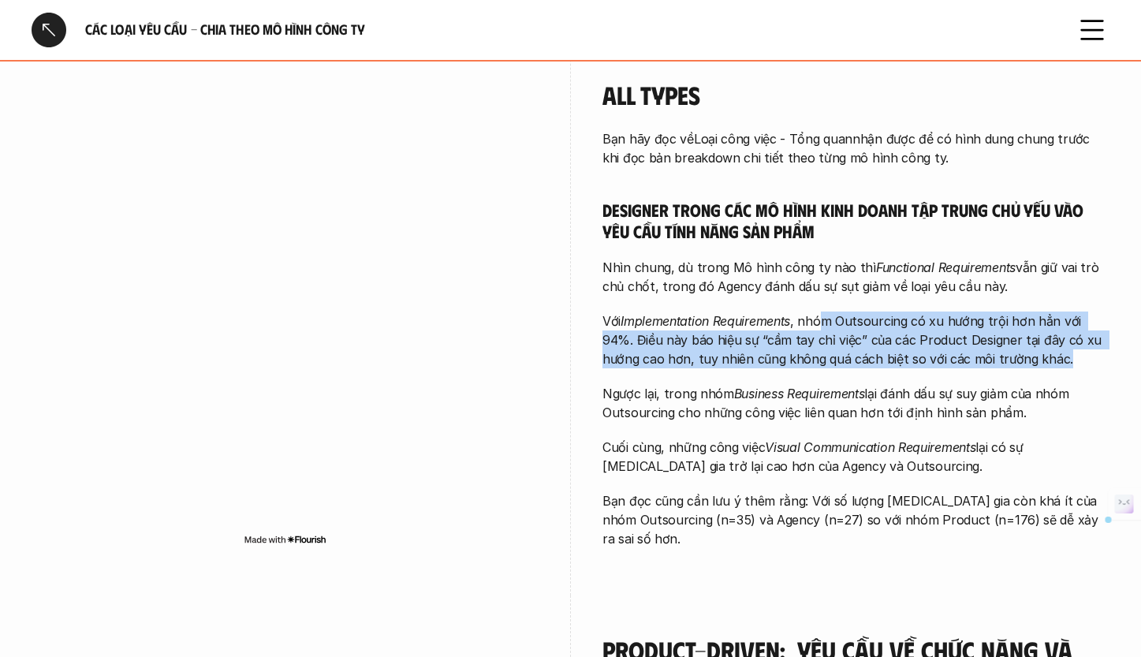
drag, startPoint x: 822, startPoint y: 335, endPoint x: 816, endPoint y: 374, distance: 39.1
click at [816, 374] on div "Bạn hãy đọc về Loại công việc - Tổng quan nhận được để có hình dung chung trước…" at bounding box center [855, 338] width 507 height 419
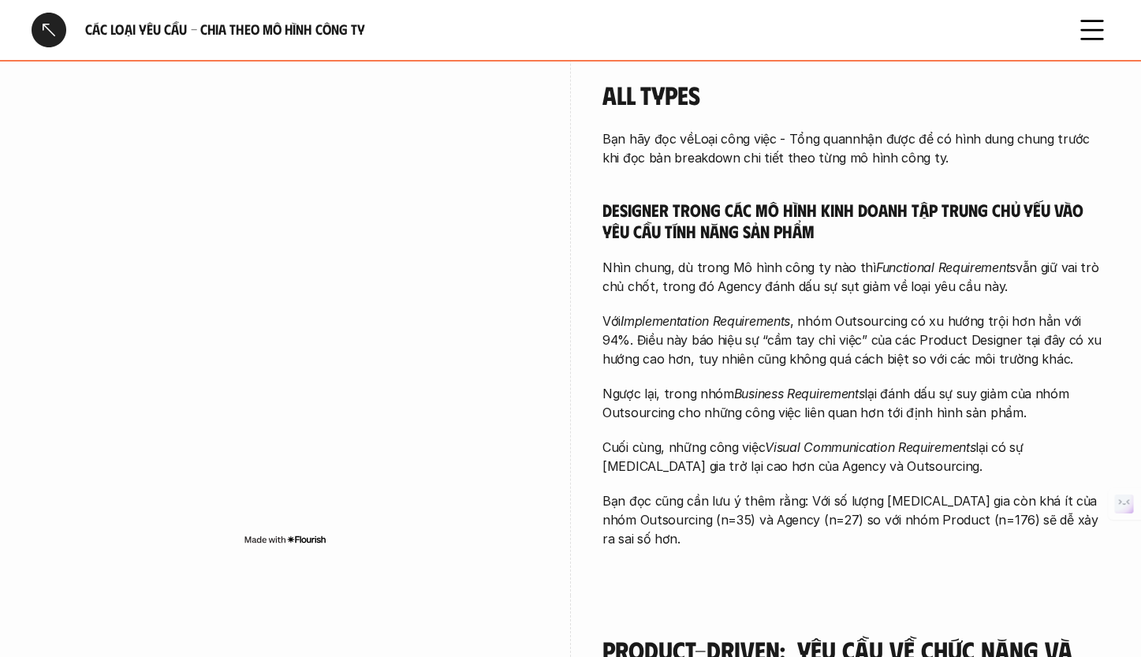
click at [818, 390] on em "Business Requirements" at bounding box center [799, 394] width 131 height 16
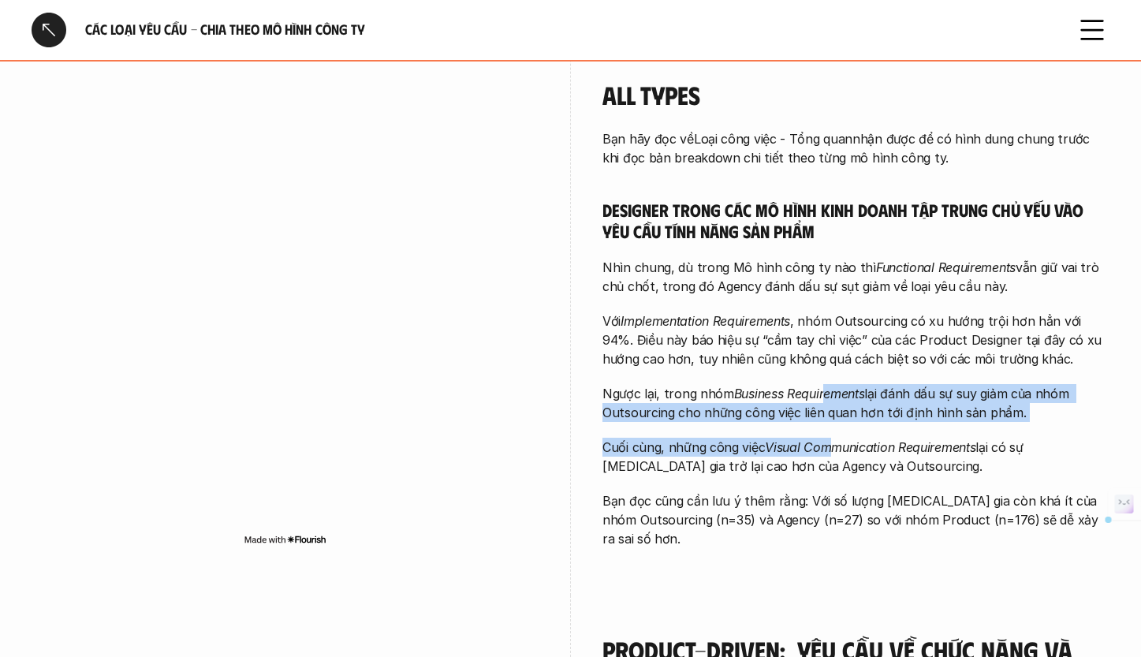
drag, startPoint x: 829, startPoint y: 423, endPoint x: 835, endPoint y: 479, distance: 56.3
click at [834, 475] on div "Bạn hãy đọc về Loại công việc - Tổng quan nhận được để có hình dung chung trước…" at bounding box center [855, 338] width 507 height 419
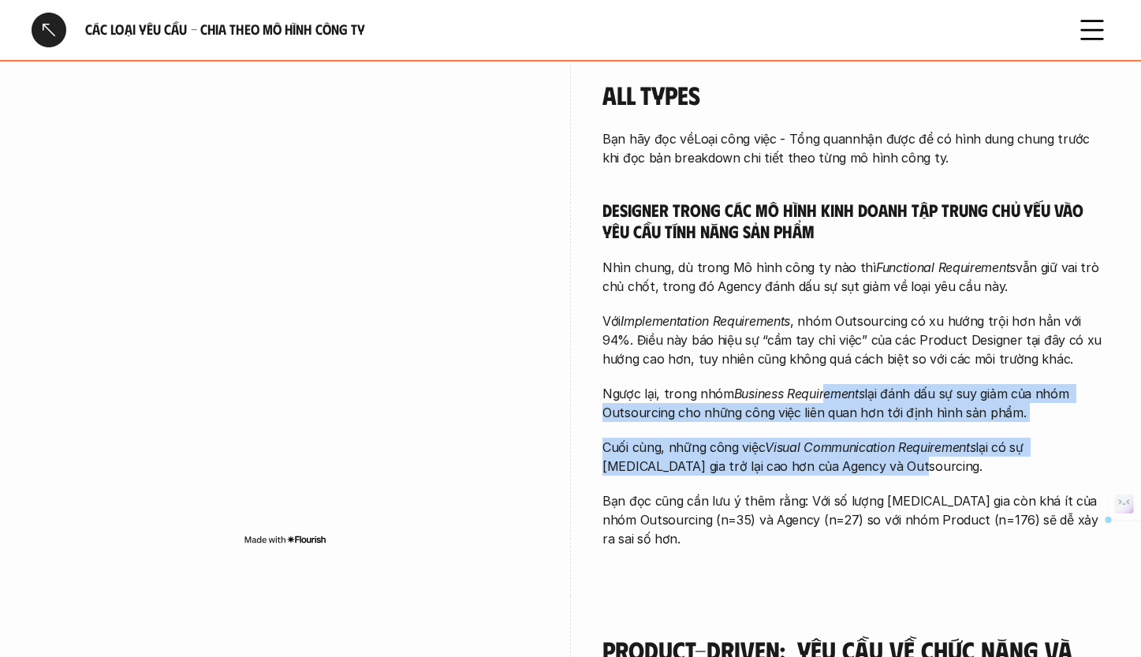
click at [835, 479] on div "Bạn hãy đọc về Loại công việc - Tổng quan nhận được để có hình dung chung trước…" at bounding box center [855, 338] width 507 height 419
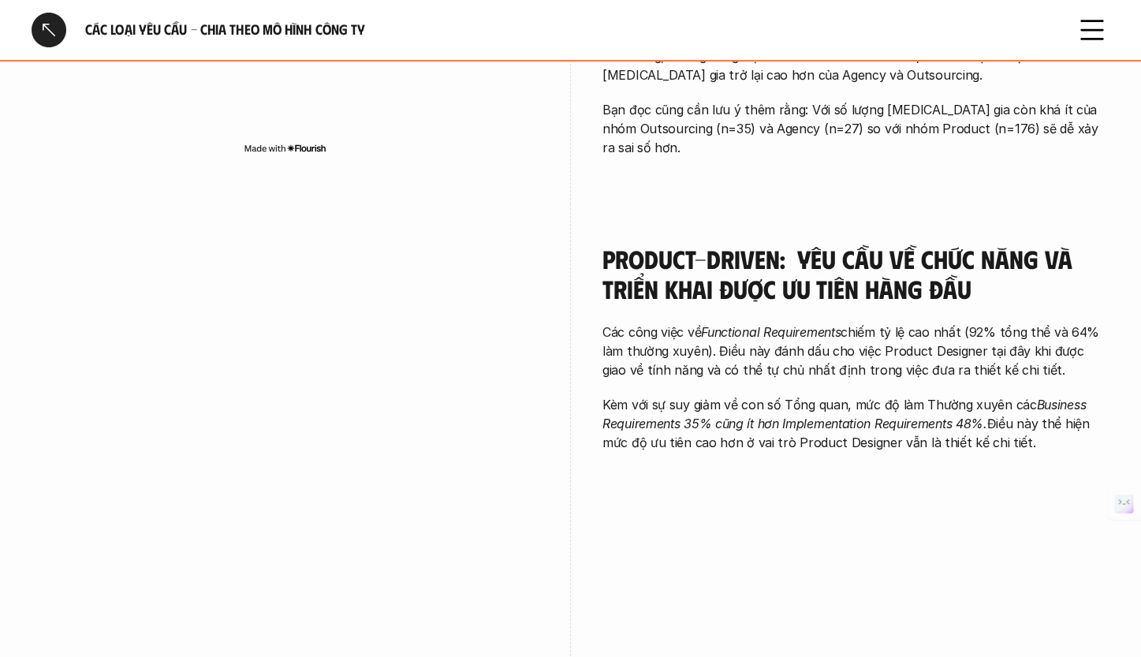
scroll to position [900, 0]
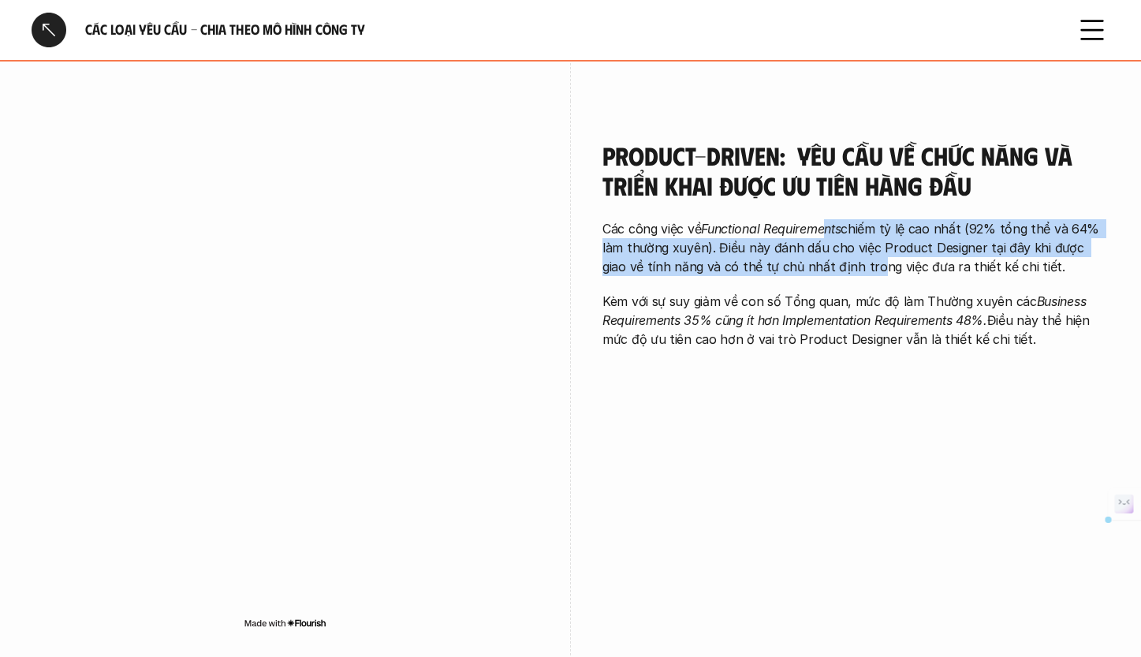
drag, startPoint x: 830, startPoint y: 228, endPoint x: 835, endPoint y: 265, distance: 37.4
click at [835, 265] on p "Các công việc về Functional Requirements chiếm tỷ lệ cao nhất (92% tổng thể và …" at bounding box center [855, 247] width 507 height 57
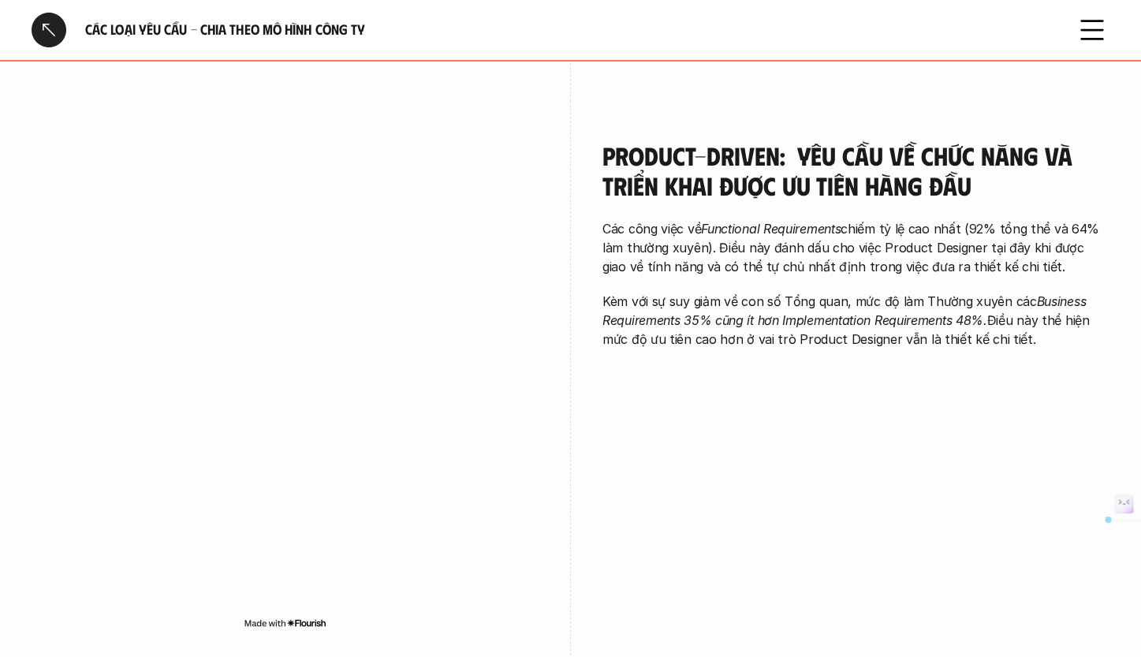
click at [837, 280] on div "Các công việc về Functional Requirements chiếm tỷ lệ cao nhất (92% tổng thể và …" at bounding box center [855, 283] width 507 height 129
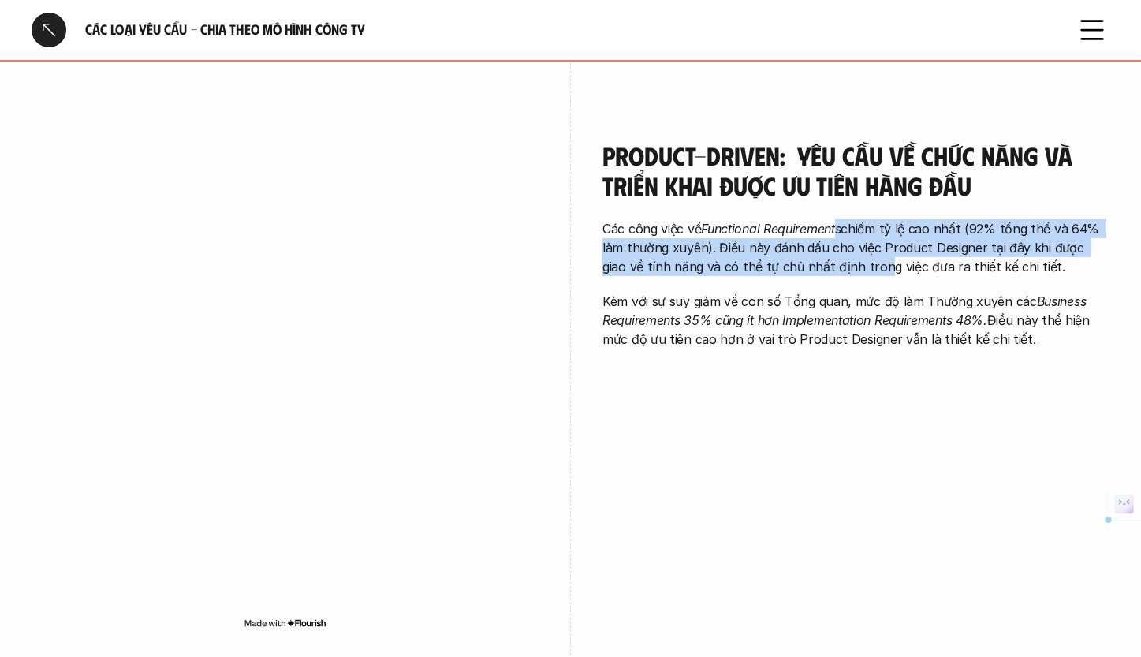
drag, startPoint x: 840, startPoint y: 226, endPoint x: 846, endPoint y: 275, distance: 49.2
click at [846, 275] on p "Các công việc về Functional Requirements chiếm tỷ lệ cao nhất (92% tổng thể và …" at bounding box center [855, 247] width 507 height 57
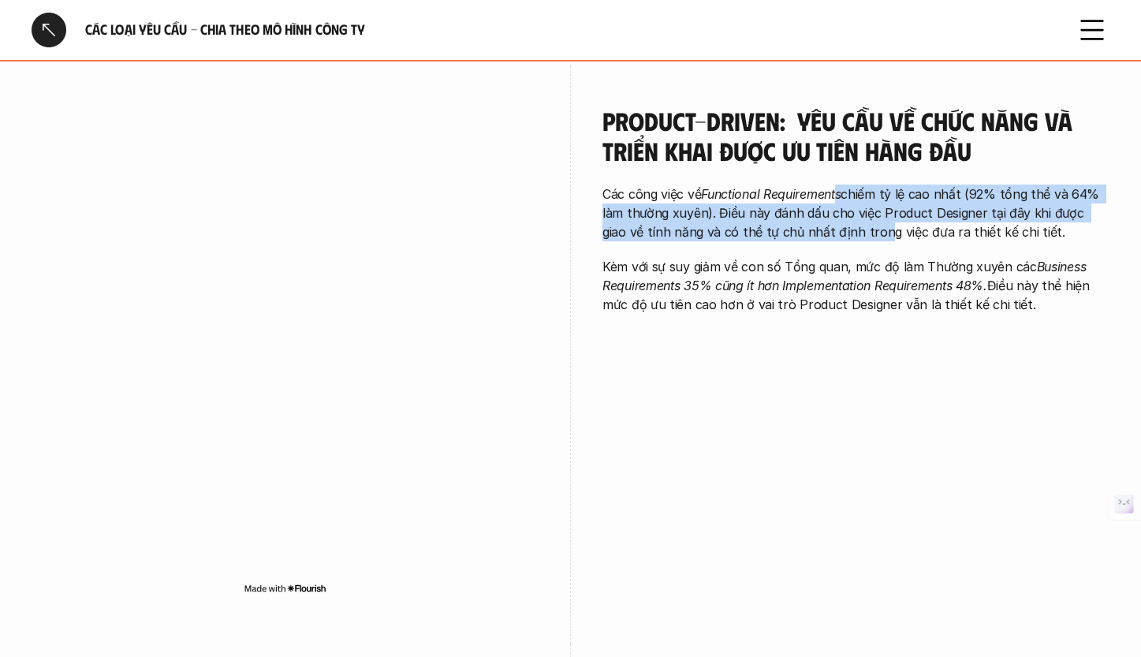
scroll to position [936, 0]
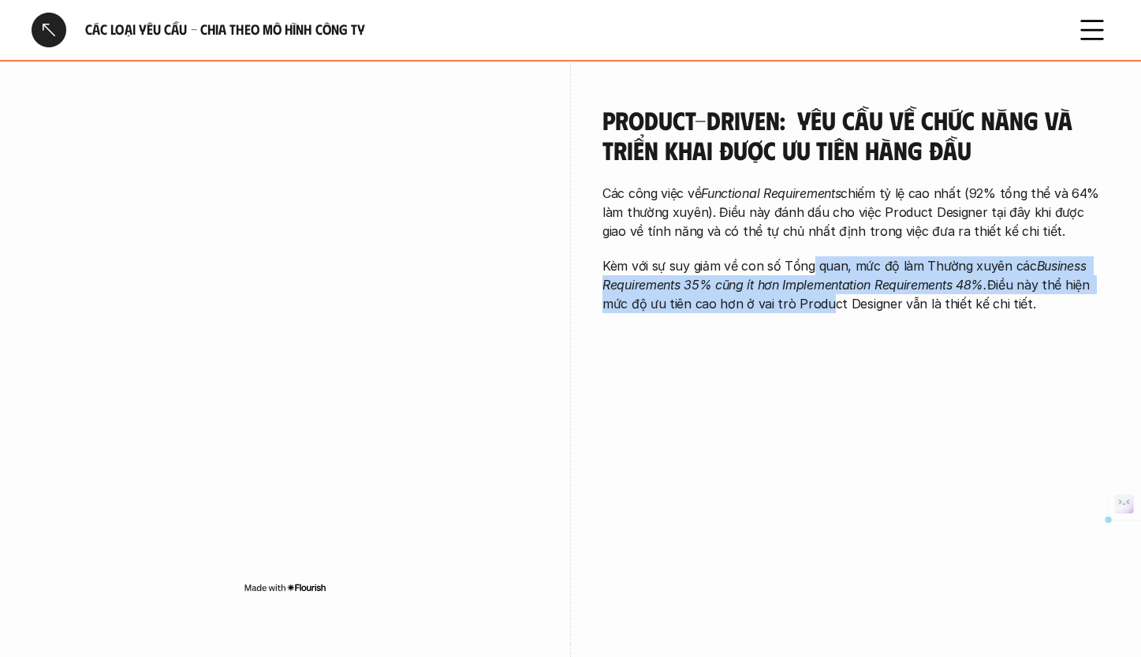
drag, startPoint x: 814, startPoint y: 265, endPoint x: 817, endPoint y: 296, distance: 31.7
click at [817, 296] on p "Kèm với sự suy giảm về con số Tổng quan, mức độ làm Thường xuyên các Business R…" at bounding box center [855, 284] width 507 height 57
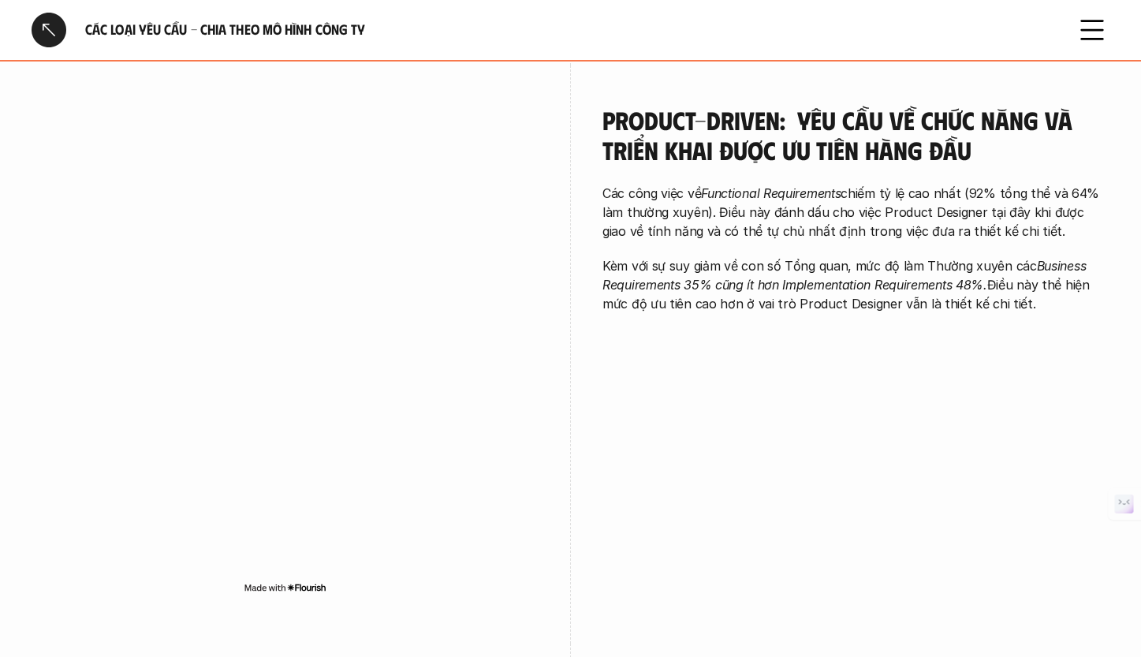
click at [825, 310] on p "Kèm với sự suy giảm về con số Tổng quan, mức độ làm Thường xuyên các Business R…" at bounding box center [855, 284] width 507 height 57
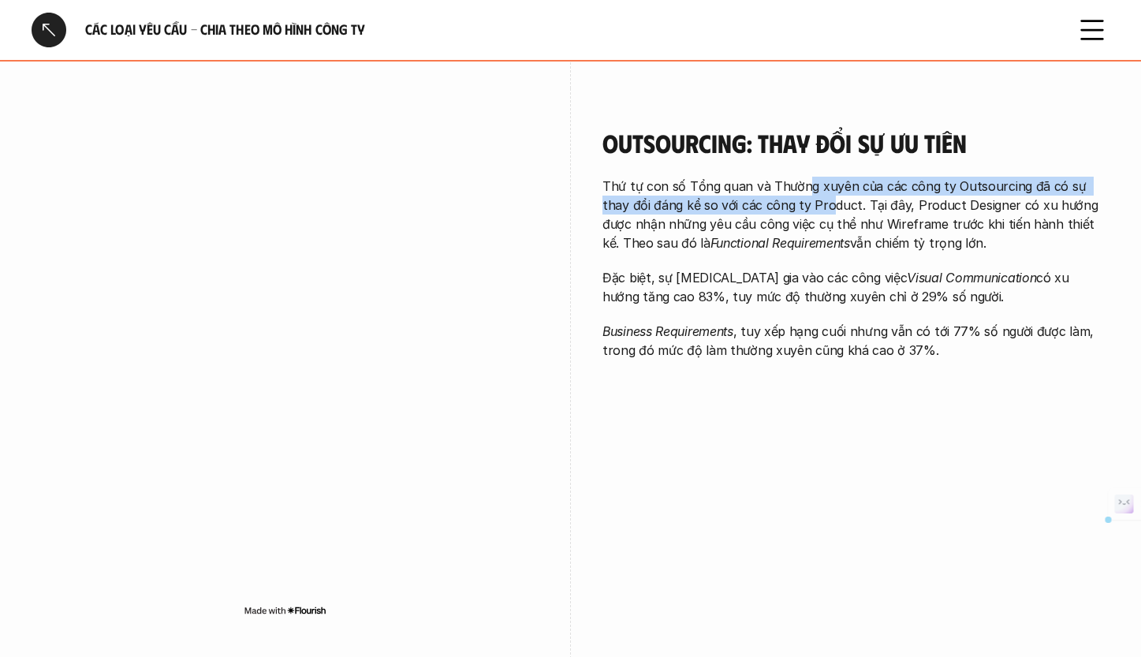
drag, startPoint x: 802, startPoint y: 188, endPoint x: 802, endPoint y: 214, distance: 26.0
click at [803, 212] on p "Thứ tự con số Tổng quan và Thường xuyên của các công ty Outsourcing đã có sự th…" at bounding box center [855, 215] width 507 height 76
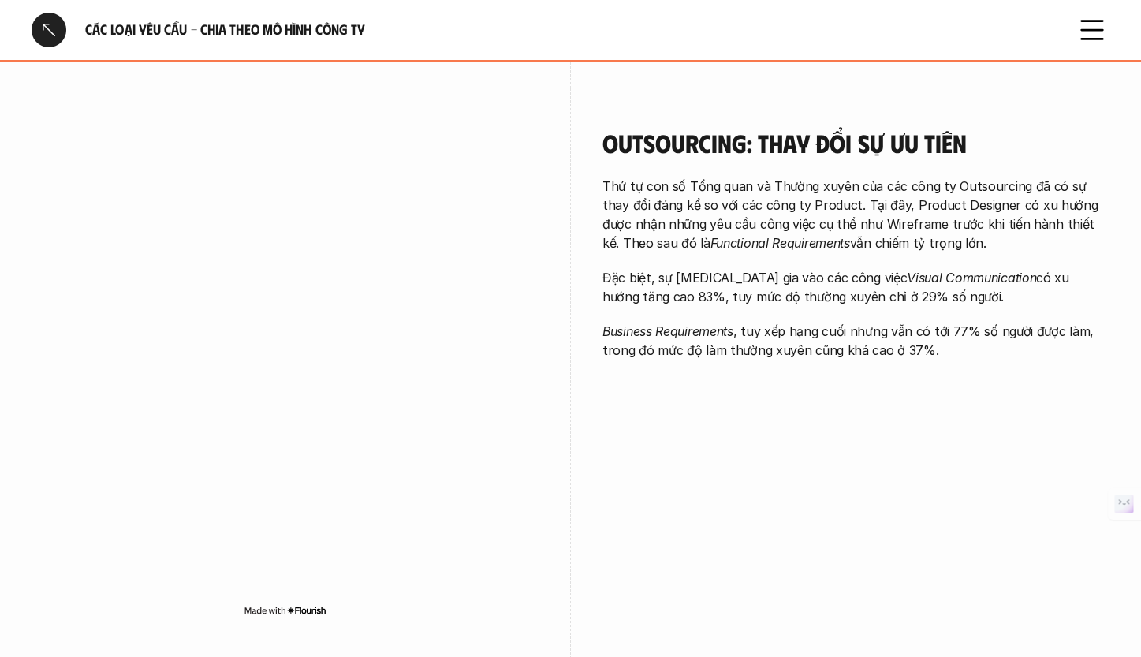
click at [837, 268] on p "Đặc biệt, sự [MEDICAL_DATA] gia vào các công việc Visual Communication có xu hư…" at bounding box center [855, 287] width 507 height 38
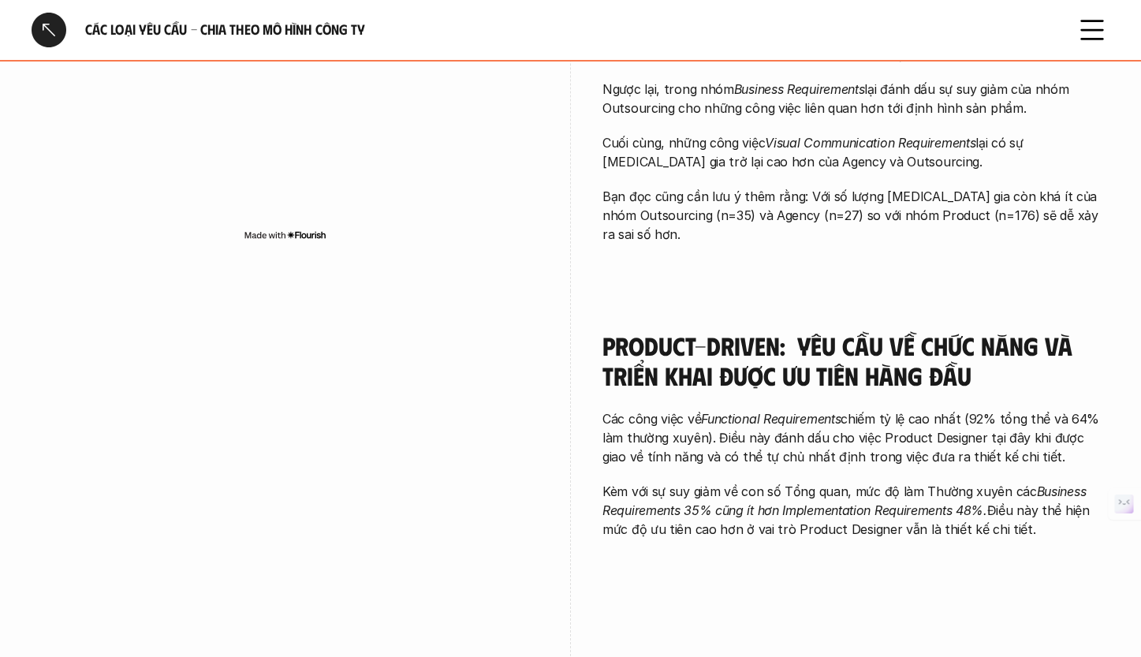
scroll to position [0, 0]
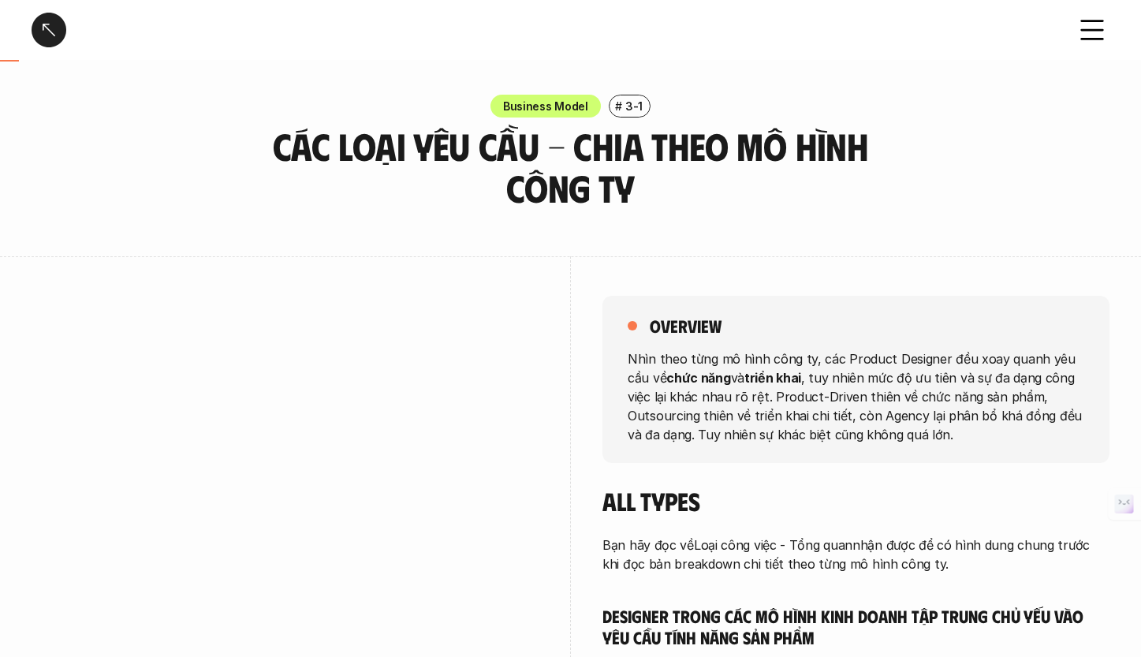
click at [309, 290] on div at bounding box center [285, 545] width 507 height 578
click at [355, 287] on div at bounding box center [285, 545] width 507 height 578
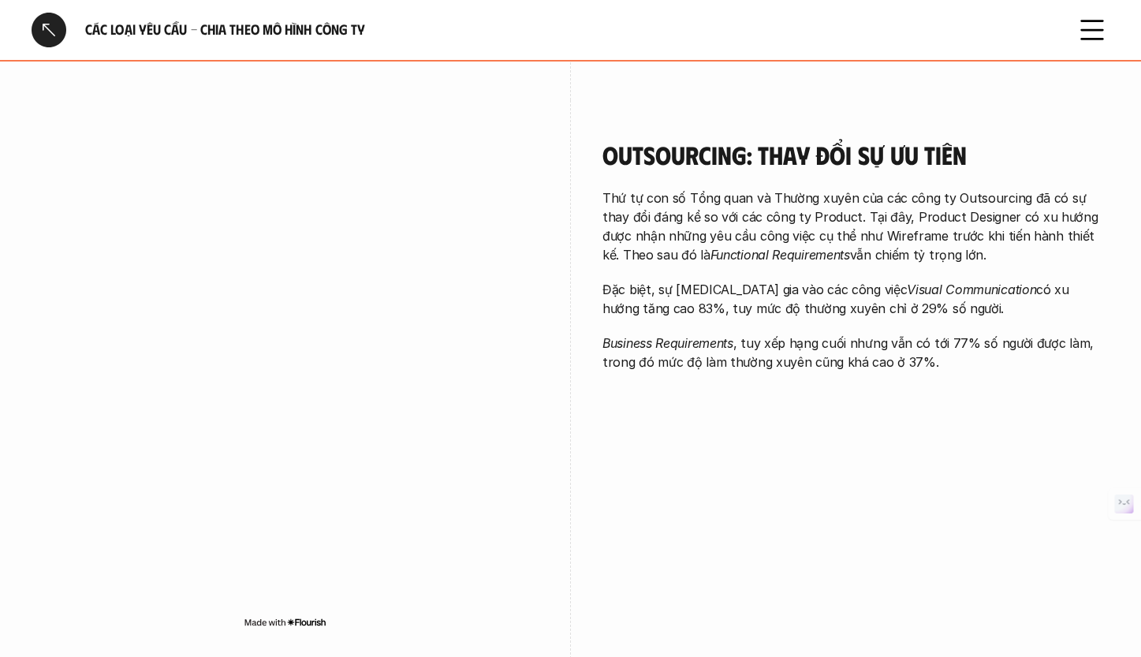
scroll to position [1480, 0]
drag, startPoint x: 843, startPoint y: 198, endPoint x: 841, endPoint y: 264, distance: 66.2
click at [841, 264] on div "Thứ tự con số Tổng quan và Thường xuyên của các công ty Outsourcing đã có sự th…" at bounding box center [855, 279] width 507 height 183
click at [815, 311] on p "Đặc biệt, sự [MEDICAL_DATA] gia vào các công việc Visual Communication có xu hư…" at bounding box center [855, 298] width 507 height 38
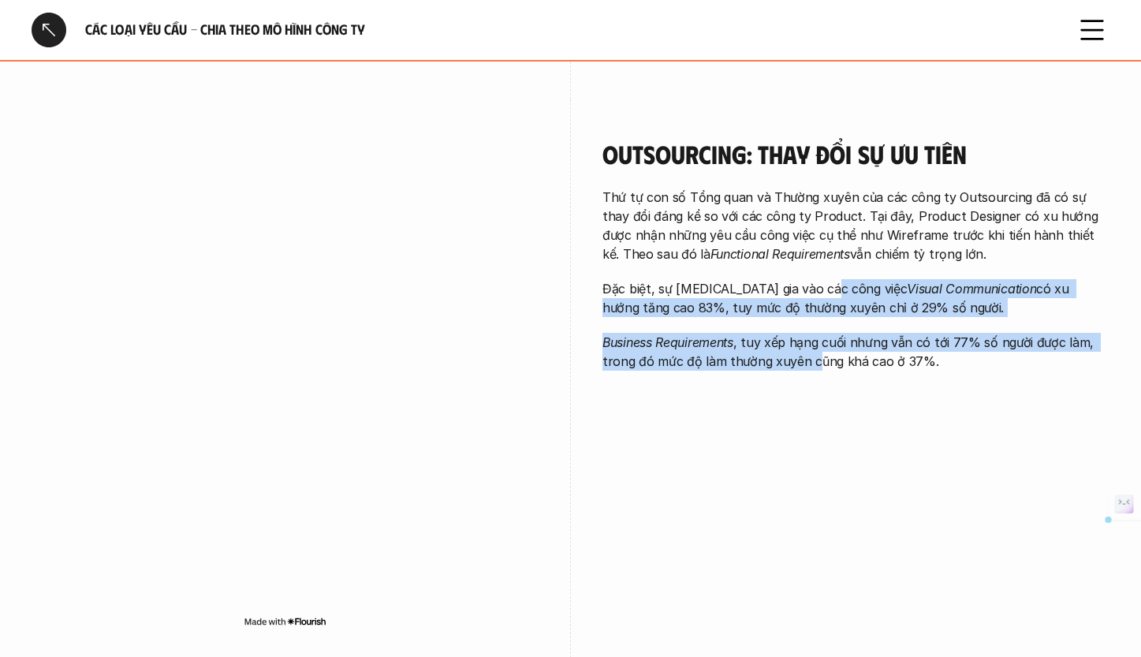
drag, startPoint x: 819, startPoint y: 310, endPoint x: 817, endPoint y: 361, distance: 51.3
click at [817, 361] on div "Thứ tự con số Tổng quan và Thường xuyên của các công ty Outsourcing đã có sự th…" at bounding box center [855, 279] width 507 height 183
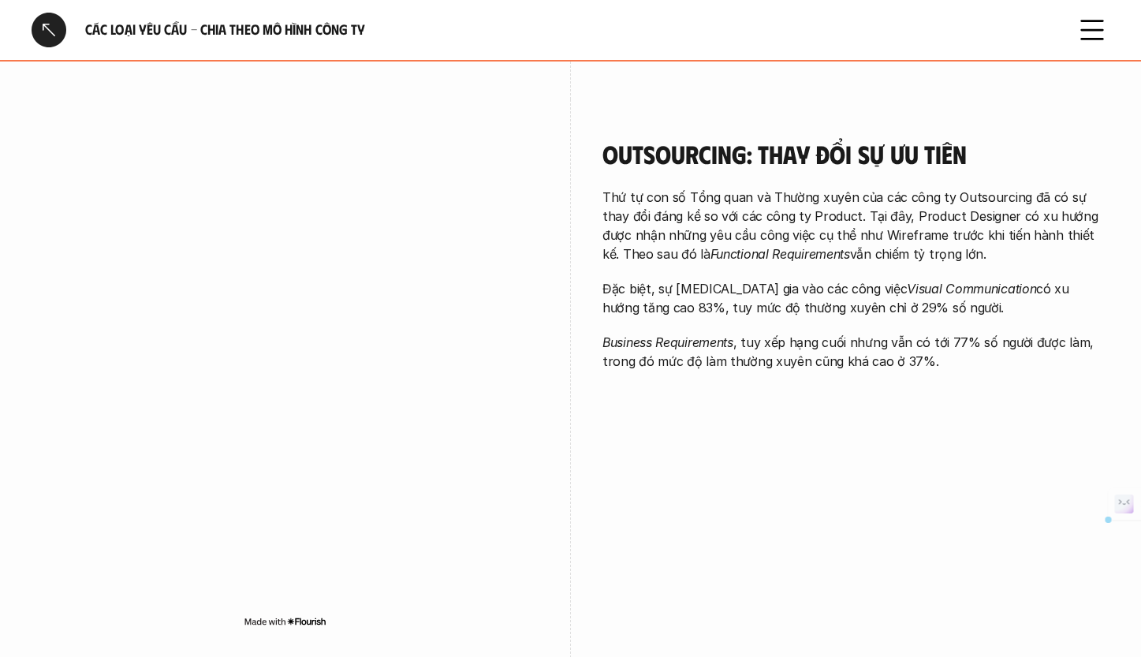
click at [818, 367] on p "Business Requirements , tuy xếp hạng cuối nhưng vẫn có tới 77% số người được là…" at bounding box center [855, 352] width 507 height 38
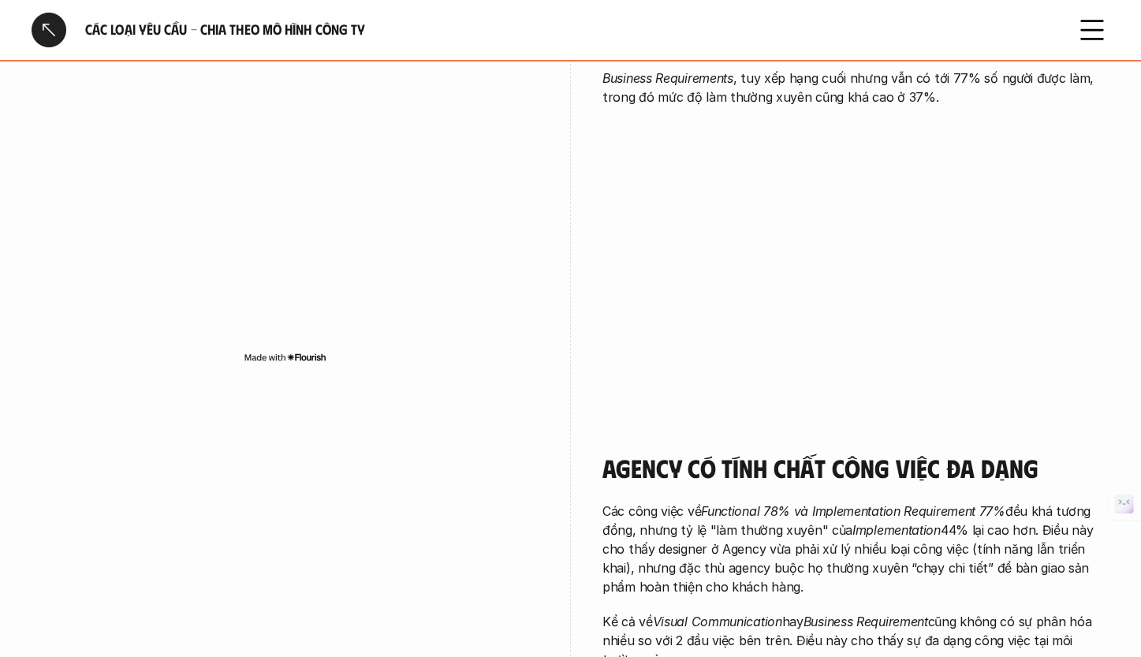
scroll to position [2042, 0]
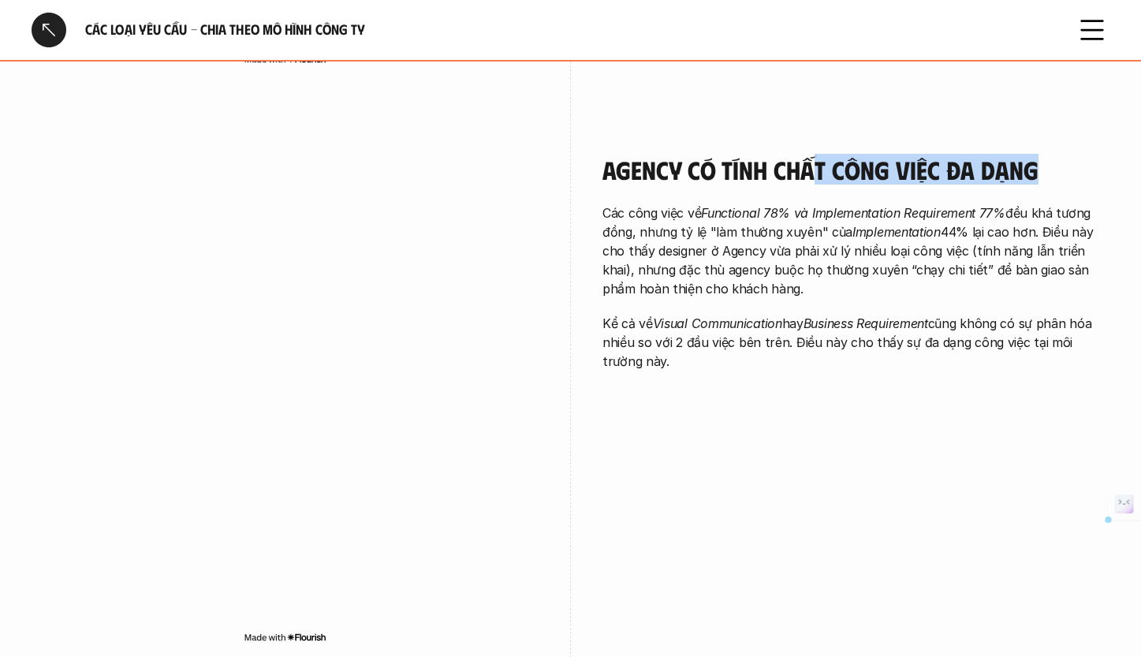
drag, startPoint x: 818, startPoint y: 157, endPoint x: 1139, endPoint y: 177, distance: 321.5
click at [878, 259] on p "Các công việc về Functional 78% và Implementation Requirement 77% đều khá tương…" at bounding box center [855, 250] width 507 height 95
drag, startPoint x: 814, startPoint y: 218, endPoint x: 811, endPoint y: 298, distance: 79.7
click at [811, 298] on div "Các công việc về Functional 78% và Implementation Requirement 77% đều khá tương…" at bounding box center [855, 286] width 507 height 167
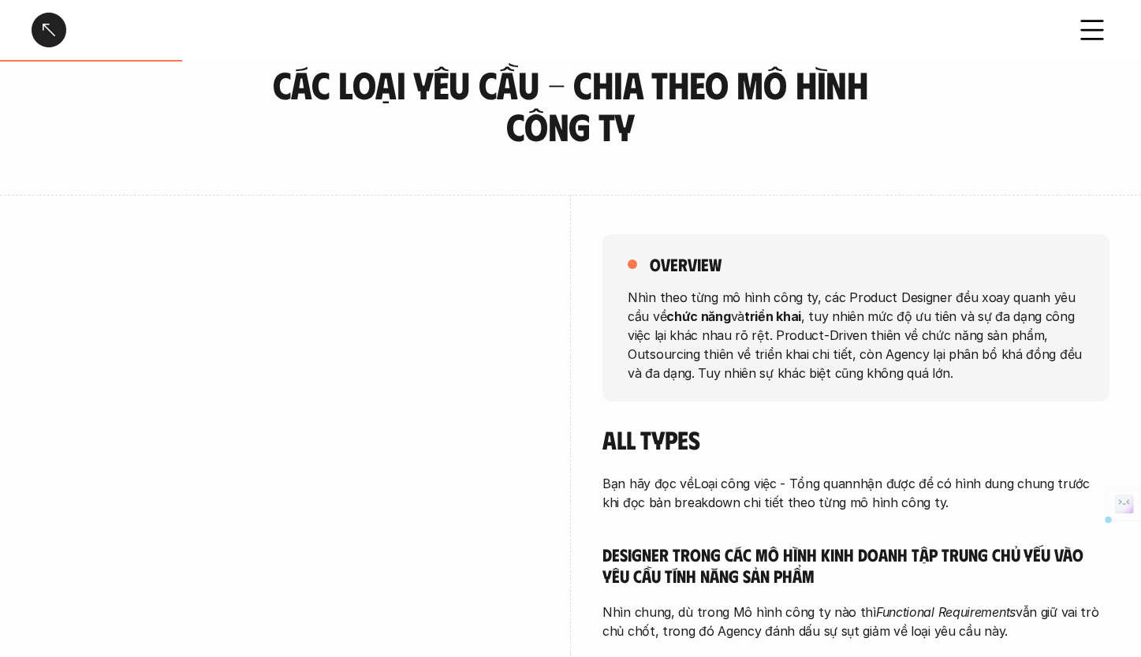
scroll to position [0, 0]
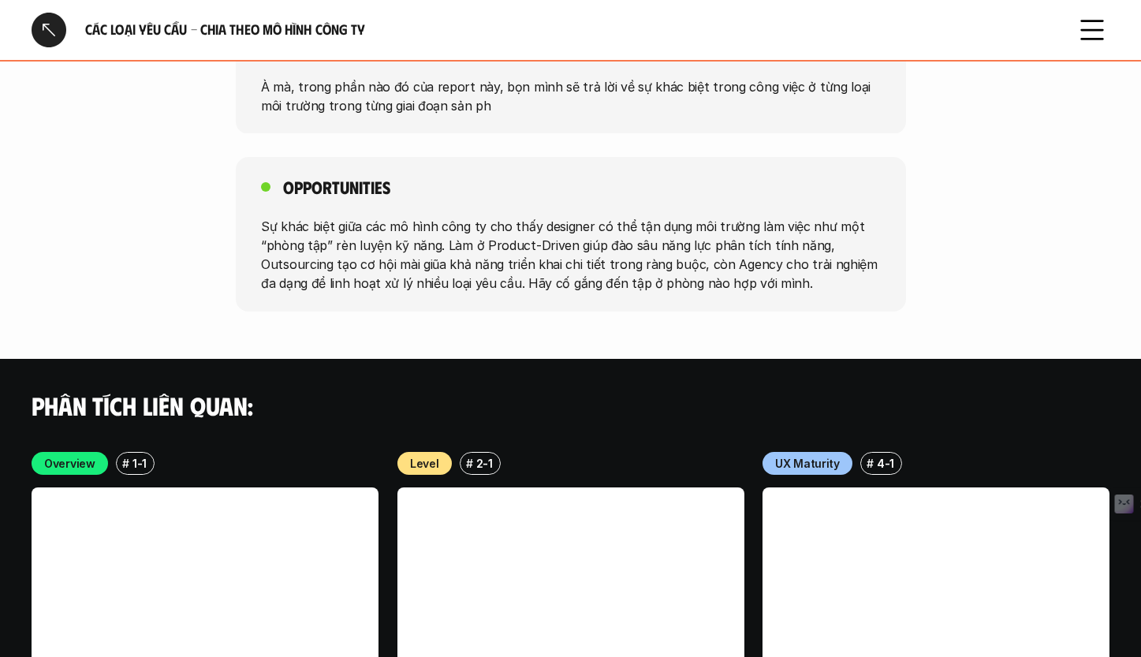
scroll to position [2608, 0]
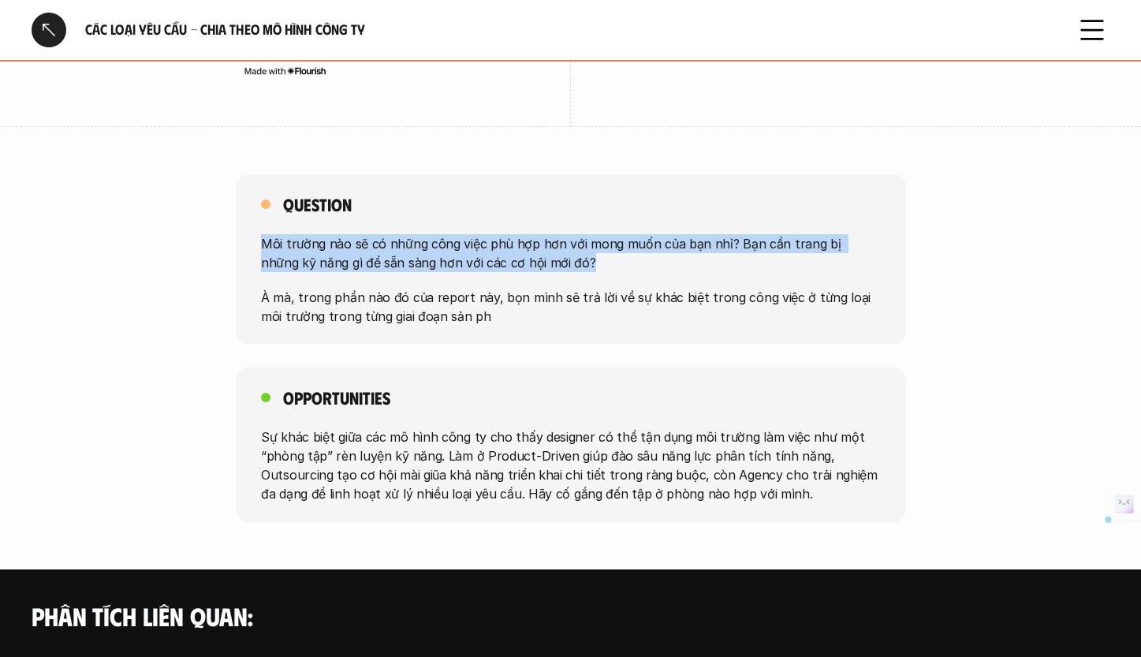
drag, startPoint x: 251, startPoint y: 236, endPoint x: 609, endPoint y: 265, distance: 359.1
click at [609, 265] on div "Question Môi trường nào sẽ có những công việc phù hợp hơn với mong muốn của bạn…" at bounding box center [571, 259] width 670 height 170
click at [609, 265] on p "Môi trường nào sẽ có những công việc phù hợp hơn với mong muốn của bạn nhỉ? Bạn…" at bounding box center [571, 252] width 620 height 38
drag, startPoint x: 551, startPoint y: 255, endPoint x: 532, endPoint y: 237, distance: 26.8
click at [532, 237] on p "Môi trường nào sẽ có những công việc phù hợp hơn với mong muốn của bạn nhỉ? Bạn…" at bounding box center [571, 252] width 620 height 38
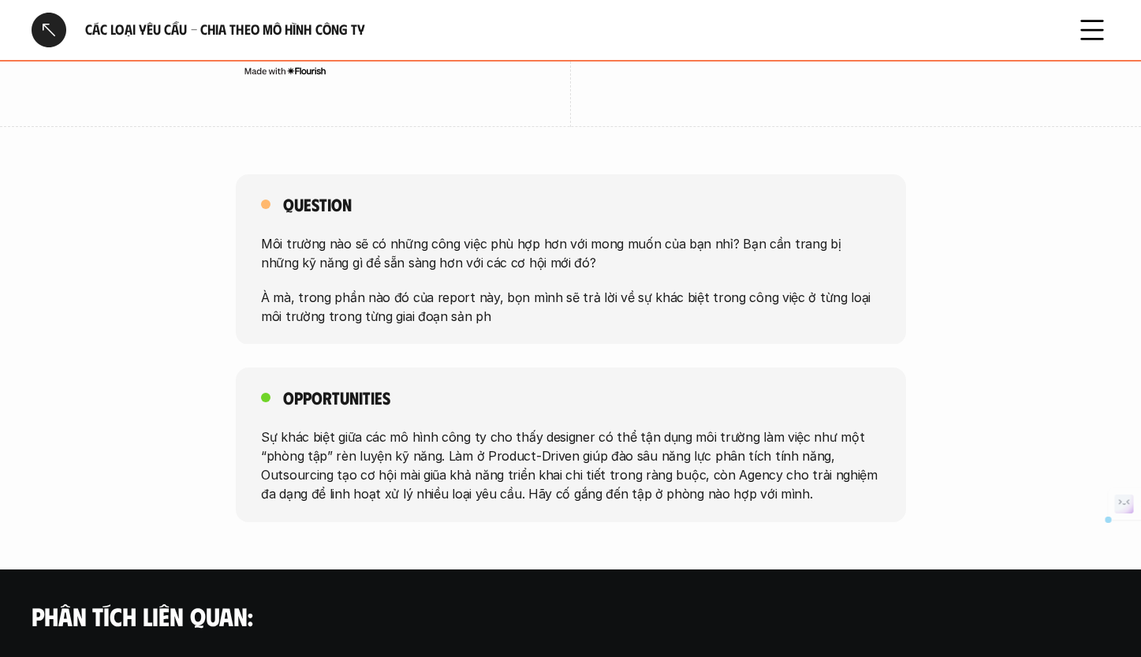
click at [537, 272] on div "Môi trường nào sẽ có những công việc phù hợp hơn với mong muốn của bạn nhỉ? Bạn…" at bounding box center [571, 278] width 620 height 91
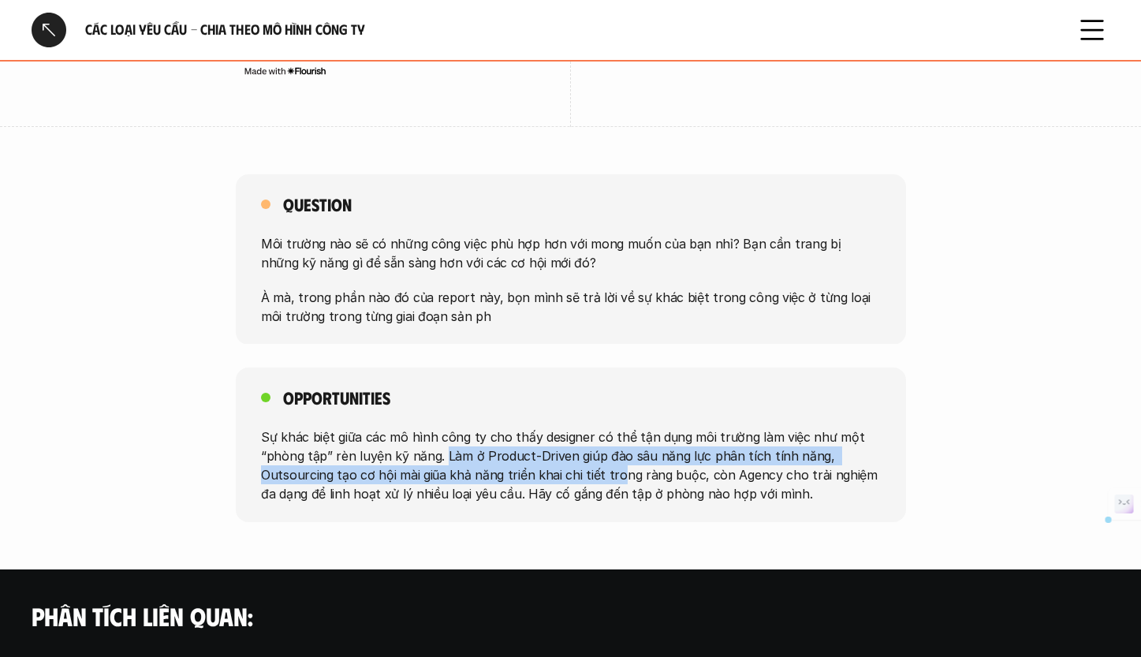
drag, startPoint x: 444, startPoint y: 456, endPoint x: 612, endPoint y: 478, distance: 169.4
click at [612, 478] on p "Sự khác biệt giữa các mô hình công ty cho thấy designer có thể tận dụng môi trư…" at bounding box center [571, 465] width 620 height 76
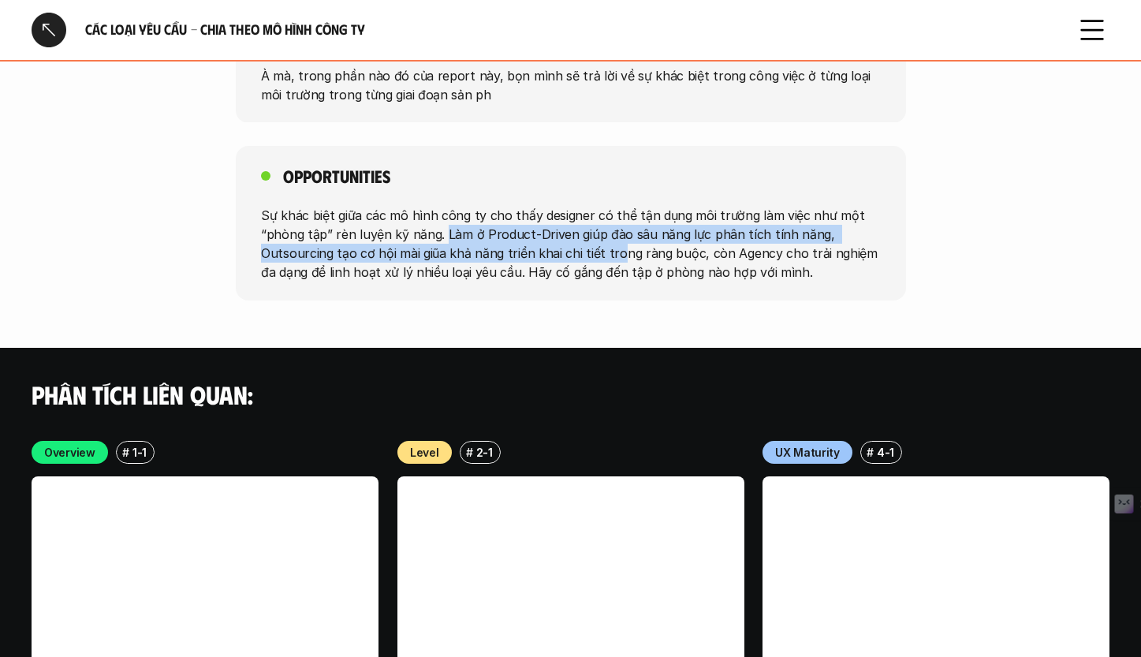
scroll to position [3118, 0]
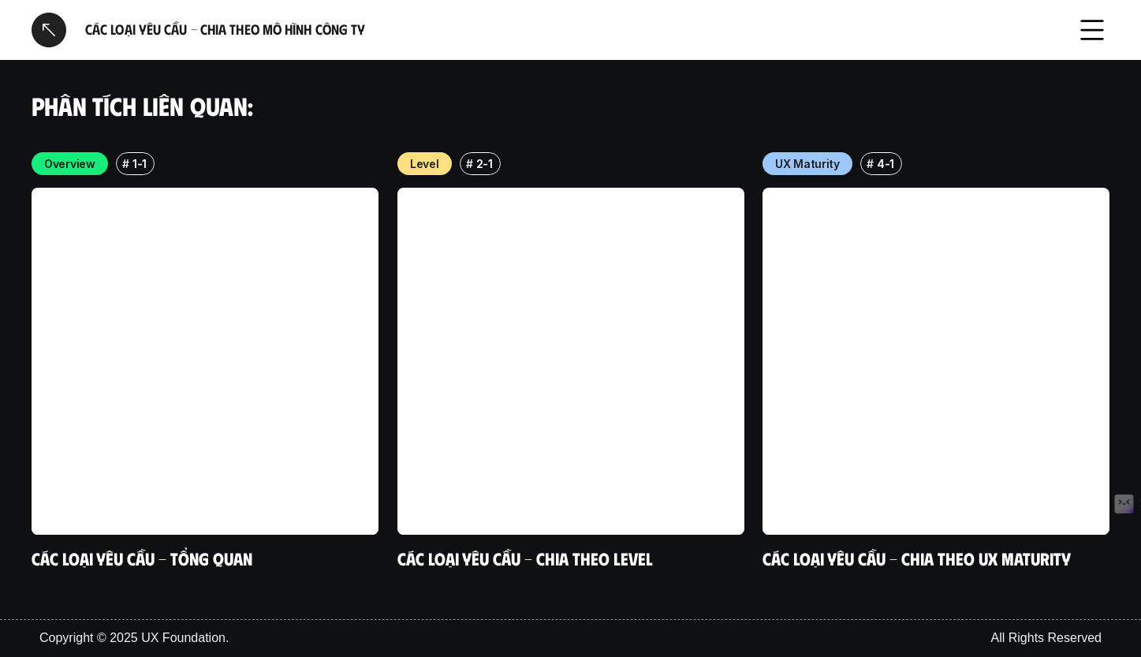
click at [53, 23] on div at bounding box center [49, 30] width 35 height 35
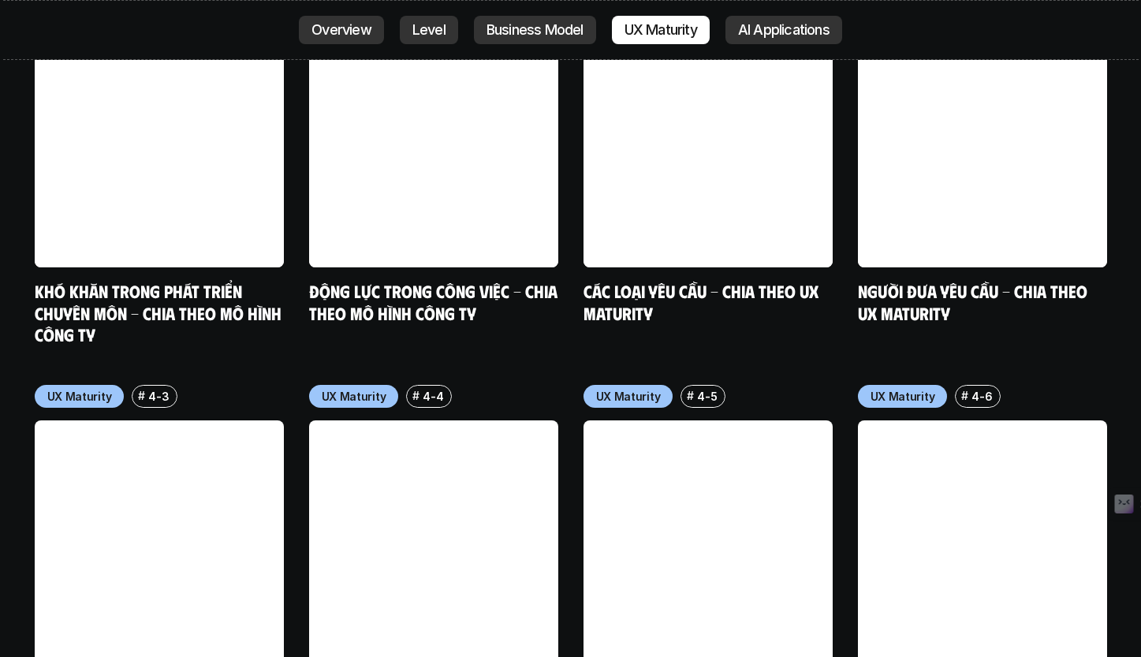
scroll to position [7325, 0]
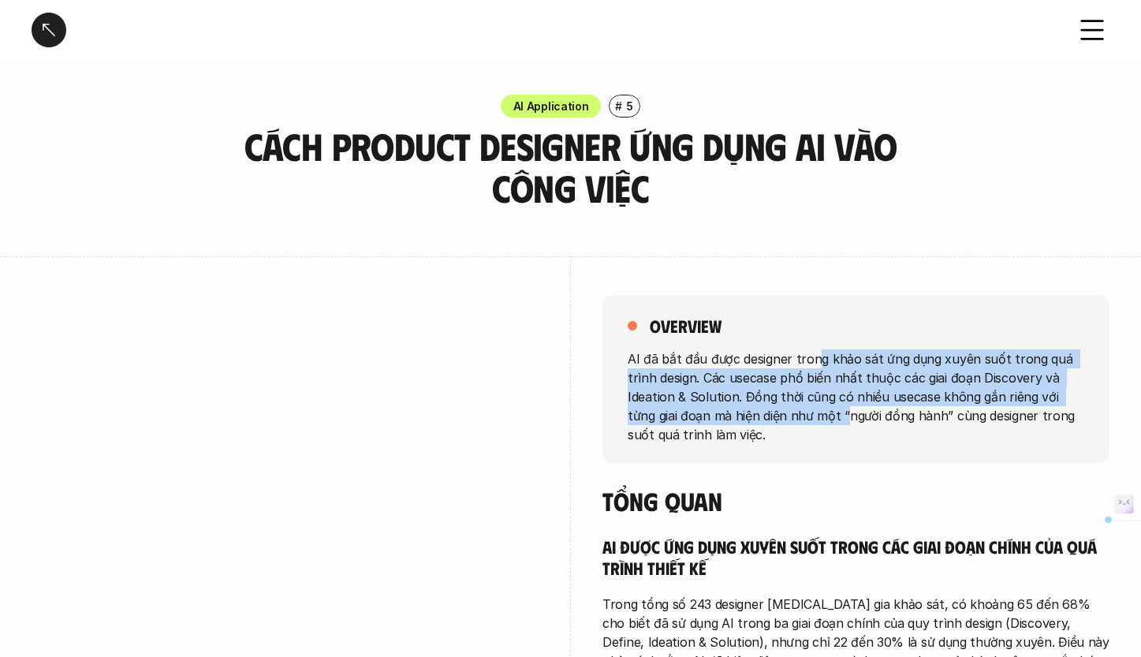
drag, startPoint x: 812, startPoint y: 364, endPoint x: 809, endPoint y: 422, distance: 57.6
click at [814, 420] on p "AI đã bắt đầu được designer trong khảo sát ứng dụng xuyên suốt trong quá trình …" at bounding box center [856, 395] width 457 height 95
click at [814, 424] on p "AI đã bắt đầu được designer trong khảo sát ứng dụng xuyên suốt trong quá trình …" at bounding box center [856, 395] width 457 height 95
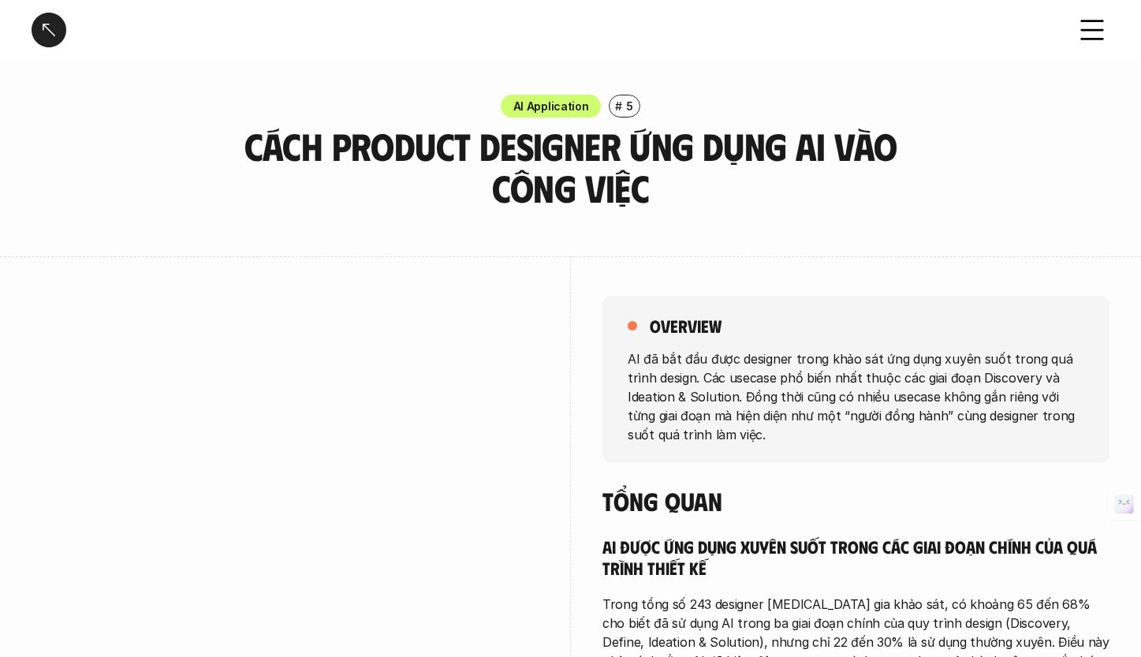
drag, startPoint x: 833, startPoint y: 389, endPoint x: 832, endPoint y: 402, distance: 13.4
click at [832, 402] on p "AI đã bắt đầu được designer trong khảo sát ứng dụng xuyên suốt trong quá trình …" at bounding box center [856, 395] width 457 height 95
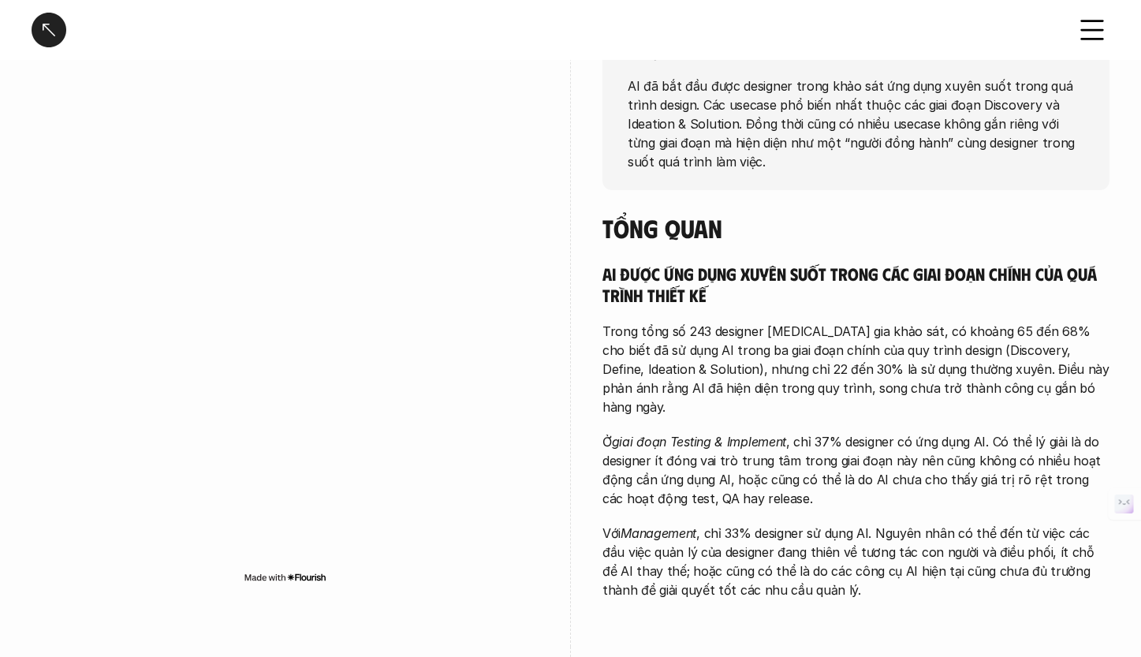
scroll to position [268, 0]
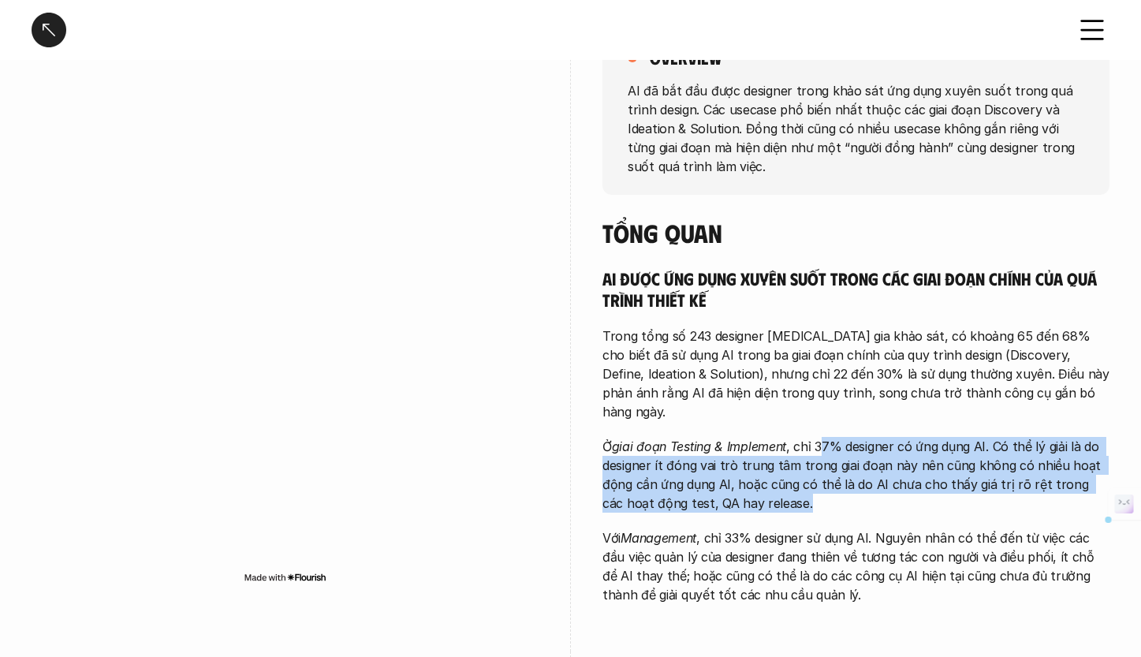
drag, startPoint x: 825, startPoint y: 419, endPoint x: 826, endPoint y: 467, distance: 48.1
click at [829, 470] on p "Ở giai đoạn Testing & Implement , chỉ 37% designer có ứng dụng AI. Có thể lý gi…" at bounding box center [855, 475] width 507 height 76
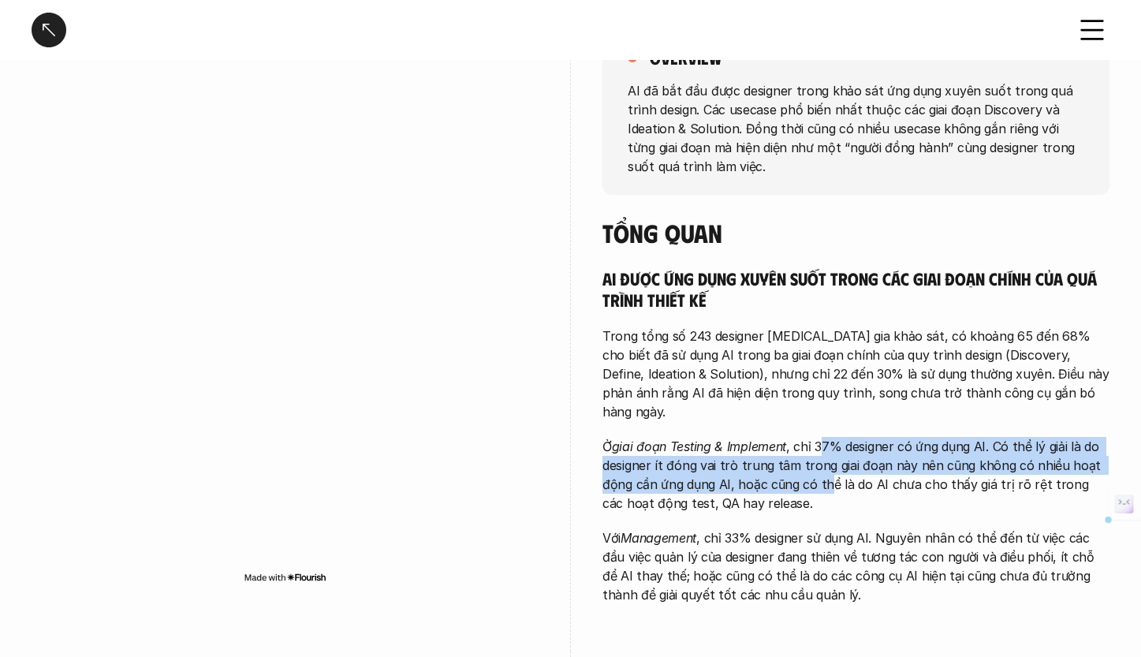
click at [826, 467] on p "Ở giai đoạn Testing & Implement , chỉ 37% designer có ứng dụng AI. Có thể lý gi…" at bounding box center [855, 475] width 507 height 76
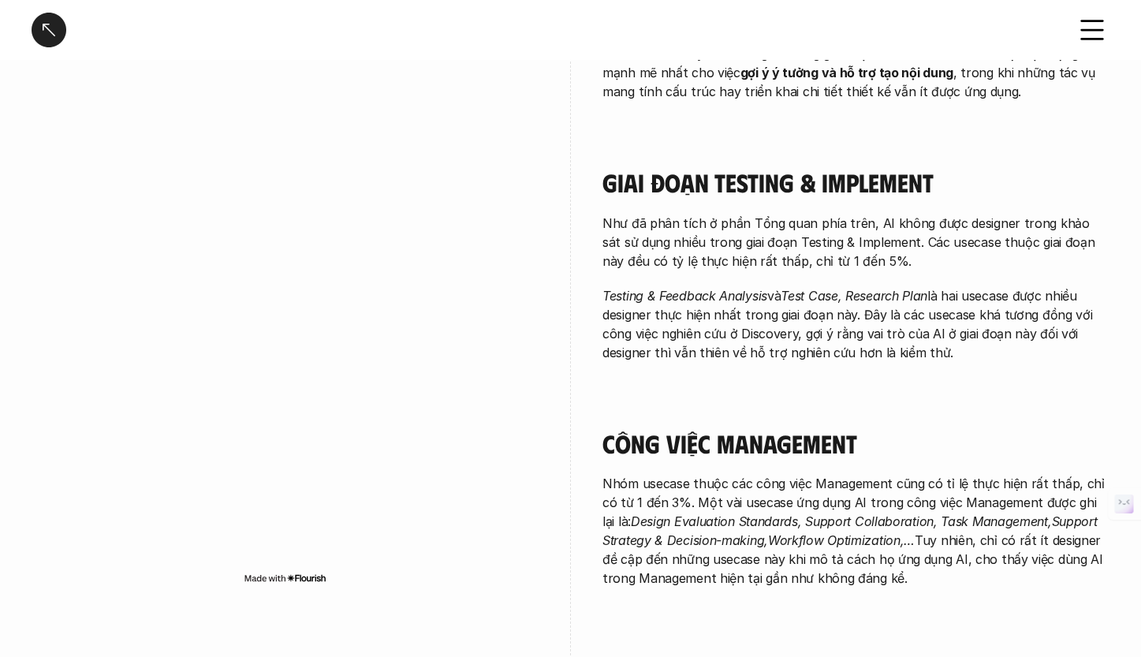
scroll to position [2664, 0]
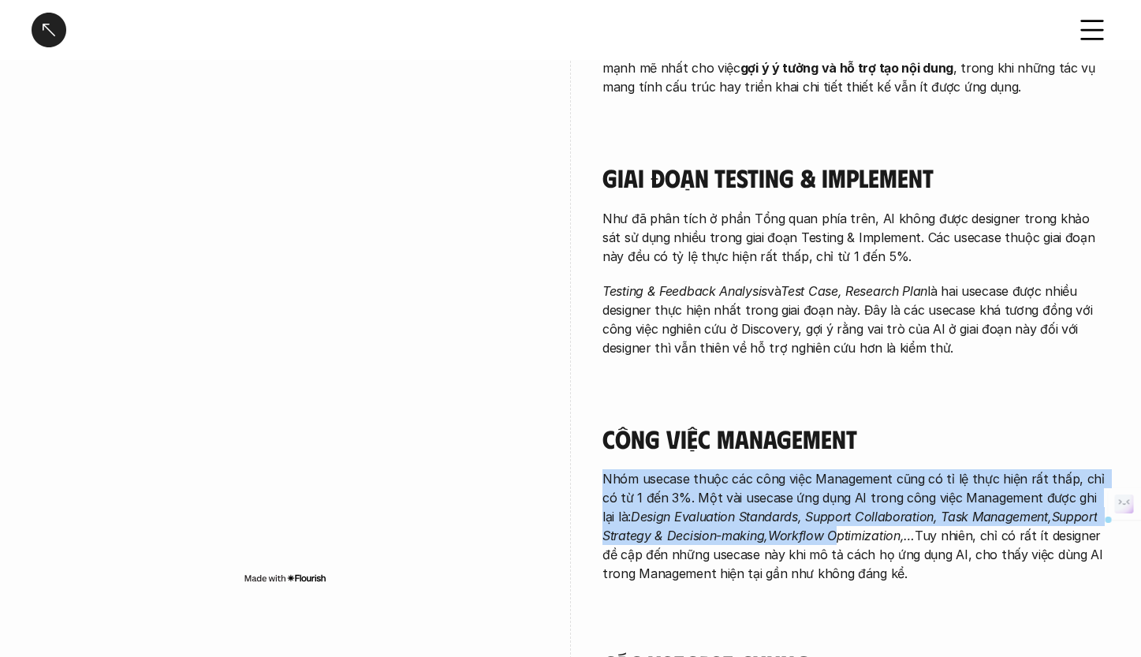
drag, startPoint x: 837, startPoint y: 410, endPoint x: 834, endPoint y: 482, distance: 71.8
click at [833, 509] on em "Design Evaluation Standards, Support Collaboration, Task Management,Support Str…" at bounding box center [851, 526] width 498 height 35
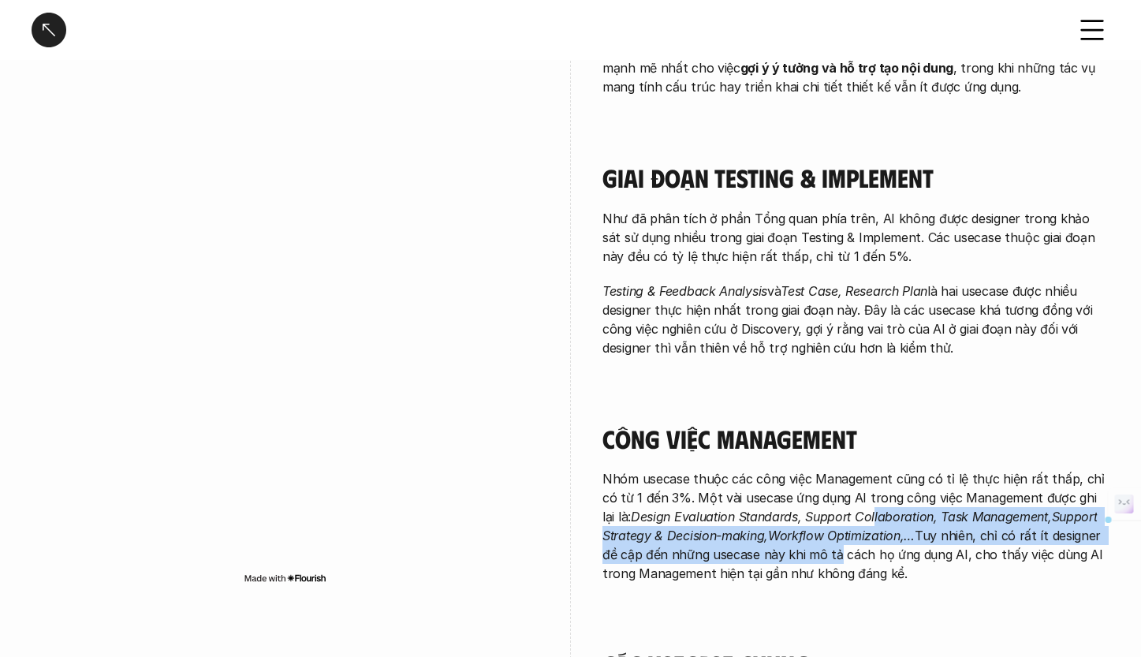
drag, startPoint x: 844, startPoint y: 457, endPoint x: 839, endPoint y: 505, distance: 48.4
click at [839, 505] on p "Nhóm usecase thuộc các công việc Management cũng có tỉ lệ thực hiện rất thấp, c…" at bounding box center [855, 526] width 507 height 114
click at [839, 503] on p "Nhóm usecase thuộc các công việc Management cũng có tỉ lệ thực hiện rất thấp, c…" at bounding box center [855, 526] width 507 height 114
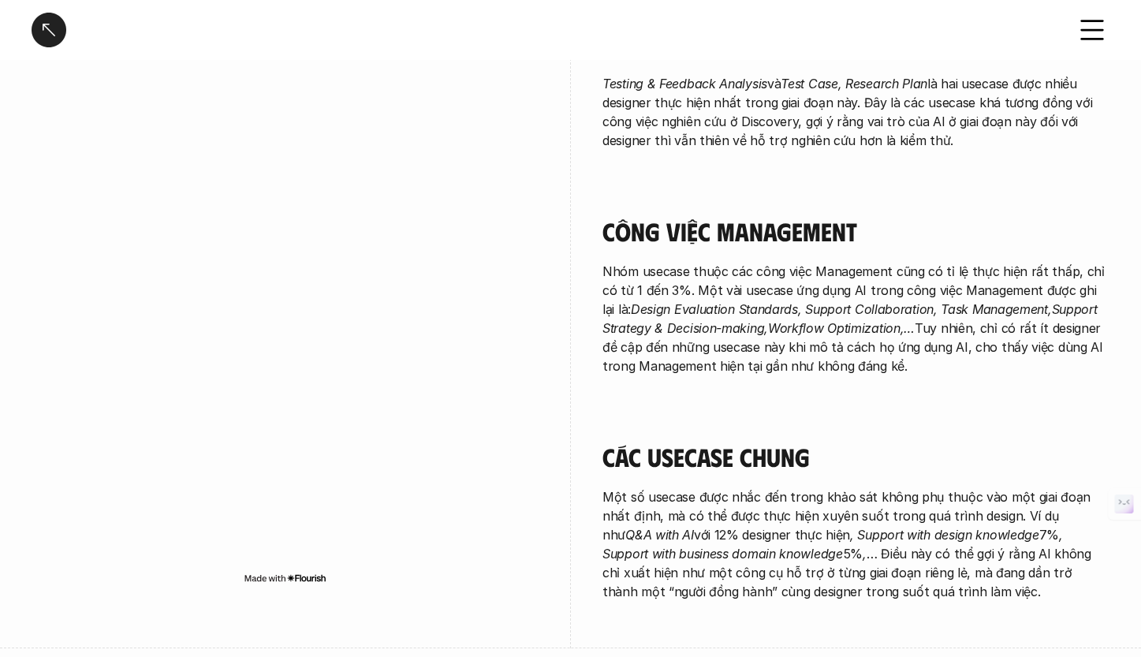
scroll to position [2879, 0]
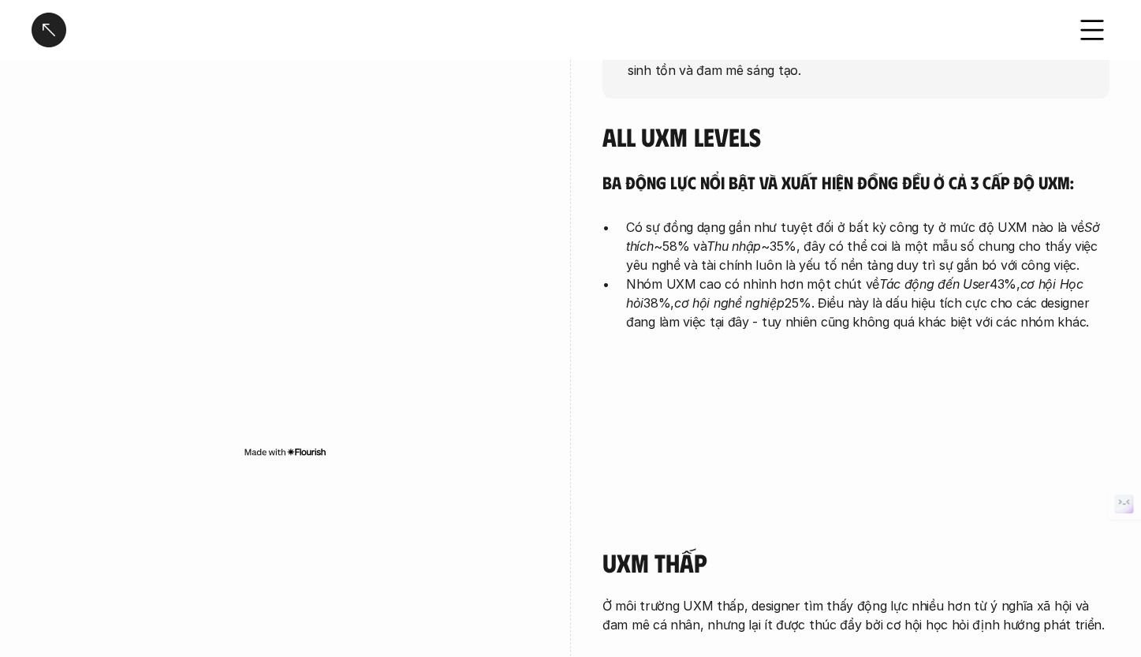
scroll to position [188, 0]
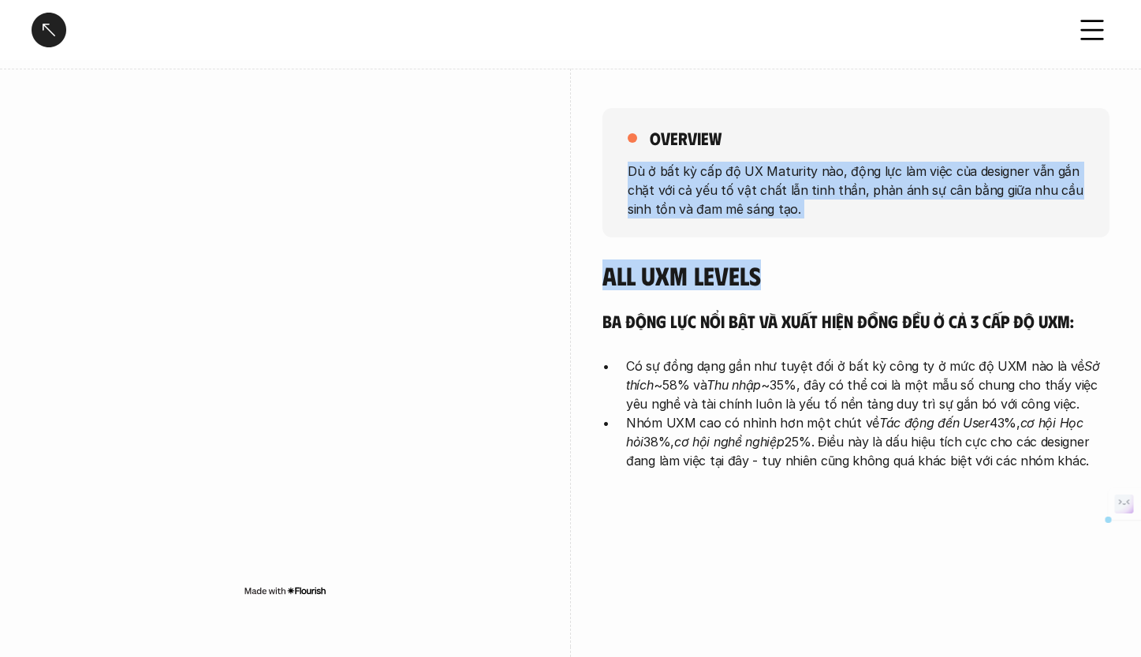
drag, startPoint x: 823, startPoint y: 158, endPoint x: 811, endPoint y: 274, distance: 116.6
click at [811, 274] on div "overview Dù ở bất kỳ cấp độ UX Maturity nào, động lực làm việc của designer vẫn…" at bounding box center [855, 293] width 507 height 449
click at [811, 274] on h4 "All UXM levels" at bounding box center [855, 275] width 507 height 30
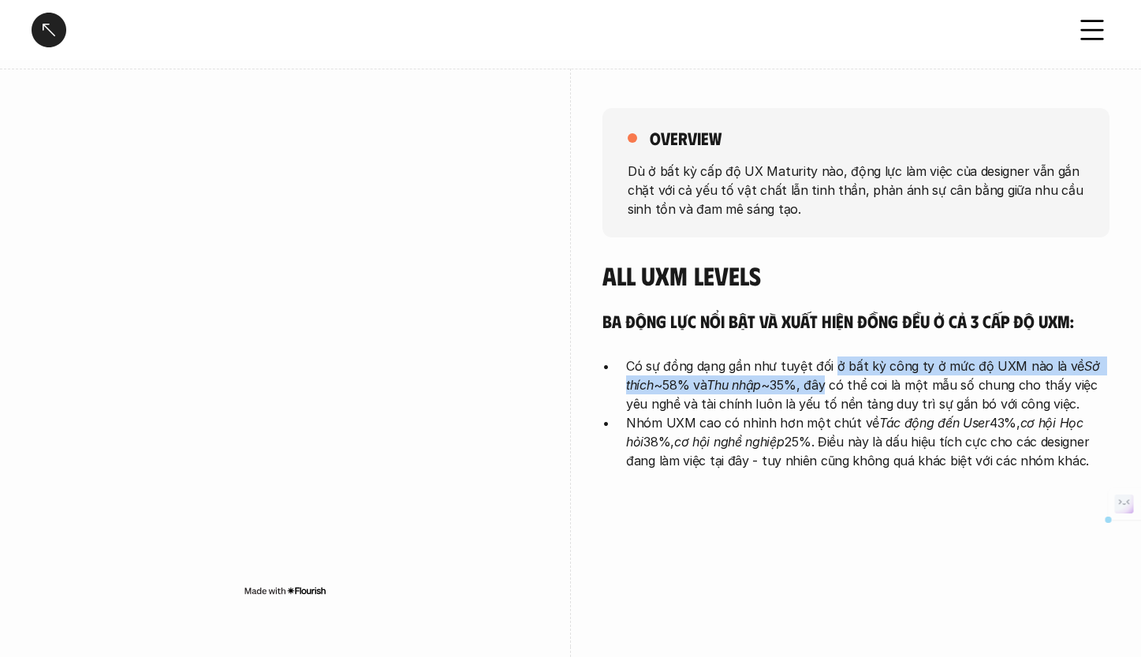
drag, startPoint x: 831, startPoint y: 362, endPoint x: 827, endPoint y: 391, distance: 29.4
click at [827, 391] on p "Có sự đồng dạng gần như tuyệt đối ở bất kỳ công ty ở mức độ UXM nào là về Sở th…" at bounding box center [867, 384] width 483 height 57
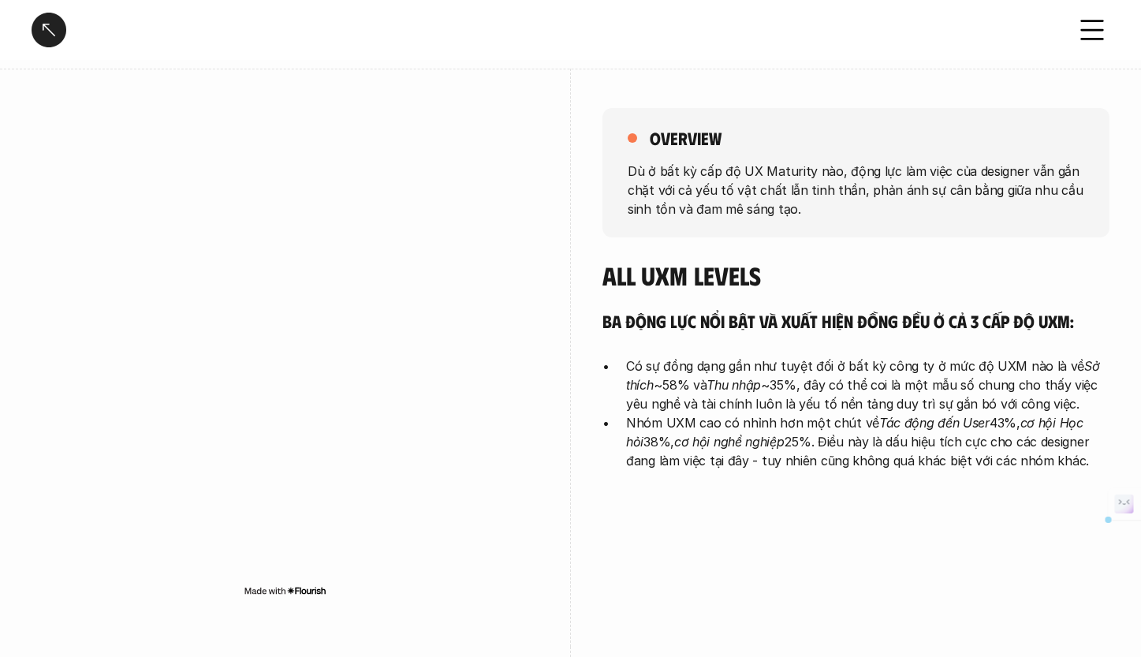
click at [827, 410] on p "Có sự đồng dạng gần như tuyệt đối ở bất kỳ công ty ở mức độ UXM nào là về Sở th…" at bounding box center [867, 384] width 483 height 57
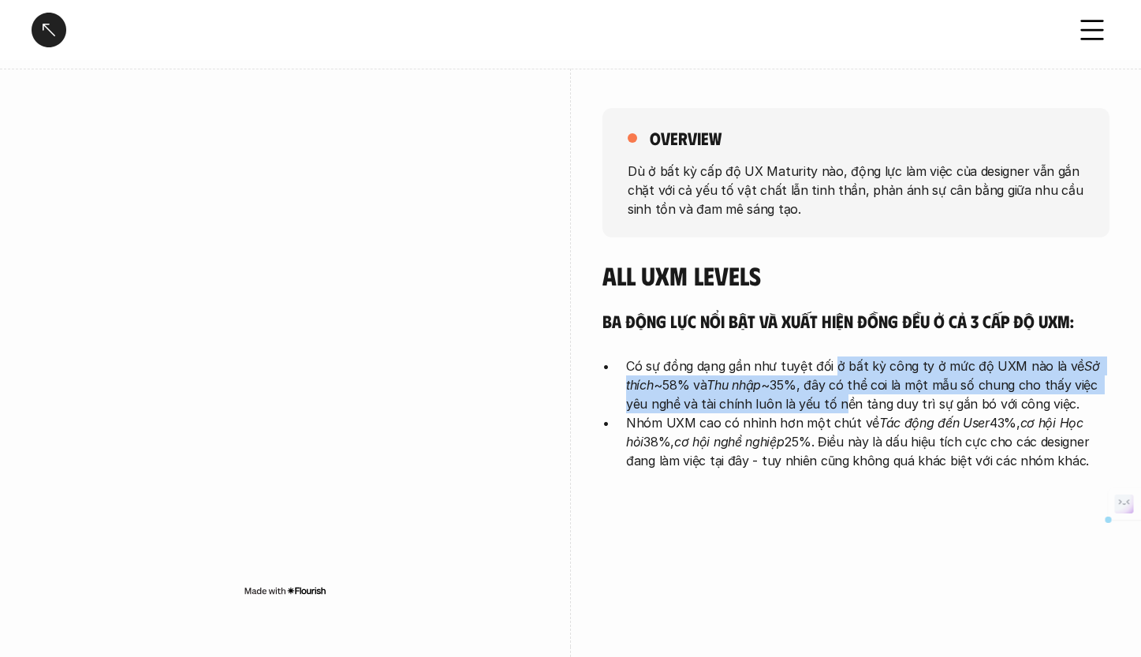
drag, startPoint x: 833, startPoint y: 363, endPoint x: 833, endPoint y: 399, distance: 35.5
click at [833, 399] on p "Có sự đồng dạng gần như tuyệt đối ở bất kỳ công ty ở mức độ UXM nào là về Sở th…" at bounding box center [867, 384] width 483 height 57
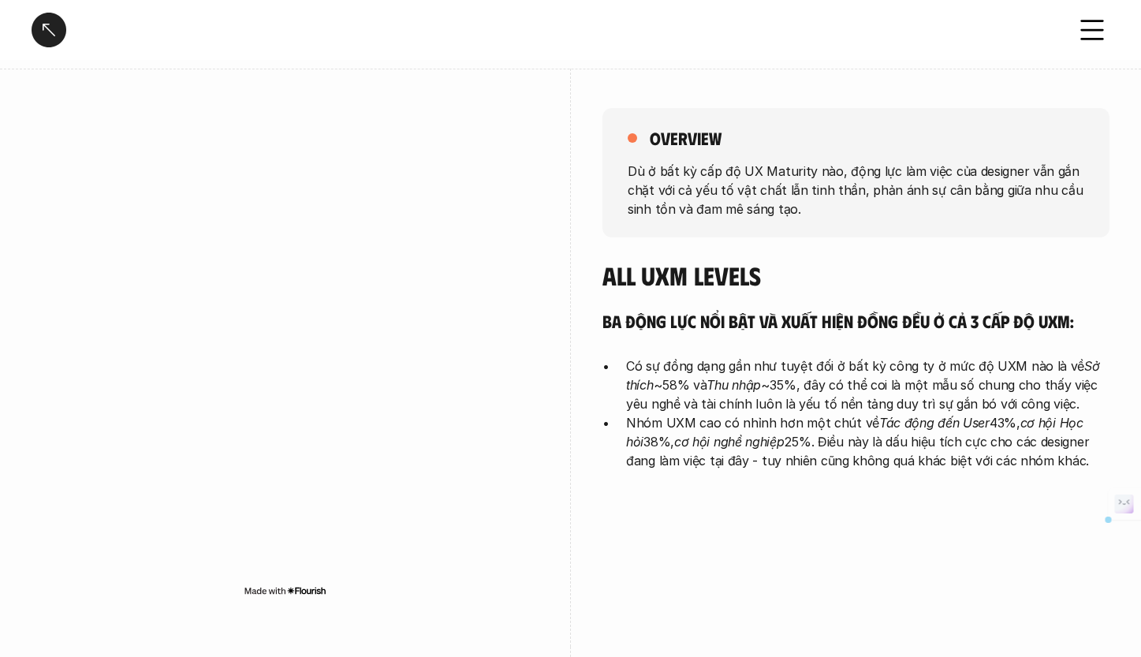
click at [835, 410] on p "Có sự đồng dạng gần như tuyệt đối ở bất kỳ công ty ở mức độ UXM nào là về Sở th…" at bounding box center [867, 384] width 483 height 57
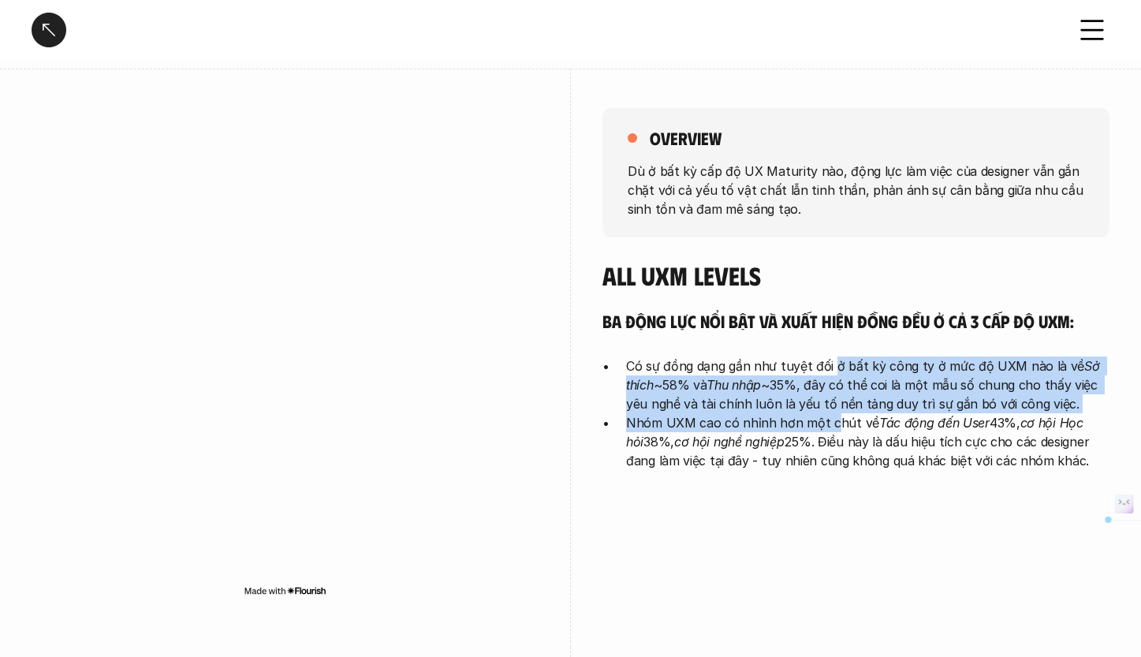
drag, startPoint x: 832, startPoint y: 364, endPoint x: 833, endPoint y: 413, distance: 48.9
click at [833, 413] on ul "Có sự đồng dạng gần như tuyệt đối ở bất kỳ công ty ở mức độ UXM nào là về Sở th…" at bounding box center [855, 413] width 507 height 114
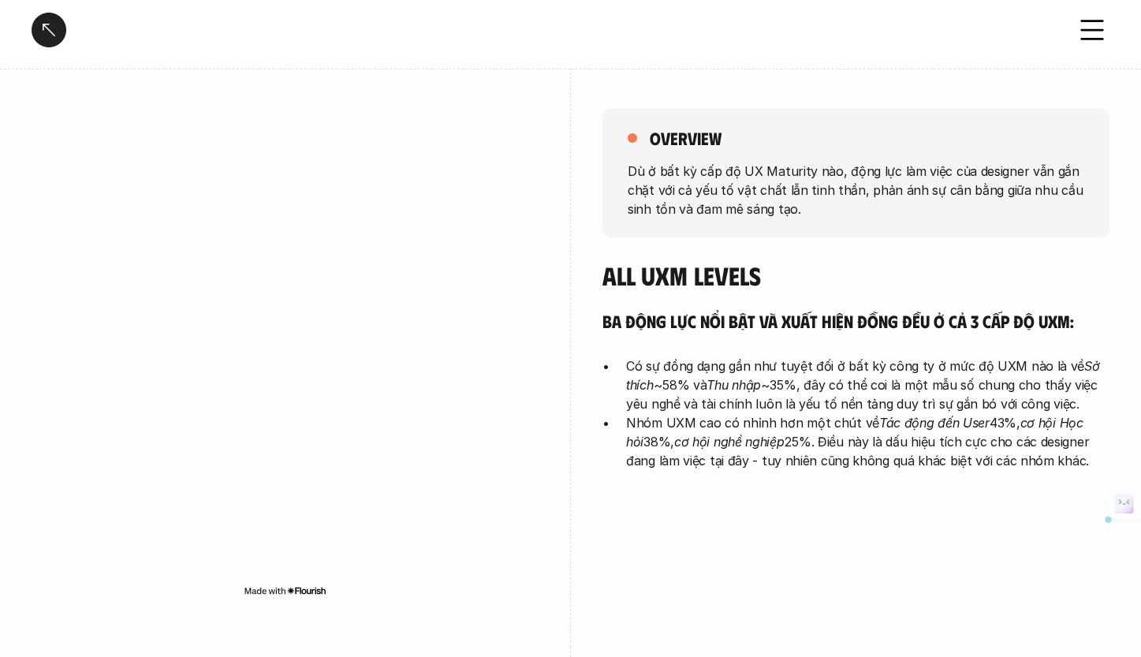
click at [833, 413] on p "Nhóm UXM cao có nhỉnh hơn một chút về Tác động đến User 43%, cơ hội Học hỏi 38%…" at bounding box center [867, 441] width 483 height 57
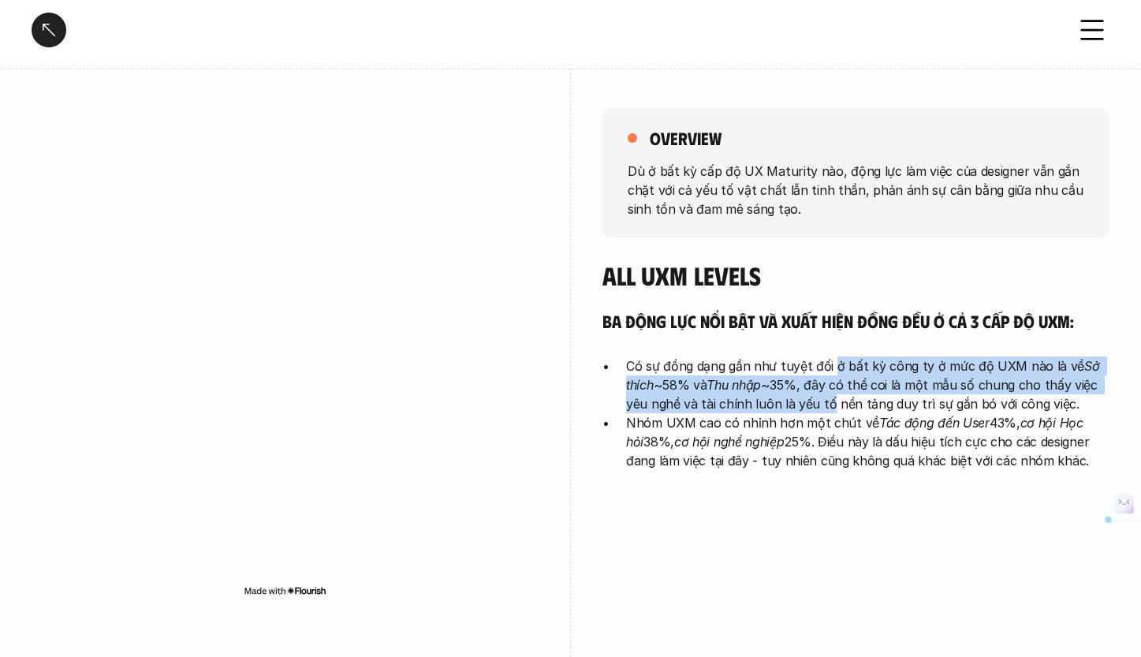
drag, startPoint x: 832, startPoint y: 371, endPoint x: 822, endPoint y: 412, distance: 42.1
click at [822, 412] on ul "Có sự đồng dạng gần như tuyệt đối ở bất kỳ công ty ở mức độ UXM nào là về Sở th…" at bounding box center [855, 413] width 507 height 114
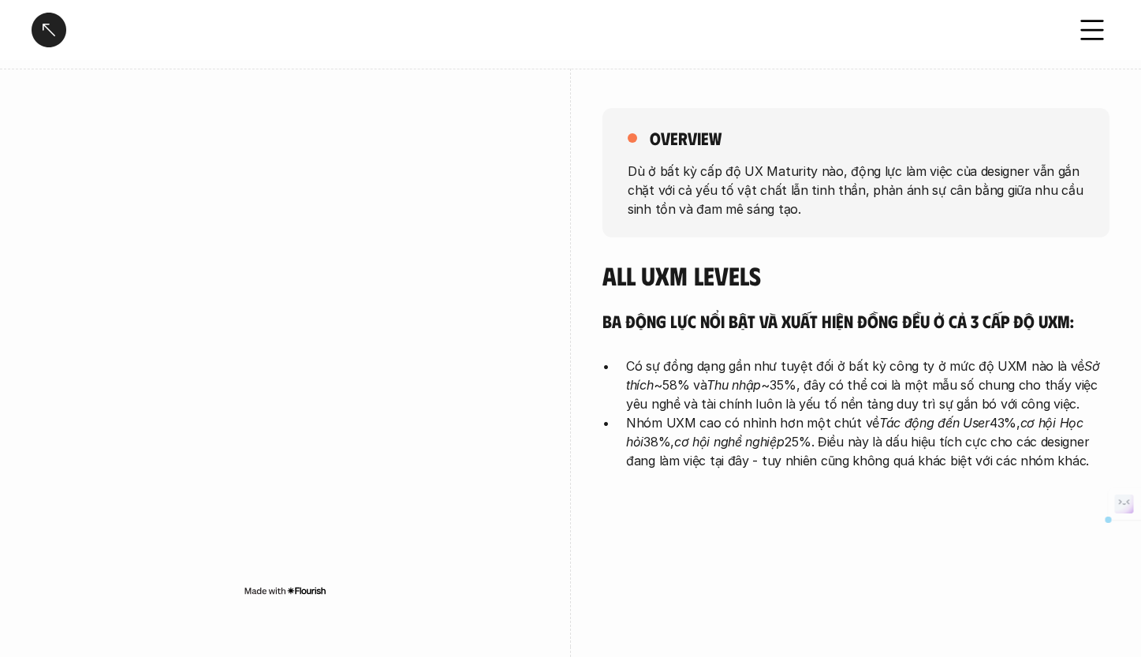
click at [823, 418] on p "Nhóm UXM cao có nhỉnh hơn một chút về Tác động đến User 43%, cơ hội Học hỏi 38%…" at bounding box center [867, 441] width 483 height 57
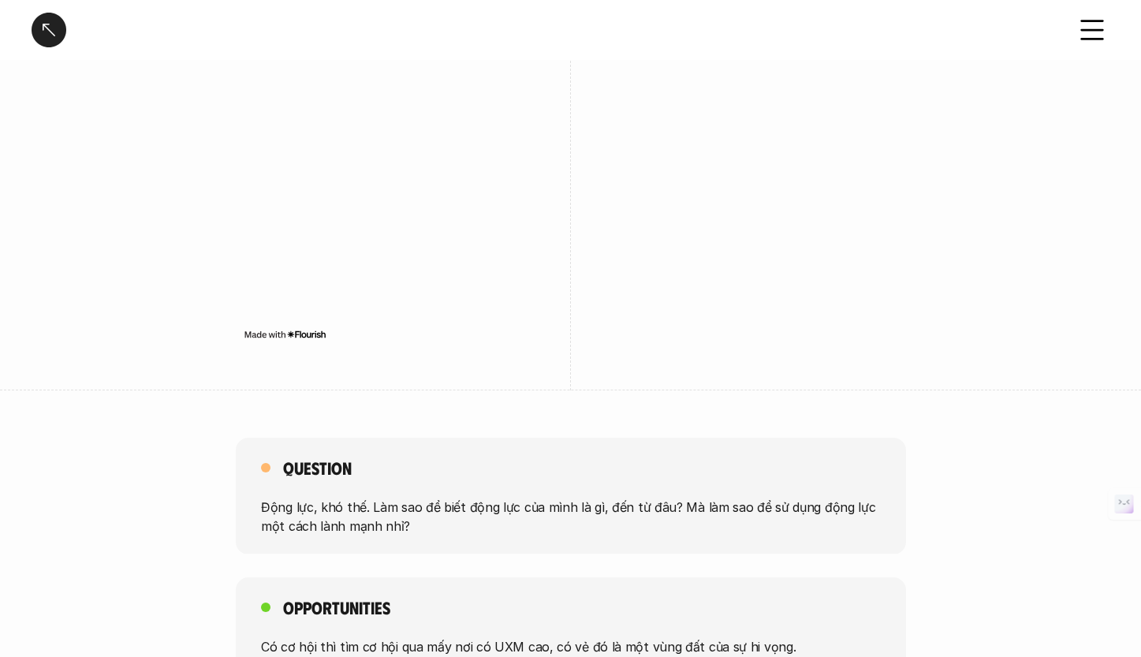
scroll to position [2451, 0]
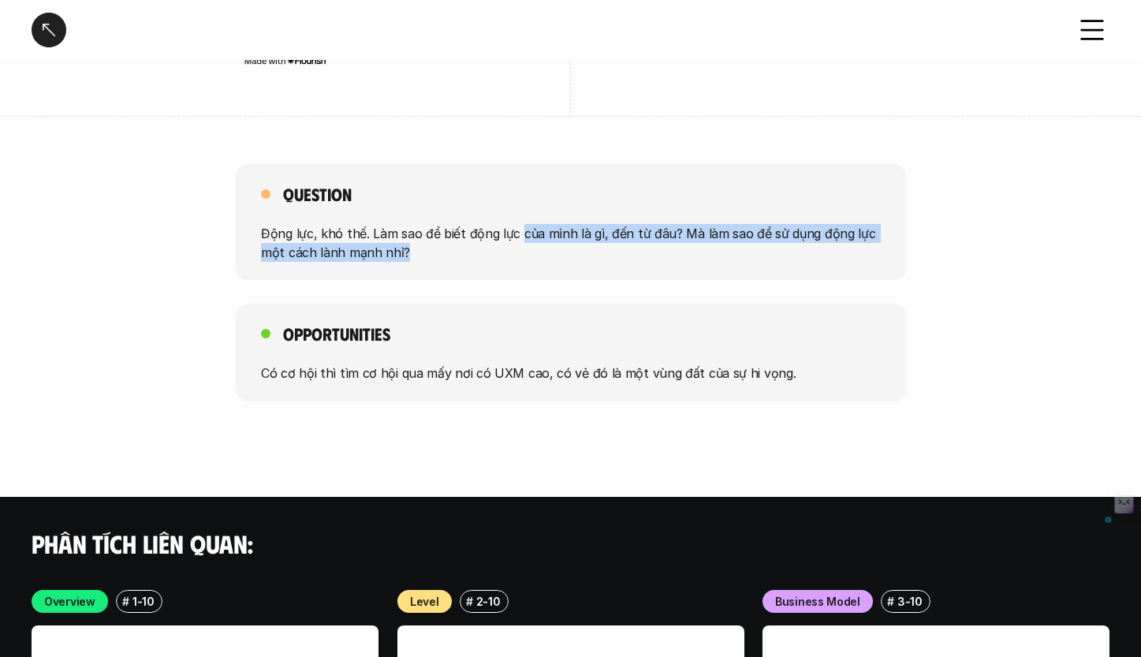
drag, startPoint x: 518, startPoint y: 233, endPoint x: 519, endPoint y: 257, distance: 24.5
click at [519, 257] on p "Động lực, khó thế. Làm sao để biết động lực của mình là gì, đến từ đâu? Mà làm …" at bounding box center [571, 242] width 620 height 38
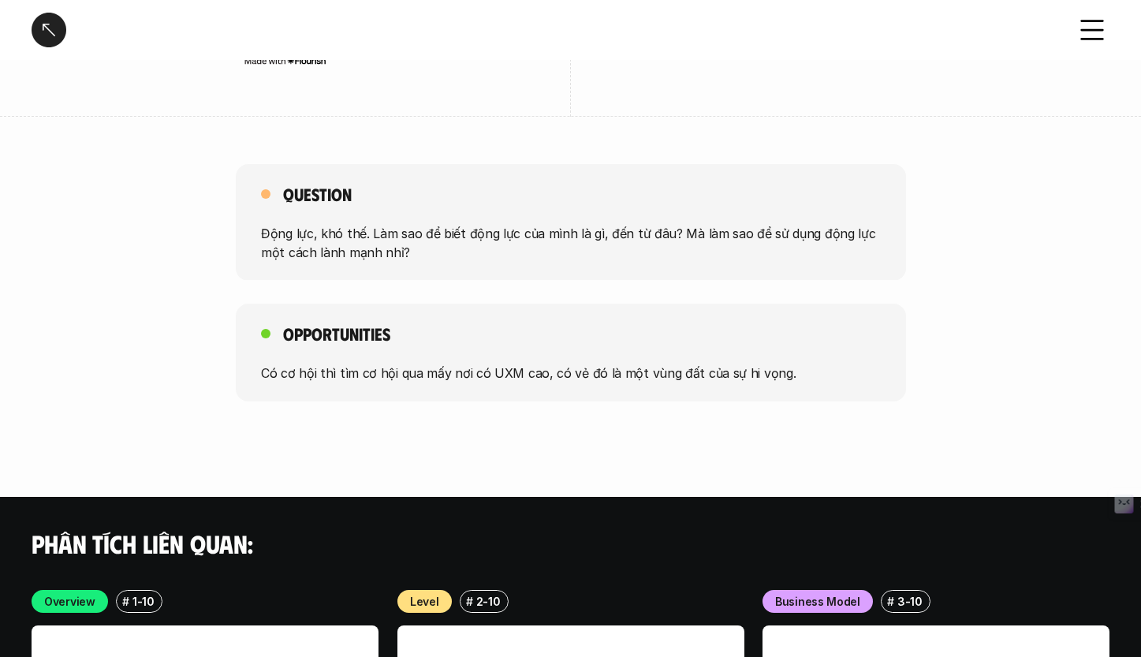
click at [617, 264] on div "Question Động lực, khó thế. Làm sao để biết động lực của mình là gì, đến từ đâu…" at bounding box center [571, 222] width 670 height 117
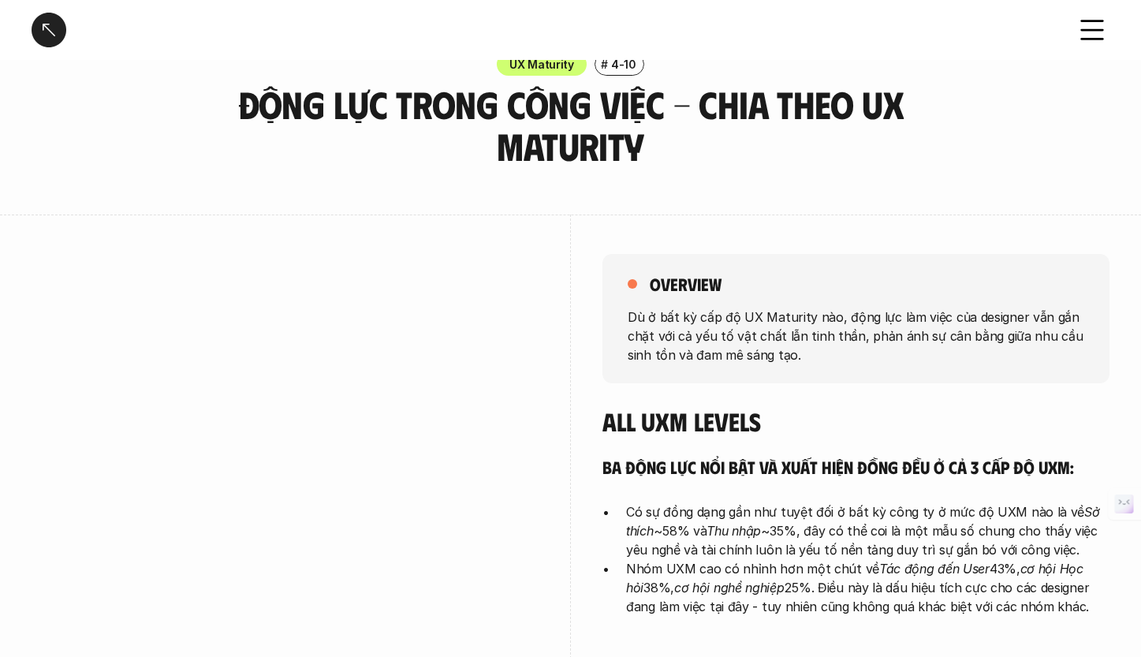
scroll to position [0, 0]
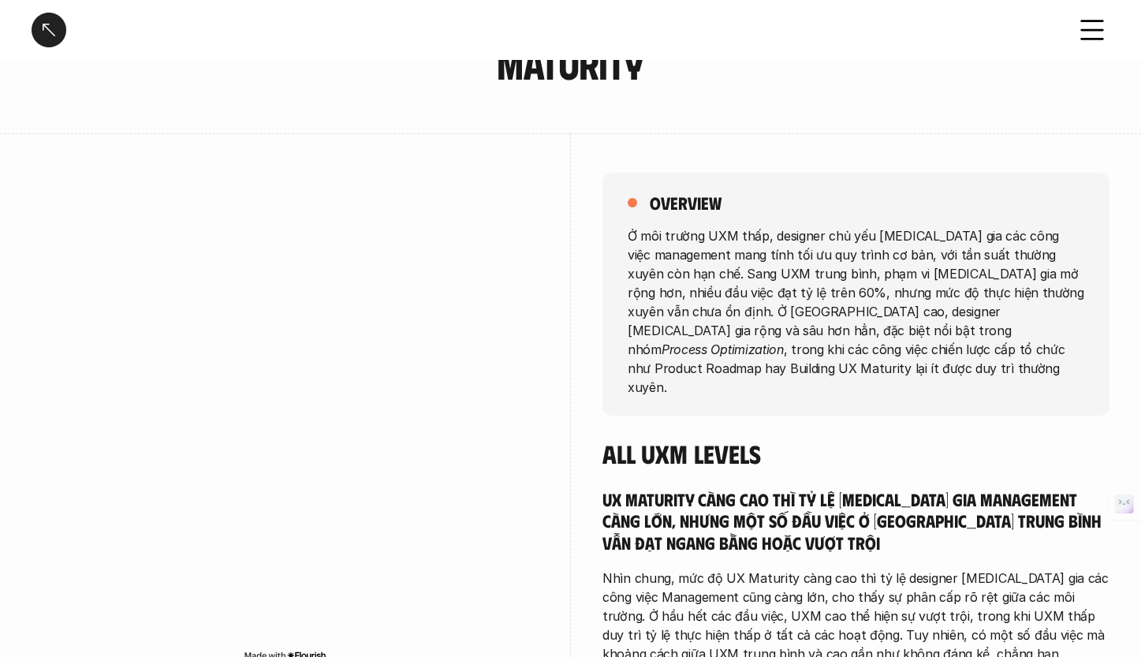
scroll to position [218, 0]
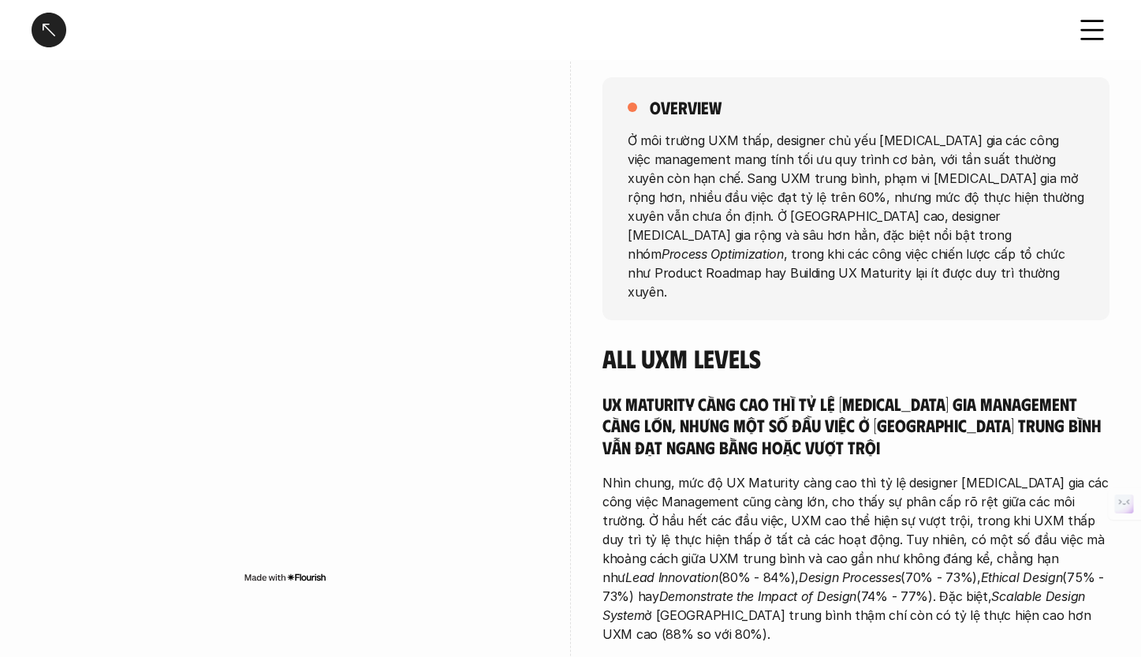
click at [397, 86] on div at bounding box center [285, 344] width 507 height 578
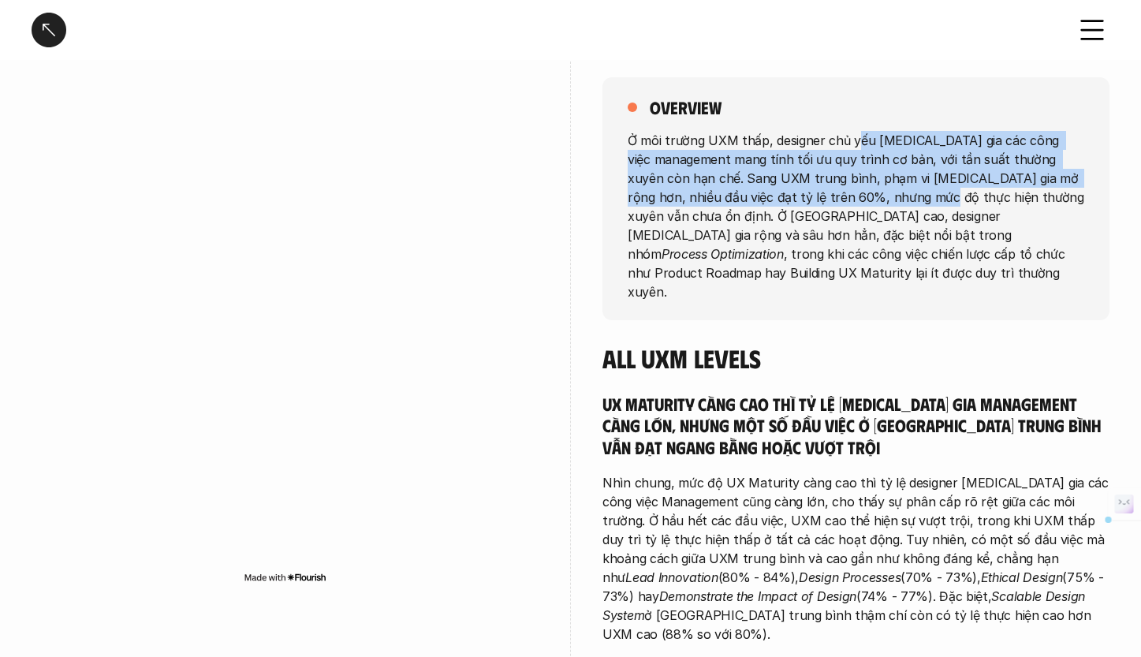
drag, startPoint x: 852, startPoint y: 137, endPoint x: 840, endPoint y: 199, distance: 63.3
click at [841, 198] on p "Ở môi trường UXM thấp, designer chủ yếu tham gia các công việc management mang …" at bounding box center [856, 215] width 457 height 170
click at [840, 204] on p "Ở môi trường UXM thấp, designer chủ yếu tham gia các công việc management mang …" at bounding box center [856, 215] width 457 height 170
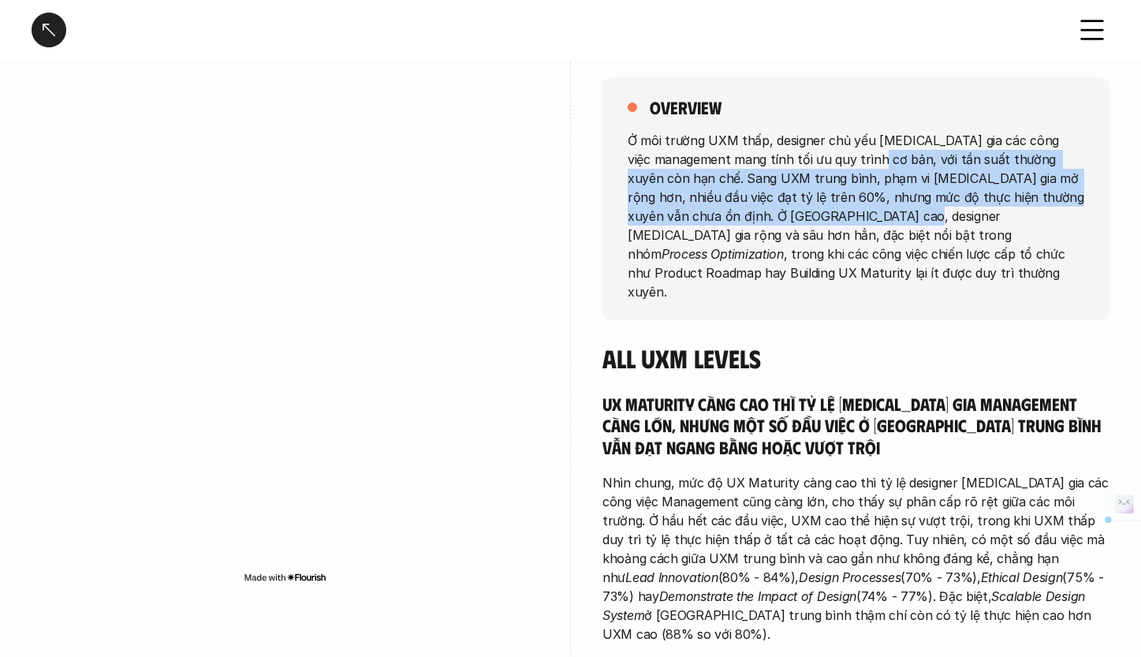
drag, startPoint x: 833, startPoint y: 156, endPoint x: 817, endPoint y: 211, distance: 57.4
click at [817, 211] on p "Ở môi trường UXM thấp, designer chủ yếu tham gia các công việc management mang …" at bounding box center [856, 215] width 457 height 170
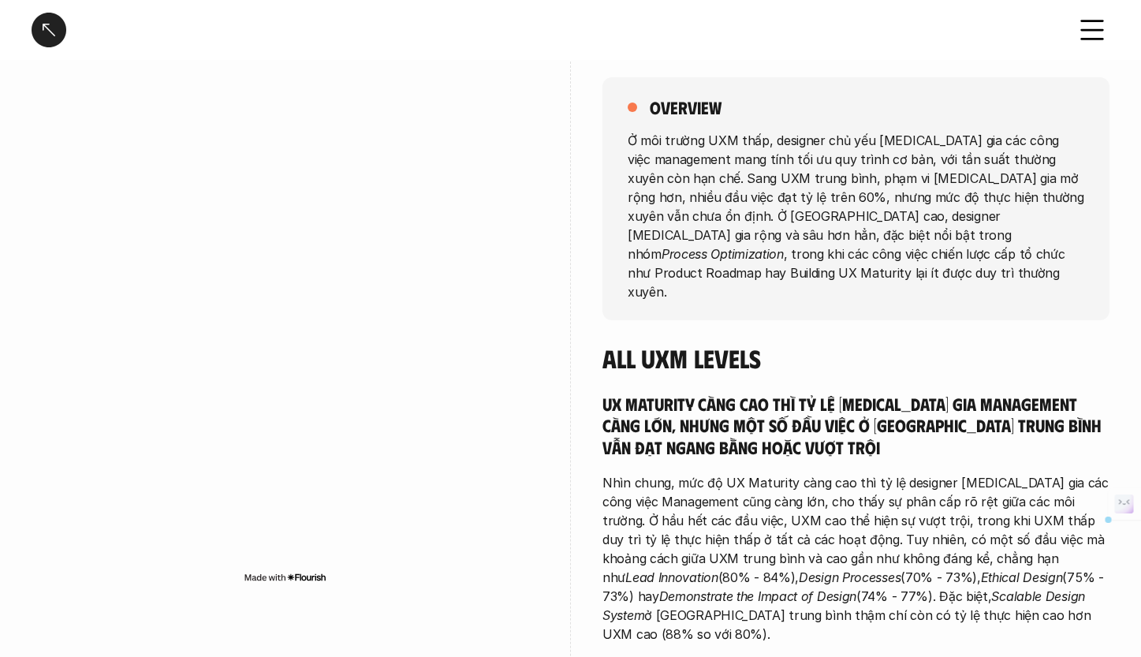
click at [817, 213] on p "Ở môi trường UXM thấp, designer chủ yếu tham gia các công việc management mang …" at bounding box center [856, 215] width 457 height 170
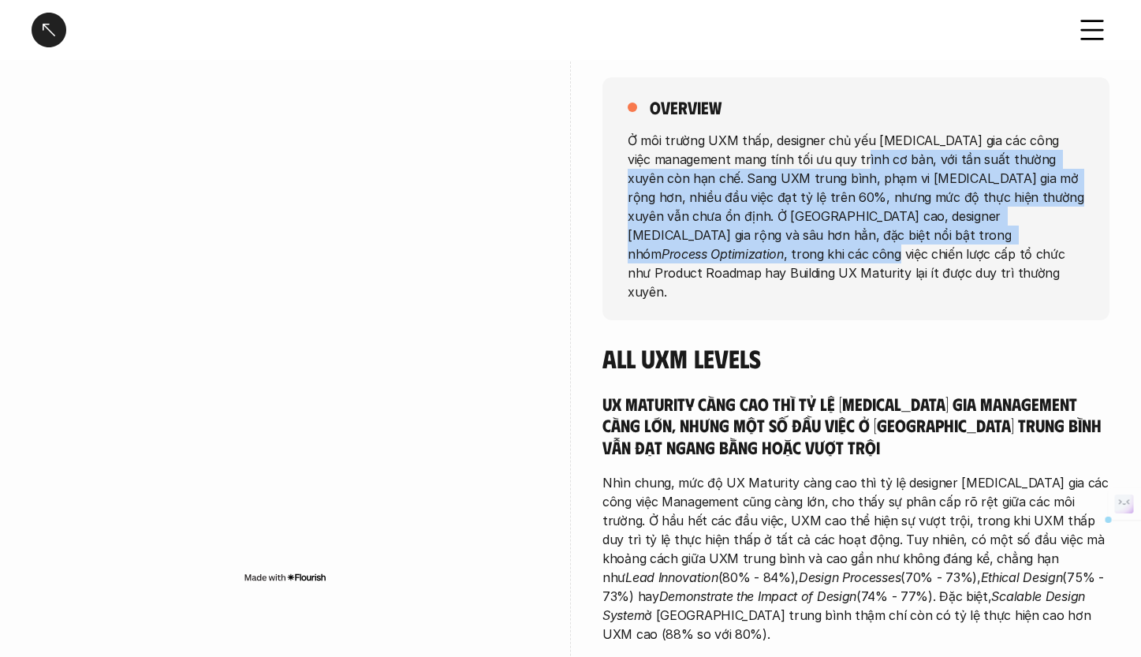
drag, startPoint x: 814, startPoint y: 166, endPoint x: 811, endPoint y: 234, distance: 68.7
click at [811, 234] on p "Ở môi trường UXM thấp, designer chủ yếu tham gia các công việc management mang …" at bounding box center [856, 215] width 457 height 170
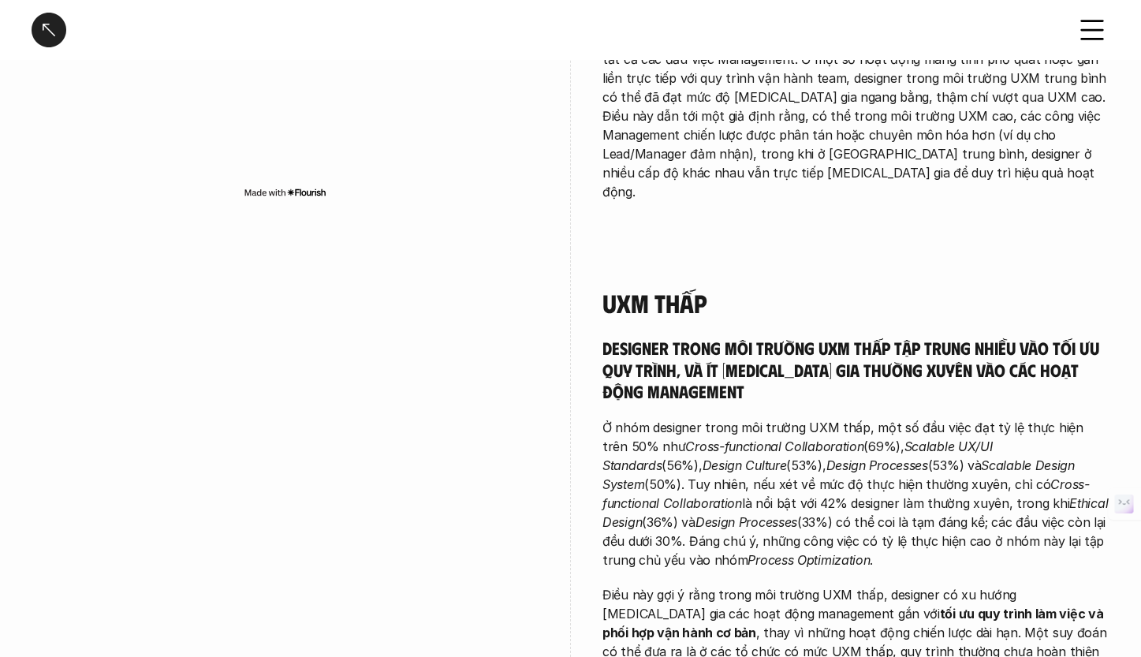
scroll to position [945, 0]
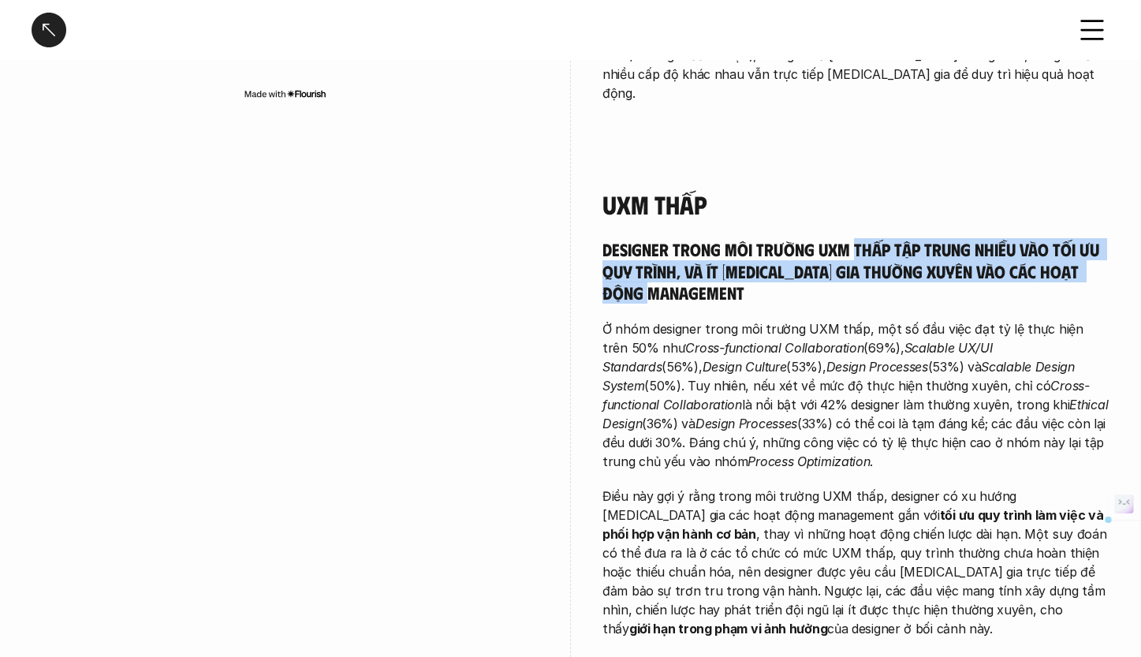
drag, startPoint x: 855, startPoint y: 169, endPoint x: 842, endPoint y: 222, distance: 55.1
click at [842, 238] on h5 "Designer trong môi trường UXM thấp tập trung nhiều vào tối ưu quy trình, và ít …" at bounding box center [855, 270] width 507 height 65
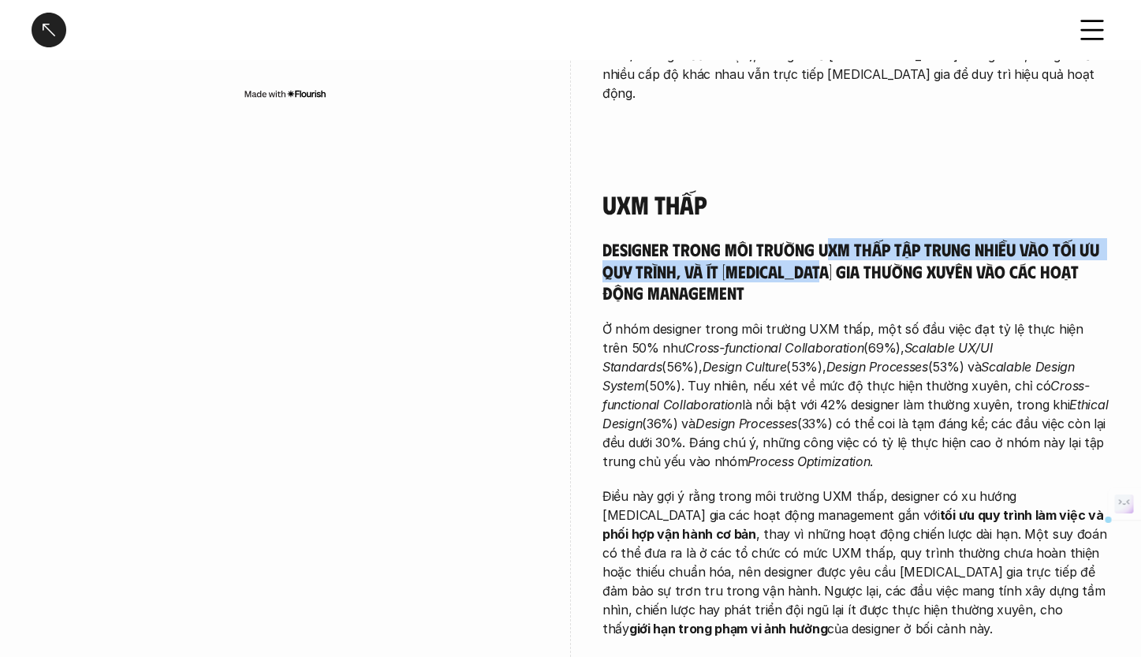
drag, startPoint x: 829, startPoint y: 177, endPoint x: 824, endPoint y: 194, distance: 18.2
click at [824, 238] on h5 "Designer trong môi trường UXM thấp tập trung nhiều vào tối ưu quy trình, và ít …" at bounding box center [855, 270] width 507 height 65
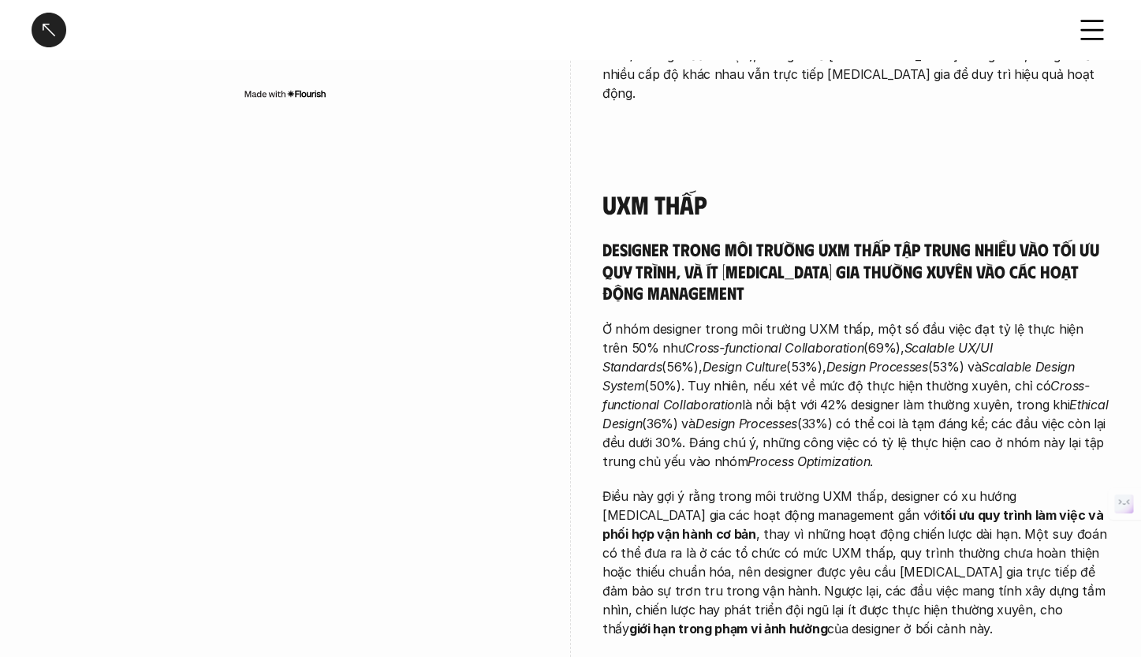
click at [819, 238] on h5 "Designer trong môi trường UXM thấp tập trung nhiều vào tối ưu quy trình, và ít …" at bounding box center [855, 270] width 507 height 65
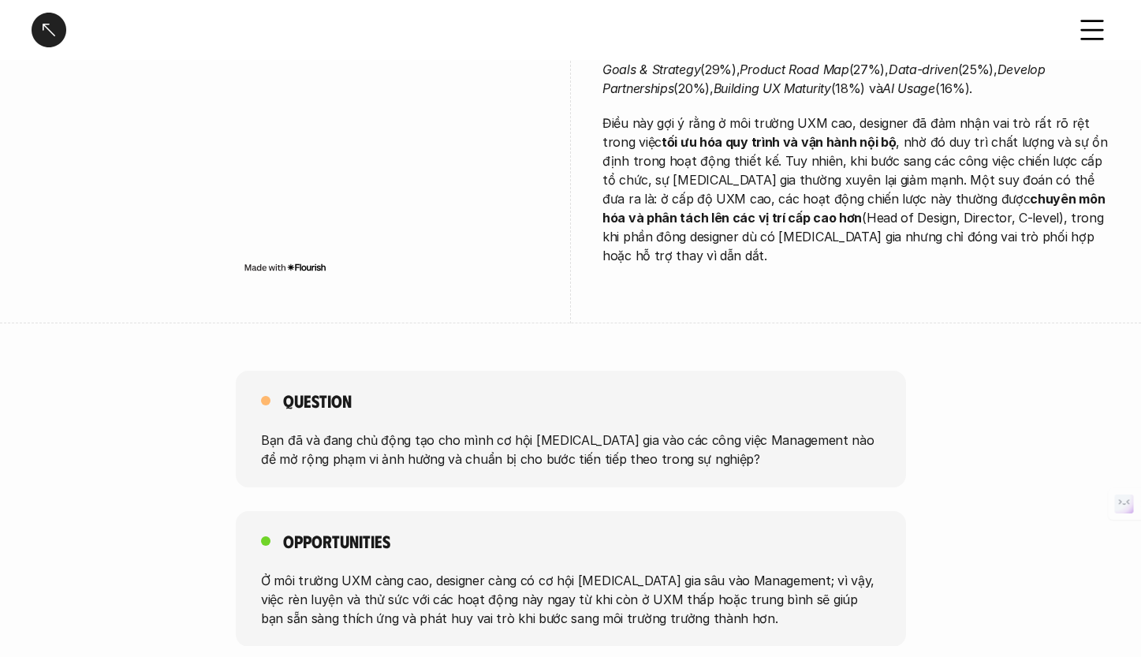
scroll to position [3099, 0]
